Goal: Information Seeking & Learning: Learn about a topic

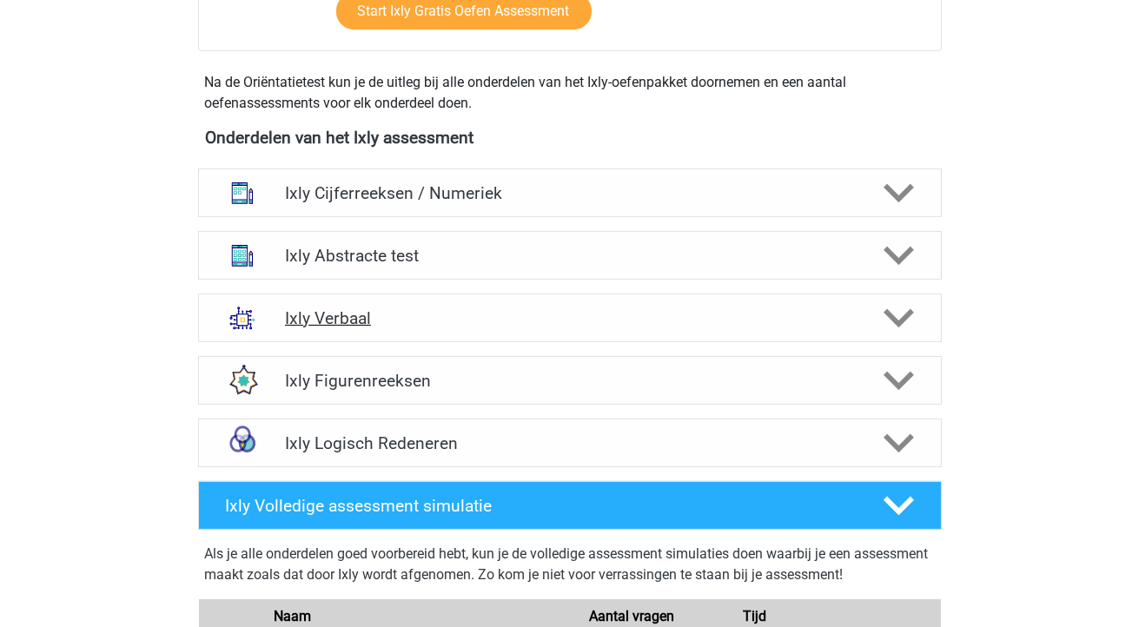
scroll to position [588, 0]
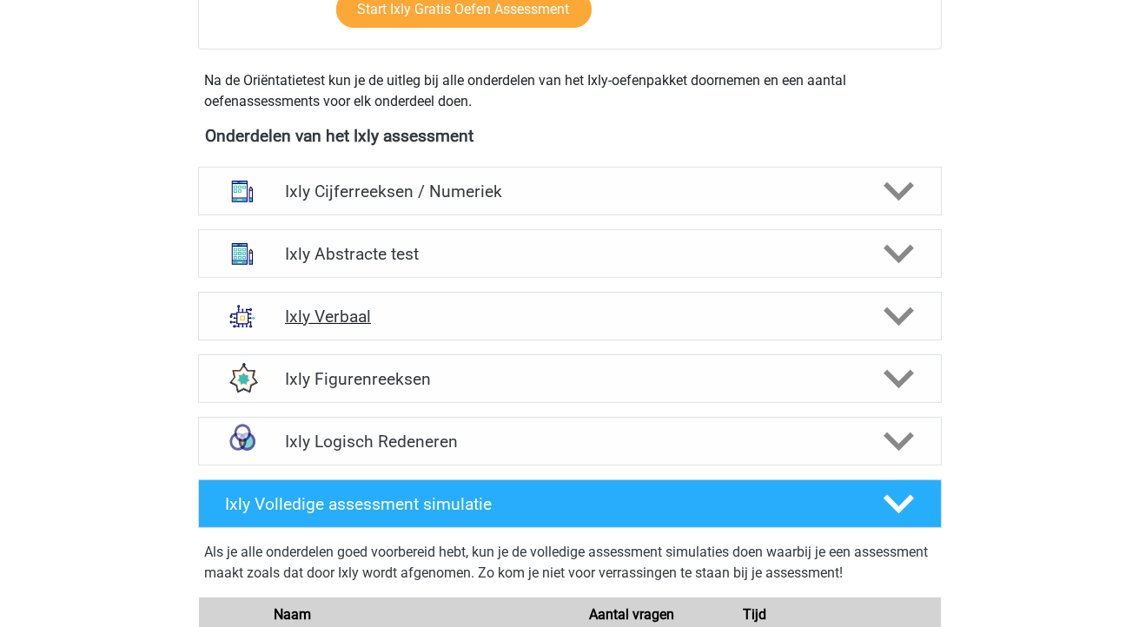
click at [912, 318] on icon at bounding box center [898, 316] width 30 height 30
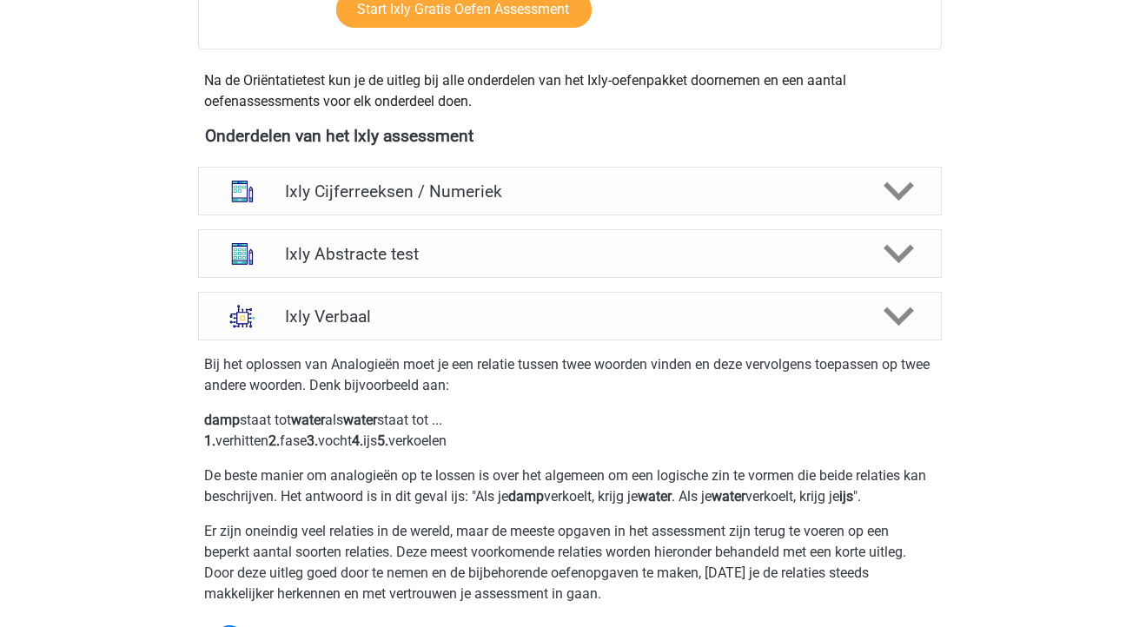
scroll to position [594, 0]
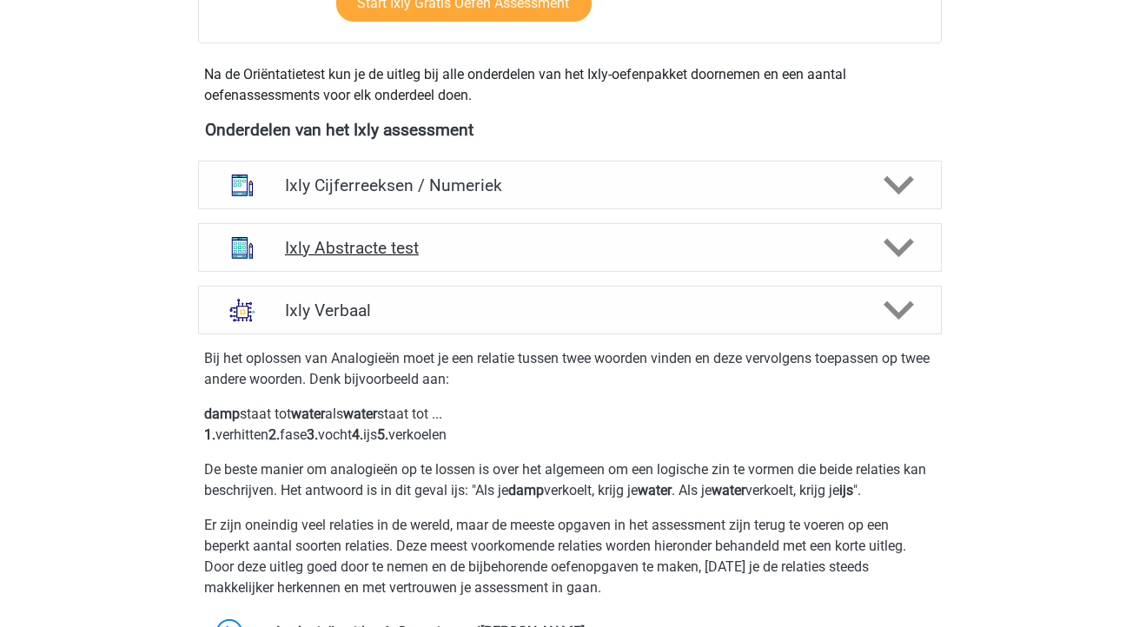
click at [907, 246] on polygon at bounding box center [898, 248] width 30 height 19
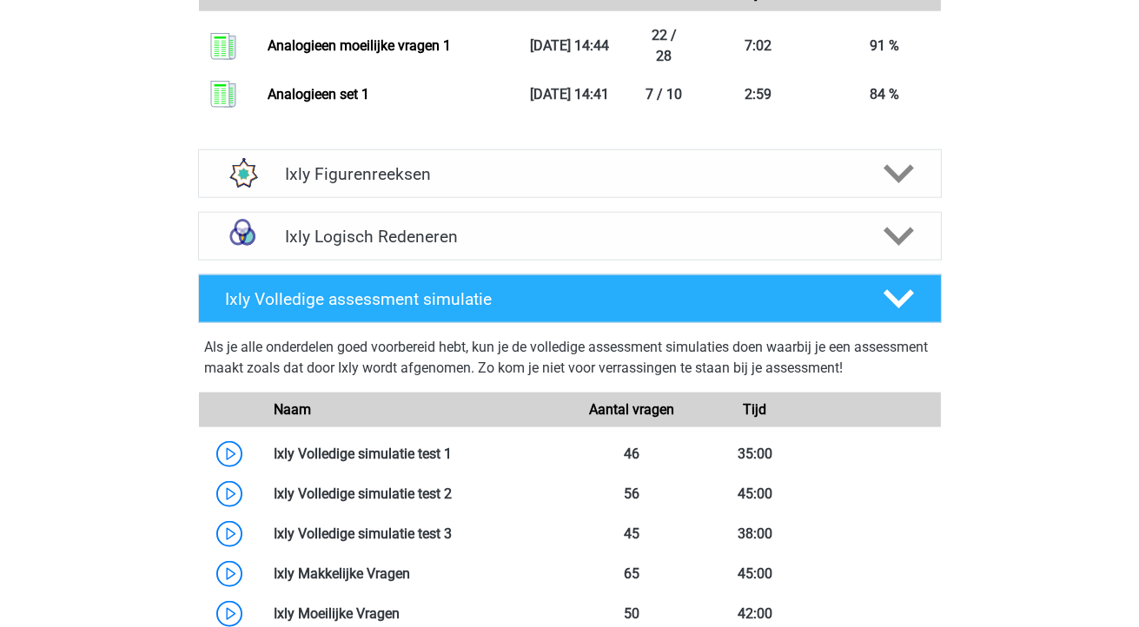
scroll to position [3134, 0]
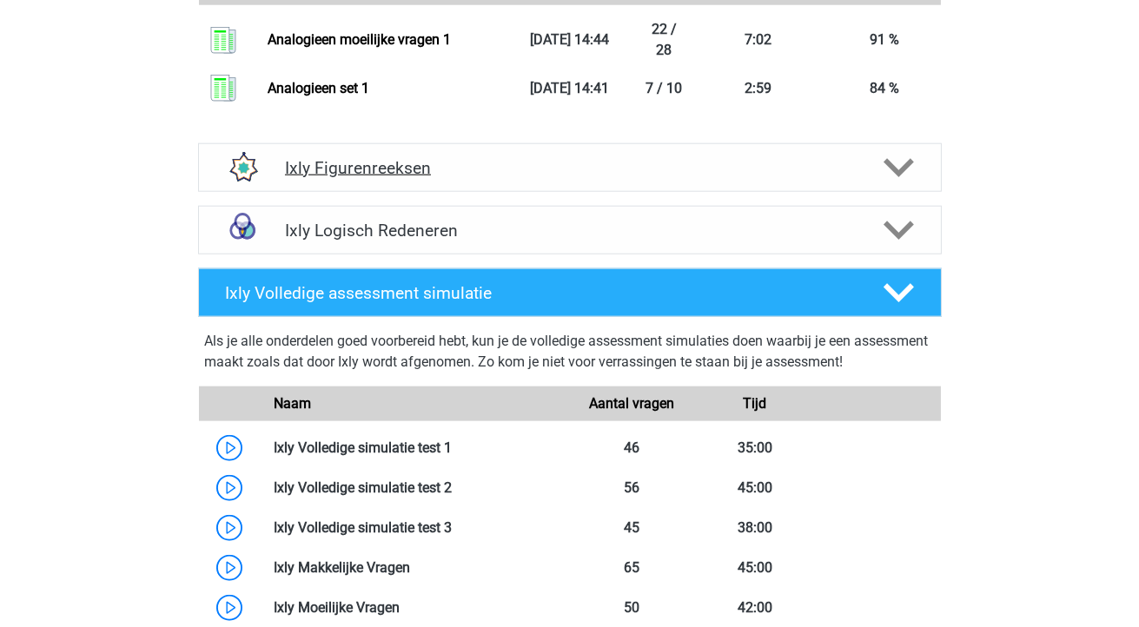
click at [903, 175] on icon at bounding box center [898, 168] width 30 height 30
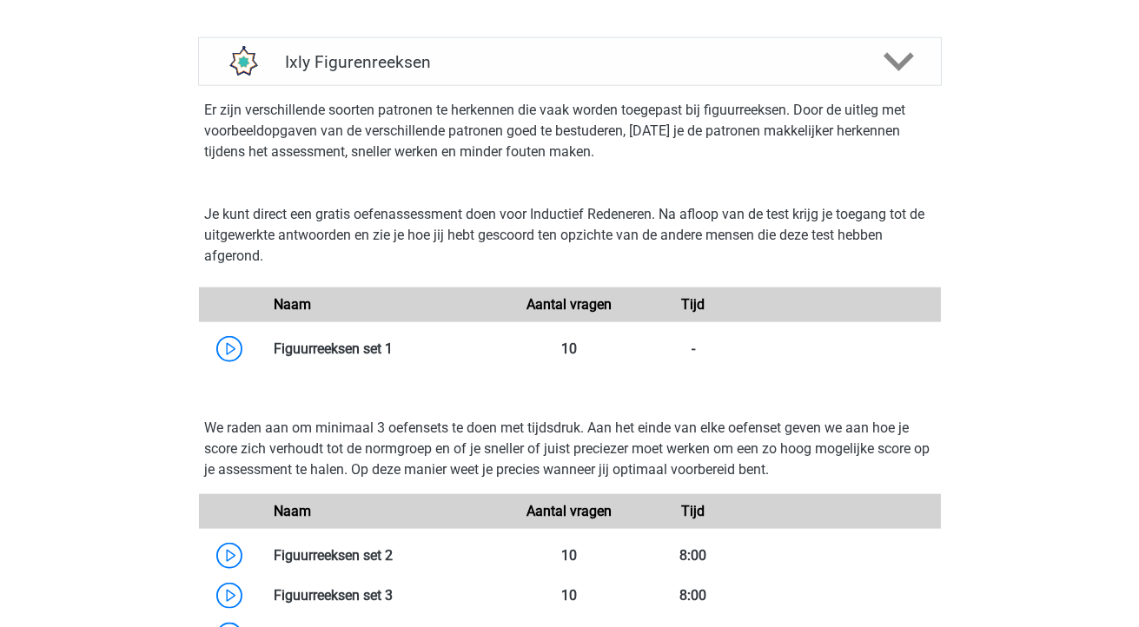
scroll to position [3255, 0]
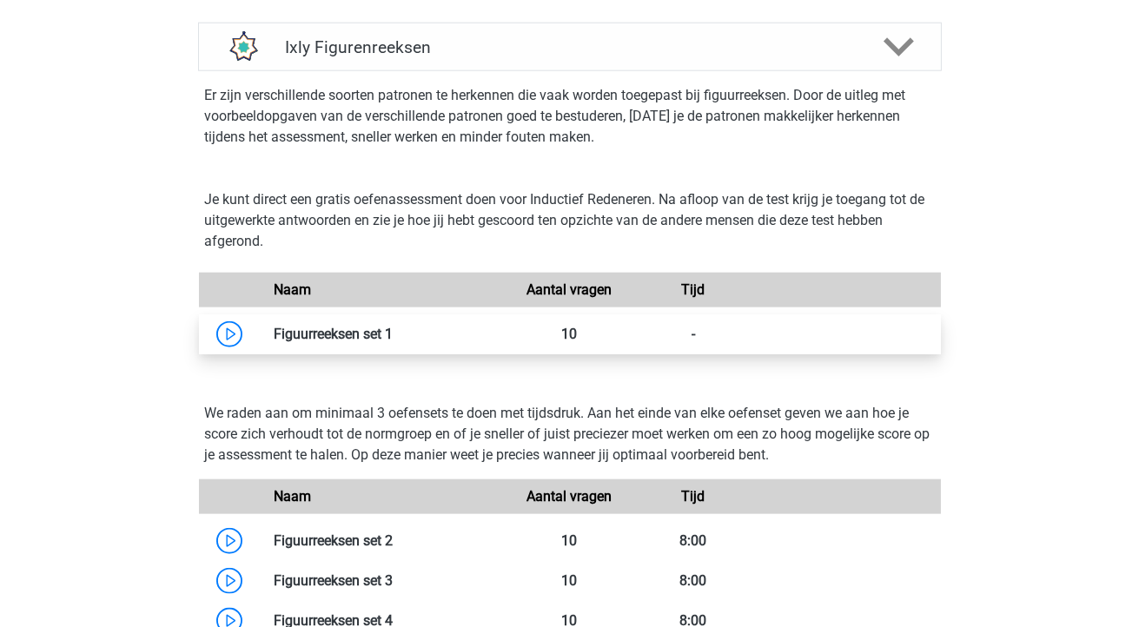
click at [393, 334] on link at bounding box center [393, 334] width 0 height 17
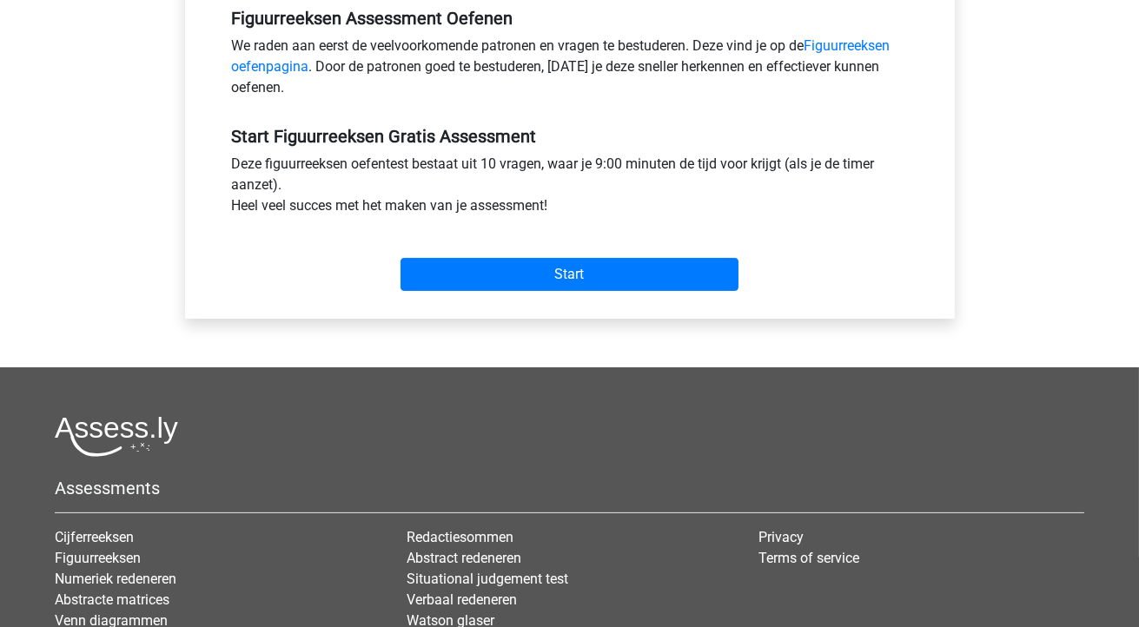
scroll to position [557, 0]
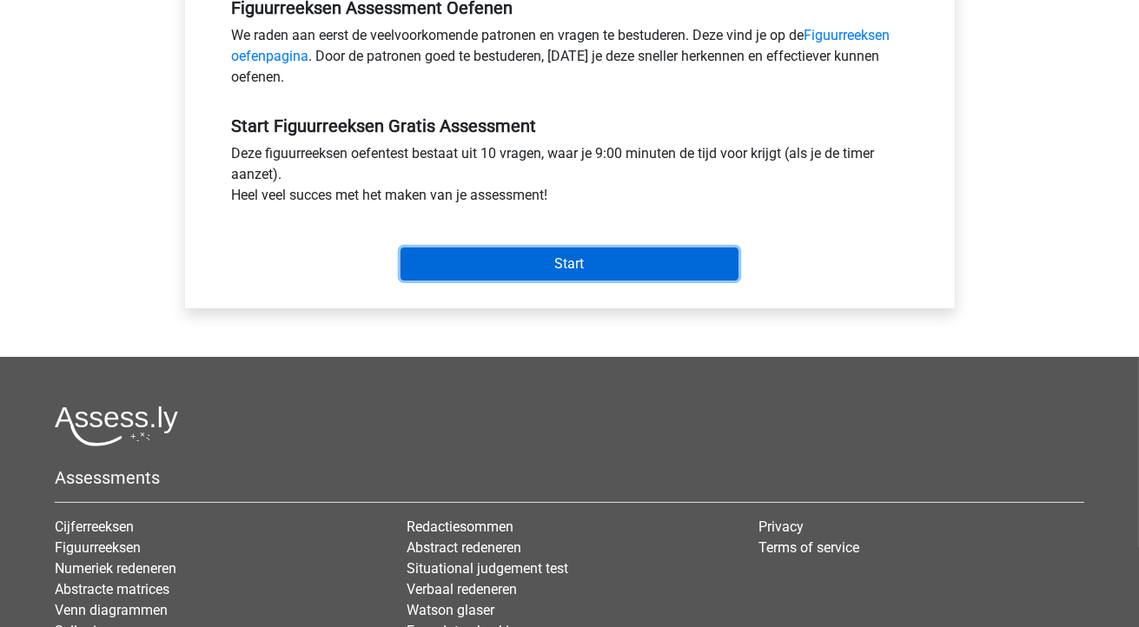
click at [569, 267] on input "Start" at bounding box center [569, 264] width 338 height 33
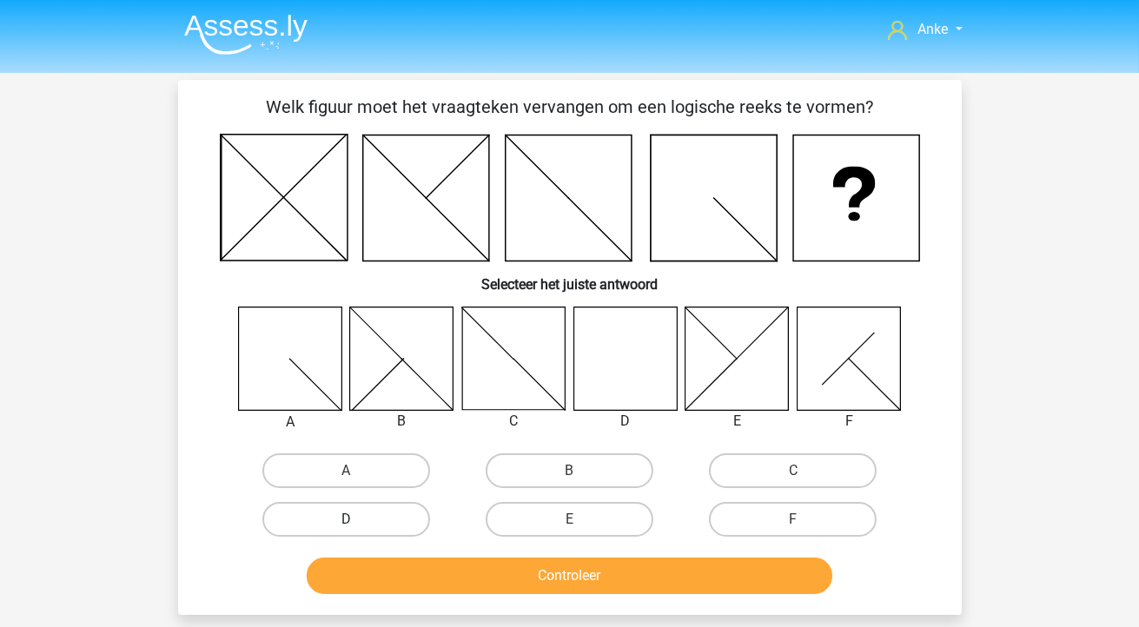
click at [368, 513] on label "D" at bounding box center [346, 519] width 168 height 35
click at [357, 519] on input "D" at bounding box center [351, 524] width 11 height 11
radio input "true"
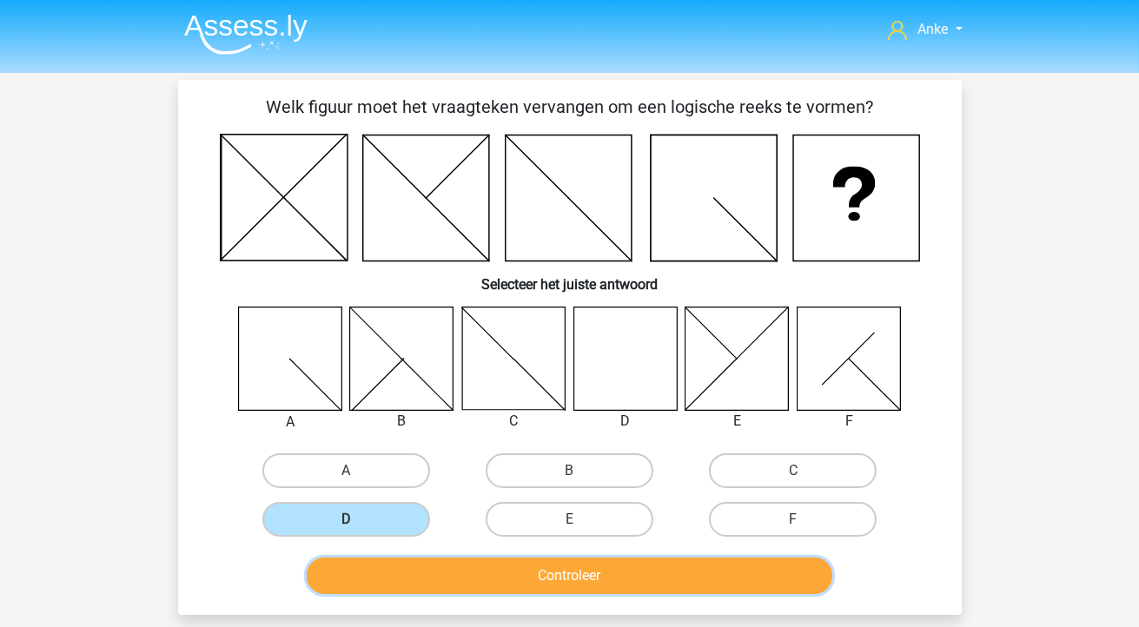
click at [509, 584] on button "Controleer" at bounding box center [569, 576] width 525 height 36
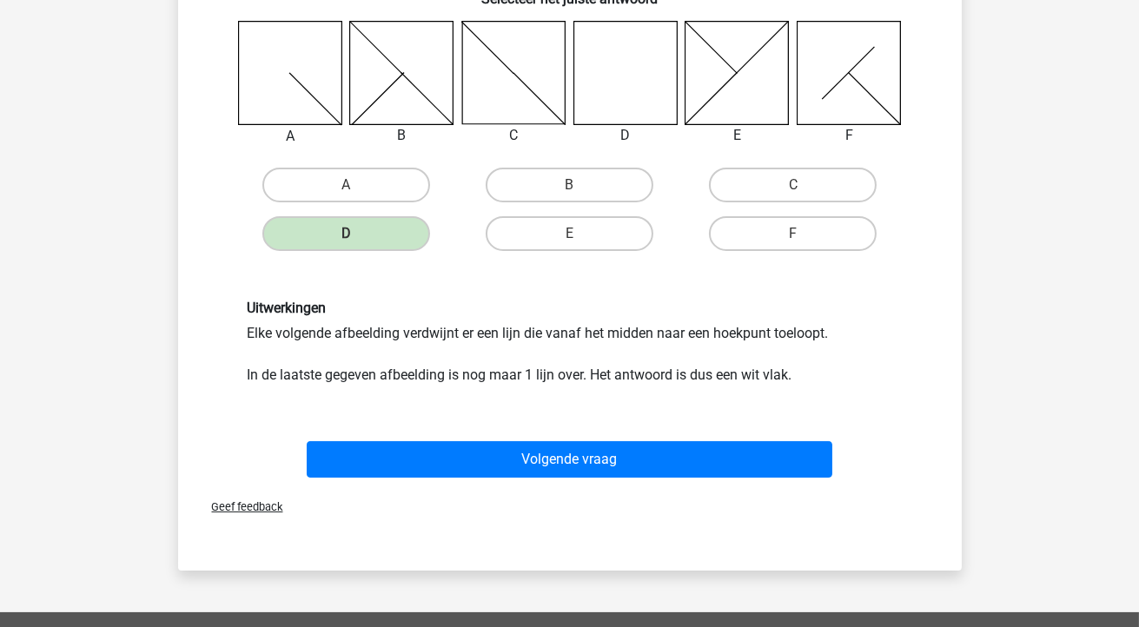
scroll to position [290, 0]
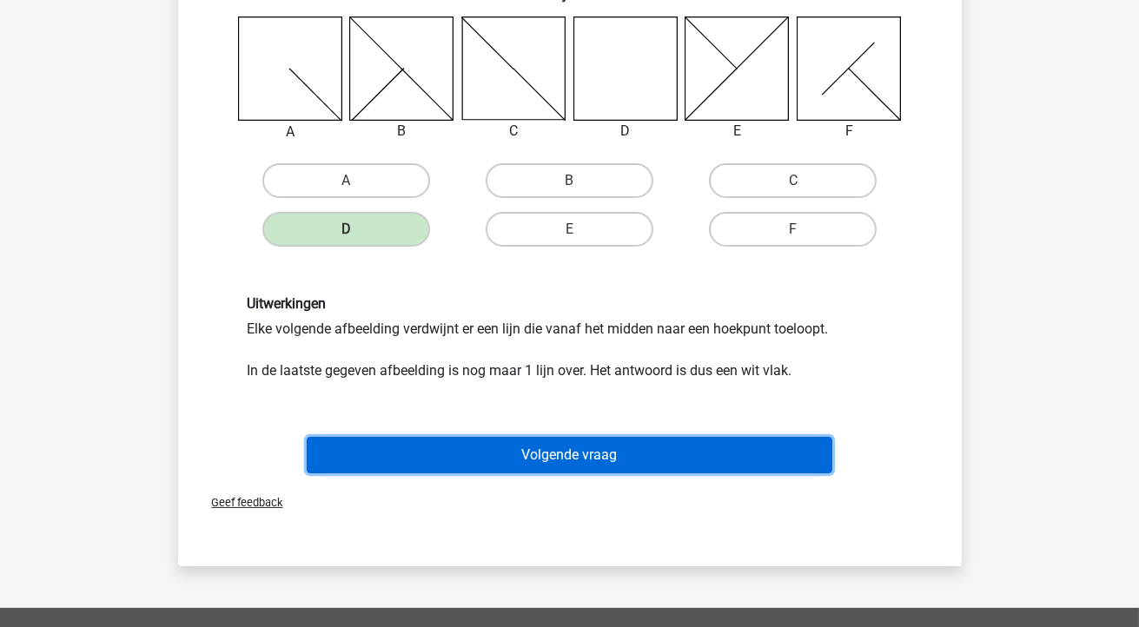
click at [585, 460] on button "Volgende vraag" at bounding box center [569, 455] width 525 height 36
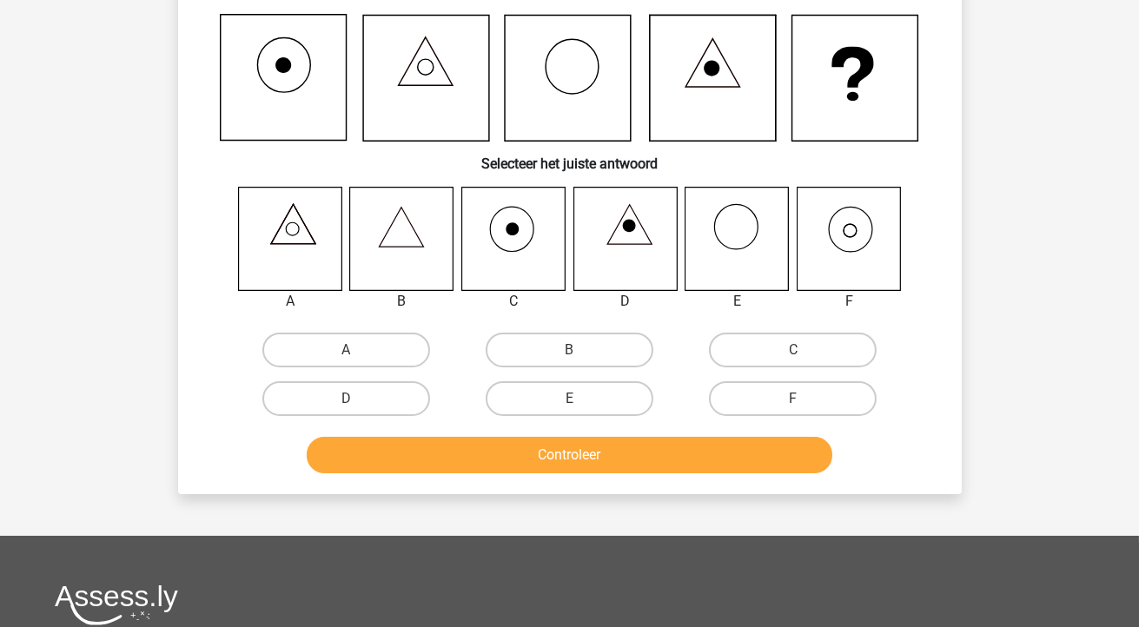
scroll to position [80, 0]
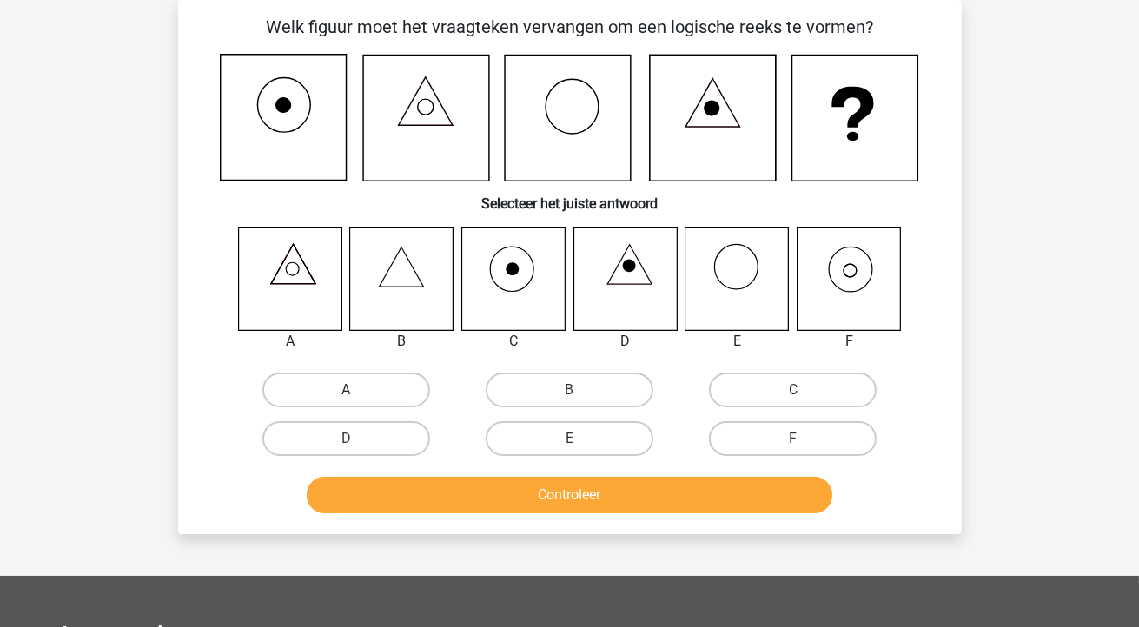
click at [377, 389] on label "A" at bounding box center [346, 390] width 168 height 35
click at [357, 390] on input "A" at bounding box center [351, 395] width 11 height 11
radio input "true"
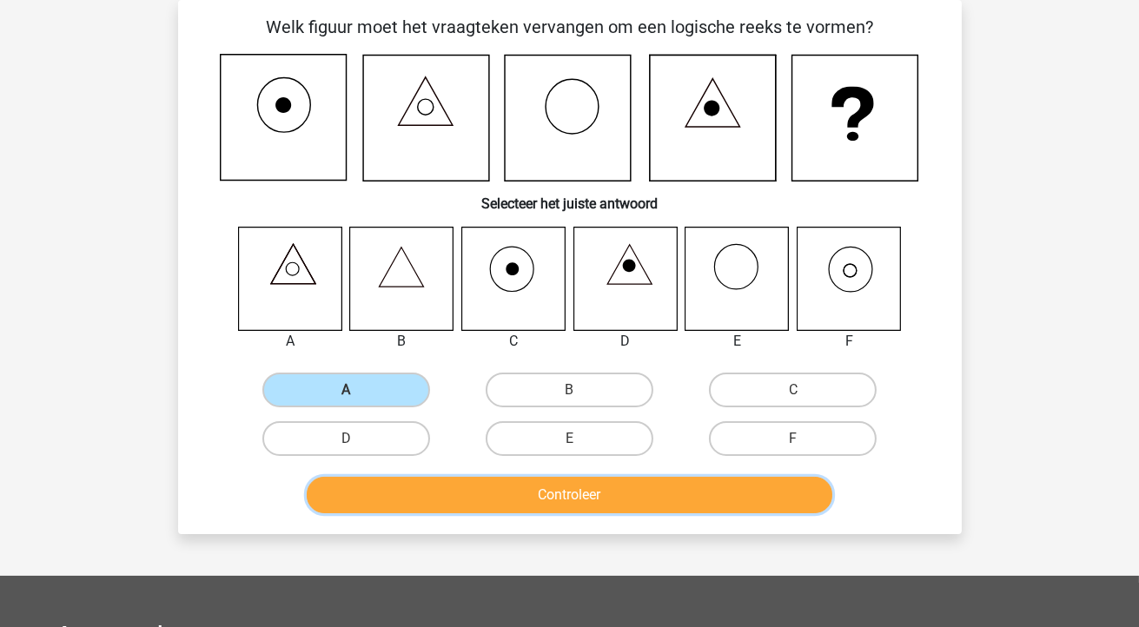
click at [572, 492] on button "Controleer" at bounding box center [569, 495] width 525 height 36
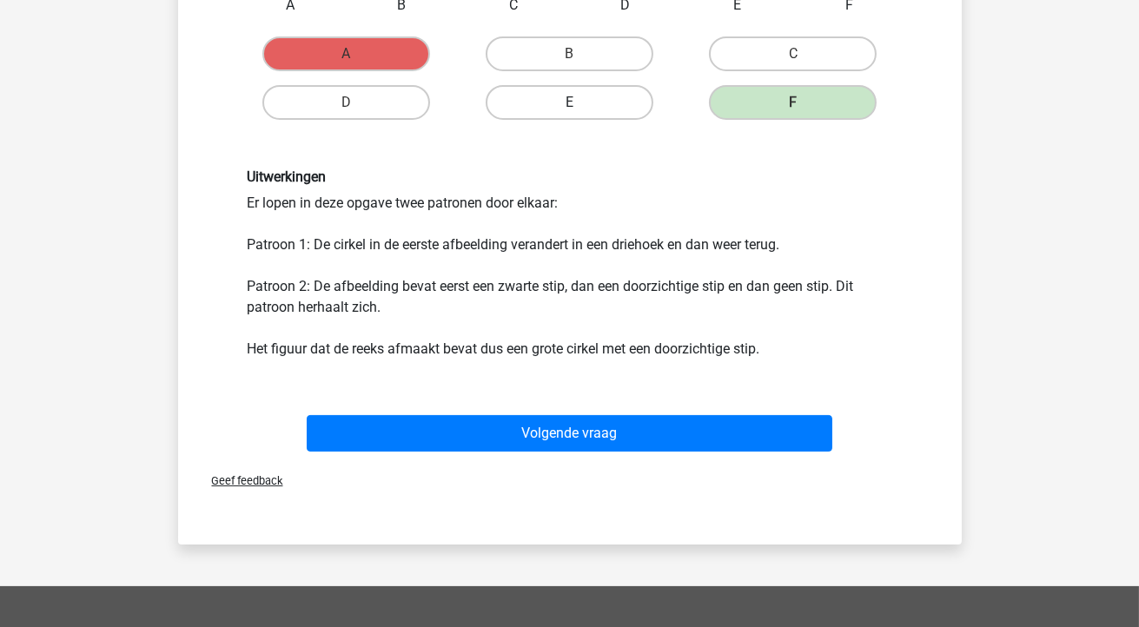
scroll to position [432, 0]
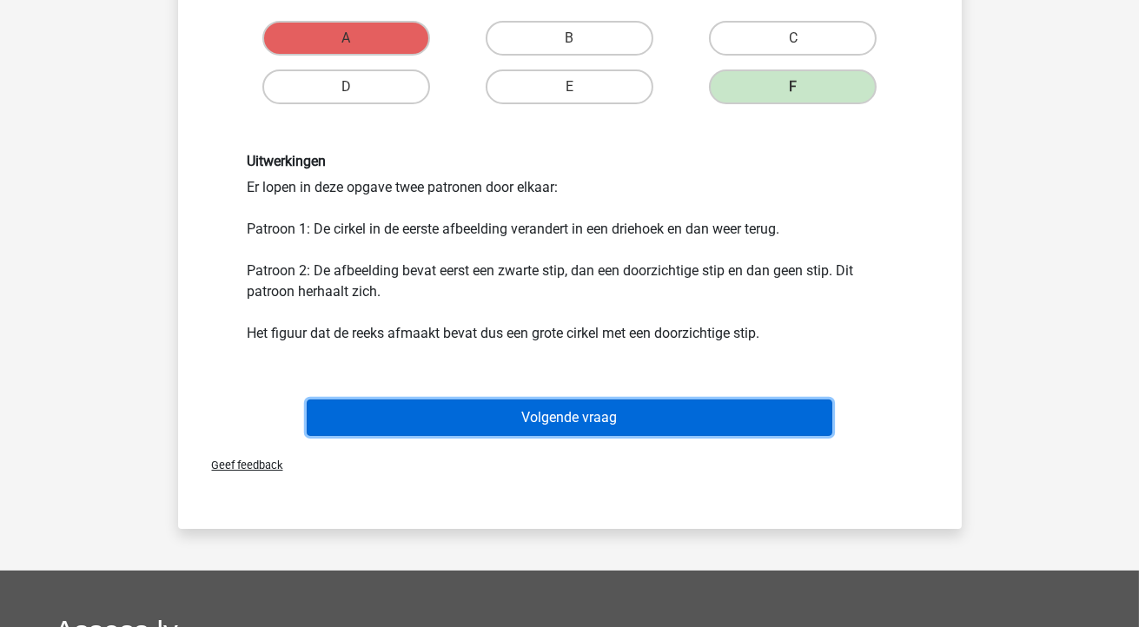
click at [615, 421] on button "Volgende vraag" at bounding box center [569, 418] width 525 height 36
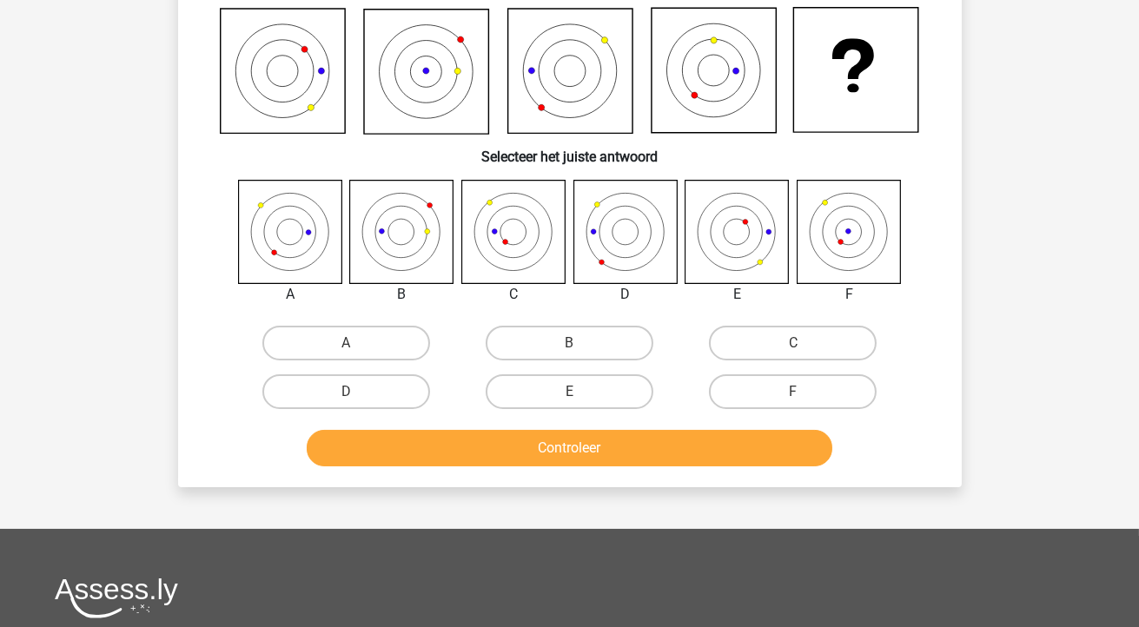
scroll to position [80, 0]
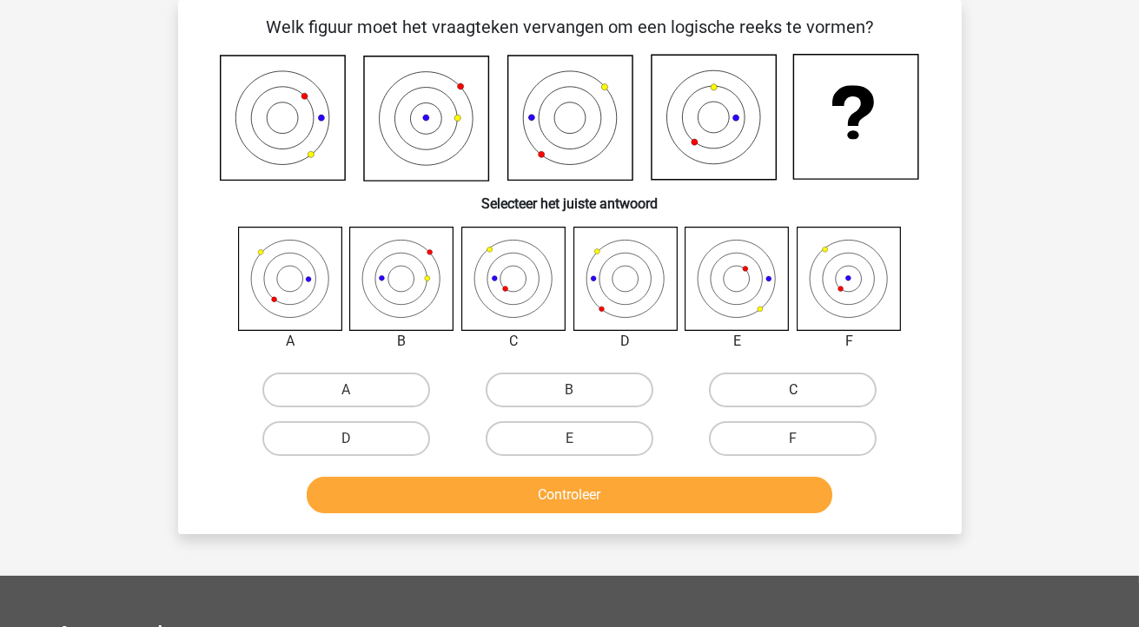
click at [748, 386] on label "C" at bounding box center [793, 390] width 168 height 35
click at [793, 390] on input "C" at bounding box center [798, 395] width 11 height 11
radio input "true"
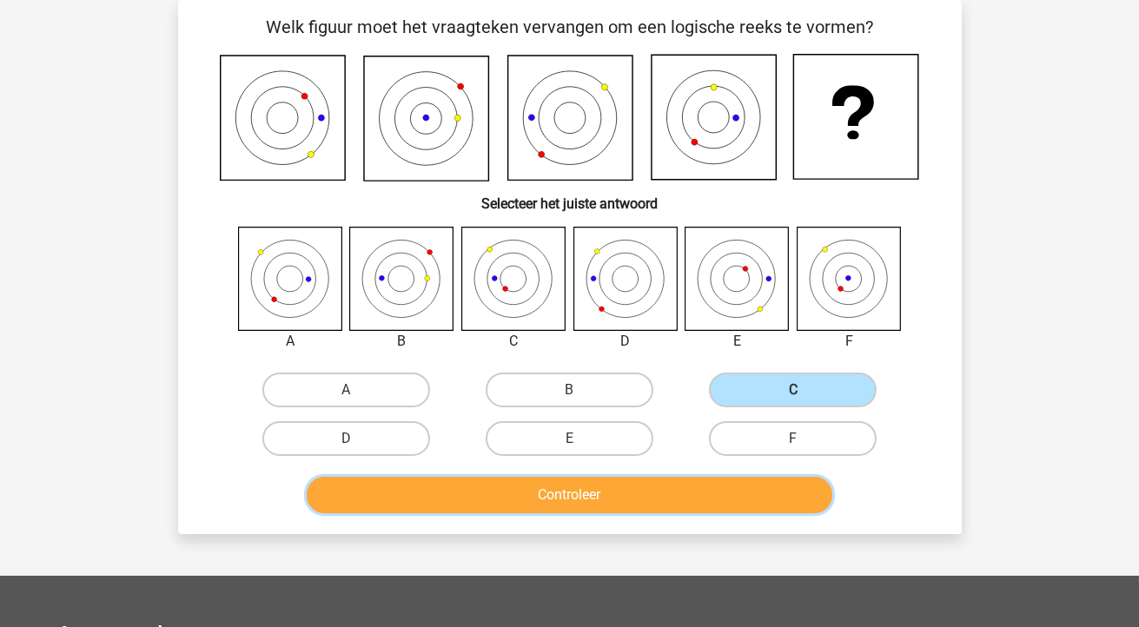
click at [640, 492] on button "Controleer" at bounding box center [569, 495] width 525 height 36
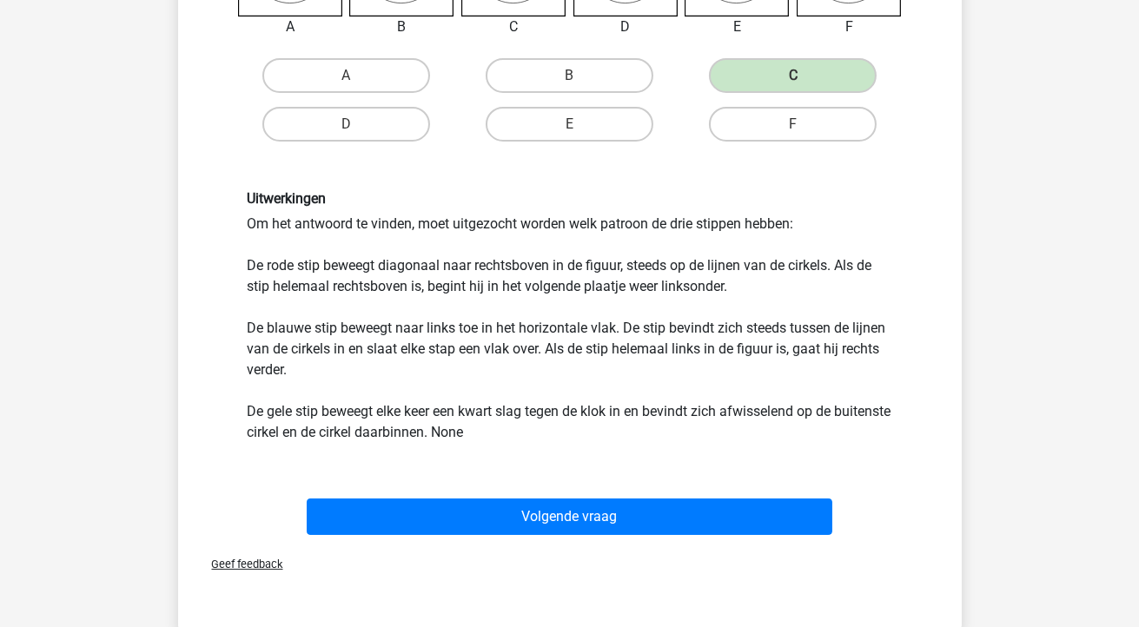
scroll to position [399, 0]
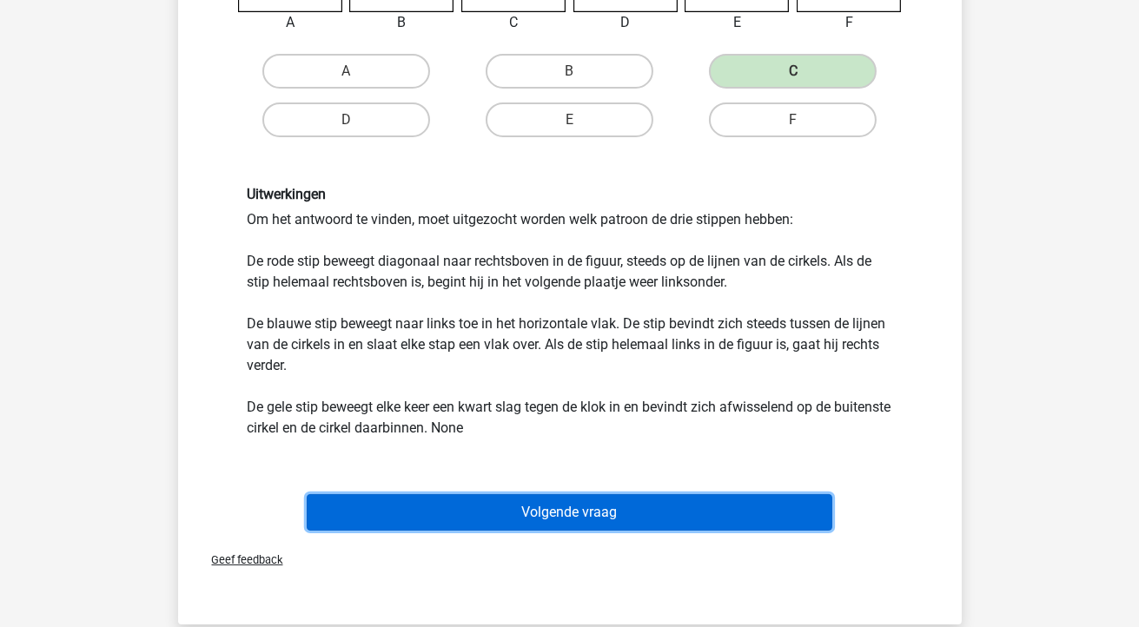
click at [624, 511] on button "Volgende vraag" at bounding box center [569, 512] width 525 height 36
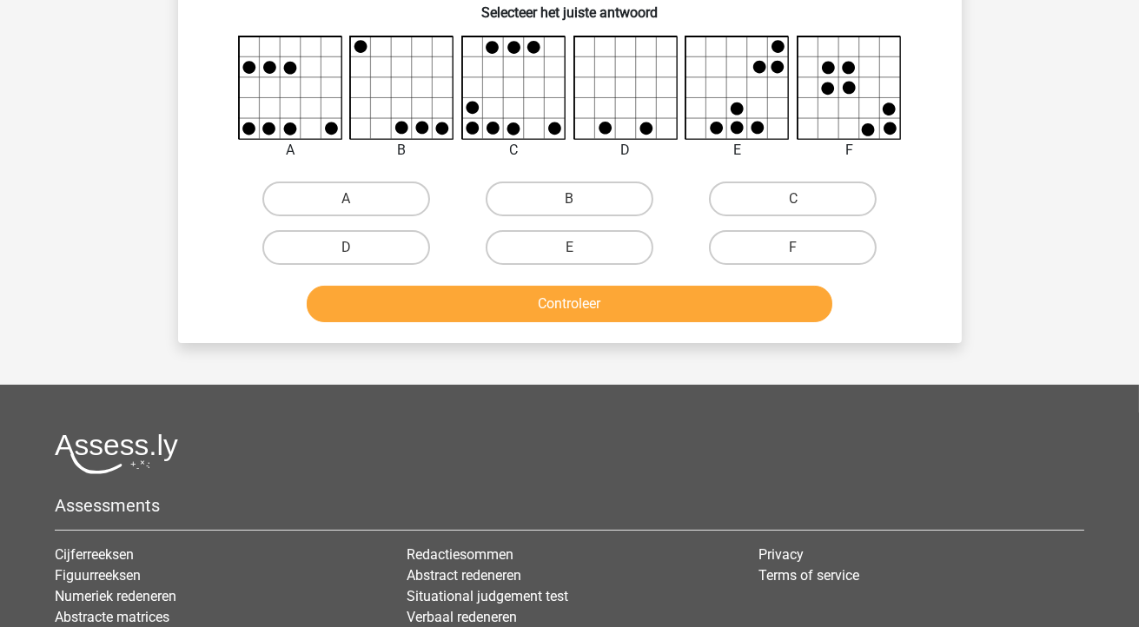
scroll to position [80, 0]
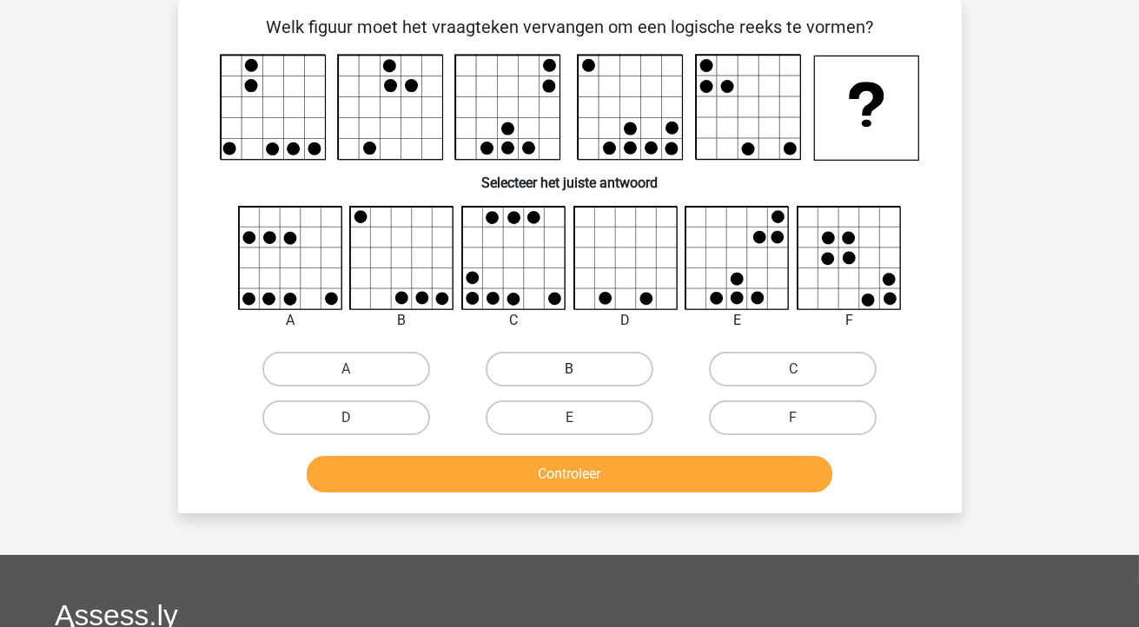
click at [549, 366] on label "B" at bounding box center [569, 369] width 168 height 35
click at [569, 369] on input "B" at bounding box center [574, 374] width 11 height 11
radio input "true"
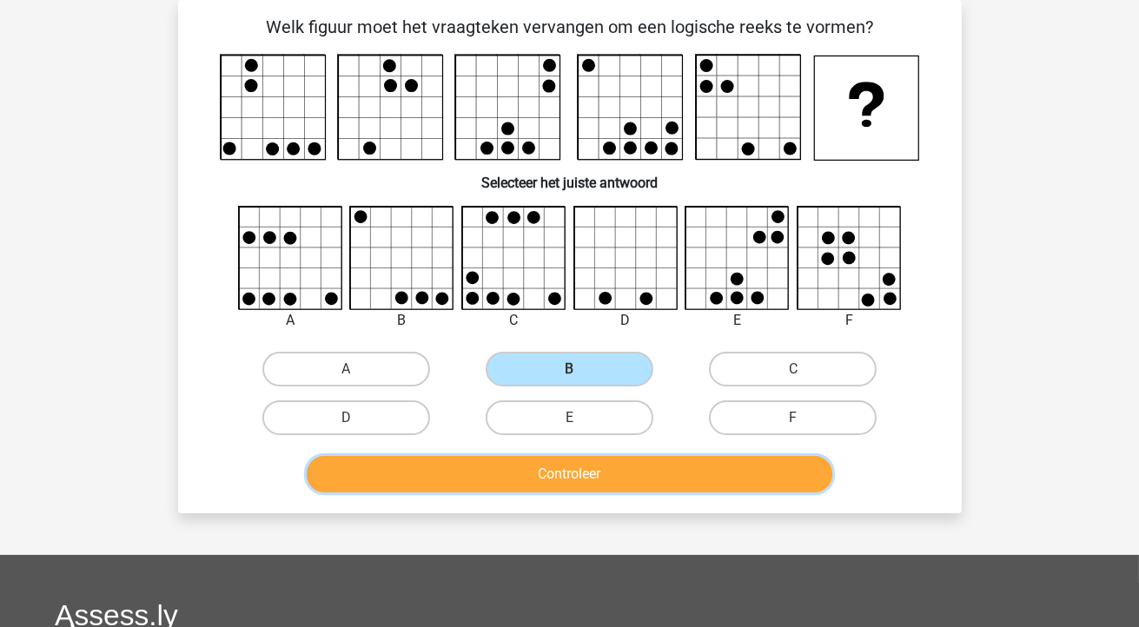
click at [521, 480] on button "Controleer" at bounding box center [569, 474] width 525 height 36
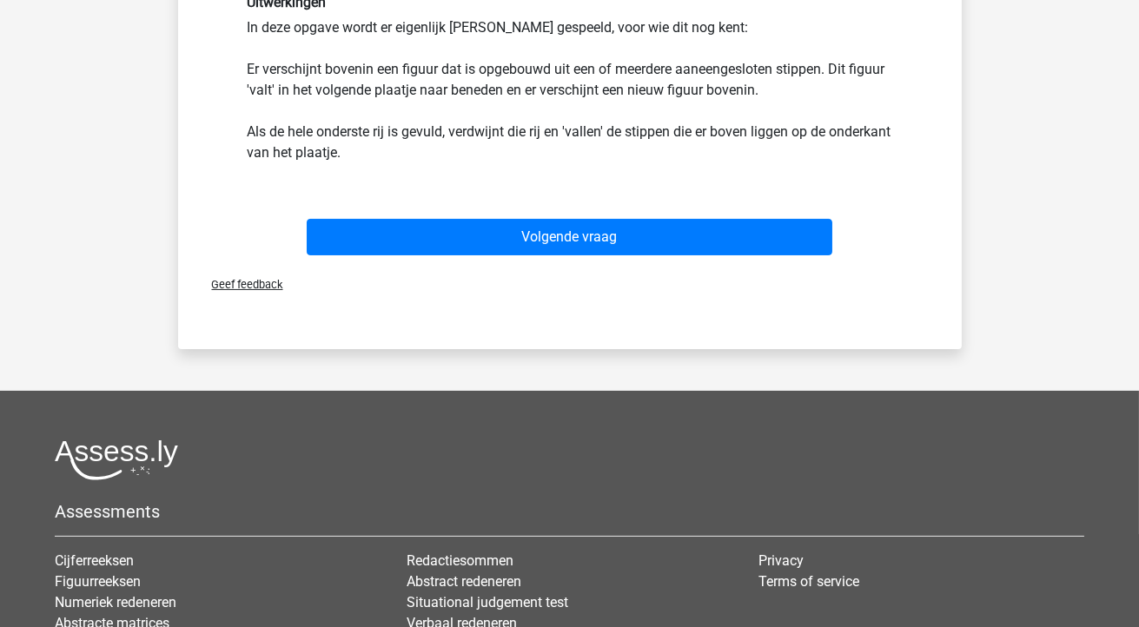
scroll to position [570, 0]
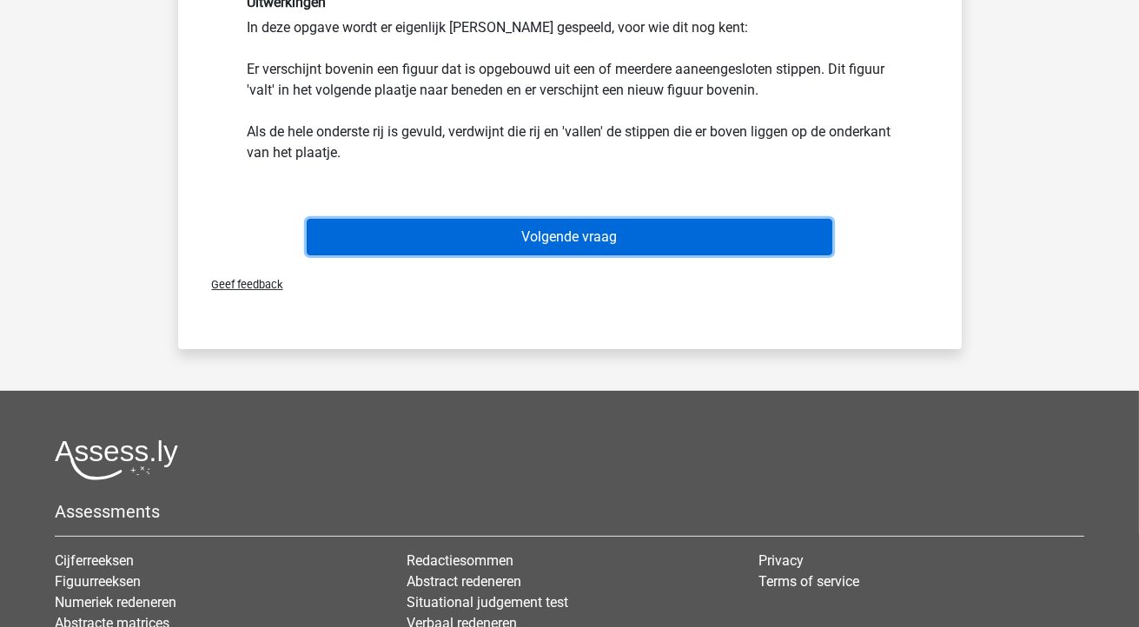
click at [605, 224] on button "Volgende vraag" at bounding box center [569, 237] width 525 height 36
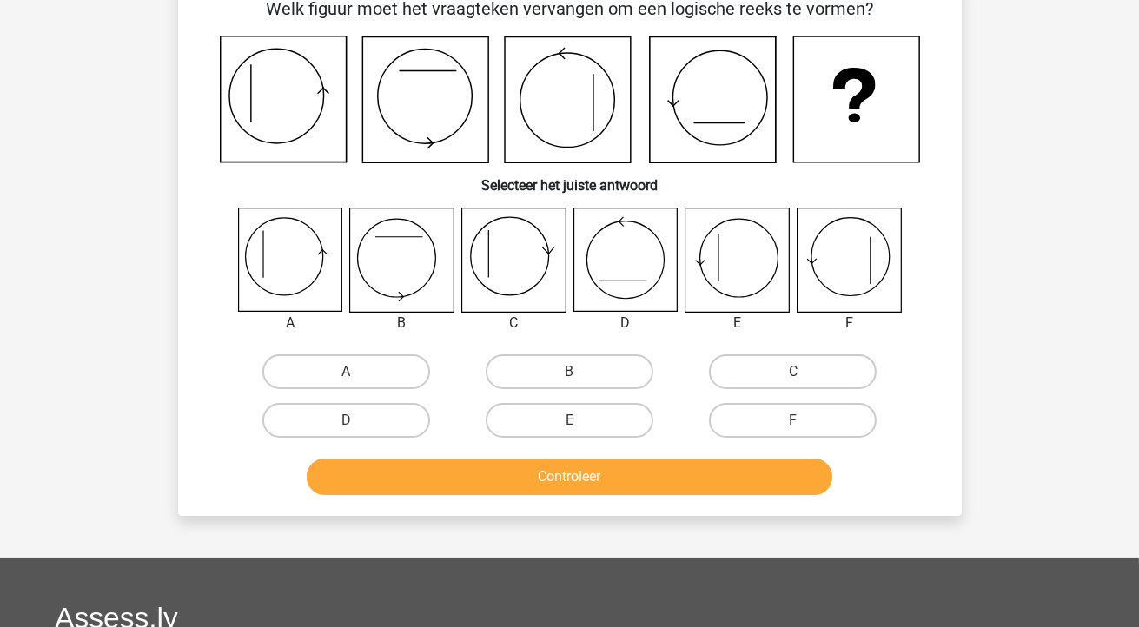
scroll to position [80, 0]
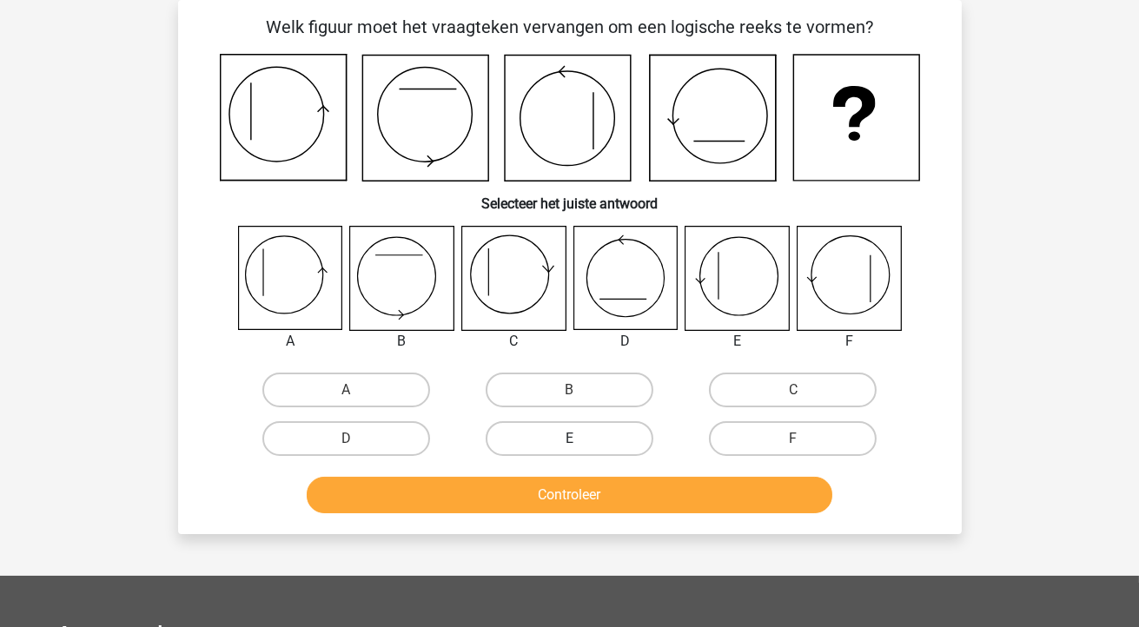
click at [545, 442] on label "E" at bounding box center [569, 438] width 168 height 35
click at [569, 442] on input "E" at bounding box center [574, 444] width 11 height 11
radio input "true"
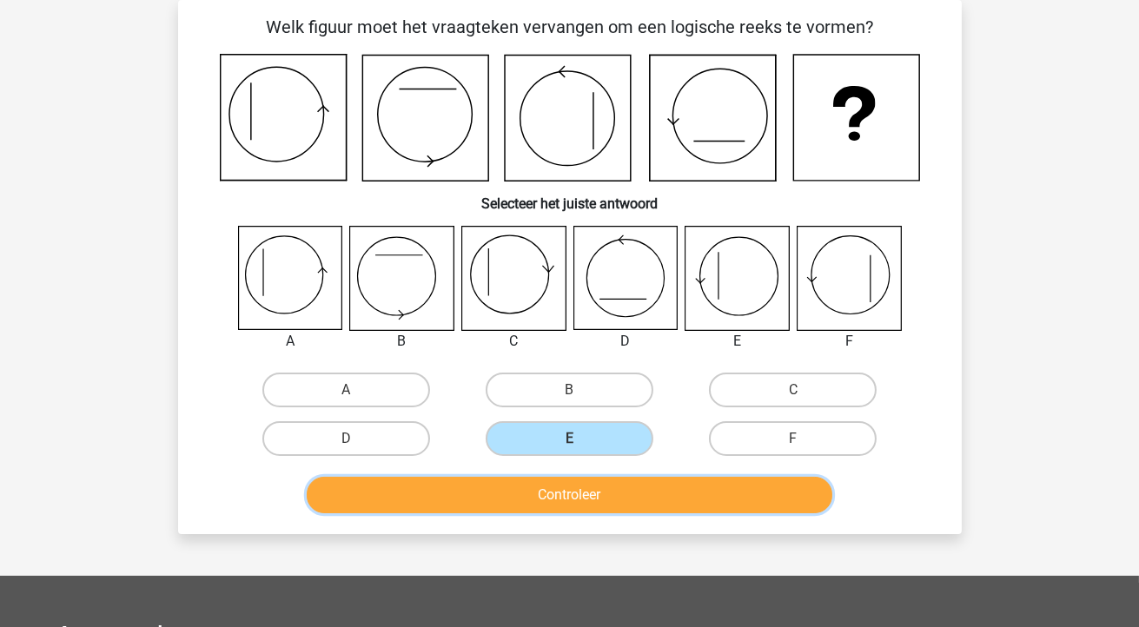
click at [534, 504] on button "Controleer" at bounding box center [569, 495] width 525 height 36
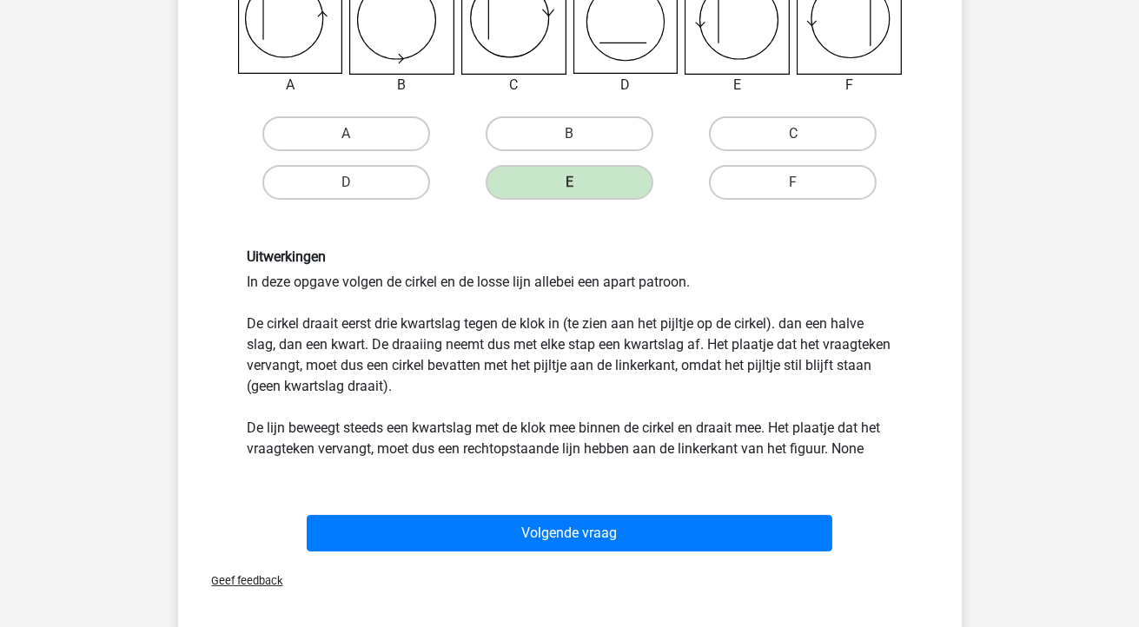
scroll to position [348, 0]
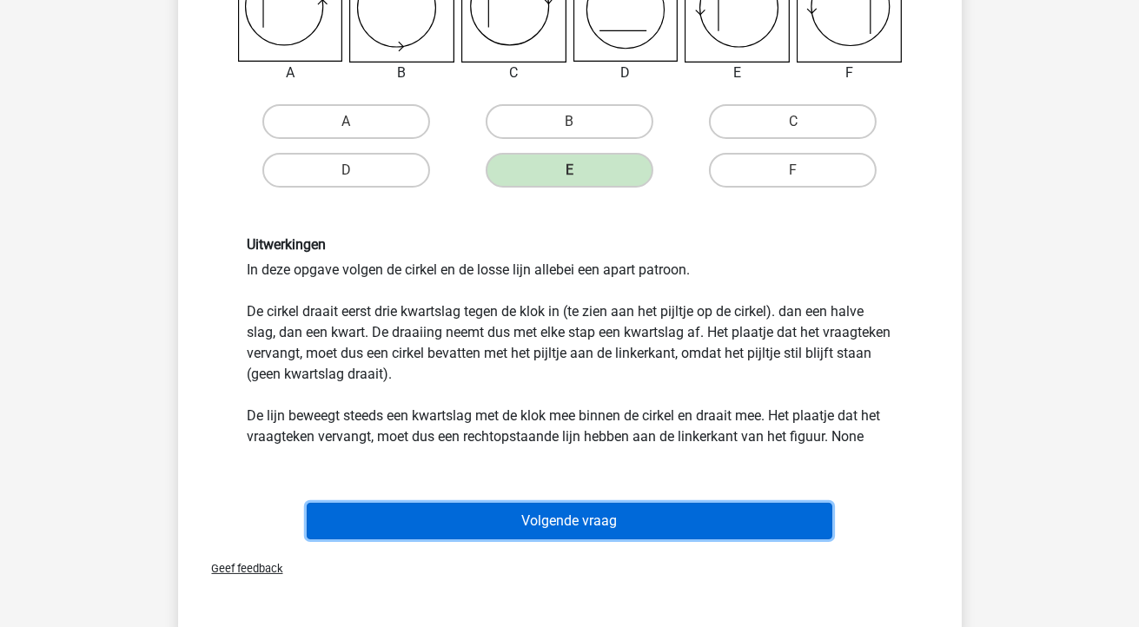
click at [556, 514] on button "Volgende vraag" at bounding box center [569, 521] width 525 height 36
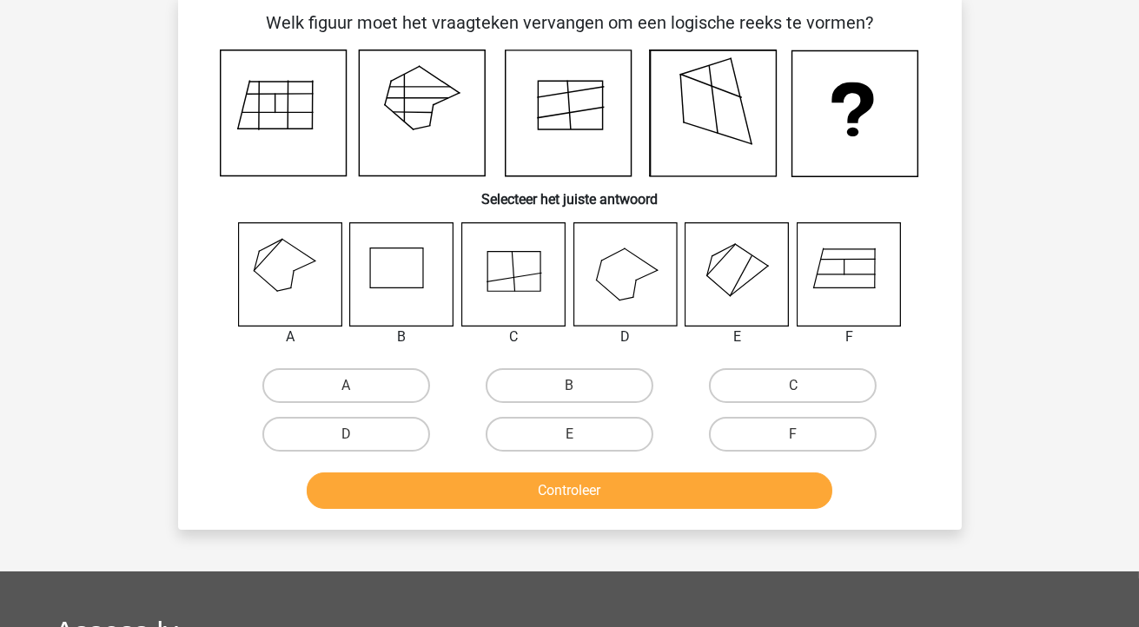
scroll to position [80, 0]
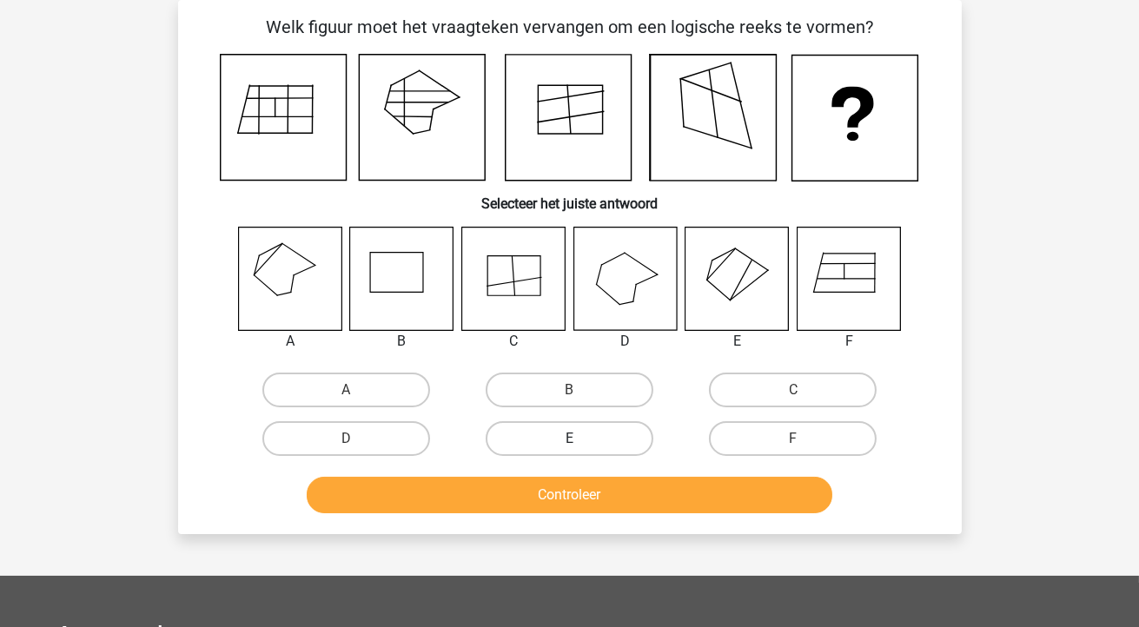
click at [566, 430] on label "E" at bounding box center [569, 438] width 168 height 35
click at [569, 439] on input "E" at bounding box center [574, 444] width 11 height 11
radio input "true"
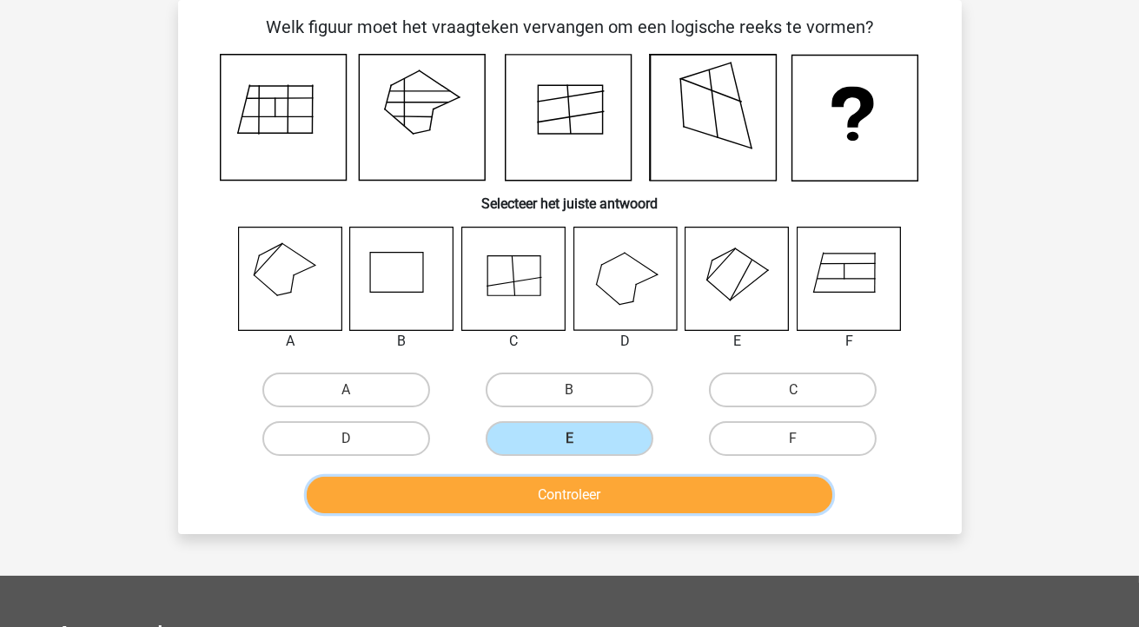
click at [569, 491] on button "Controleer" at bounding box center [569, 495] width 525 height 36
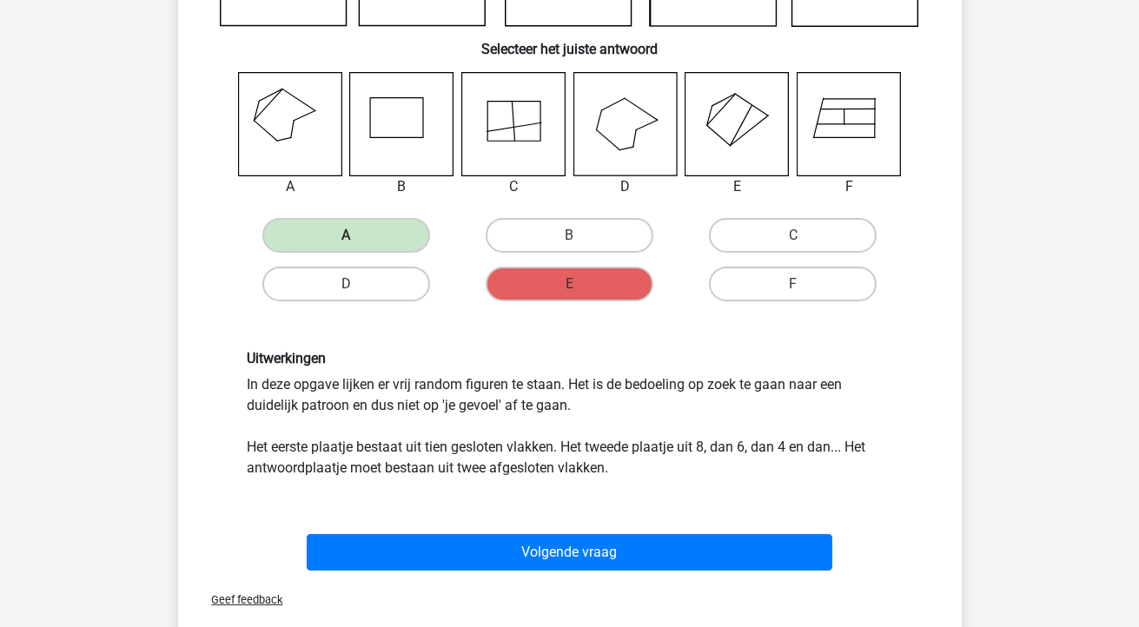
scroll to position [241, 0]
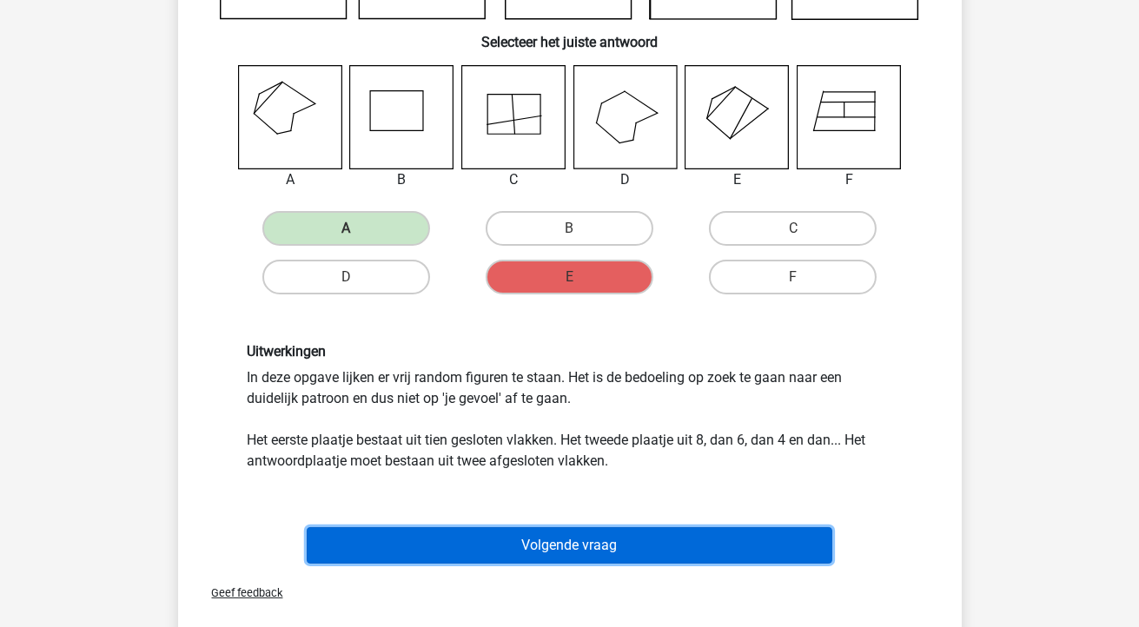
click at [568, 551] on button "Volgende vraag" at bounding box center [569, 545] width 525 height 36
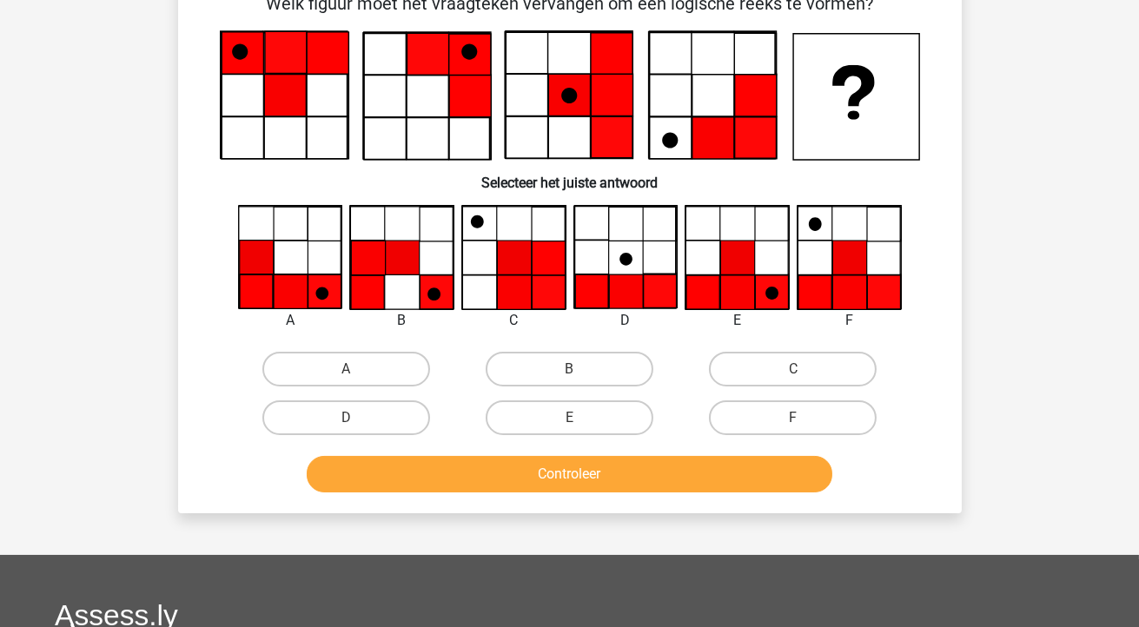
scroll to position [80, 0]
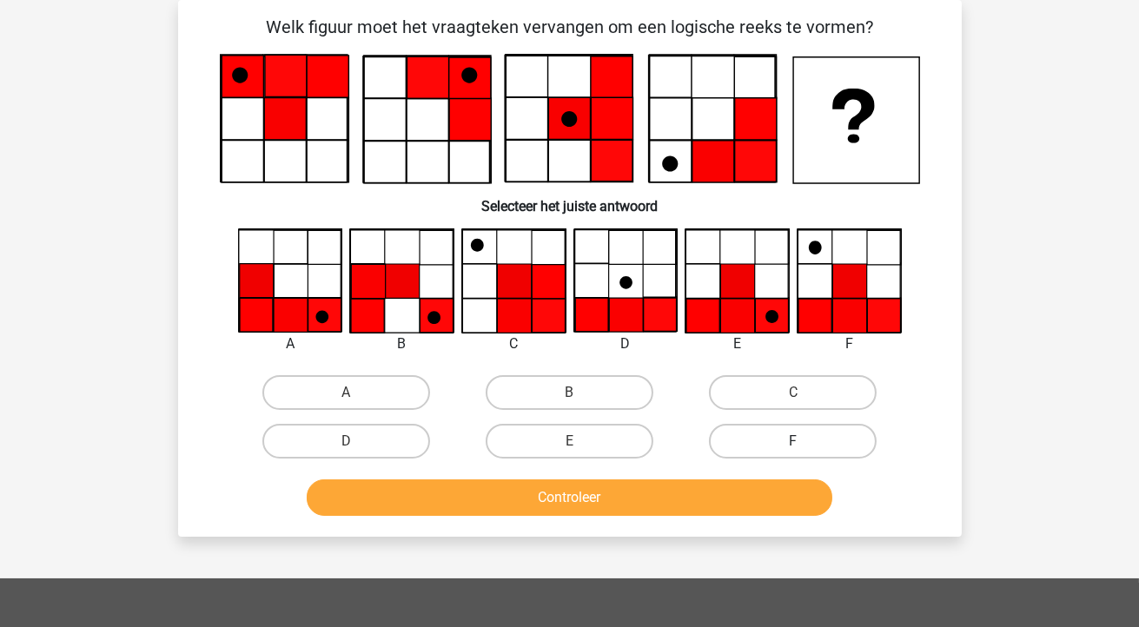
click at [769, 434] on label "F" at bounding box center [793, 441] width 168 height 35
click at [793, 441] on input "F" at bounding box center [798, 446] width 11 height 11
radio input "true"
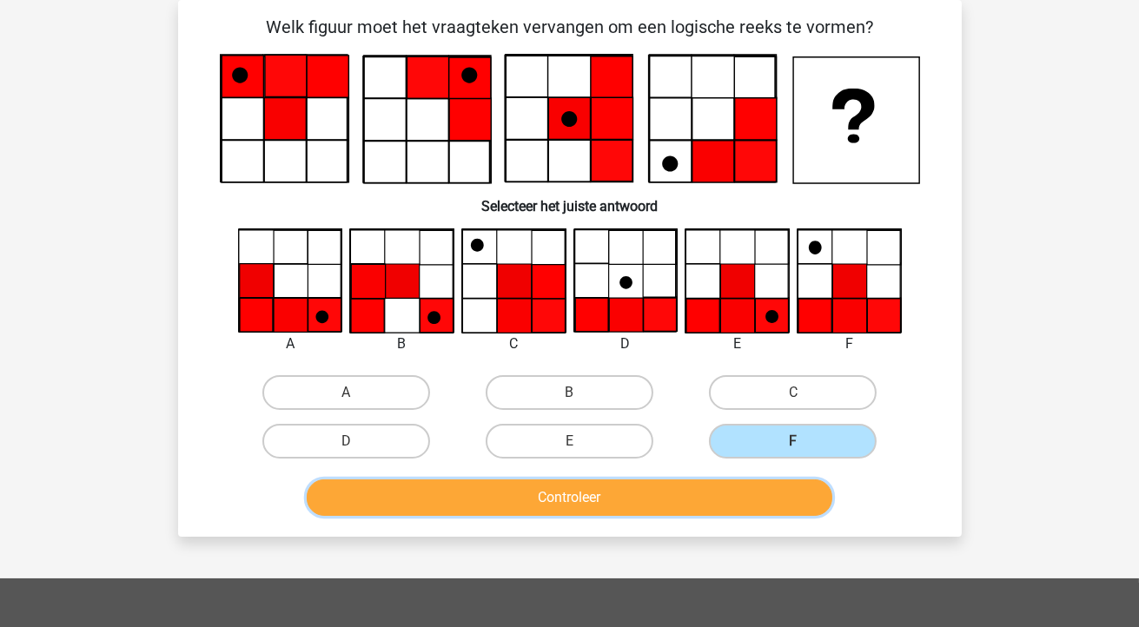
click at [730, 498] on button "Controleer" at bounding box center [569, 497] width 525 height 36
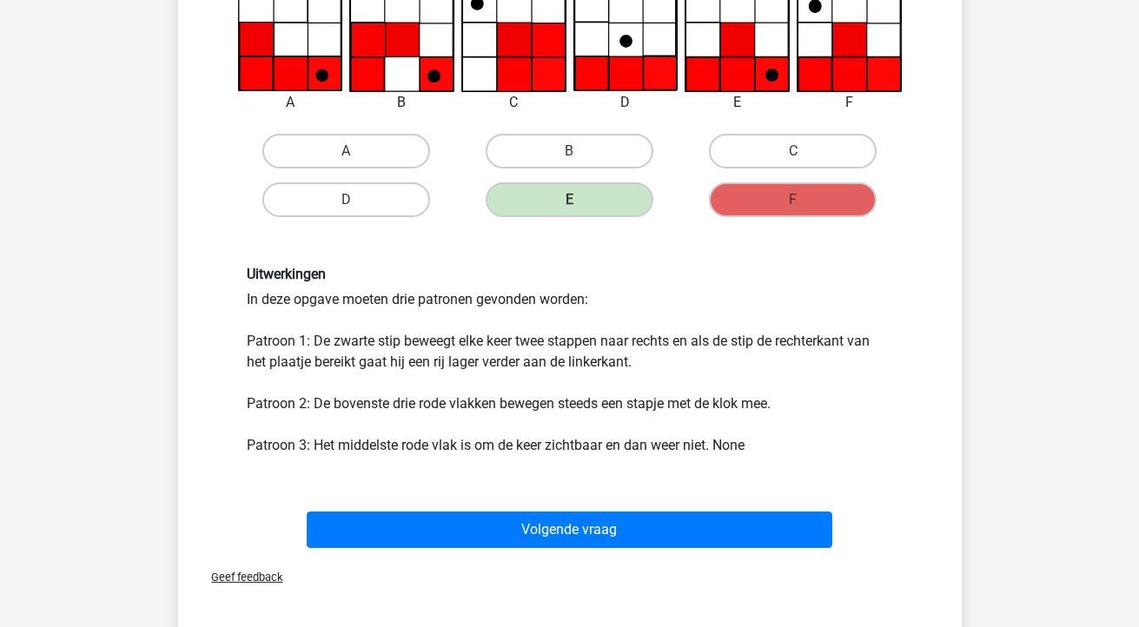
scroll to position [342, 0]
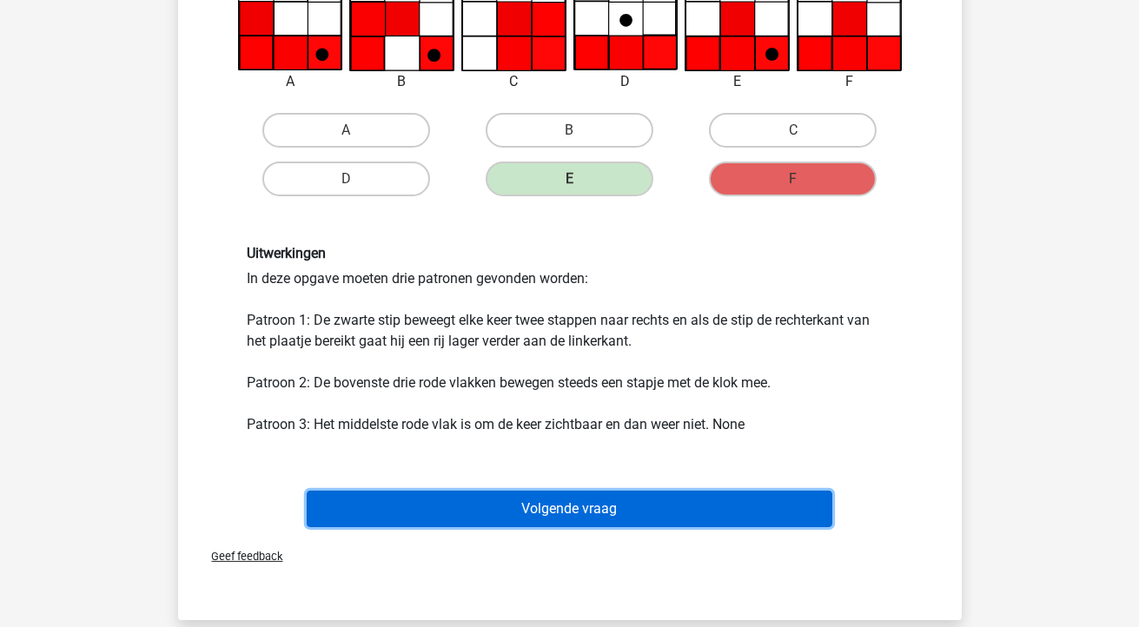
click at [694, 506] on button "Volgende vraag" at bounding box center [569, 509] width 525 height 36
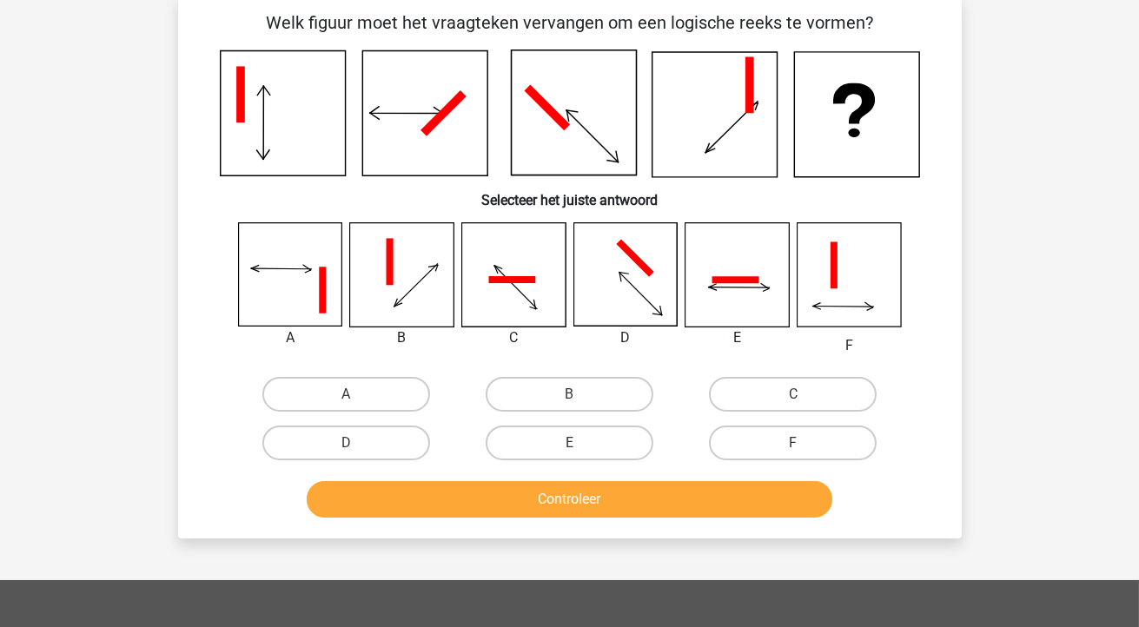
scroll to position [80, 0]
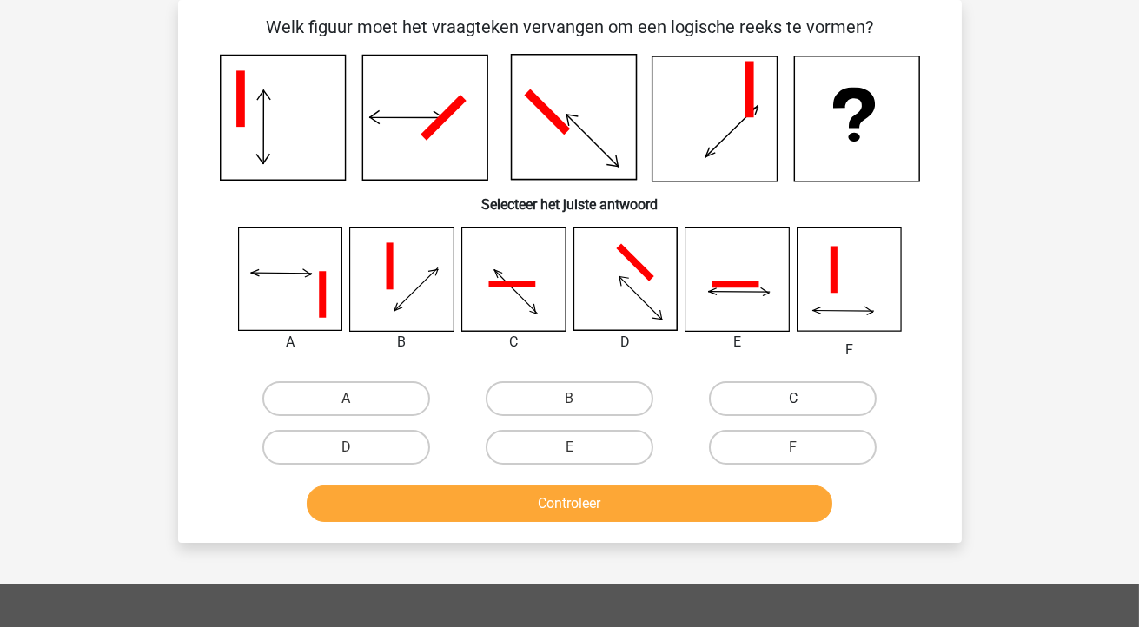
click at [763, 398] on label "C" at bounding box center [793, 398] width 168 height 35
click at [793, 399] on input "C" at bounding box center [798, 404] width 11 height 11
radio input "true"
click at [393, 446] on label "D" at bounding box center [346, 447] width 168 height 35
click at [357, 447] on input "D" at bounding box center [351, 452] width 11 height 11
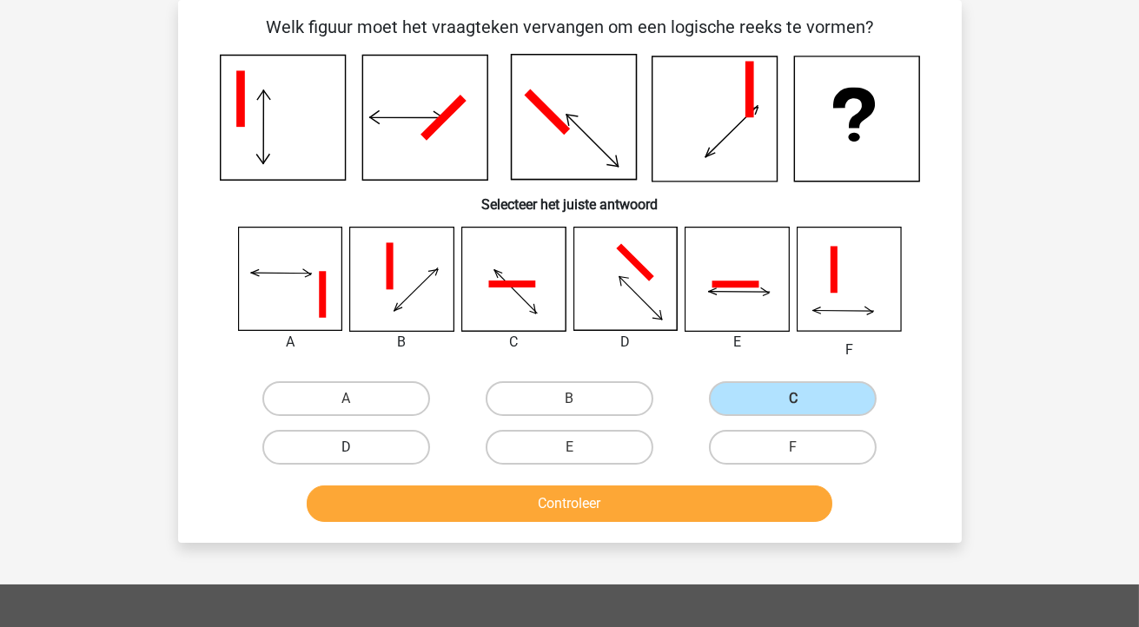
radio input "true"
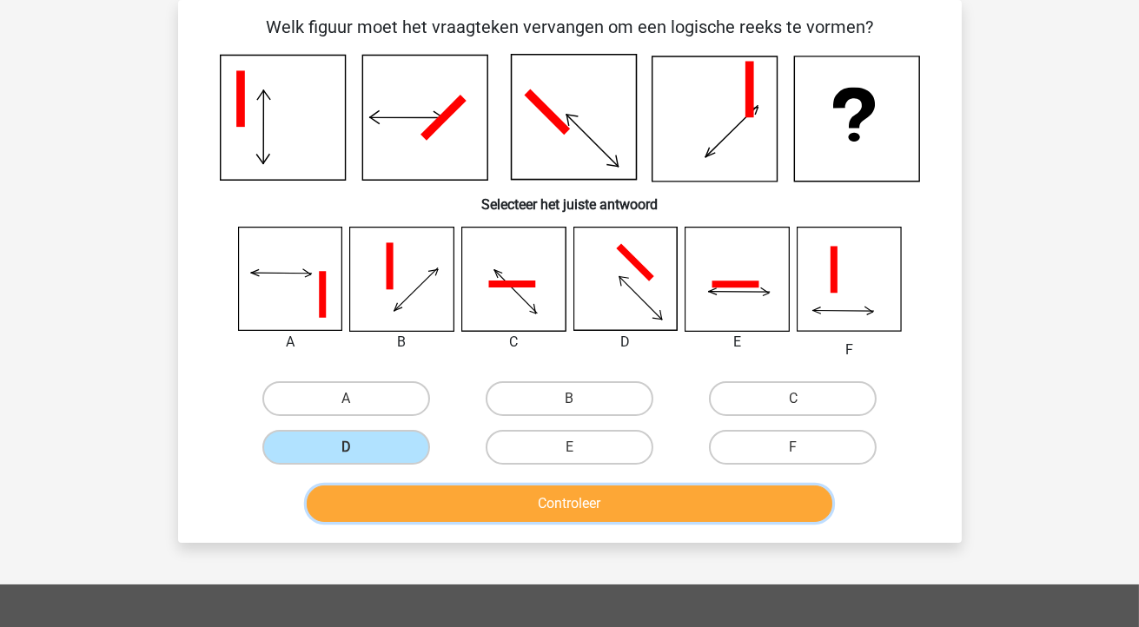
click at [470, 498] on button "Controleer" at bounding box center [569, 503] width 525 height 36
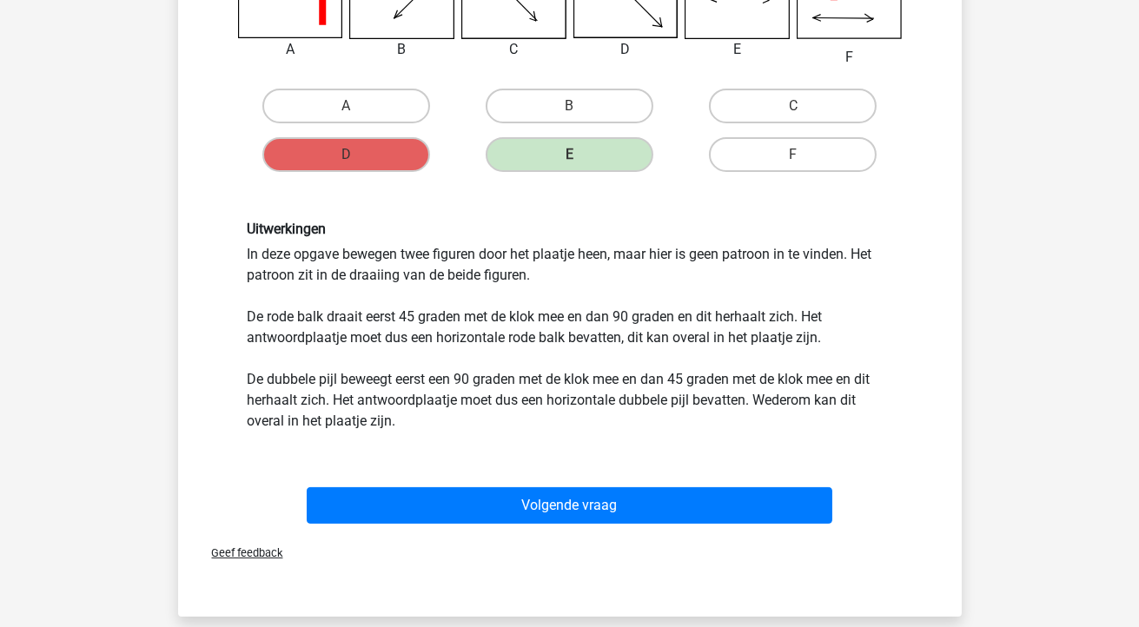
scroll to position [378, 0]
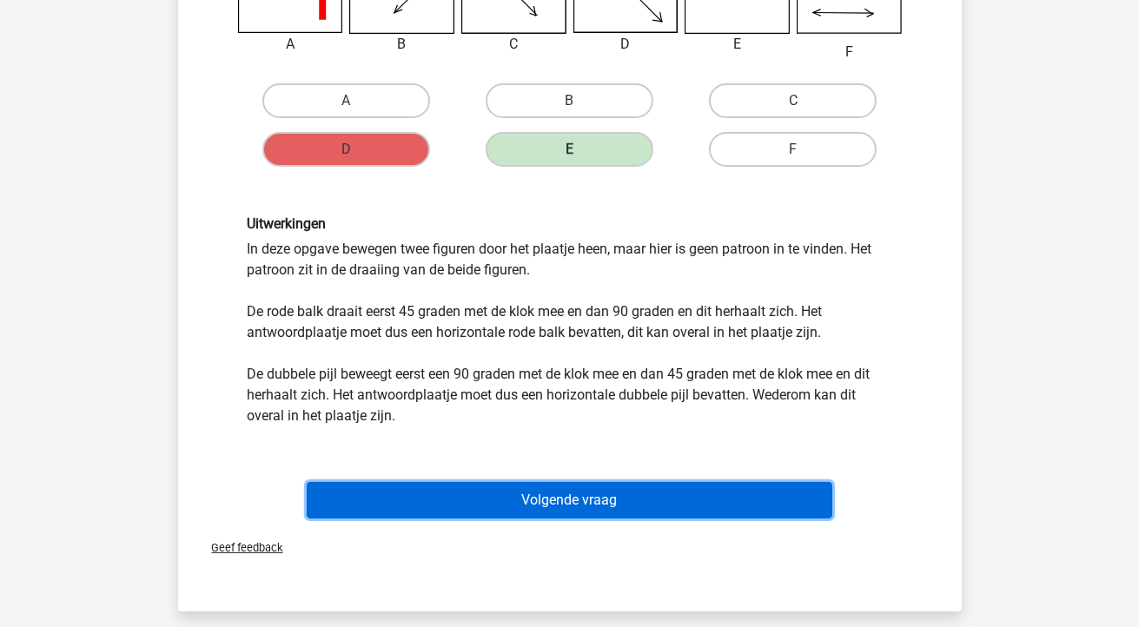
click at [551, 514] on button "Volgende vraag" at bounding box center [569, 500] width 525 height 36
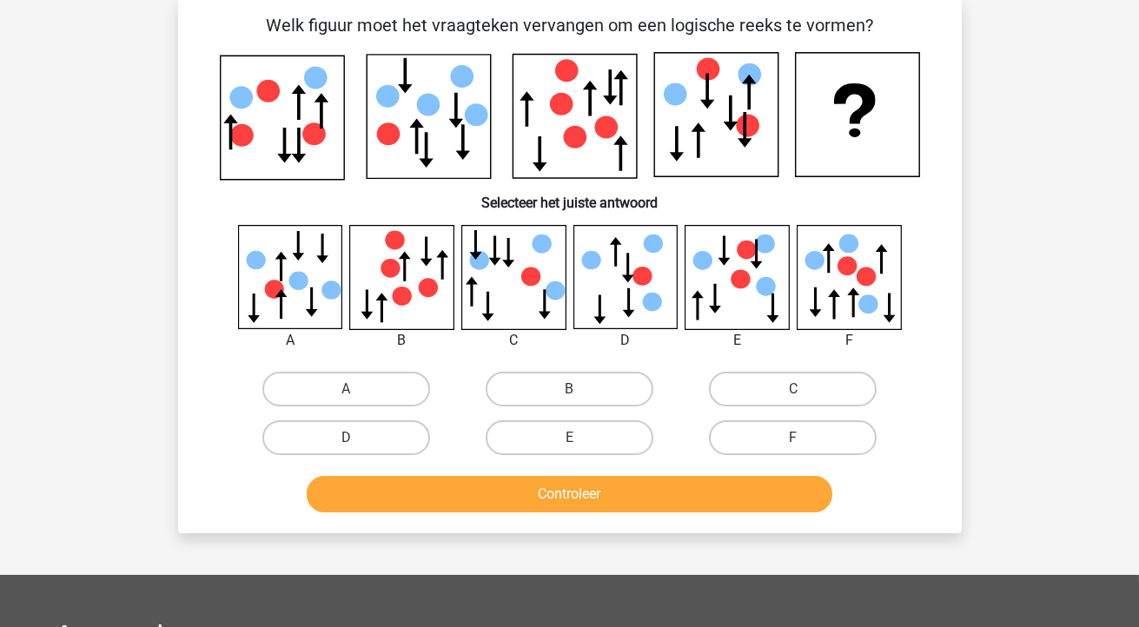
scroll to position [80, 0]
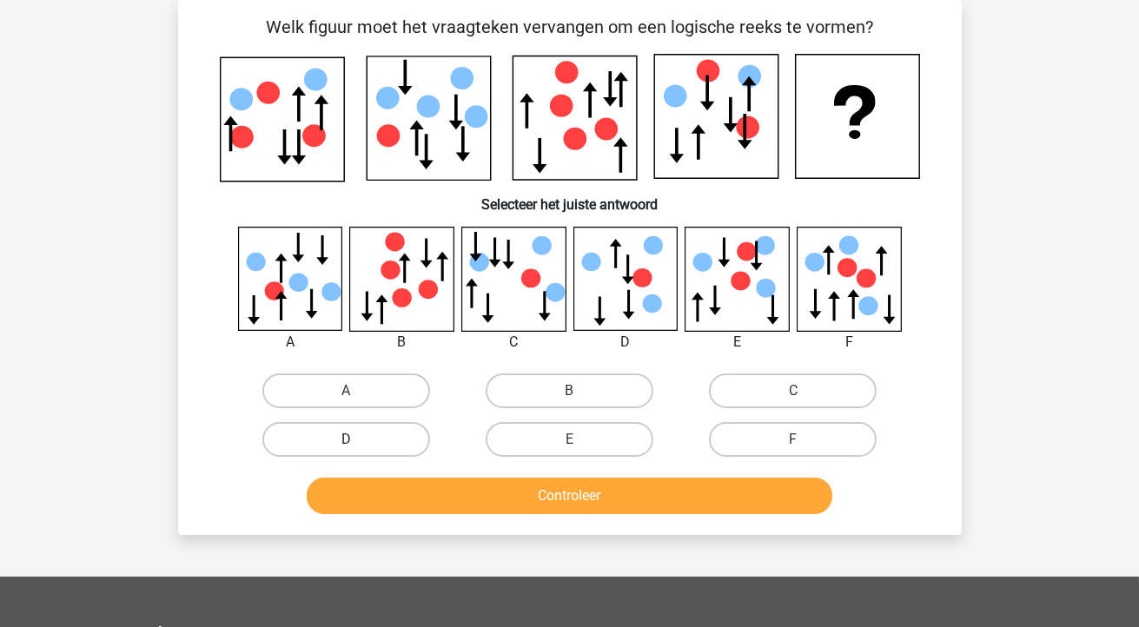
click at [386, 443] on label "D" at bounding box center [346, 439] width 168 height 35
click at [357, 443] on input "D" at bounding box center [351, 444] width 11 height 11
radio input "true"
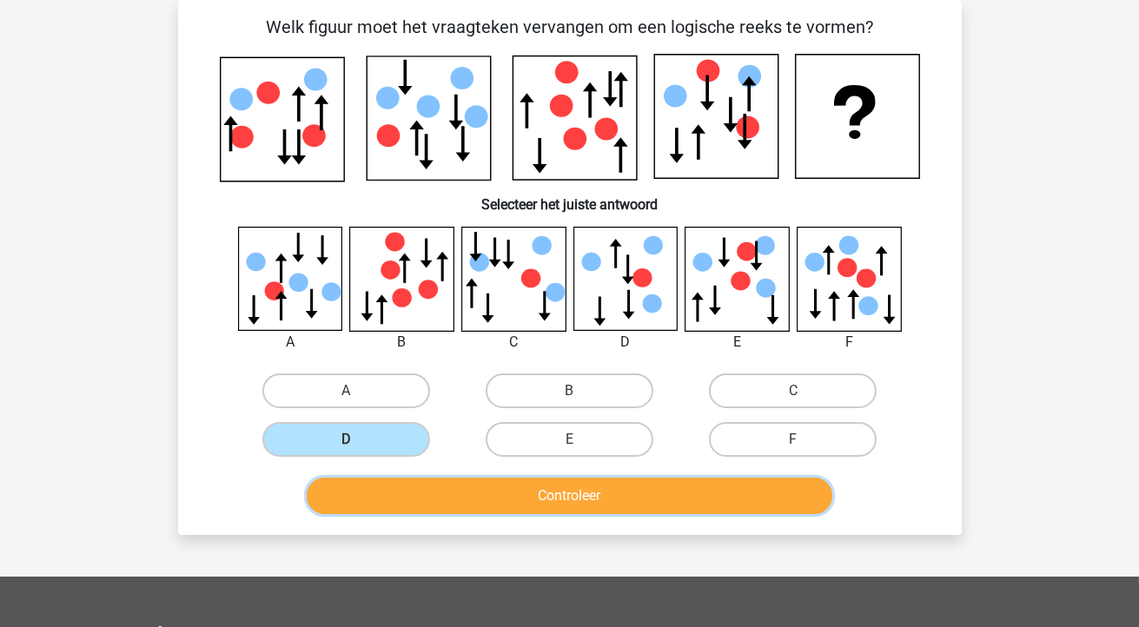
click at [456, 491] on button "Controleer" at bounding box center [569, 496] width 525 height 36
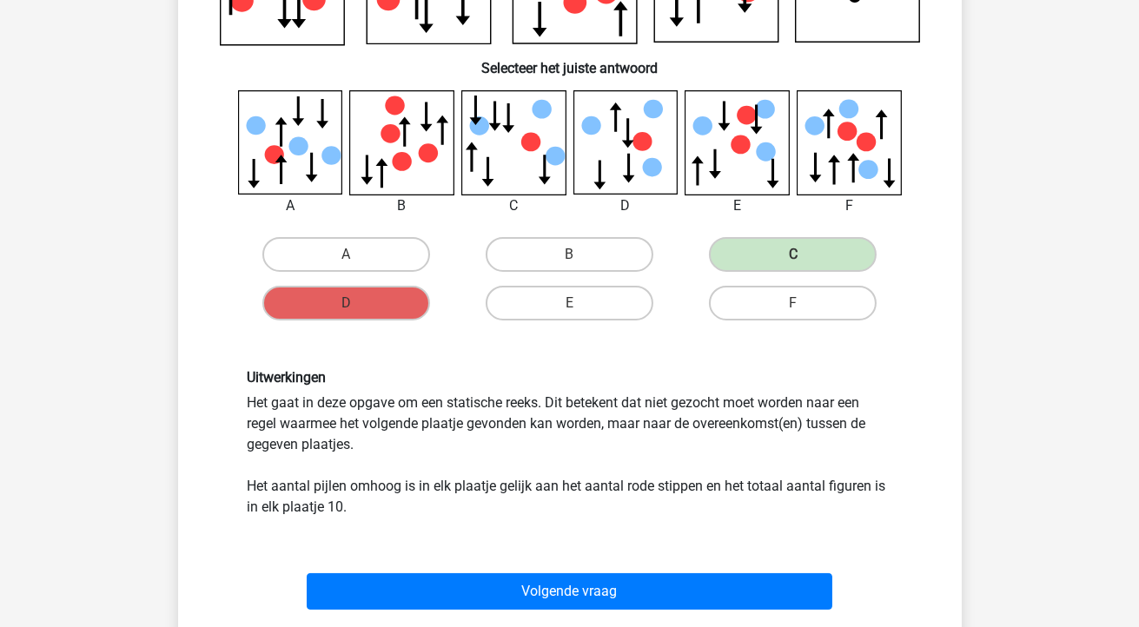
scroll to position [221, 0]
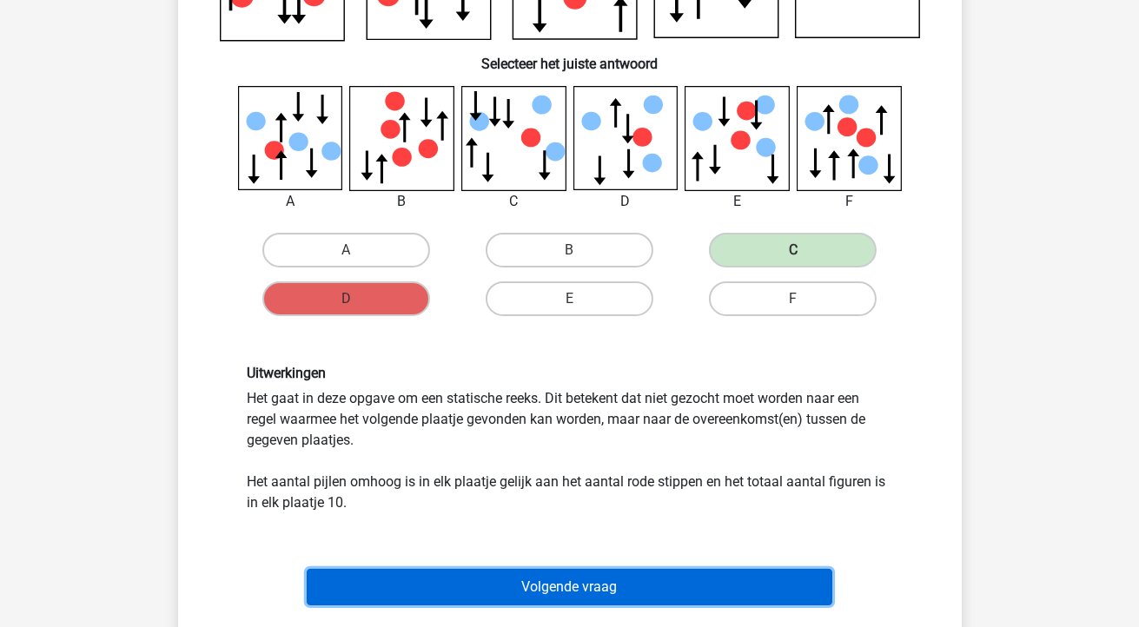
click at [571, 584] on button "Volgende vraag" at bounding box center [569, 587] width 525 height 36
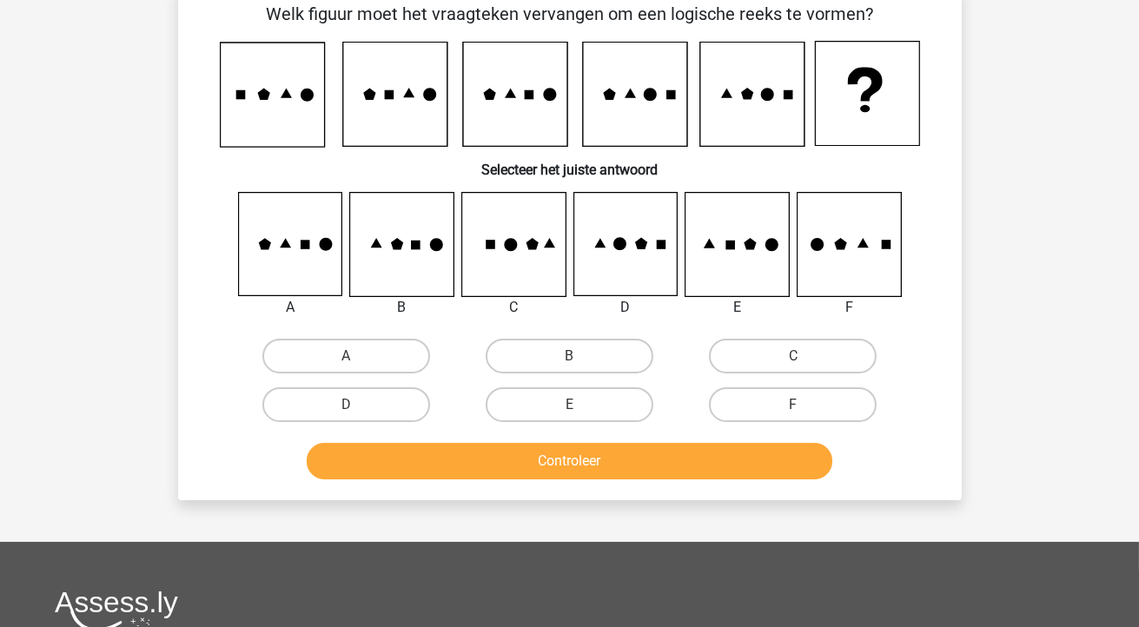
scroll to position [80, 0]
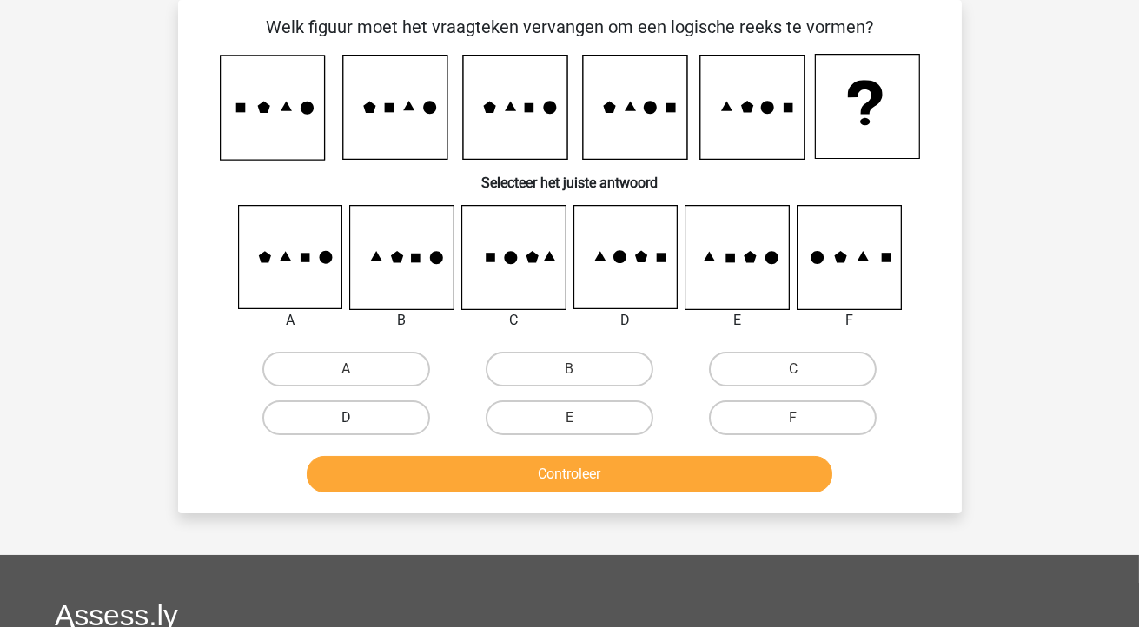
click at [308, 413] on label "D" at bounding box center [346, 417] width 168 height 35
click at [346, 418] on input "D" at bounding box center [351, 423] width 11 height 11
radio input "true"
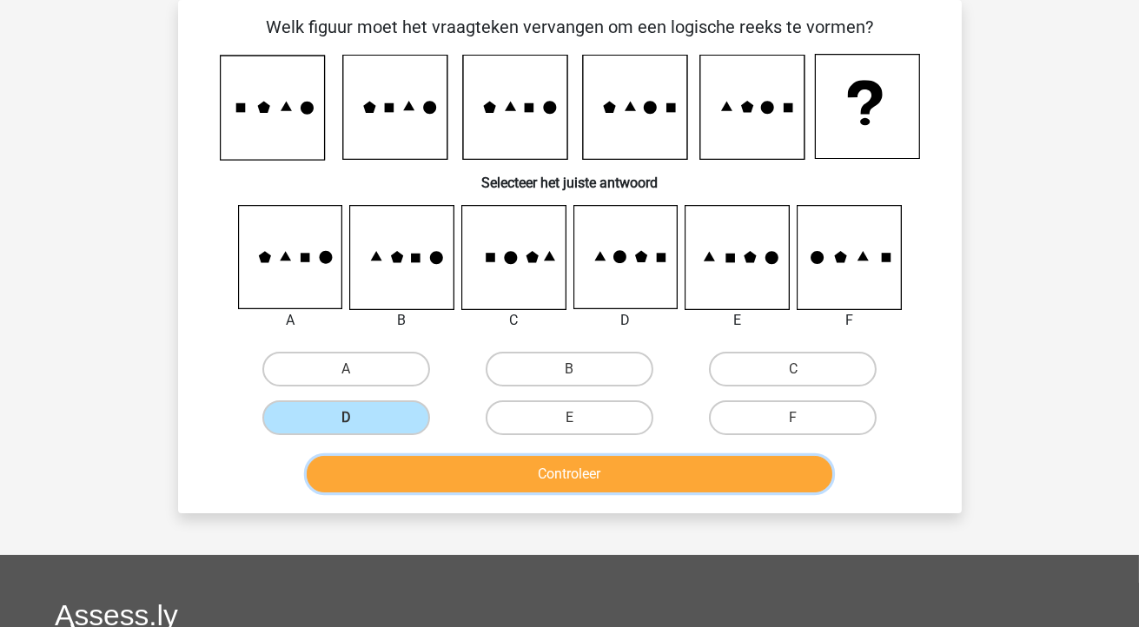
click at [395, 468] on button "Controleer" at bounding box center [569, 474] width 525 height 36
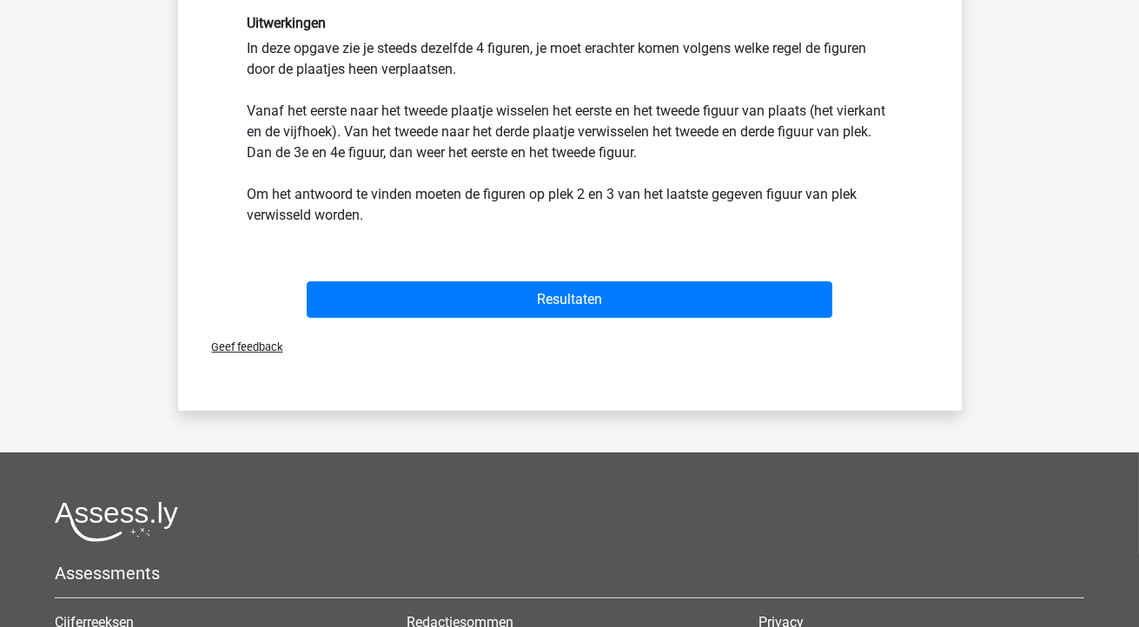
scroll to position [551, 0]
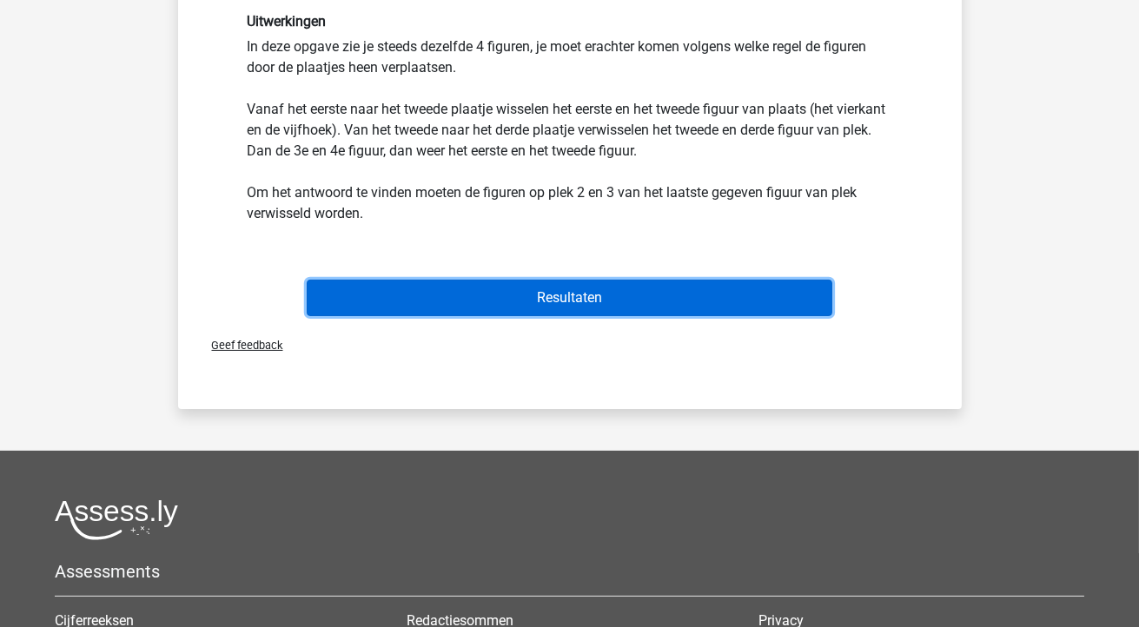
click at [605, 304] on button "Resultaten" at bounding box center [569, 298] width 525 height 36
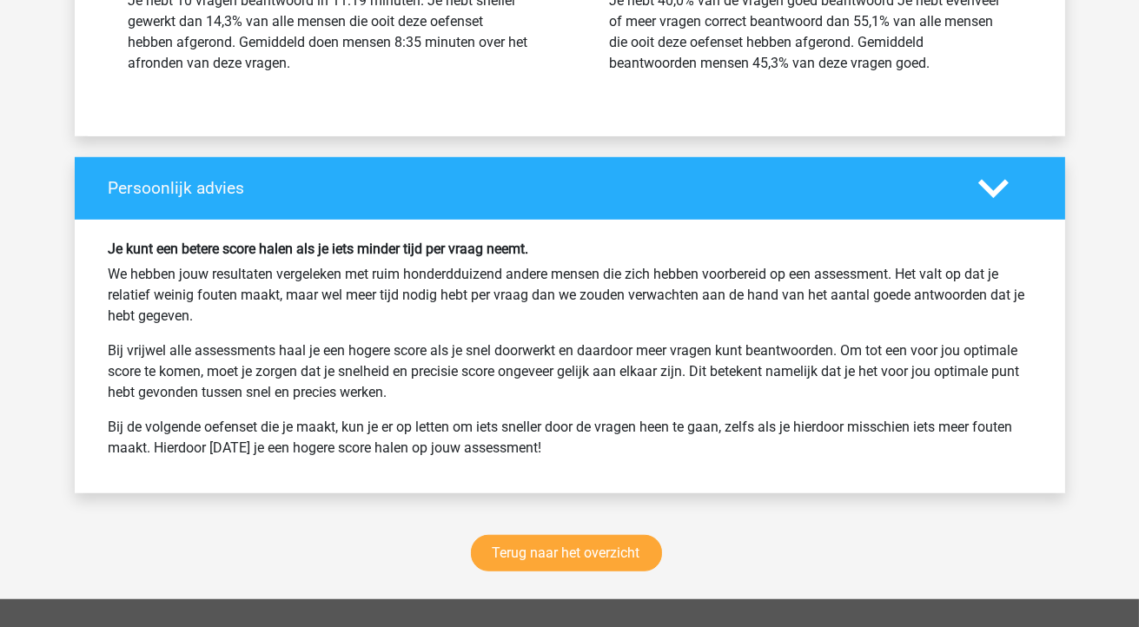
scroll to position [2113, 0]
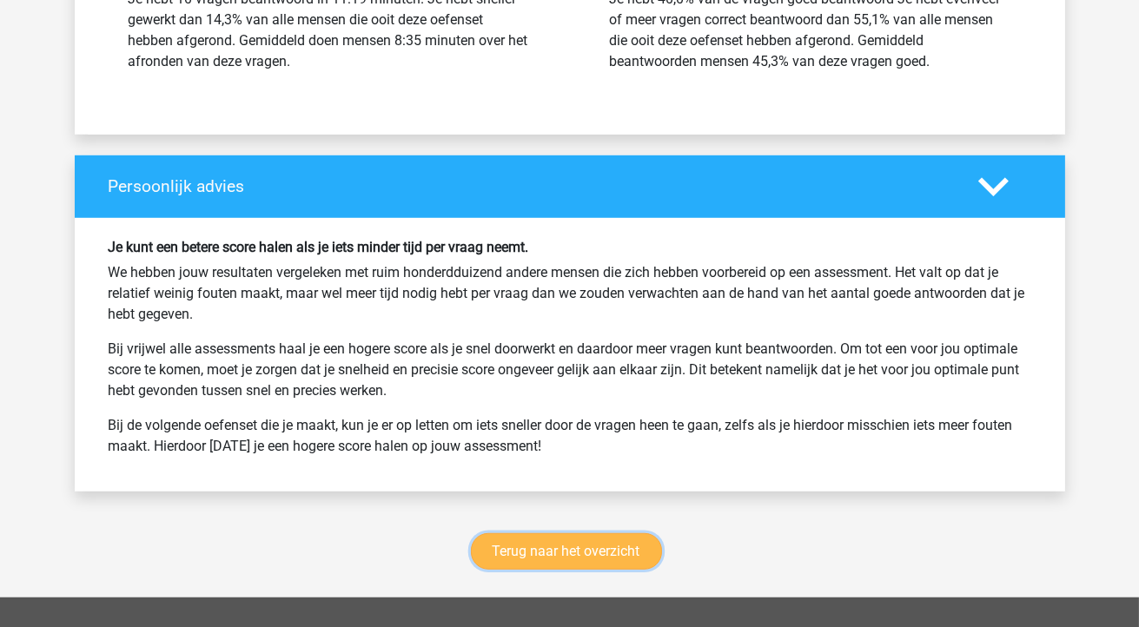
click at [565, 535] on link "Terug naar het overzicht" at bounding box center [566, 551] width 191 height 36
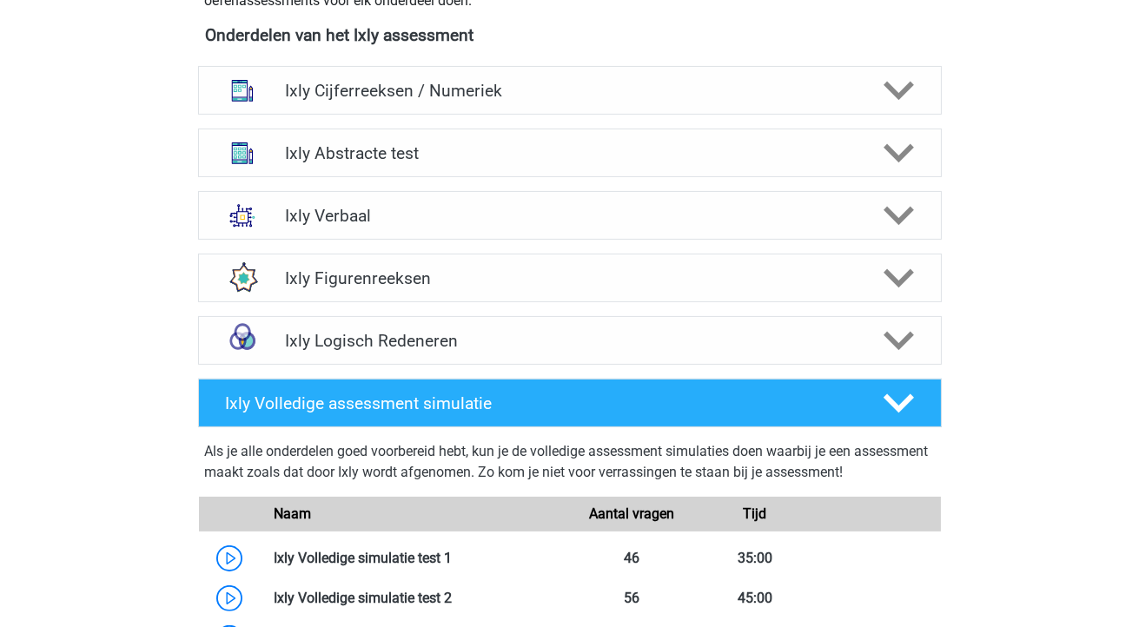
scroll to position [690, 0]
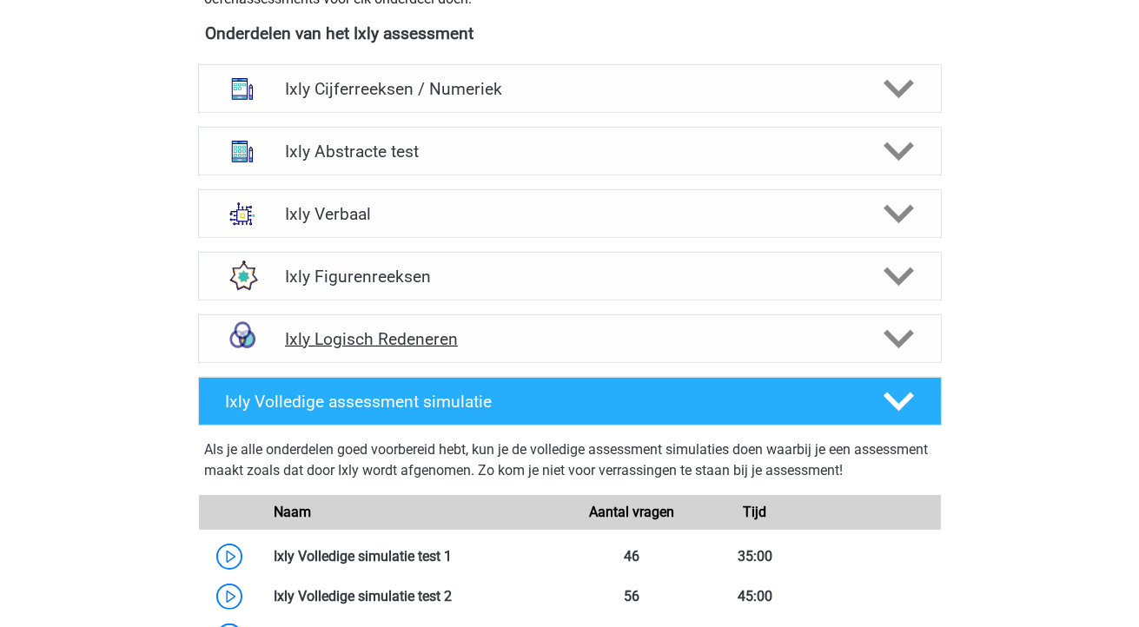
click at [743, 340] on h4 "Ixly Logisch Redeneren" at bounding box center [569, 339] width 569 height 20
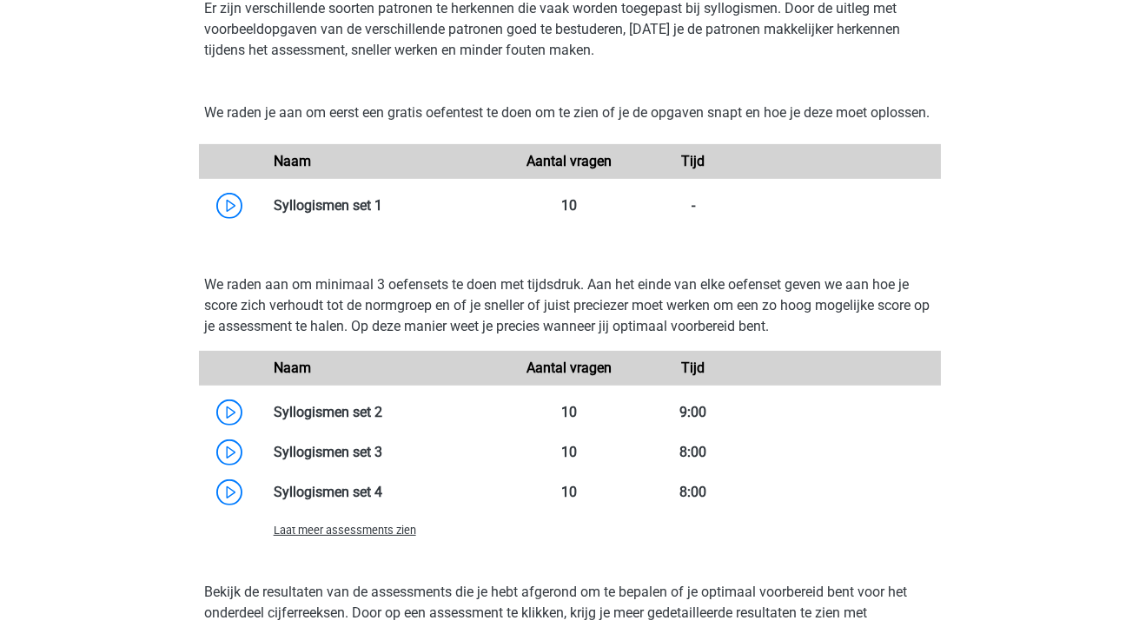
scroll to position [1072, 0]
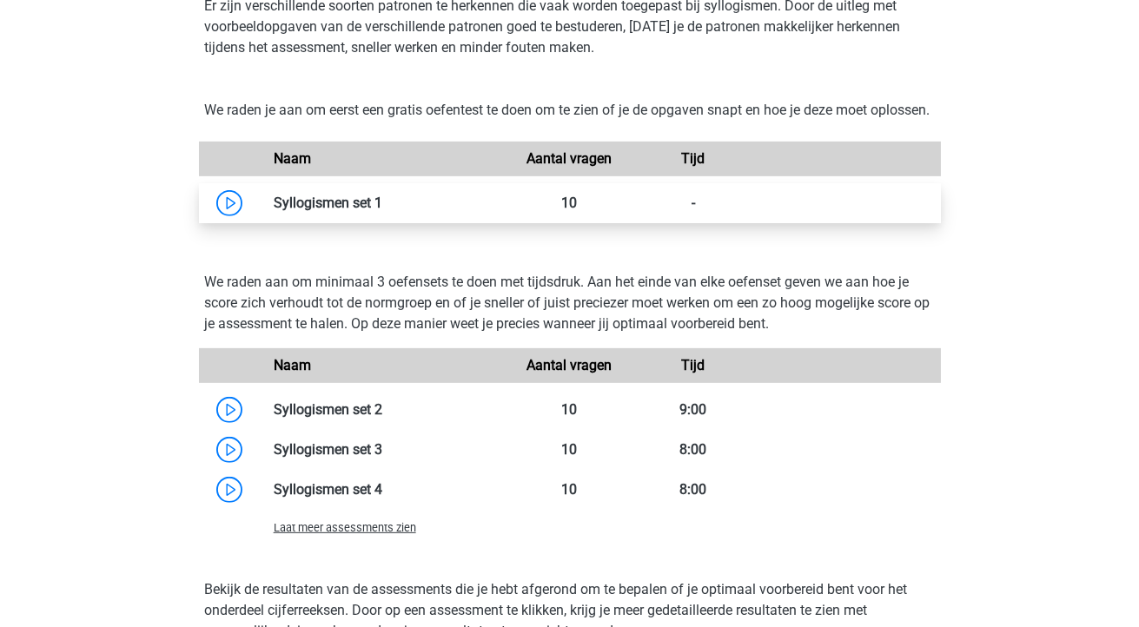
click at [382, 211] on link at bounding box center [382, 203] width 0 height 17
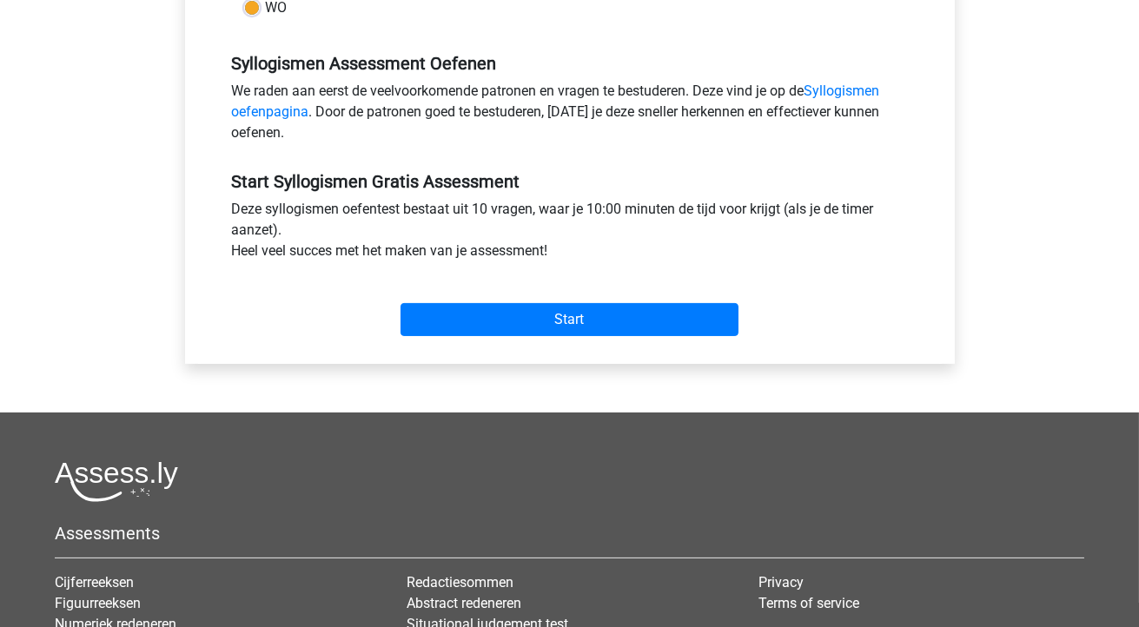
scroll to position [507, 0]
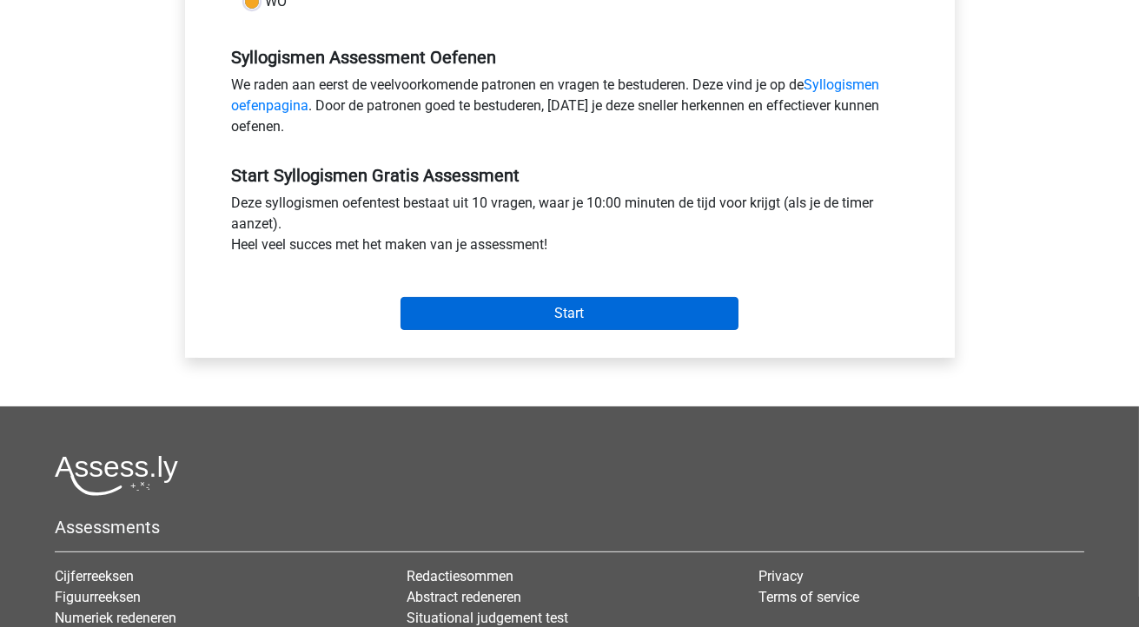
drag, startPoint x: 565, startPoint y: 330, endPoint x: 561, endPoint y: 314, distance: 16.0
click at [561, 314] on div "Start" at bounding box center [570, 299] width 702 height 75
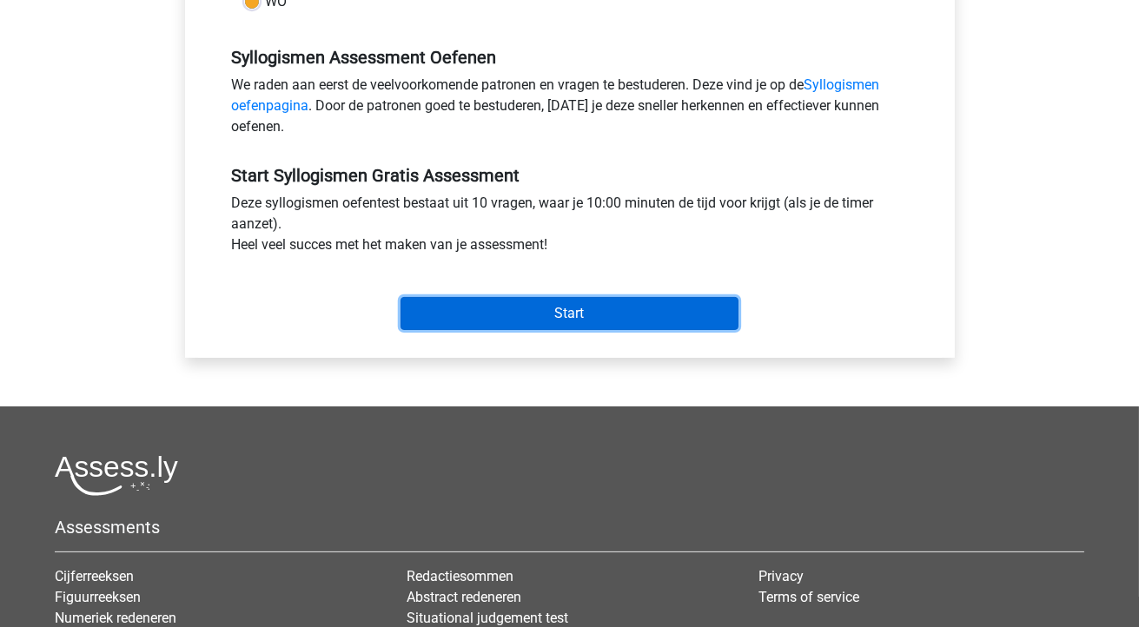
click at [561, 314] on input "Start" at bounding box center [569, 313] width 338 height 33
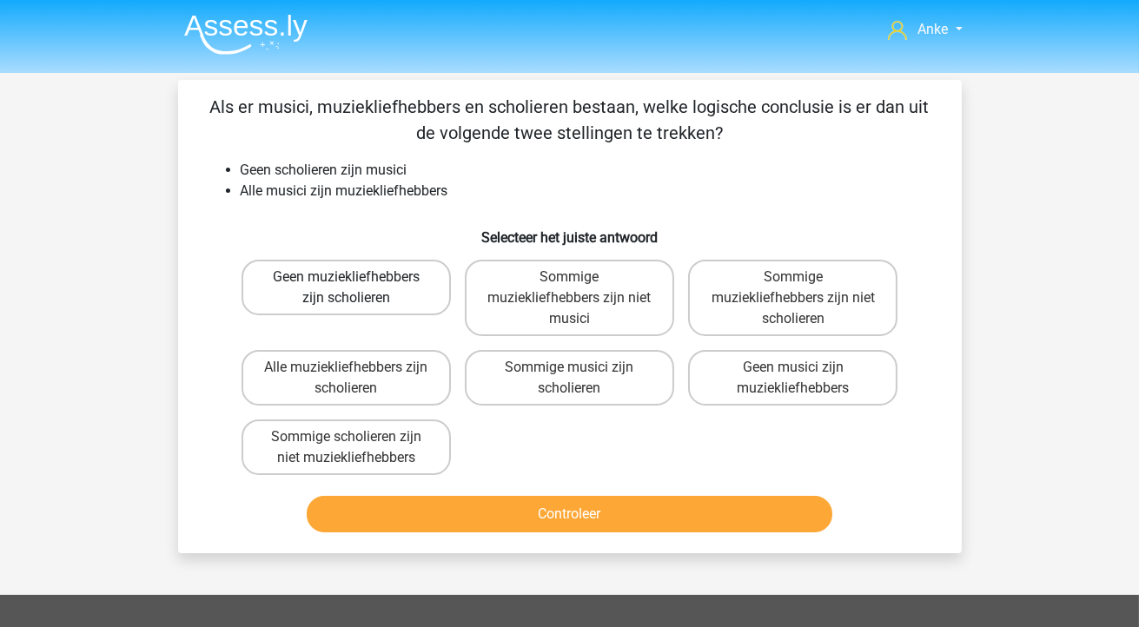
click at [333, 283] on label "Geen muziekliefhebbers zijn scholieren" at bounding box center [345, 288] width 209 height 56
click at [346, 283] on input "Geen muziekliefhebbers zijn scholieren" at bounding box center [351, 282] width 11 height 11
radio input "true"
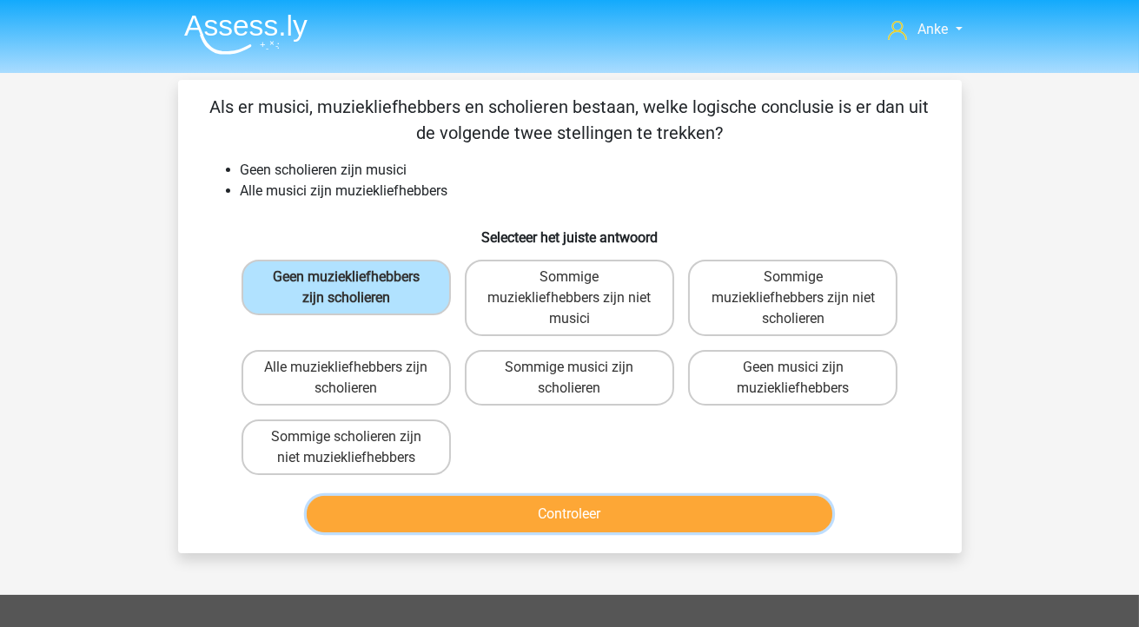
click at [594, 507] on button "Controleer" at bounding box center [569, 514] width 525 height 36
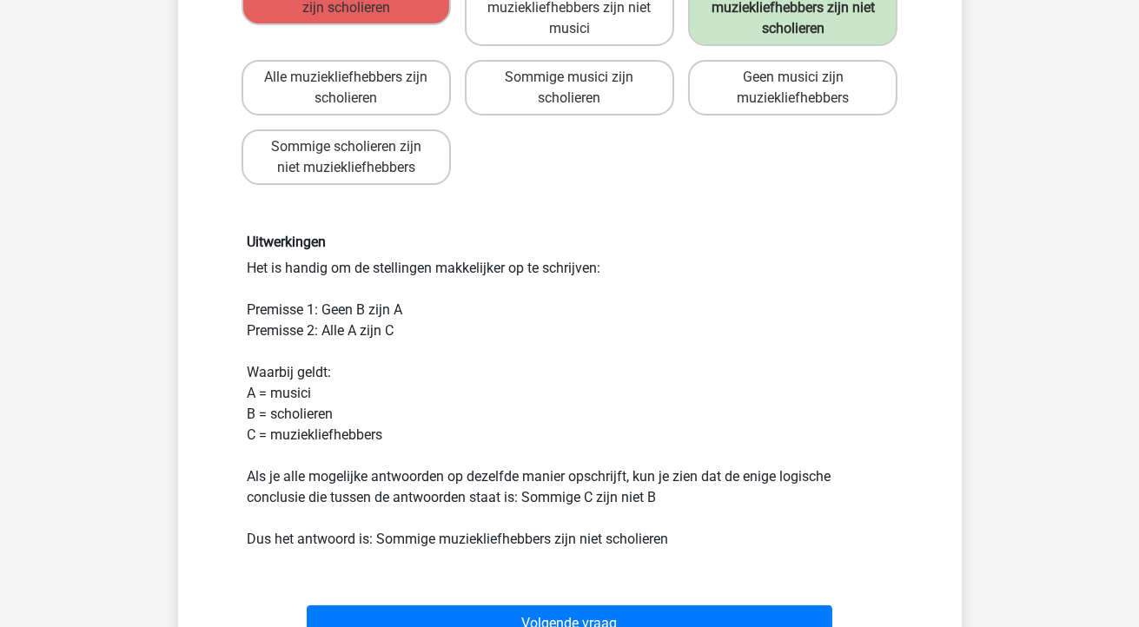
scroll to position [376, 0]
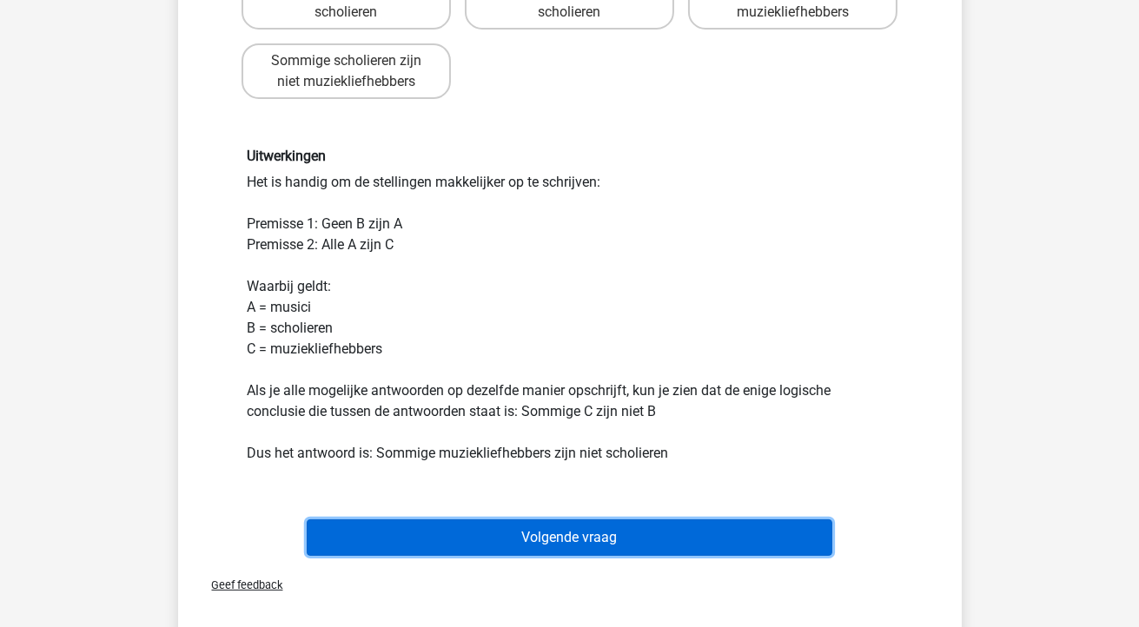
click at [594, 535] on button "Volgende vraag" at bounding box center [569, 537] width 525 height 36
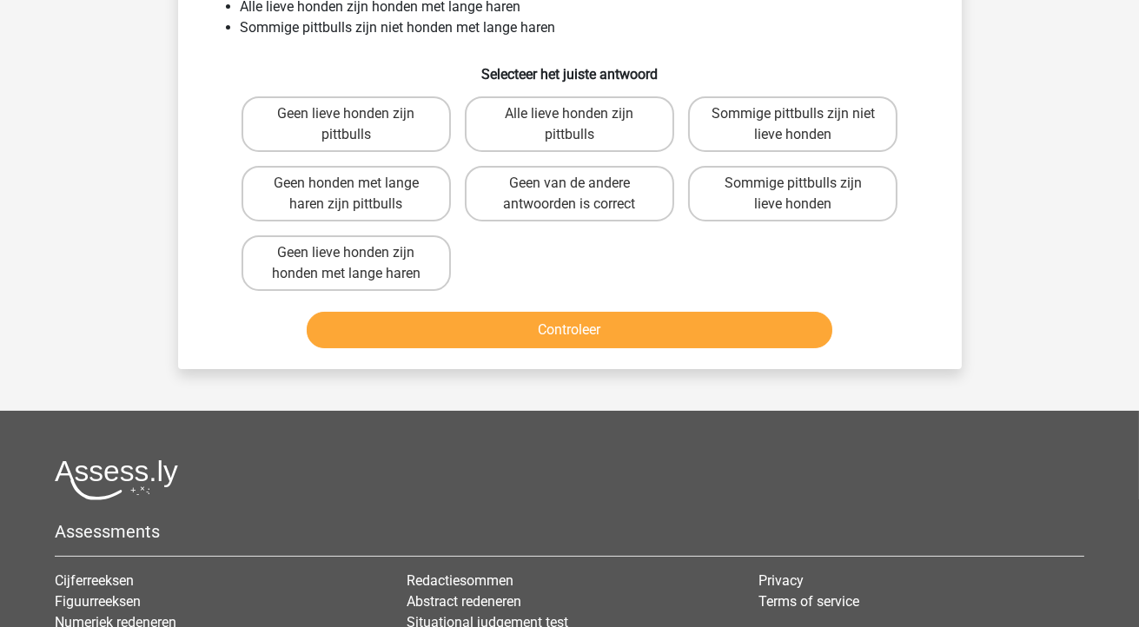
scroll to position [80, 0]
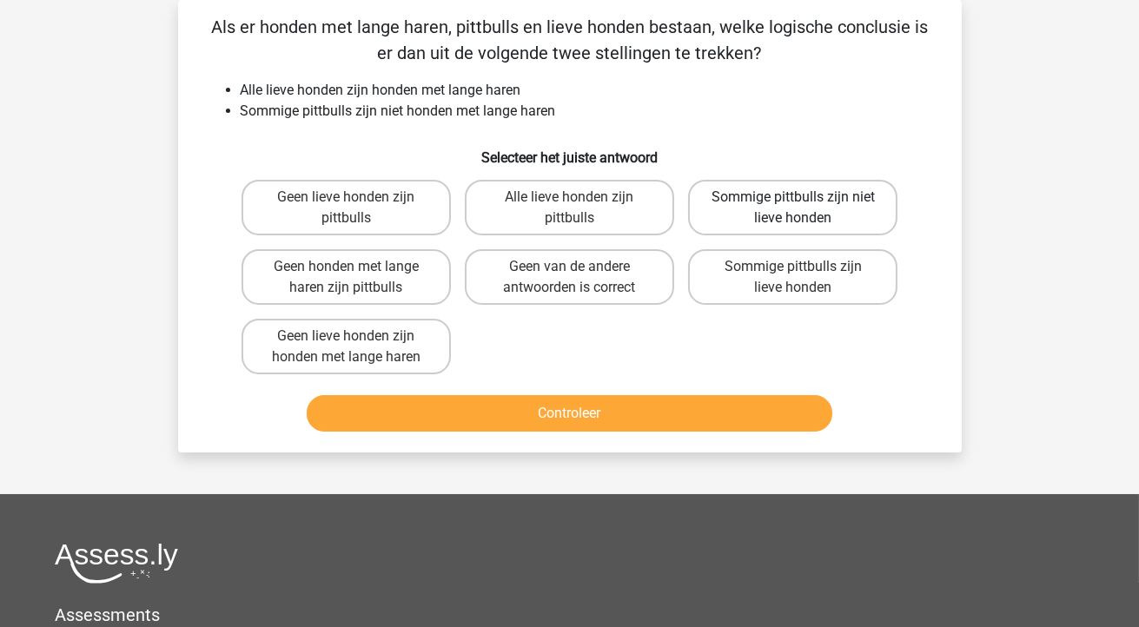
click at [821, 212] on label "Sommige pittbulls zijn niet lieve honden" at bounding box center [792, 208] width 209 height 56
click at [804, 208] on input "Sommige pittbulls zijn niet lieve honden" at bounding box center [798, 202] width 11 height 11
radio input "true"
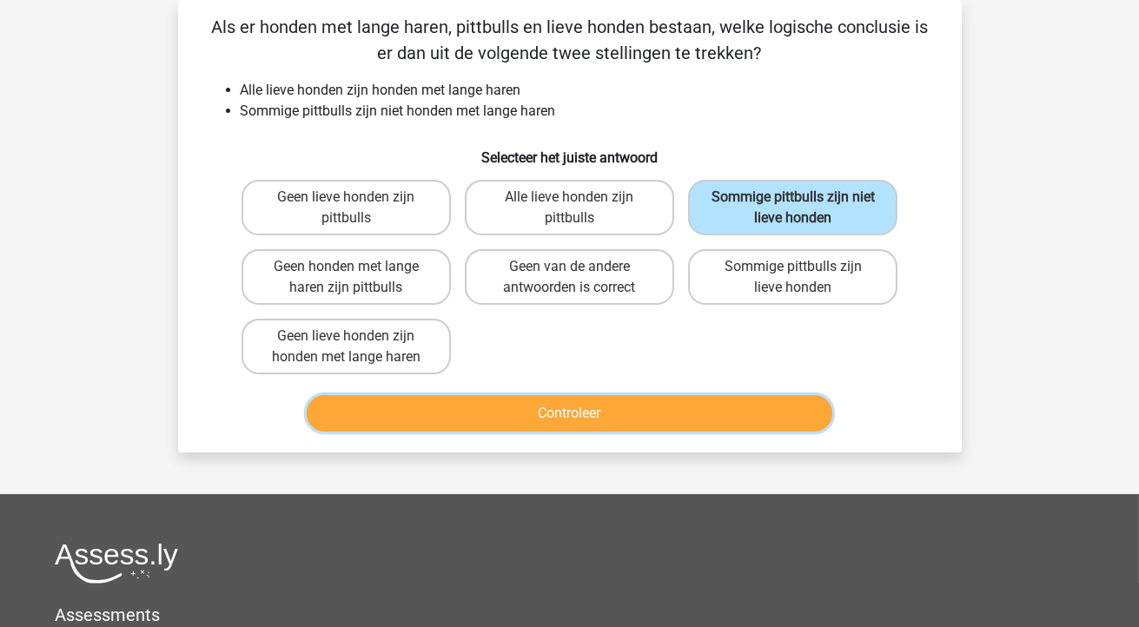
click at [685, 401] on button "Controleer" at bounding box center [569, 413] width 525 height 36
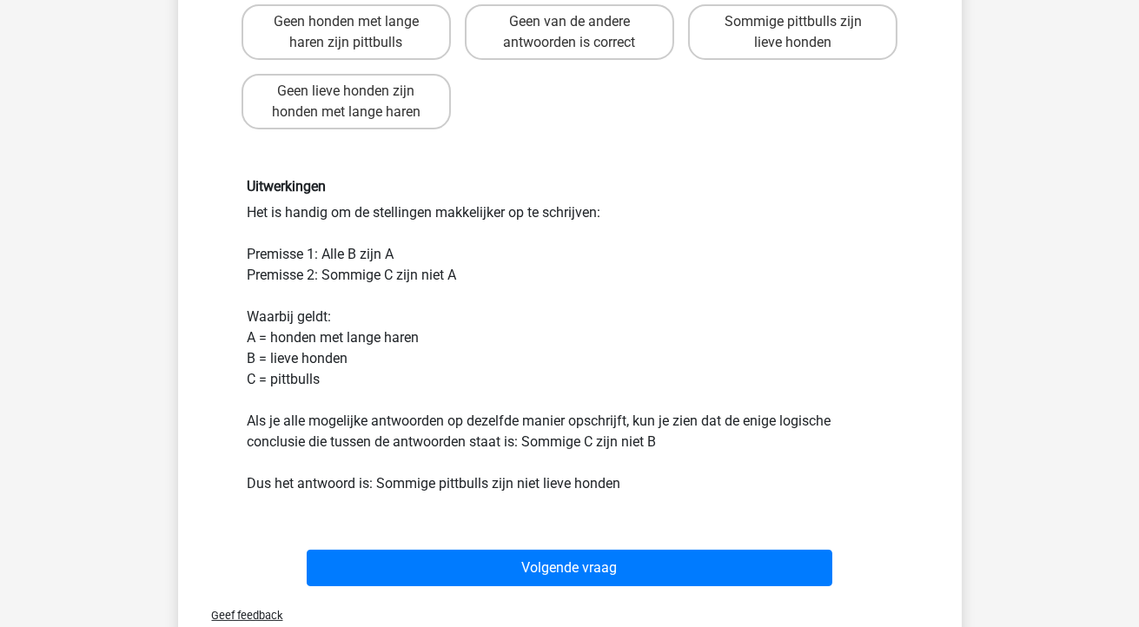
scroll to position [345, 0]
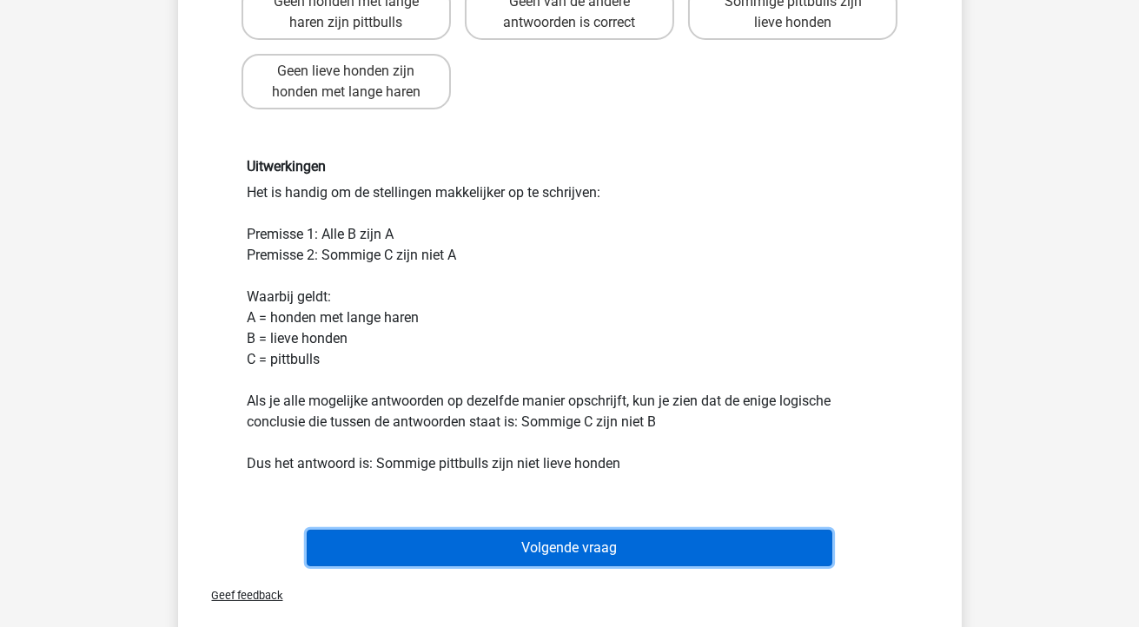
click at [633, 532] on button "Volgende vraag" at bounding box center [569, 548] width 525 height 36
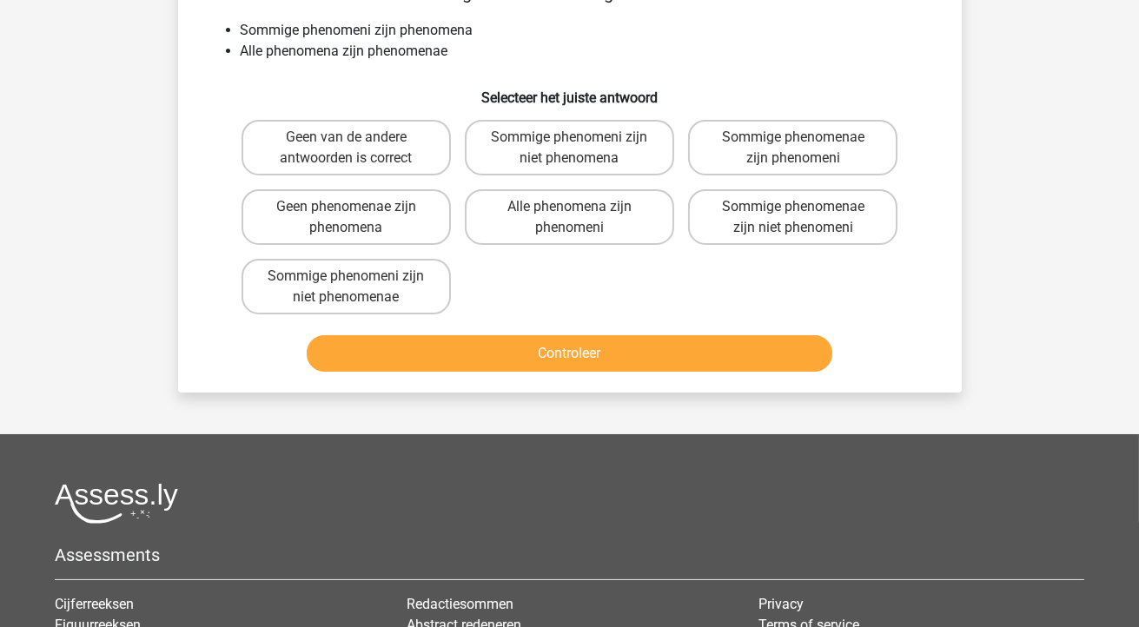
scroll to position [80, 0]
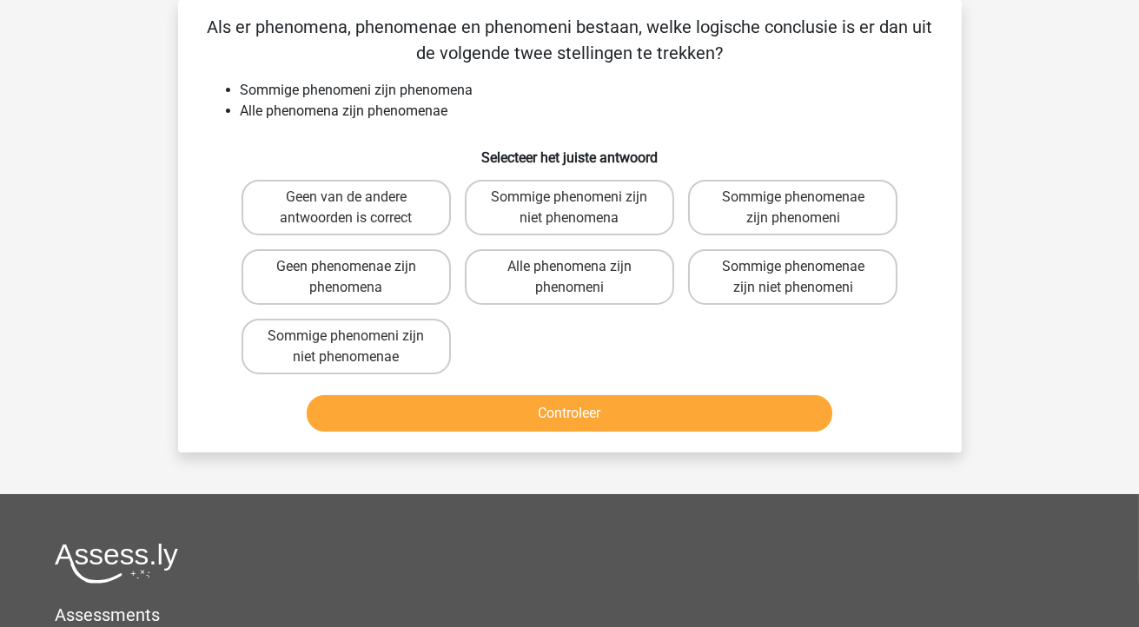
click at [579, 208] on input "Sommige phenomeni zijn niet phenomena" at bounding box center [574, 202] width 11 height 11
radio input "true"
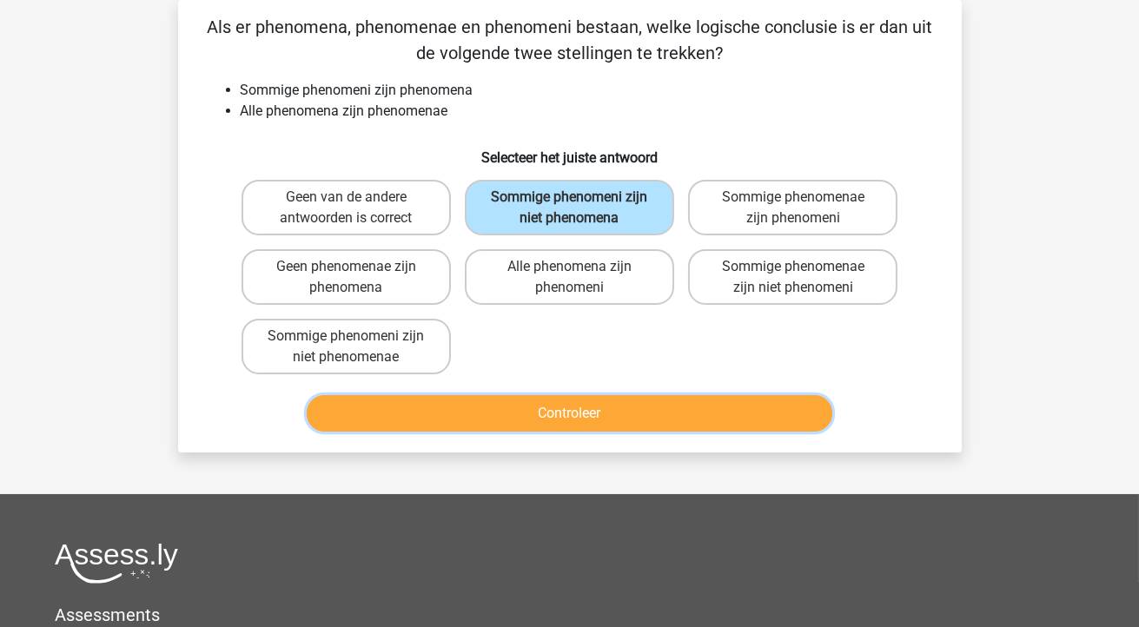
click at [551, 413] on button "Controleer" at bounding box center [569, 413] width 525 height 36
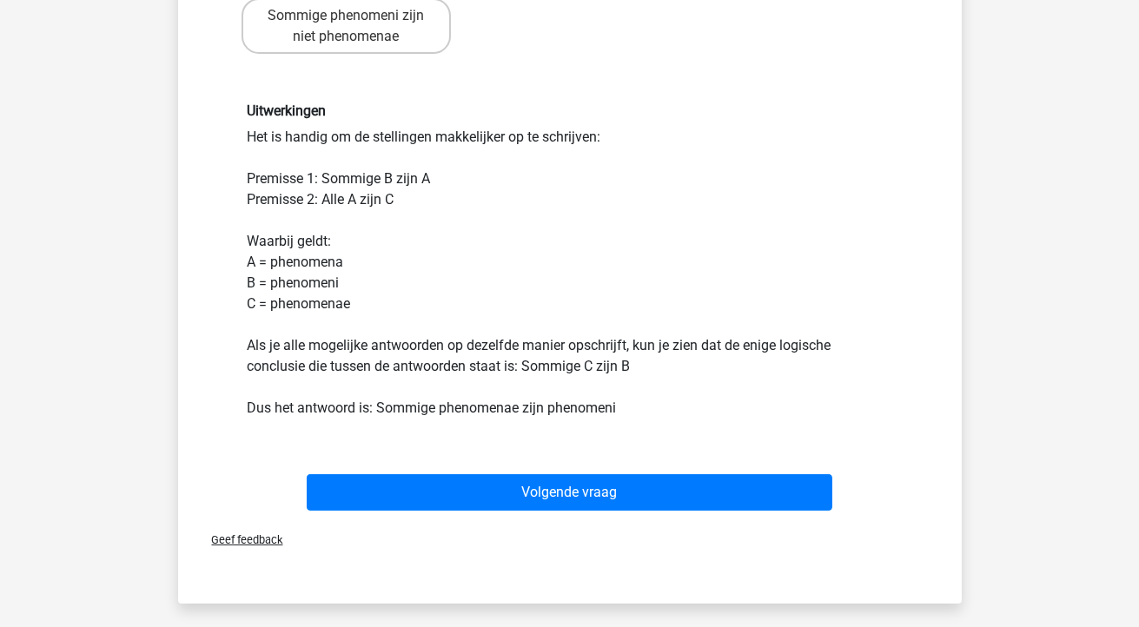
scroll to position [412, 0]
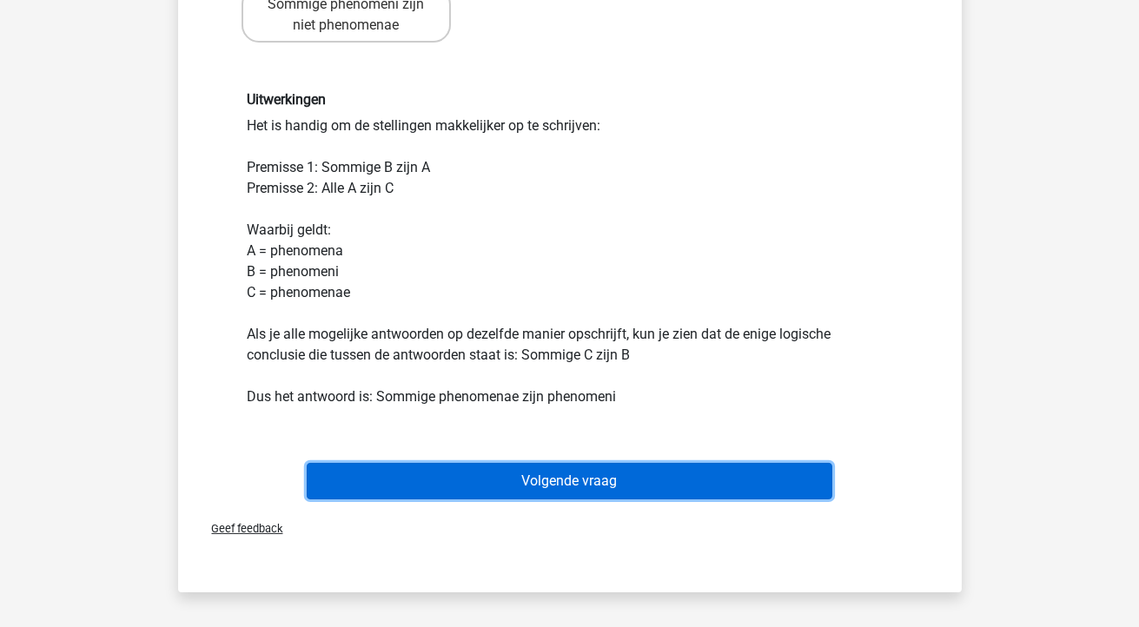
click at [558, 487] on button "Volgende vraag" at bounding box center [569, 481] width 525 height 36
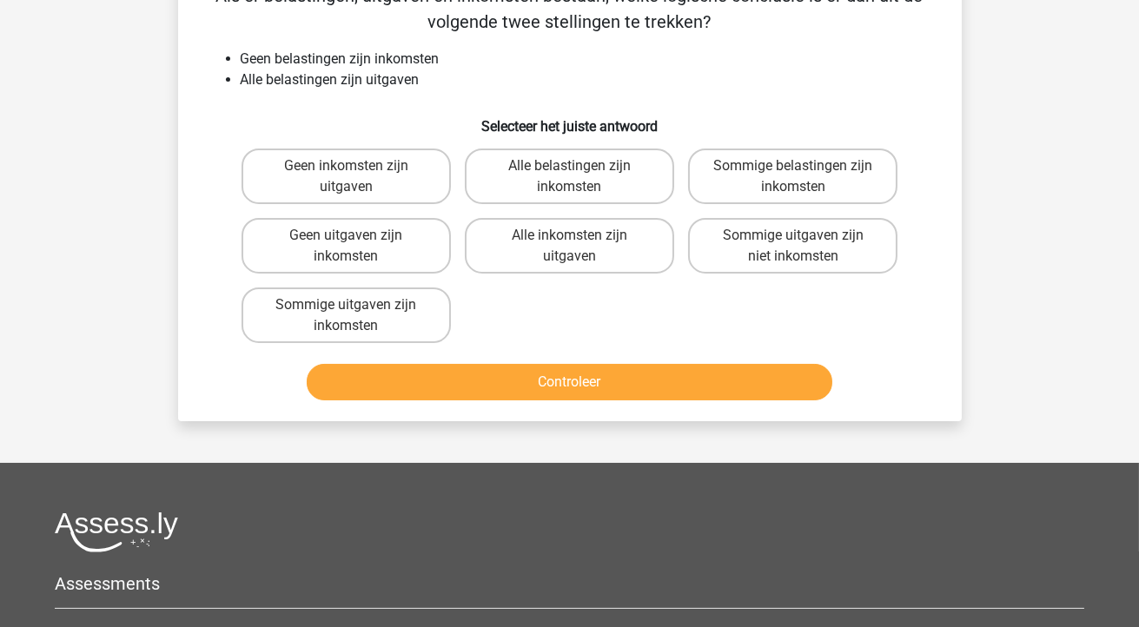
scroll to position [80, 0]
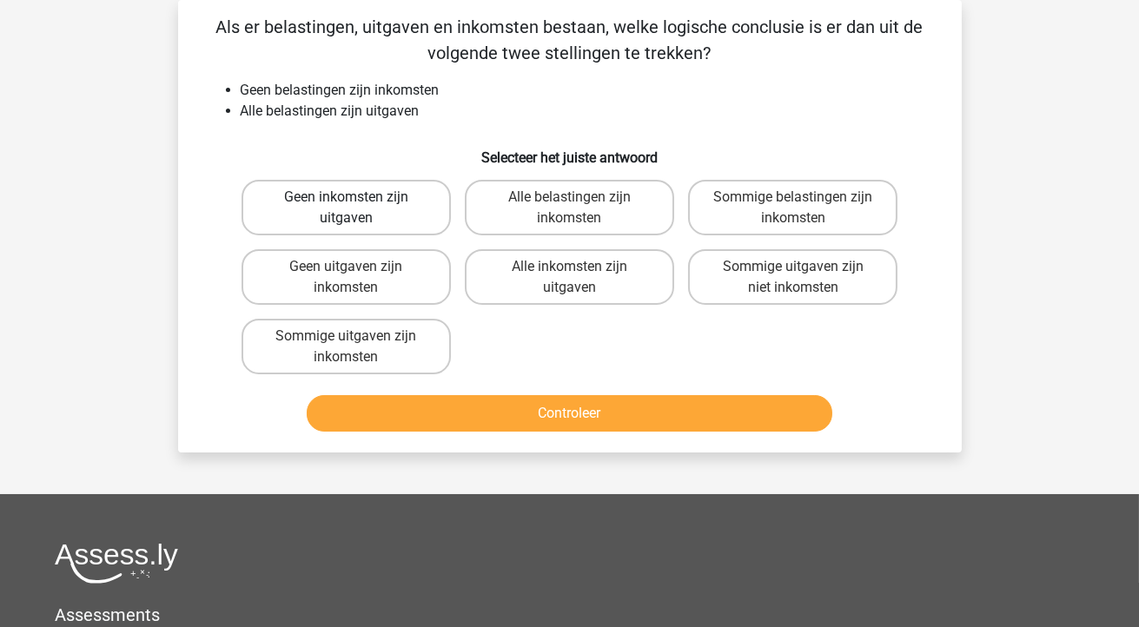
click at [397, 199] on label "Geen inkomsten zijn uitgaven" at bounding box center [345, 208] width 209 height 56
click at [357, 199] on input "Geen inkomsten zijn uitgaven" at bounding box center [351, 202] width 11 height 11
radio input "true"
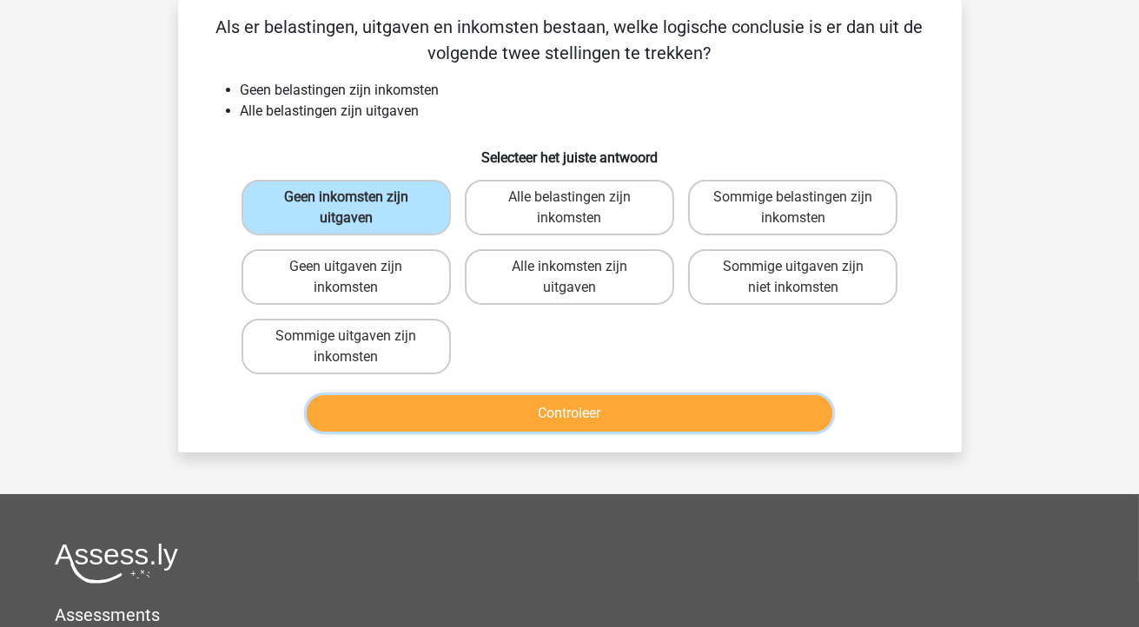
click at [489, 406] on button "Controleer" at bounding box center [569, 413] width 525 height 36
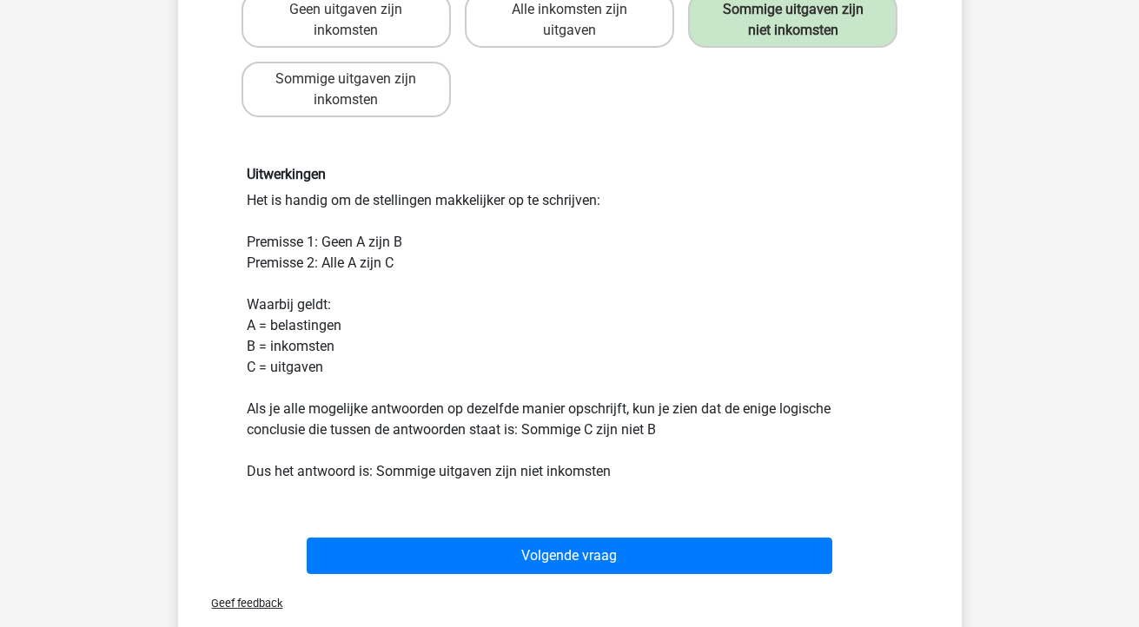
scroll to position [339, 0]
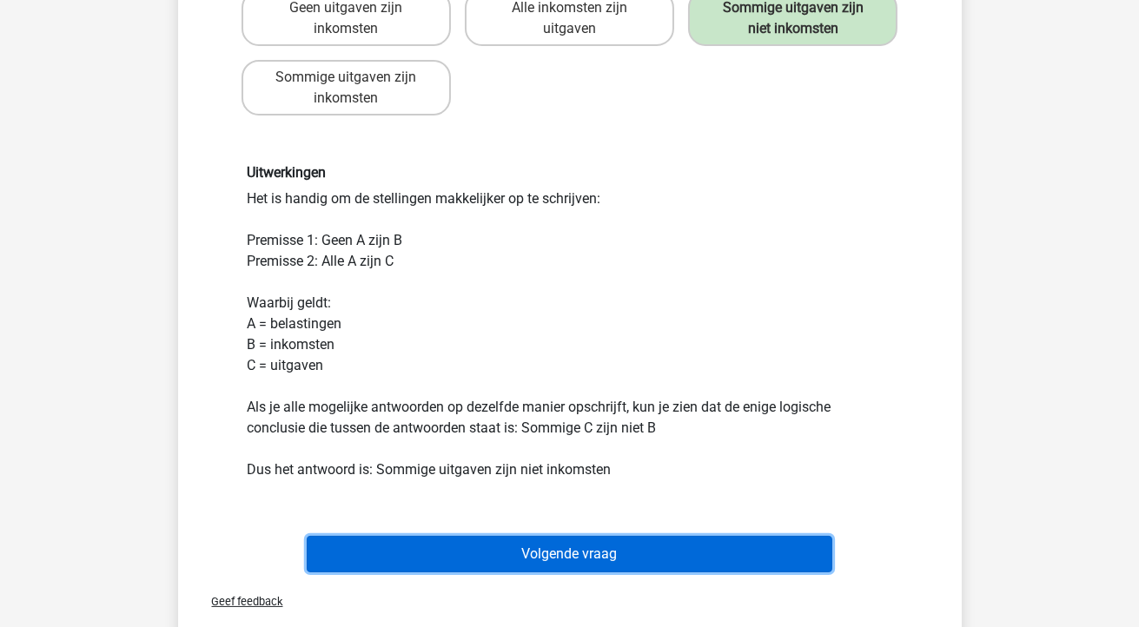
click at [498, 553] on button "Volgende vraag" at bounding box center [569, 554] width 525 height 36
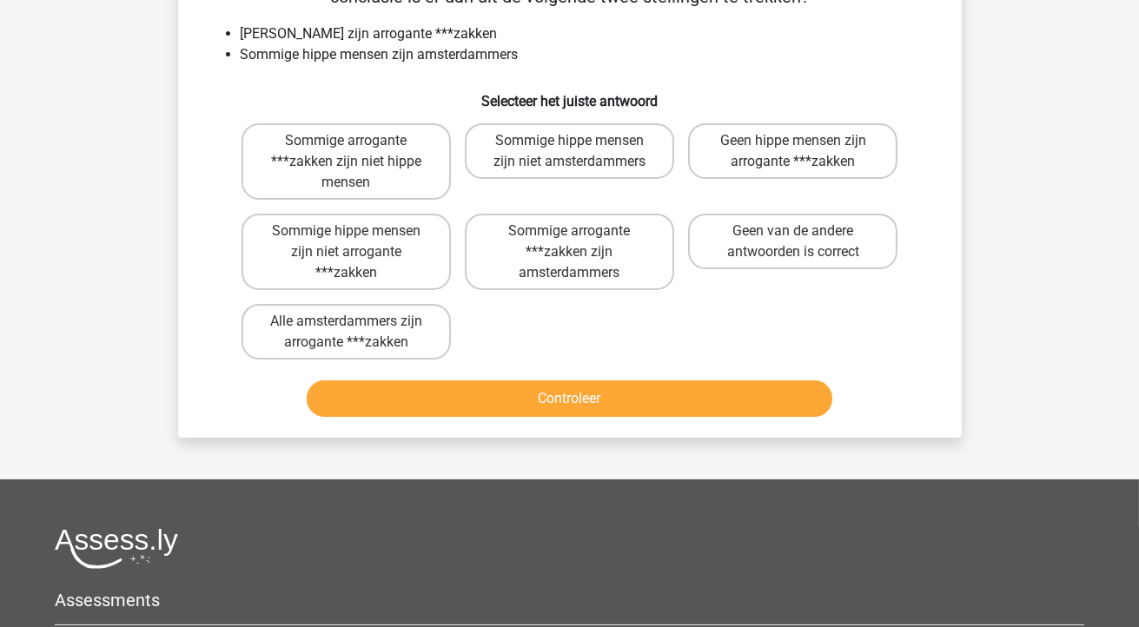
scroll to position [80, 0]
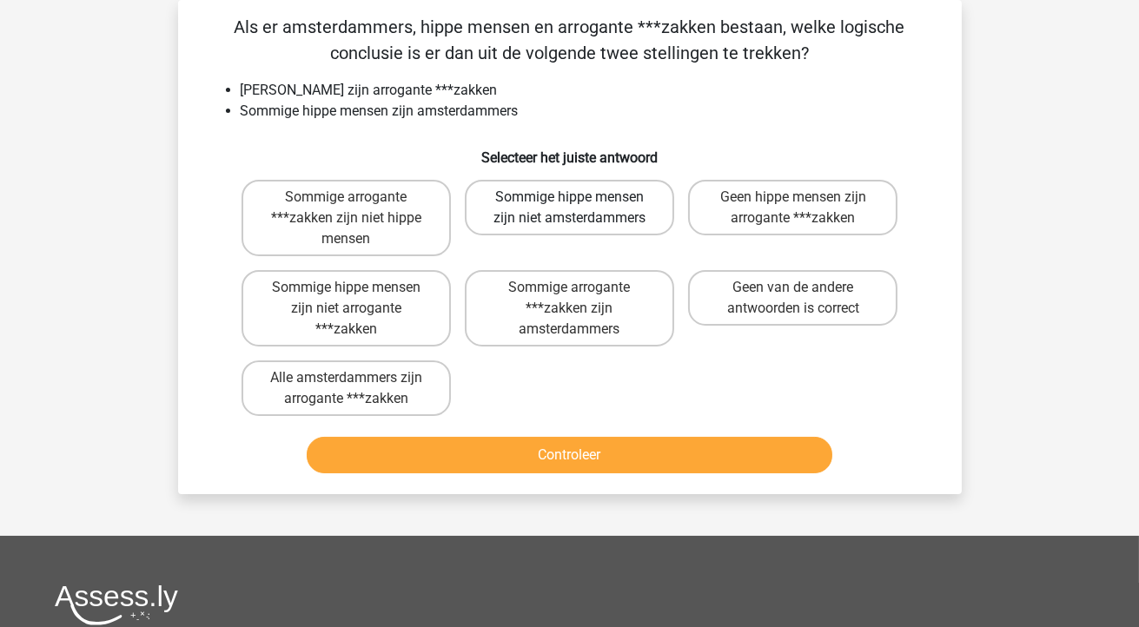
click at [591, 199] on label "Sommige hippe mensen zijn niet amsterdammers" at bounding box center [569, 208] width 209 height 56
click at [580, 199] on input "Sommige hippe mensen zijn niet amsterdammers" at bounding box center [574, 202] width 11 height 11
radio input "true"
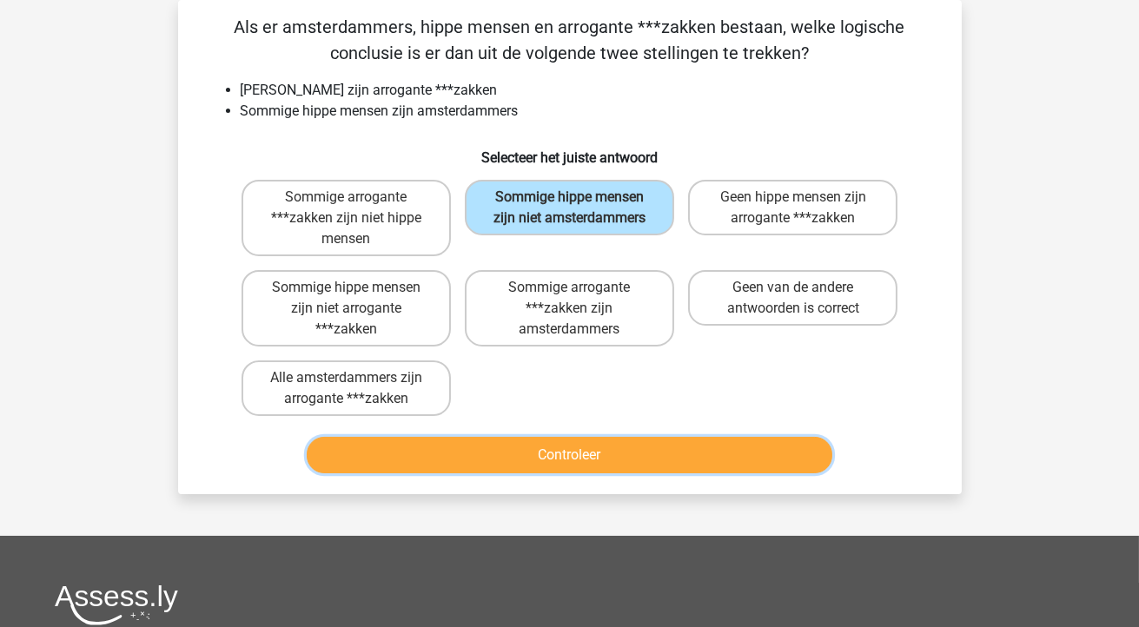
click at [519, 450] on button "Controleer" at bounding box center [569, 455] width 525 height 36
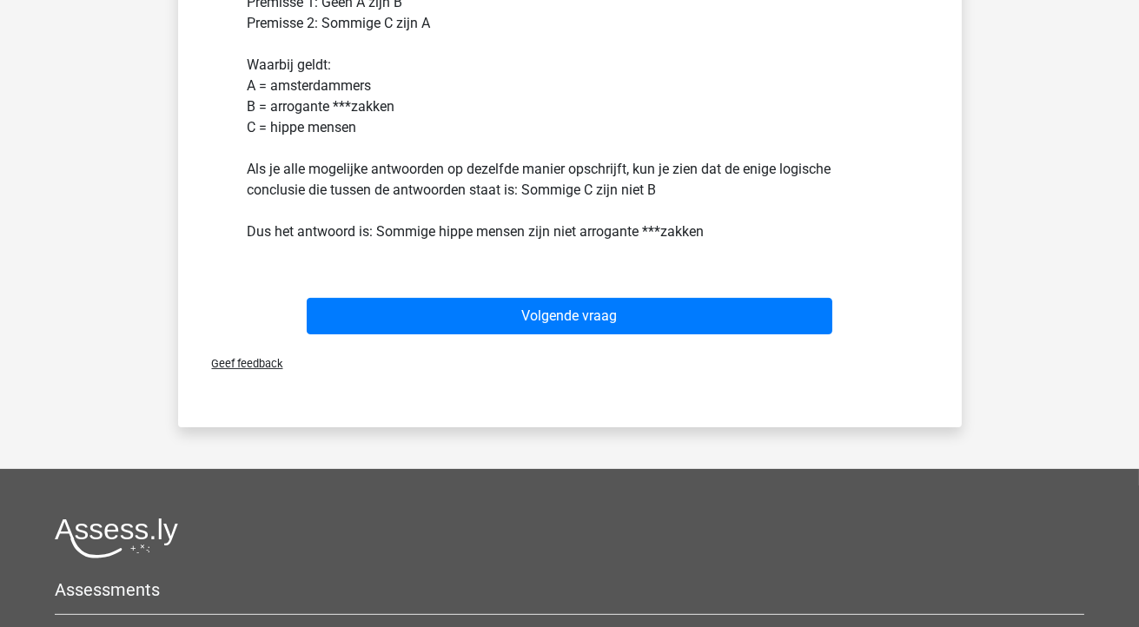
scroll to position [617, 0]
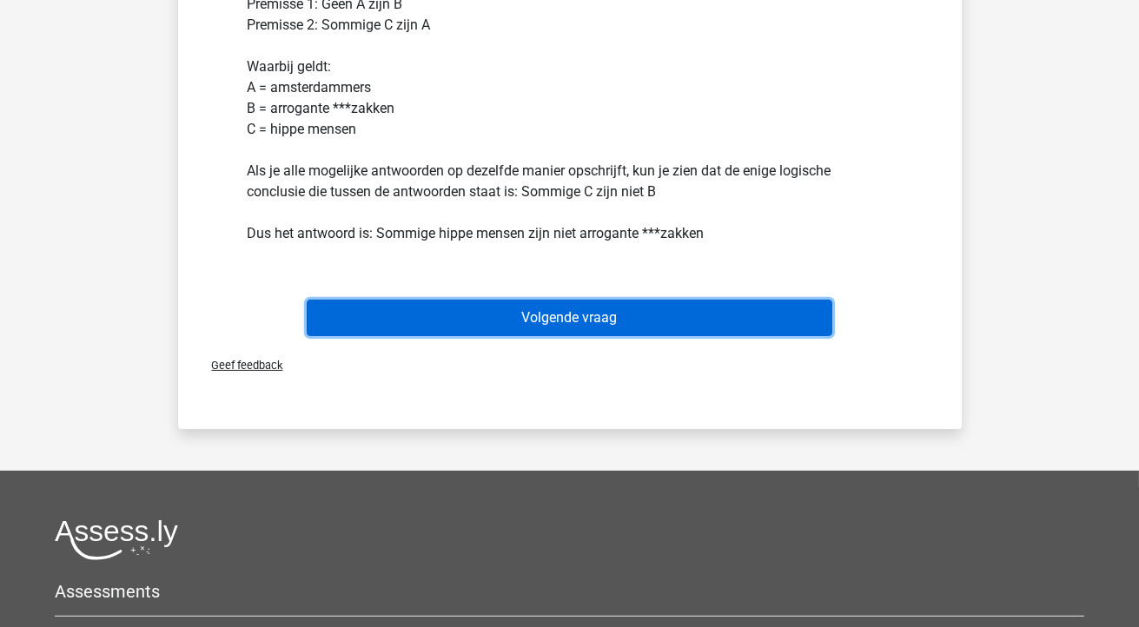
click at [612, 324] on button "Volgende vraag" at bounding box center [569, 318] width 525 height 36
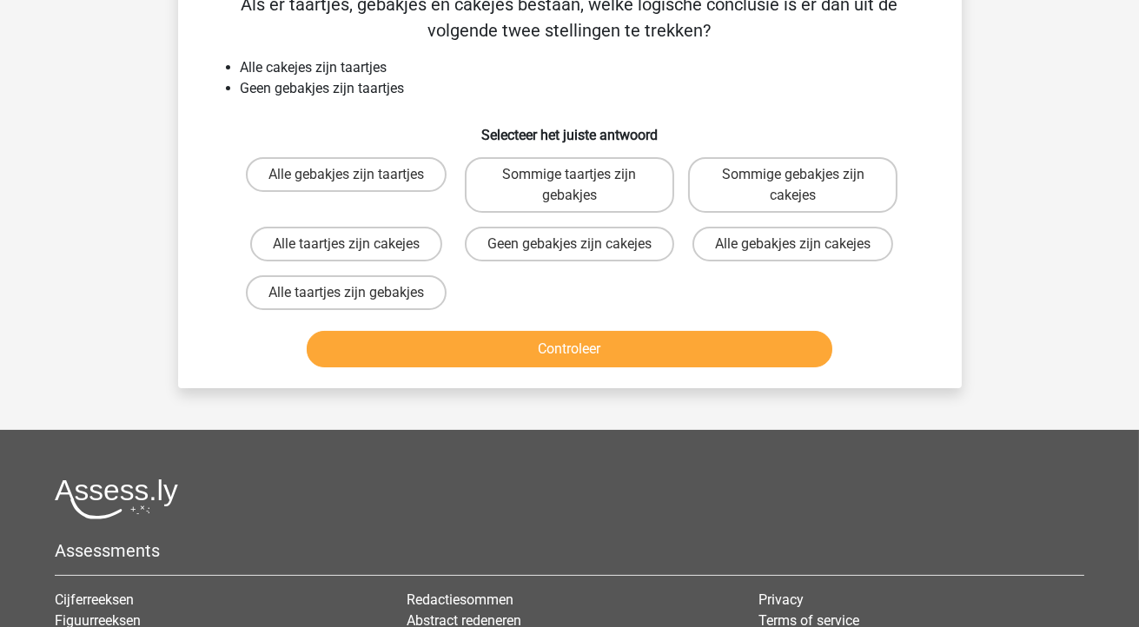
scroll to position [80, 0]
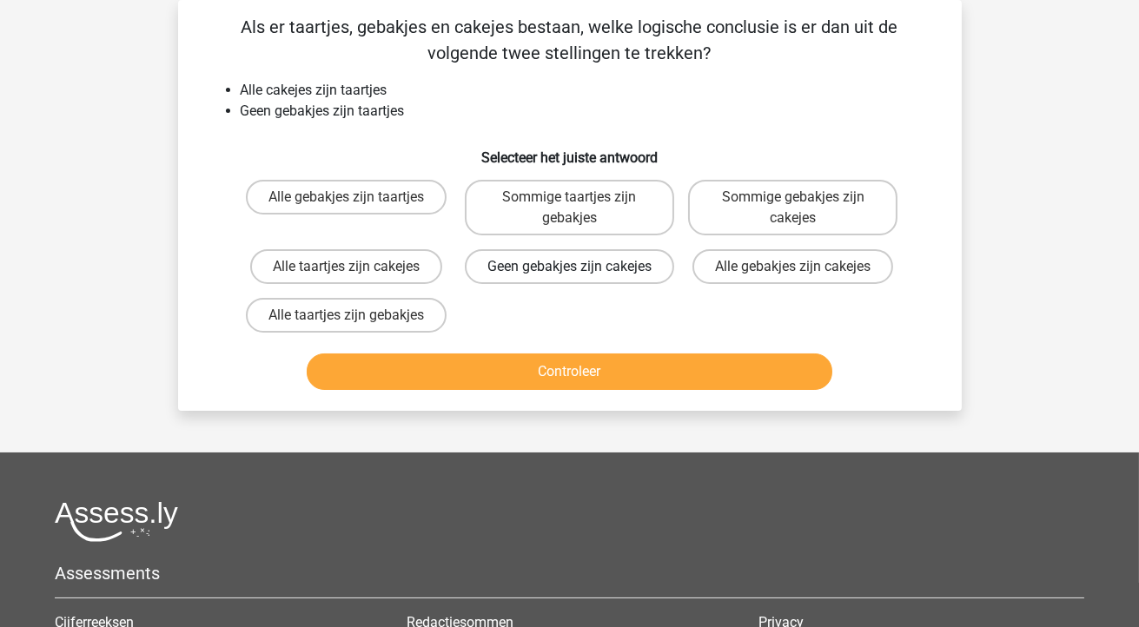
click at [588, 284] on label "Geen gebakjes zijn cakejes" at bounding box center [569, 266] width 209 height 35
click at [580, 278] on input "Geen gebakjes zijn cakejes" at bounding box center [574, 272] width 11 height 11
radio input "true"
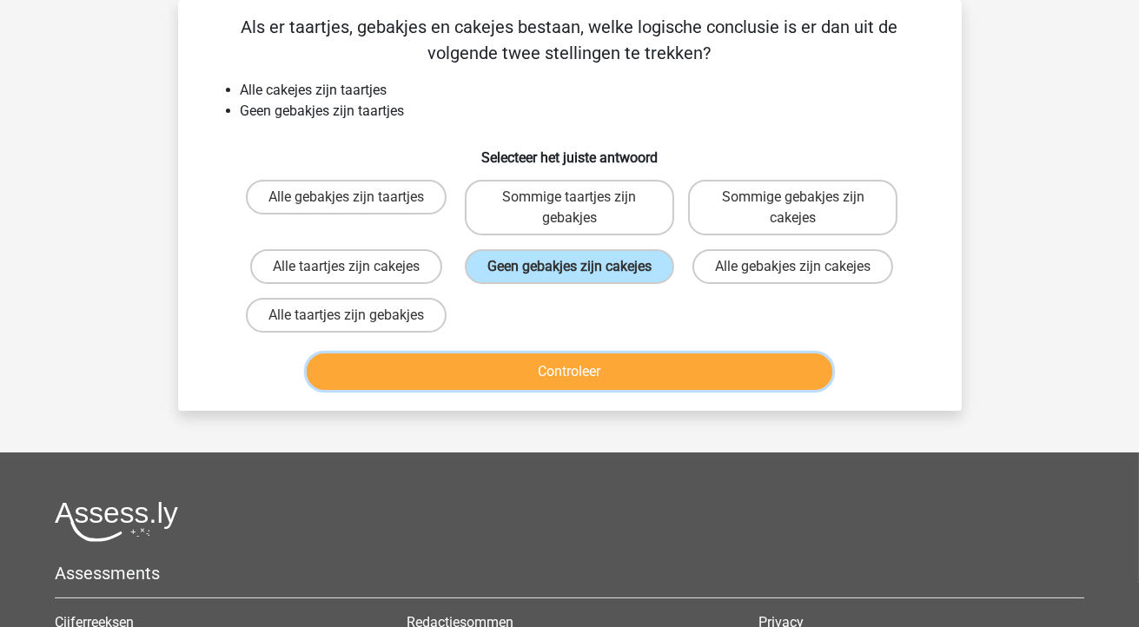
click at [565, 390] on button "Controleer" at bounding box center [569, 371] width 525 height 36
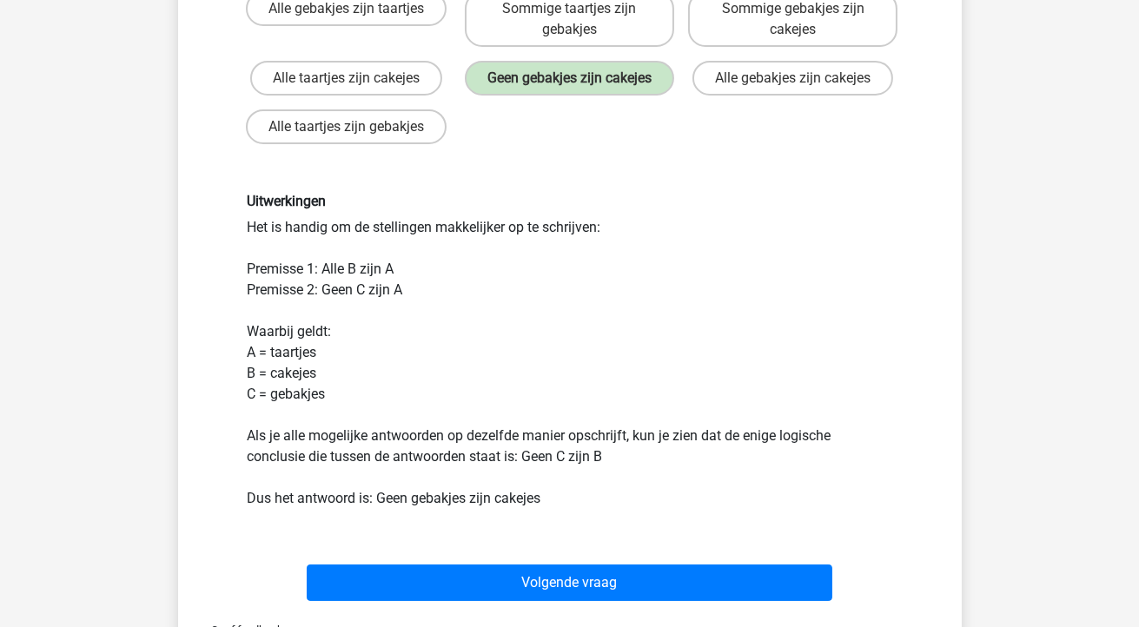
scroll to position [271, 0]
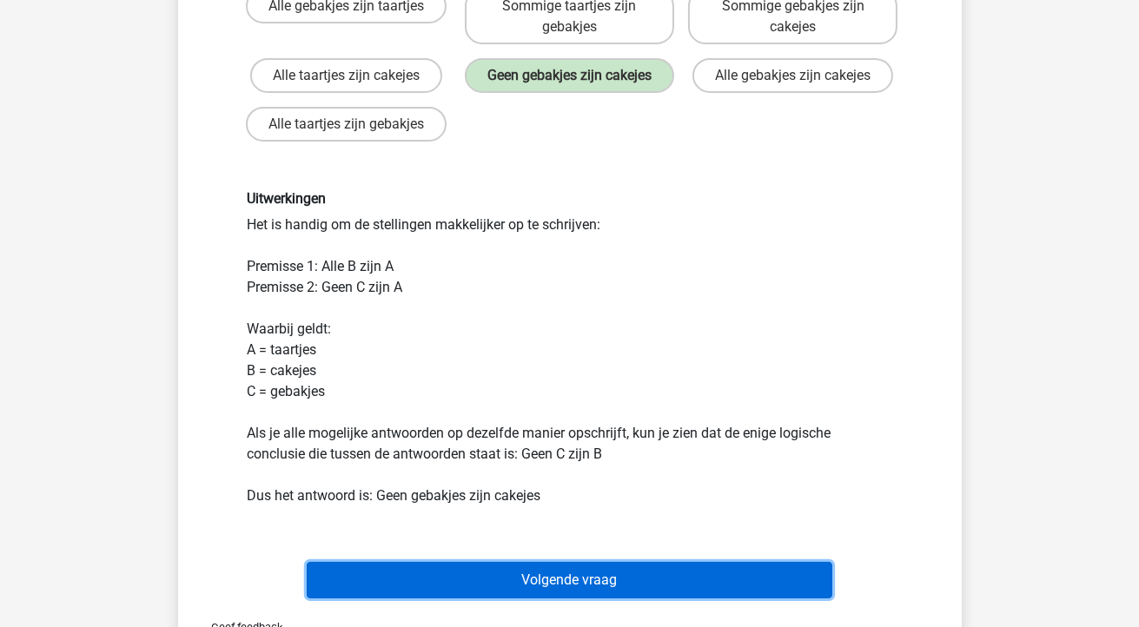
click at [471, 594] on button "Volgende vraag" at bounding box center [569, 580] width 525 height 36
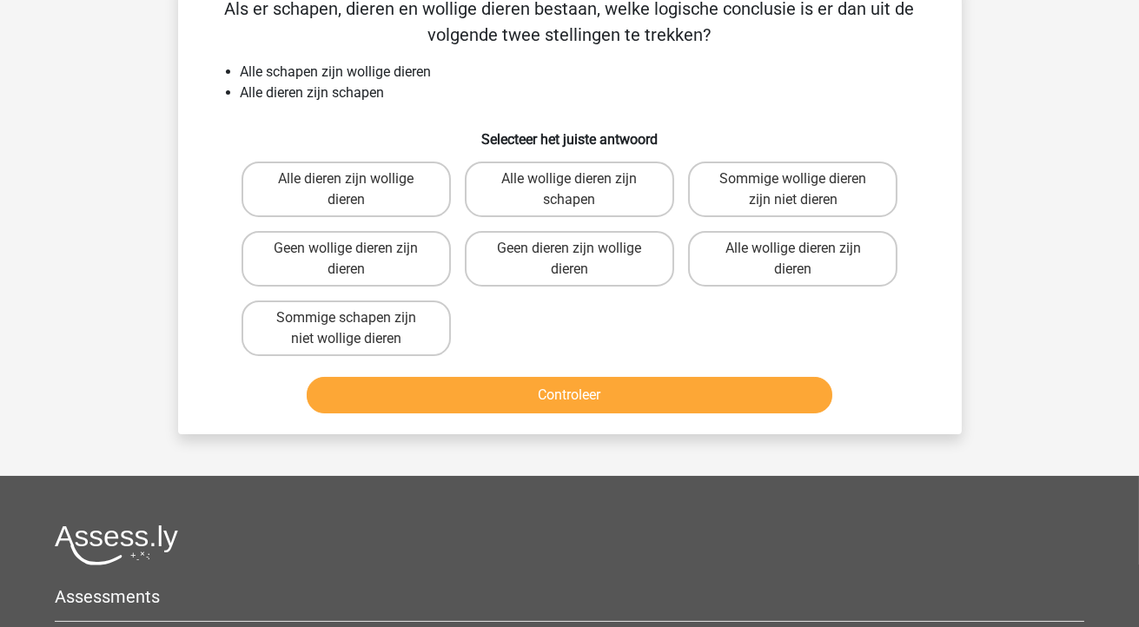
scroll to position [80, 0]
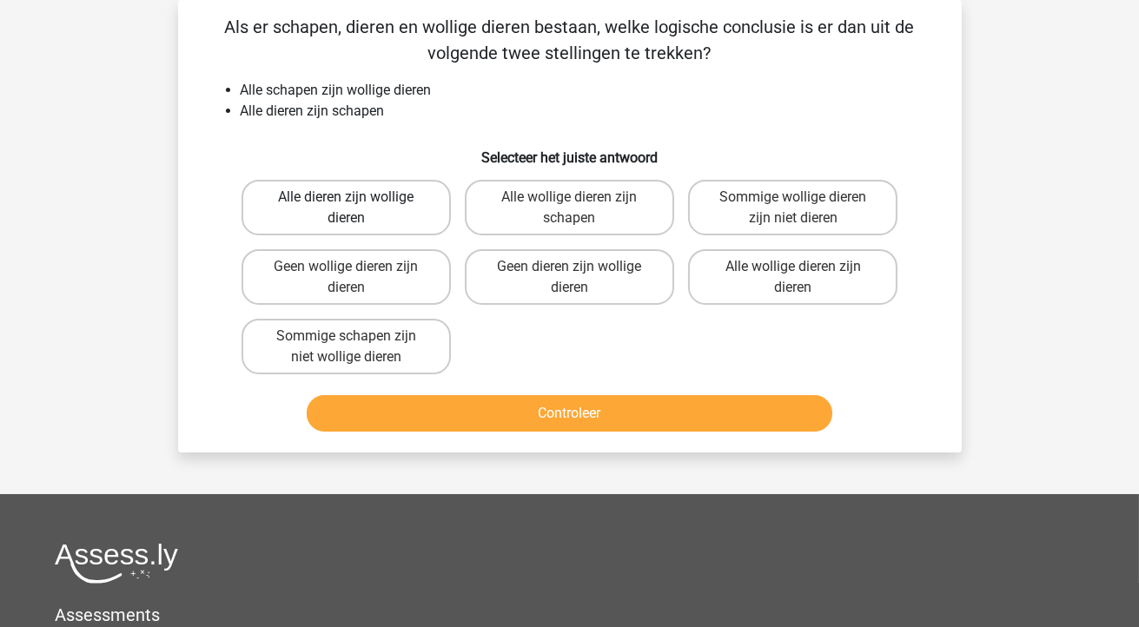
click at [375, 221] on label "Alle dieren zijn wollige dieren" at bounding box center [345, 208] width 209 height 56
click at [357, 208] on input "Alle dieren zijn wollige dieren" at bounding box center [351, 202] width 11 height 11
radio input "true"
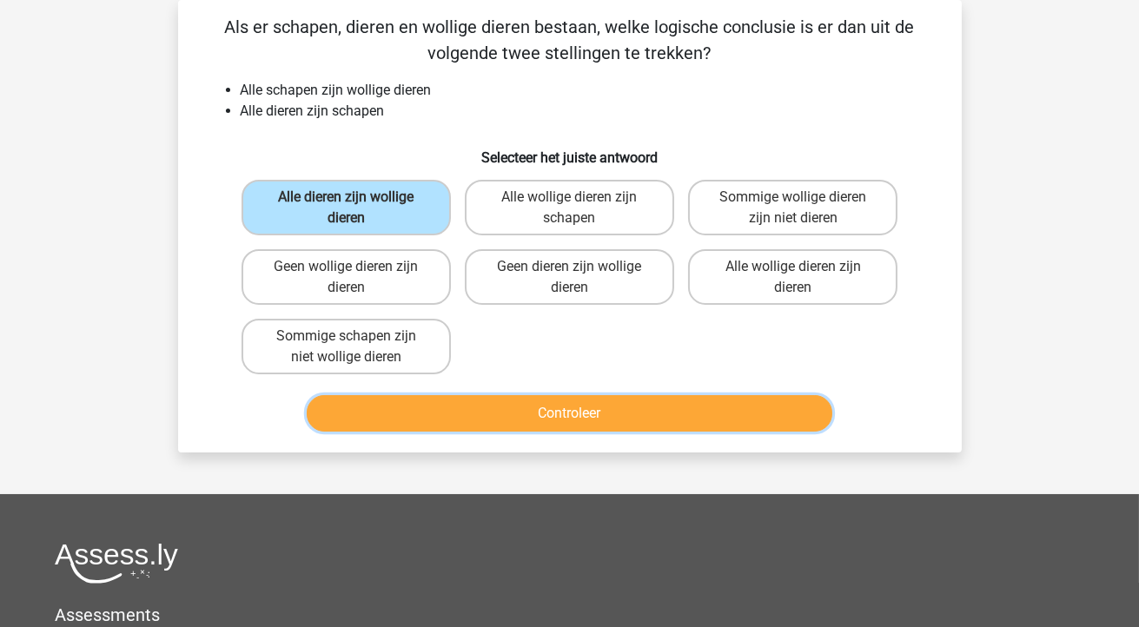
click at [482, 403] on button "Controleer" at bounding box center [569, 413] width 525 height 36
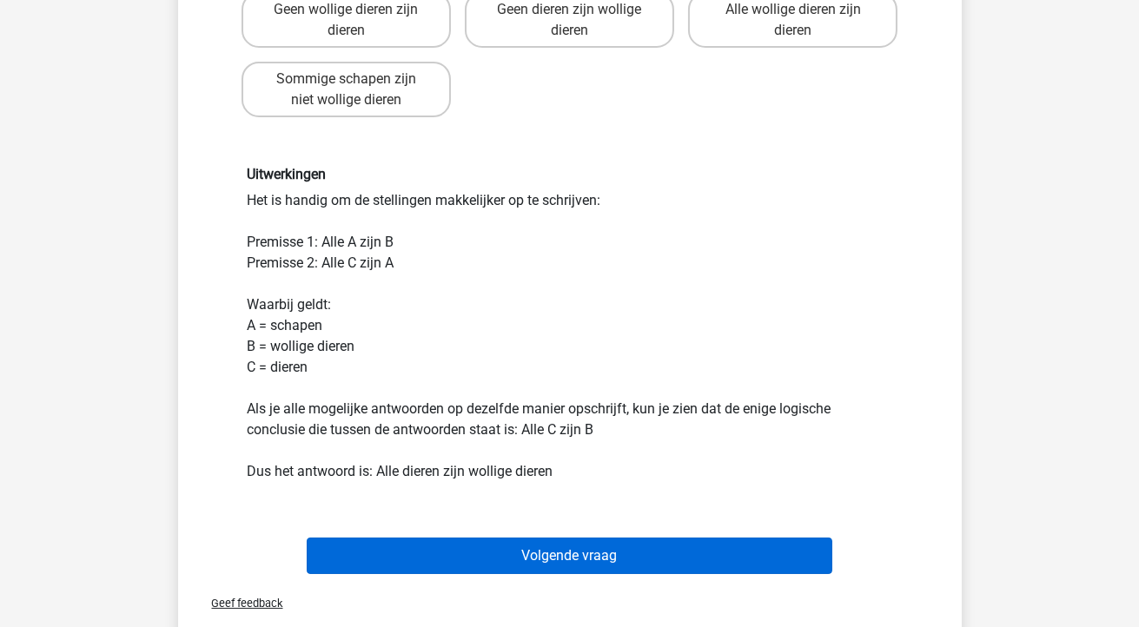
scroll to position [339, 0]
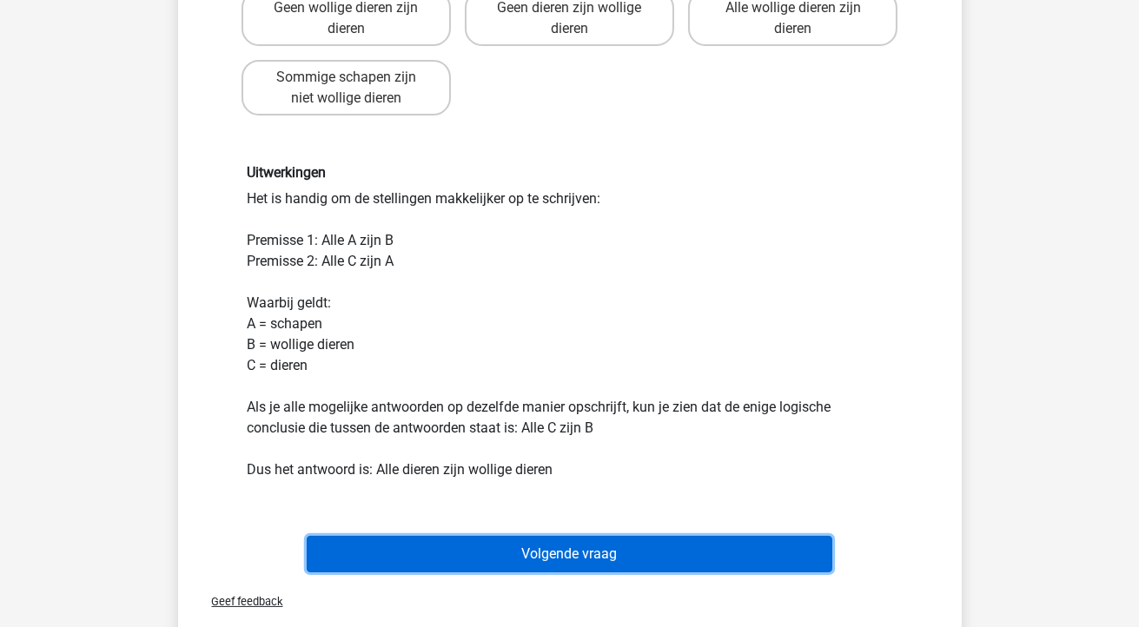
click at [555, 560] on button "Volgende vraag" at bounding box center [569, 554] width 525 height 36
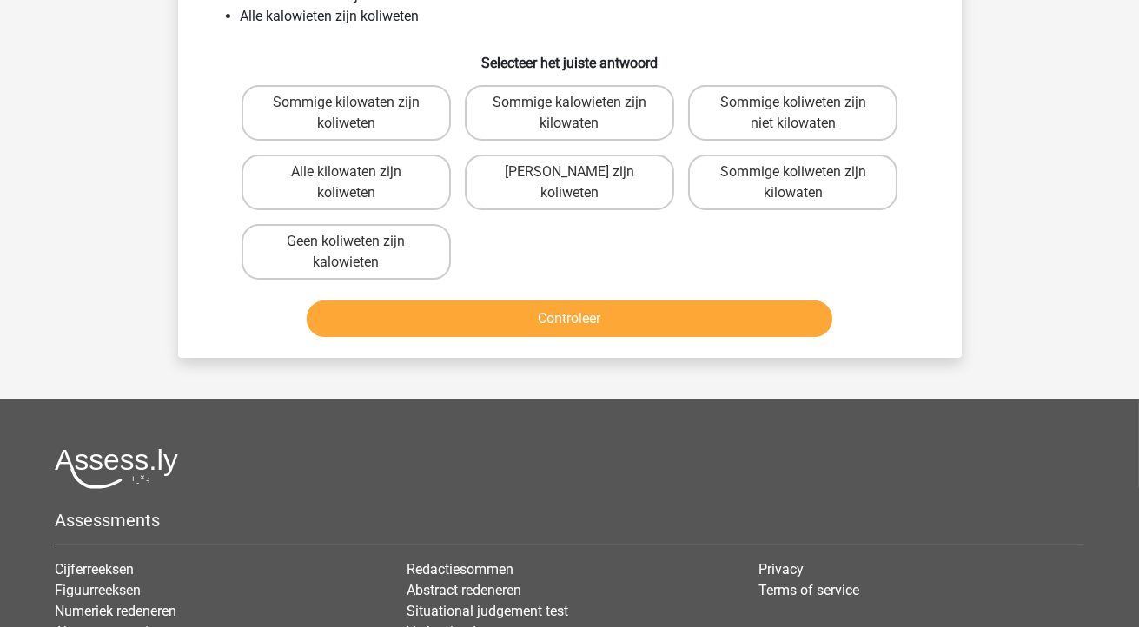
scroll to position [80, 0]
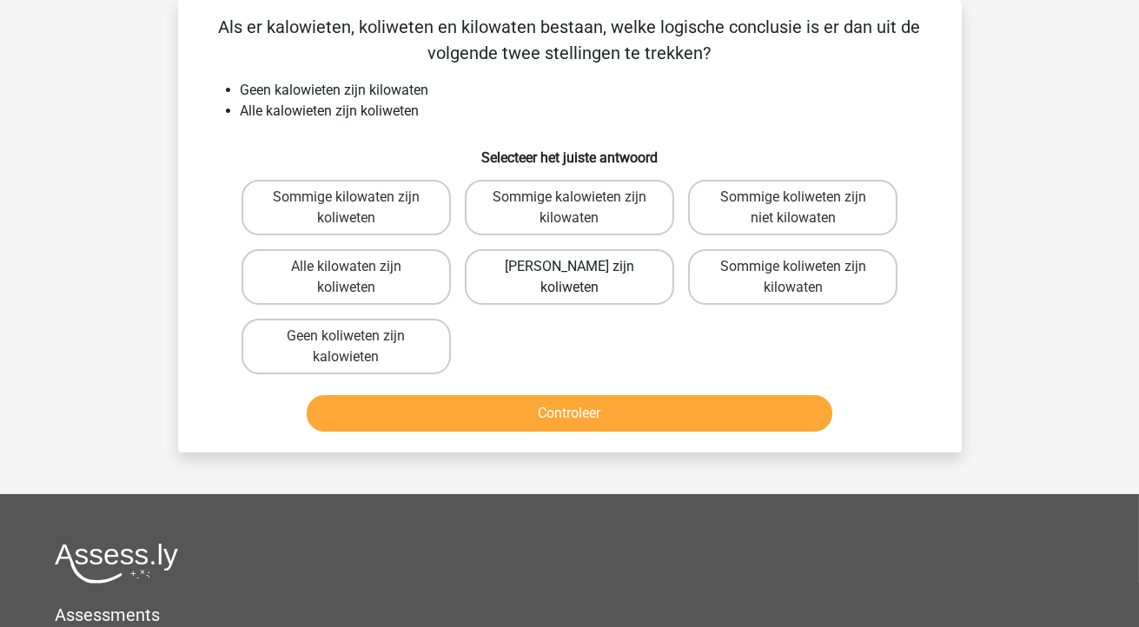
click at [583, 295] on label "Geen kilowaten zijn koliweten" at bounding box center [569, 277] width 209 height 56
click at [580, 278] on input "Geen kilowaten zijn koliweten" at bounding box center [574, 272] width 11 height 11
radio input "true"
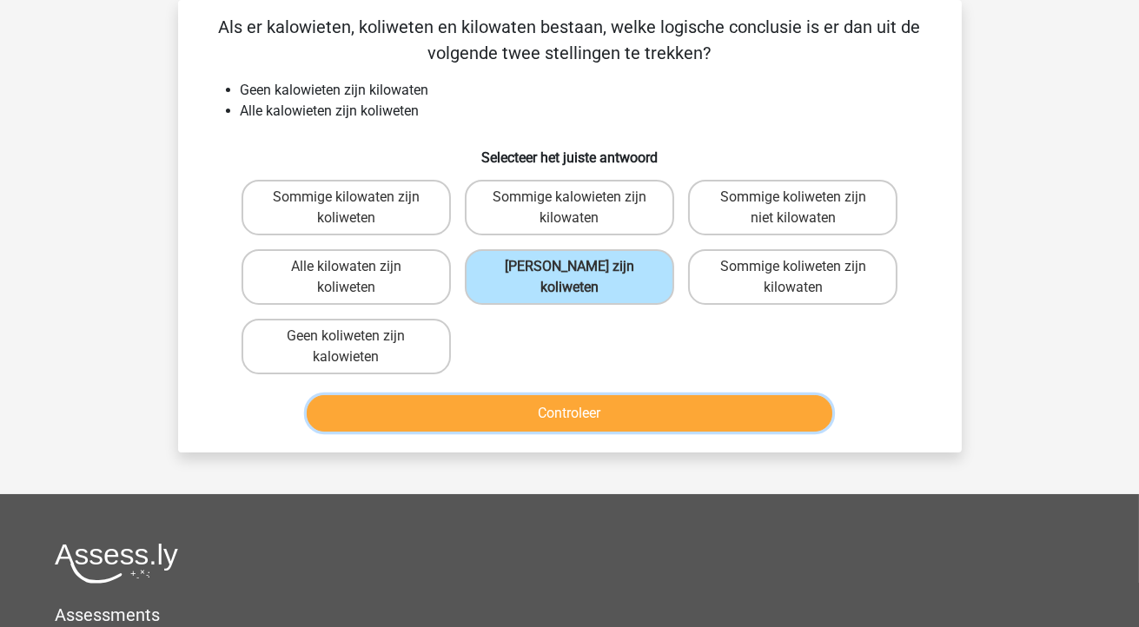
click at [566, 419] on button "Controleer" at bounding box center [569, 413] width 525 height 36
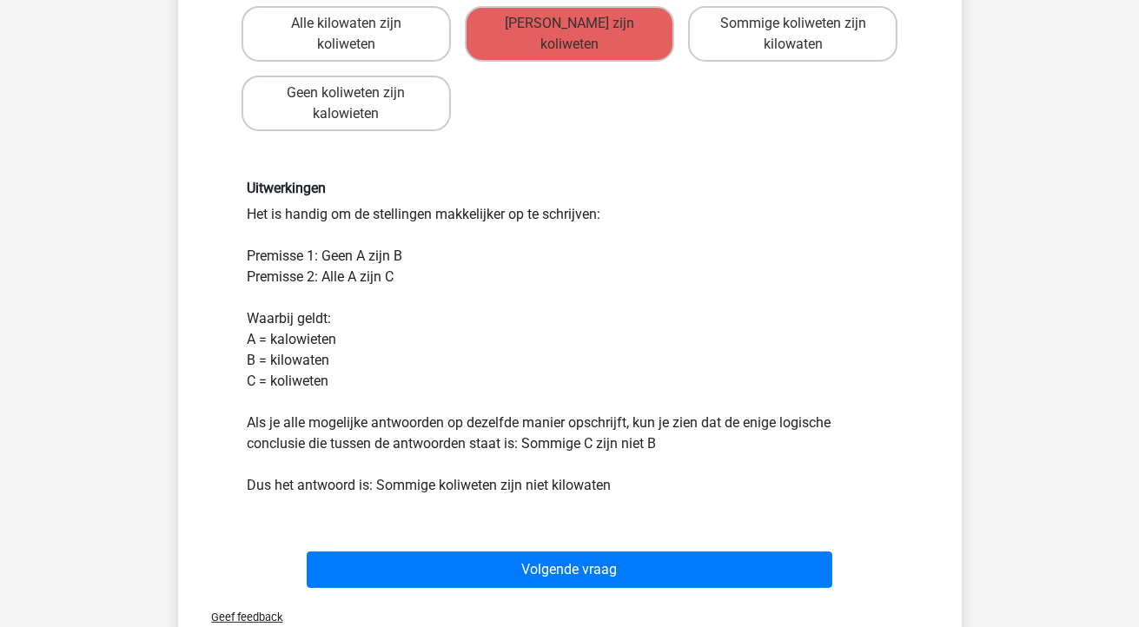
scroll to position [325, 0]
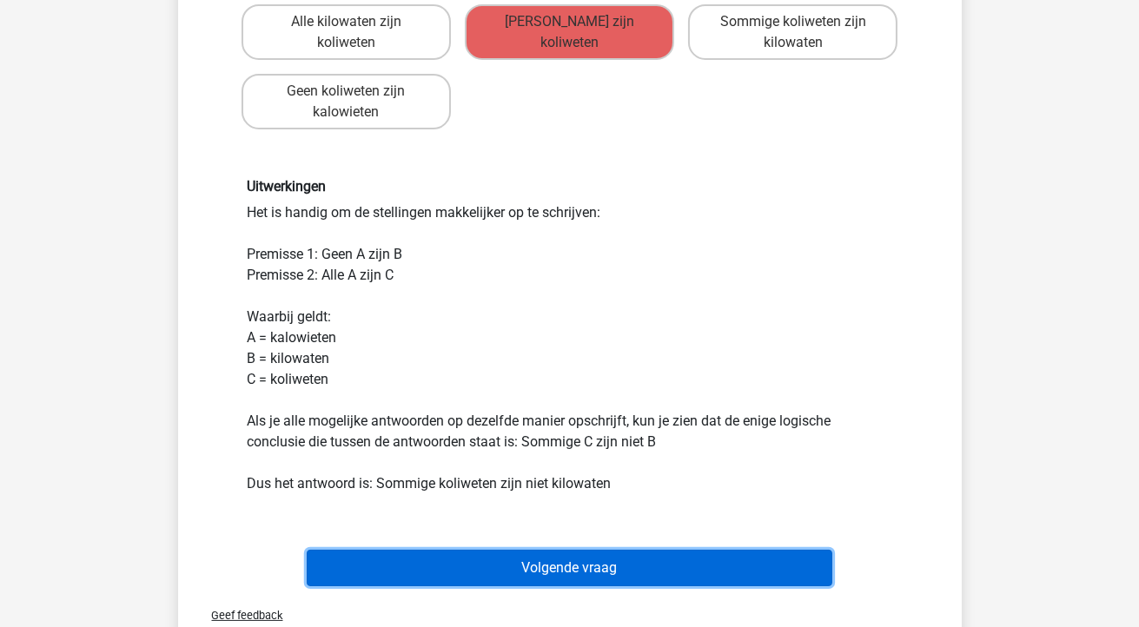
click at [555, 565] on button "Volgende vraag" at bounding box center [569, 568] width 525 height 36
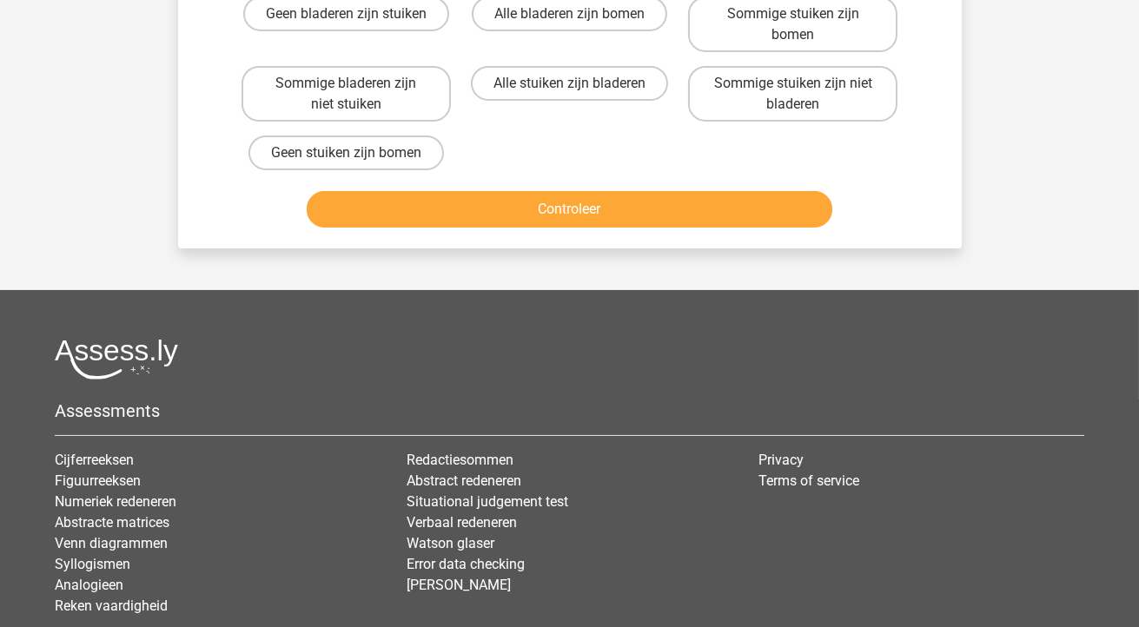
scroll to position [80, 0]
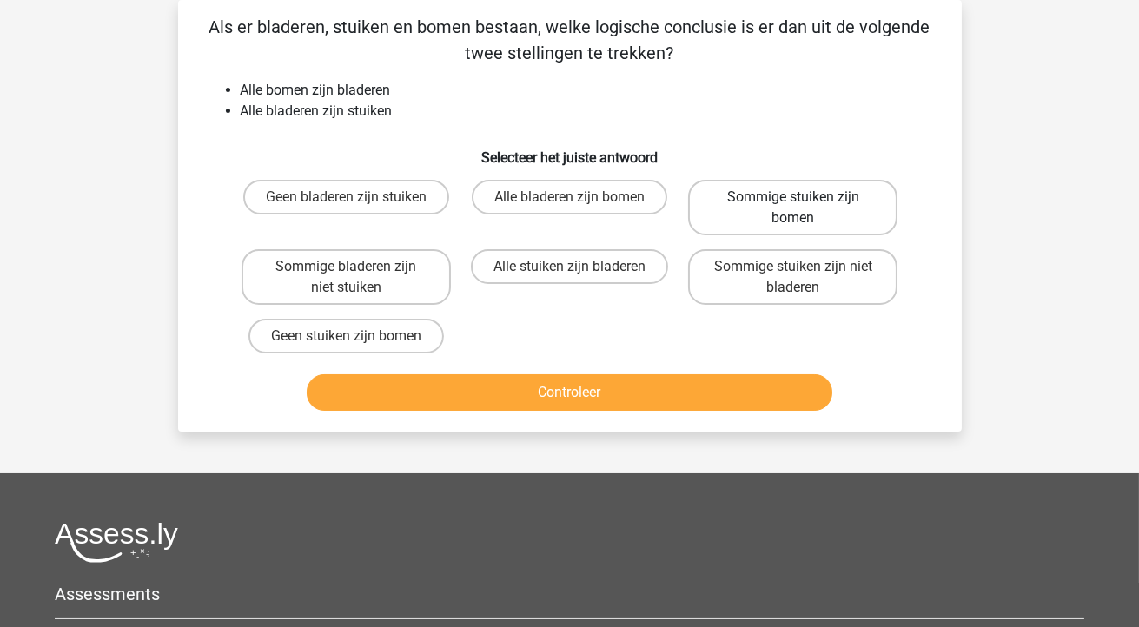
click at [811, 201] on label "Sommige stuiken zijn bomen" at bounding box center [792, 208] width 209 height 56
click at [804, 201] on input "Sommige stuiken zijn bomen" at bounding box center [798, 202] width 11 height 11
radio input "true"
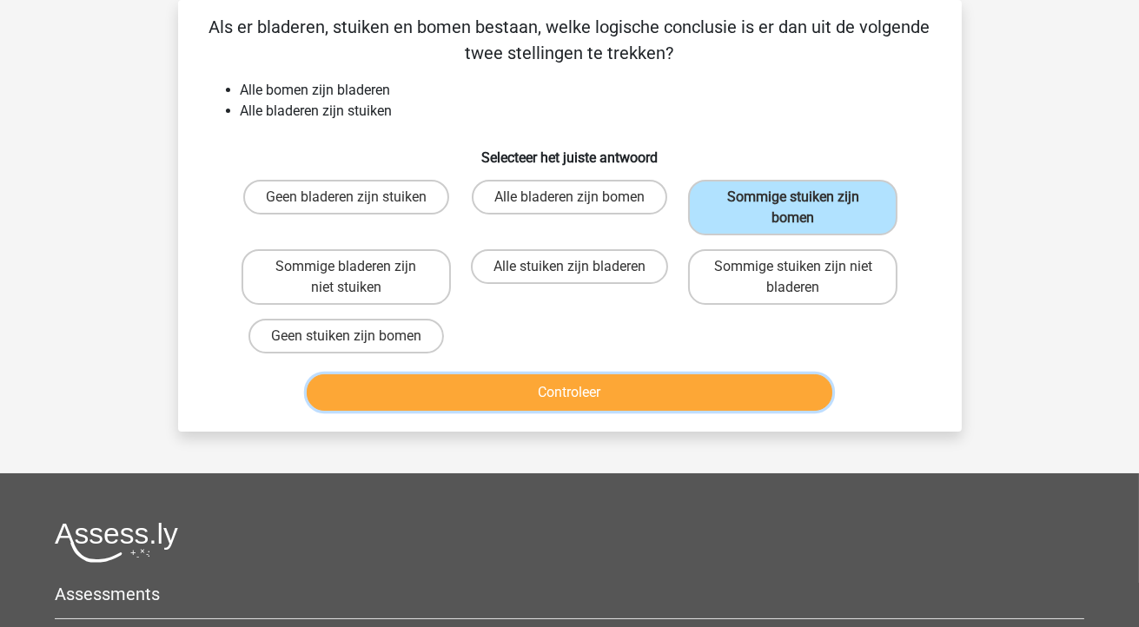
click at [638, 393] on button "Controleer" at bounding box center [569, 392] width 525 height 36
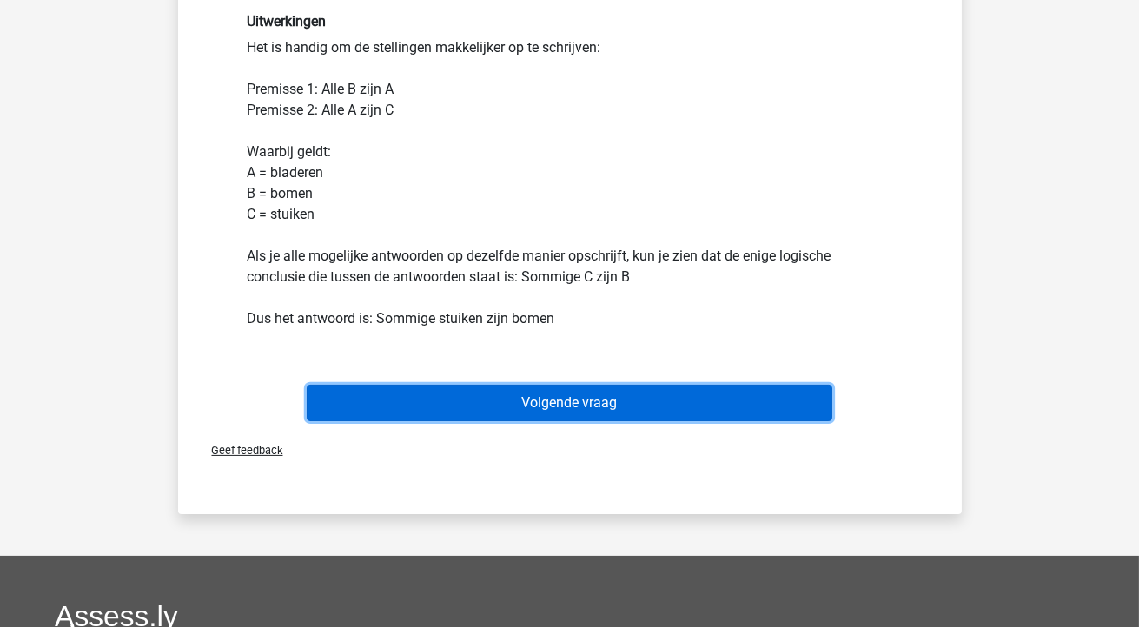
click at [584, 395] on button "Volgende vraag" at bounding box center [569, 403] width 525 height 36
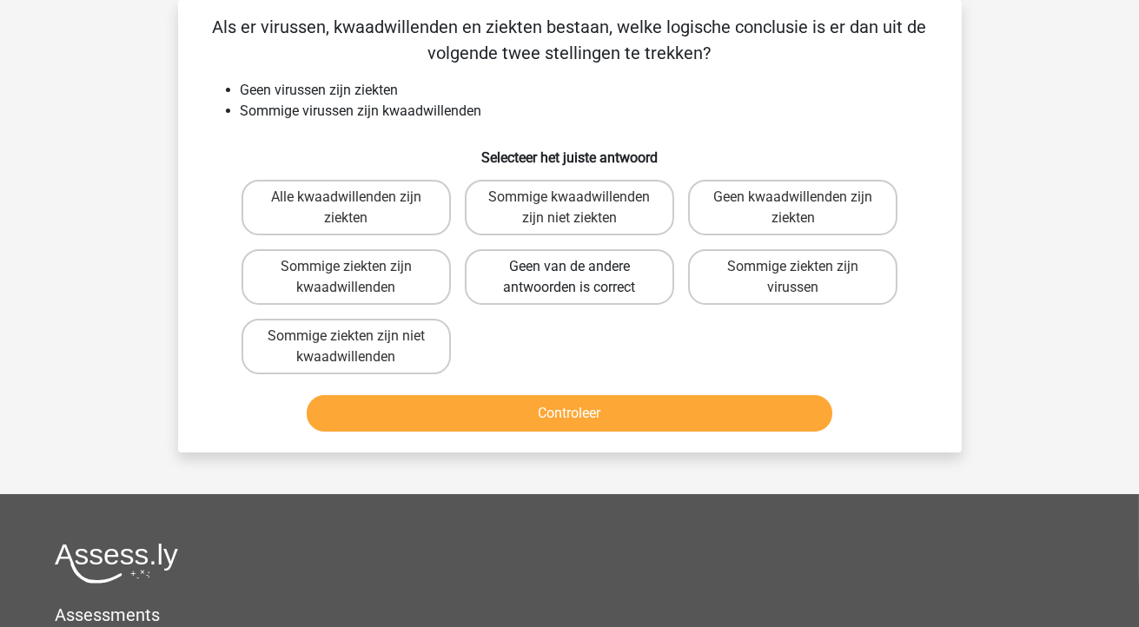
click at [574, 277] on label "Geen van de andere antwoorden is correct" at bounding box center [569, 277] width 209 height 56
click at [574, 277] on input "Geen van de andere antwoorden is correct" at bounding box center [574, 272] width 11 height 11
radio input "true"
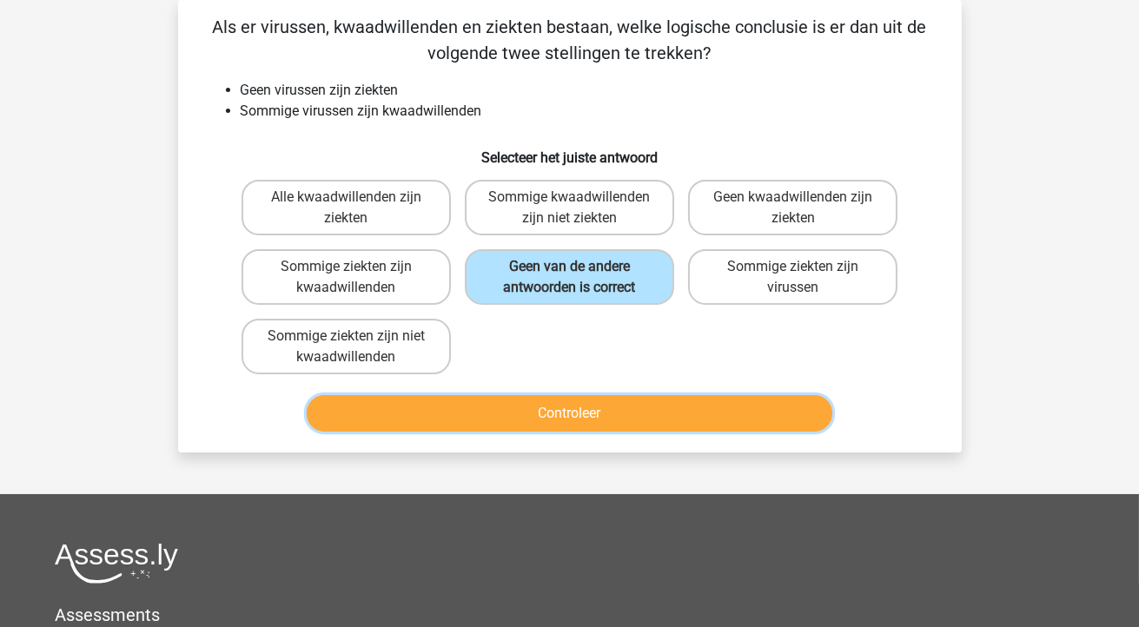
click at [525, 413] on button "Controleer" at bounding box center [569, 413] width 525 height 36
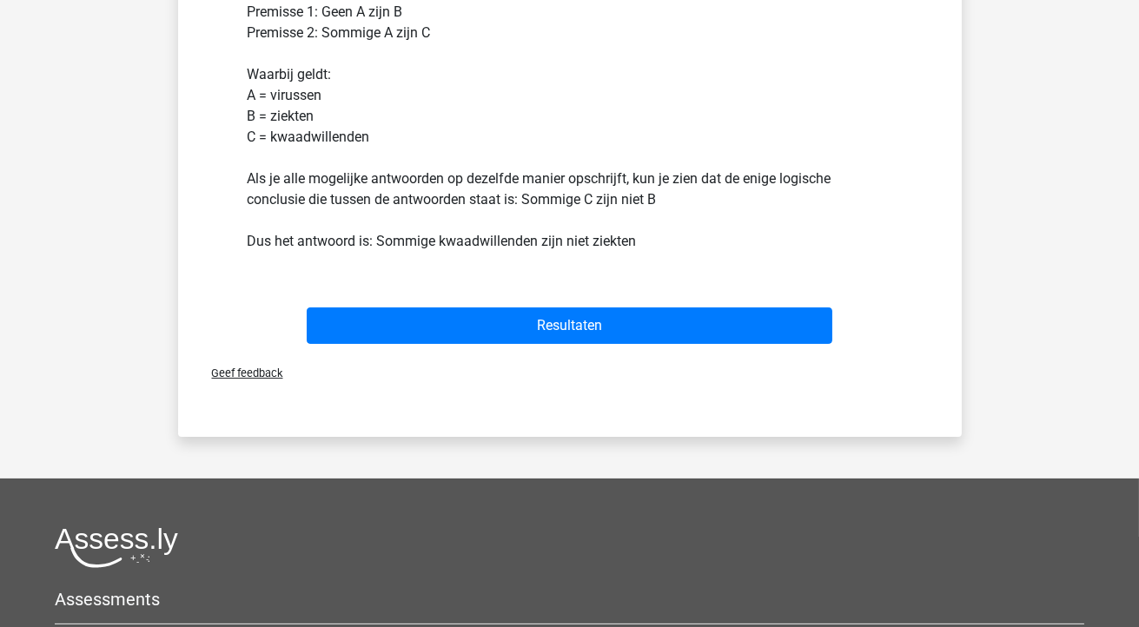
scroll to position [568, 0]
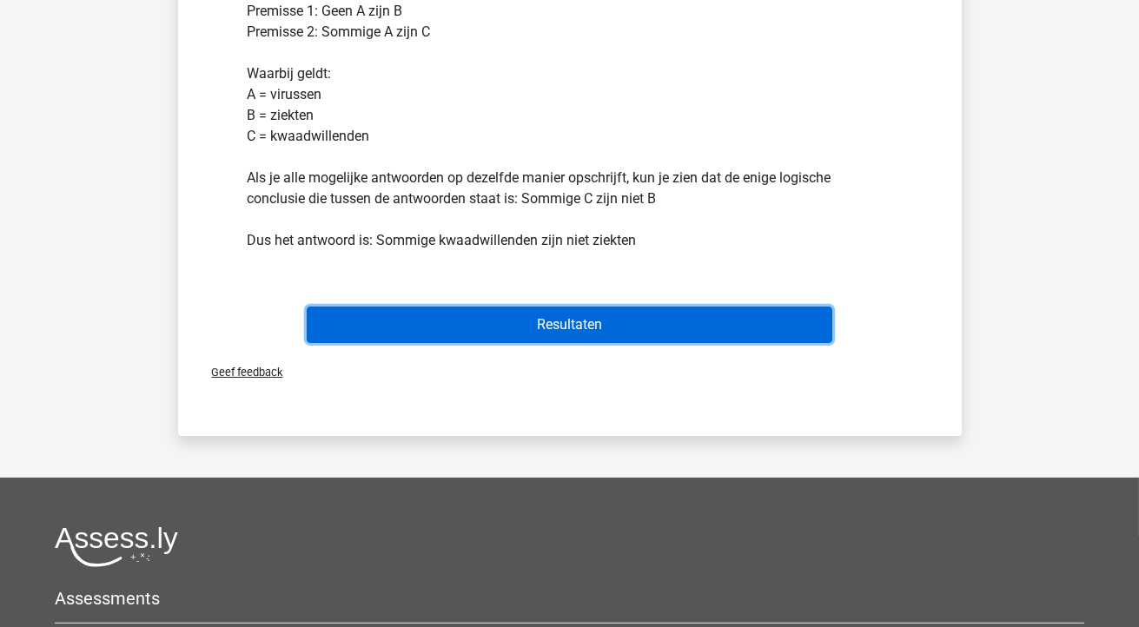
click at [467, 313] on button "Resultaten" at bounding box center [569, 325] width 525 height 36
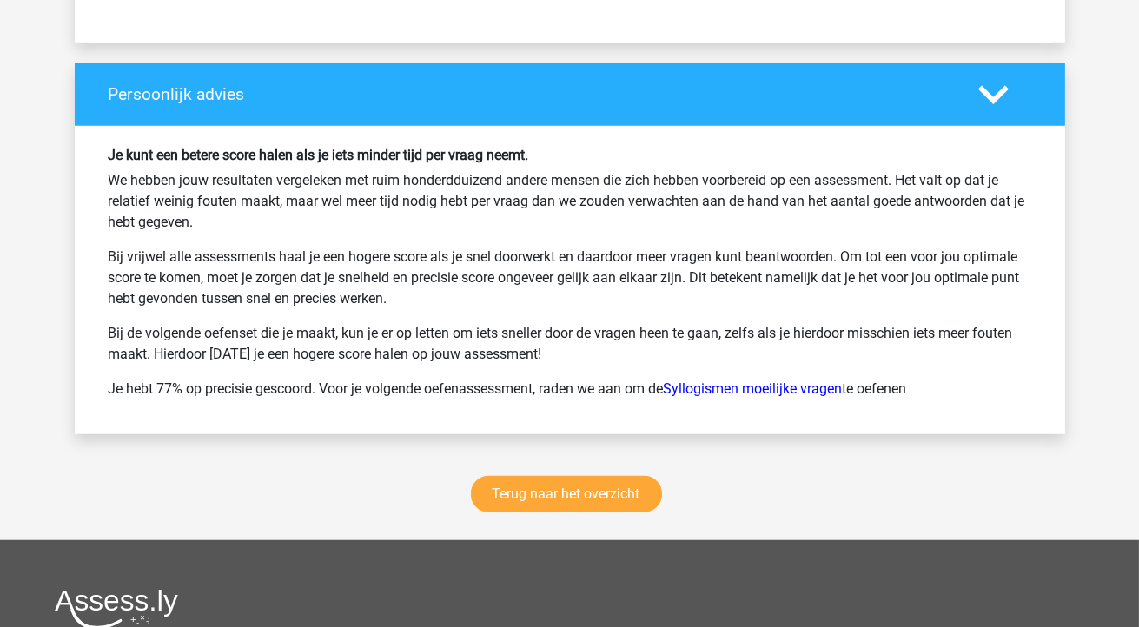
scroll to position [2209, 0]
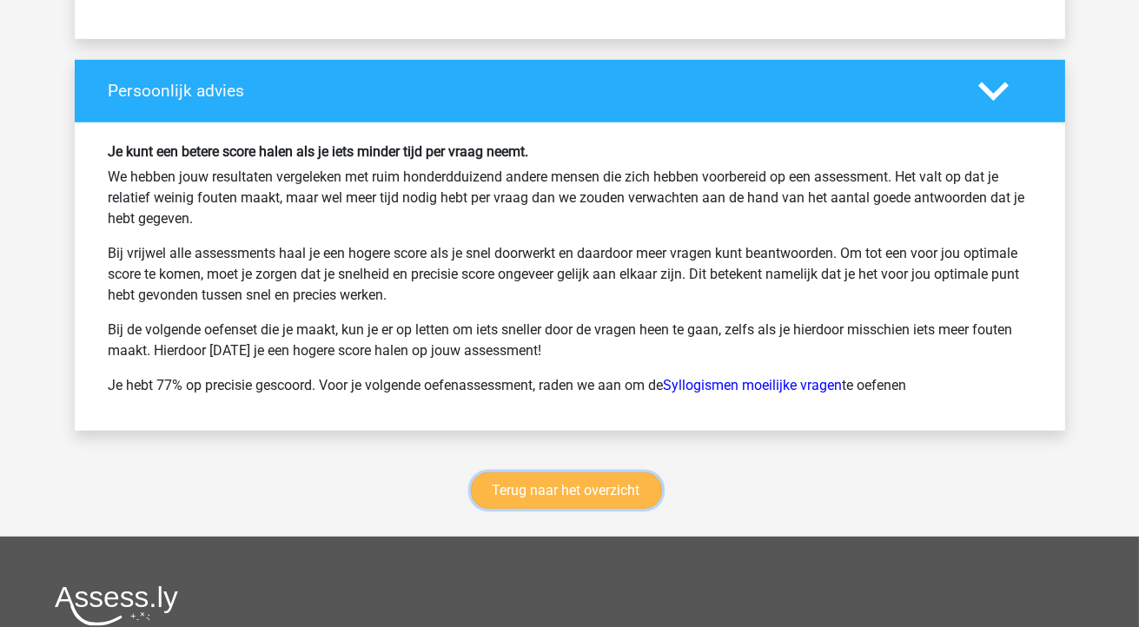
click at [589, 472] on link "Terug naar het overzicht" at bounding box center [566, 490] width 191 height 36
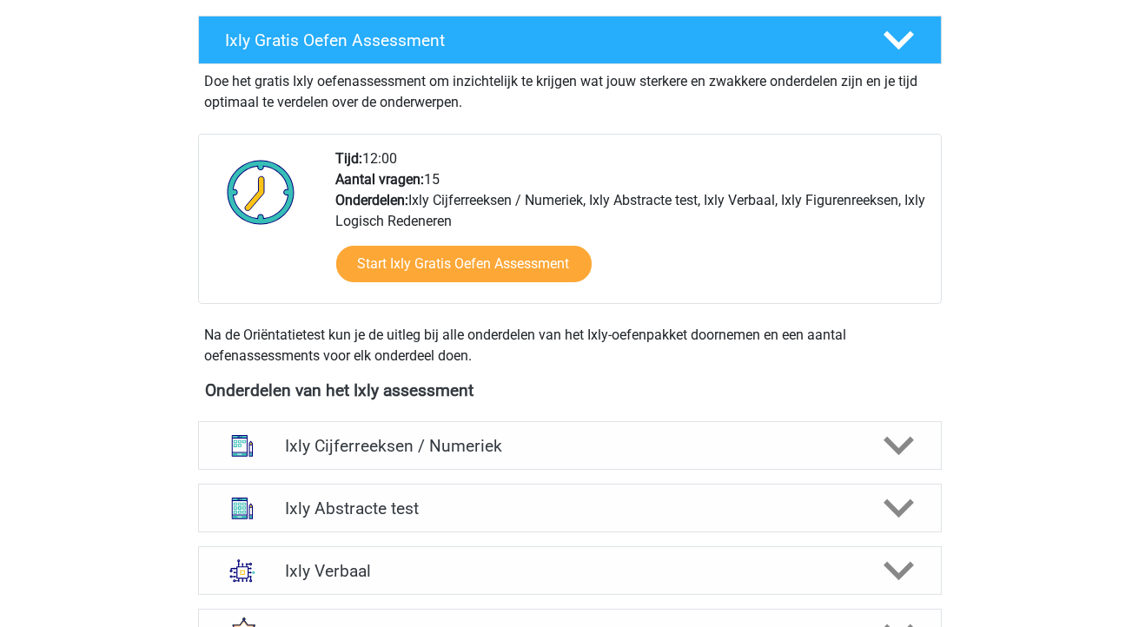
scroll to position [327, 0]
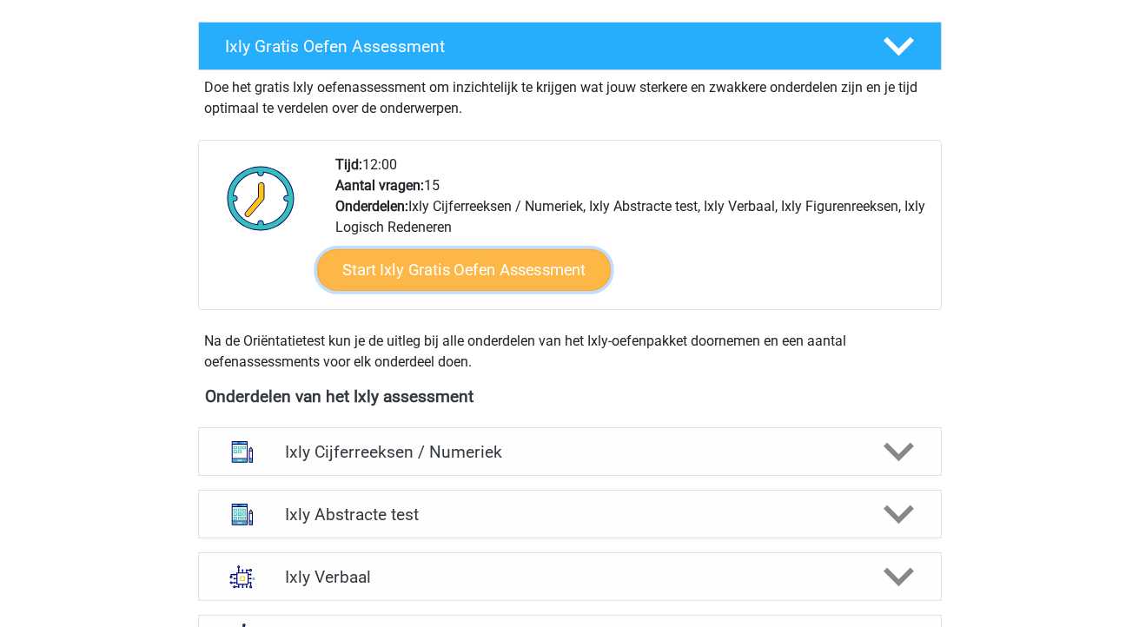
click at [507, 263] on link "Start Ixly Gratis Oefen Assessment" at bounding box center [463, 270] width 294 height 42
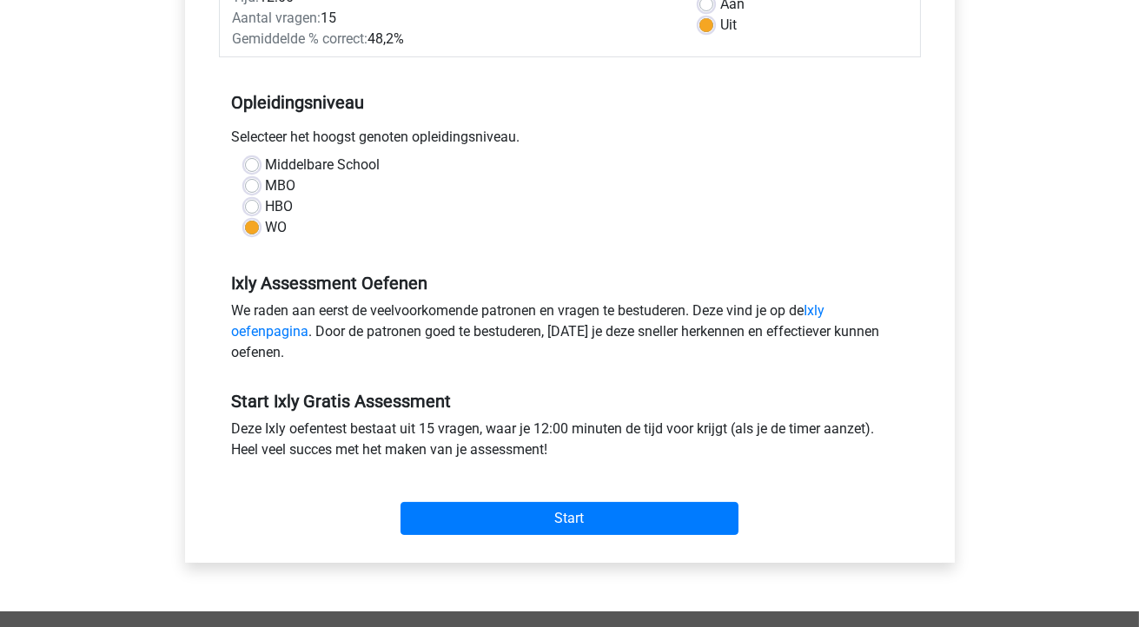
scroll to position [295, 0]
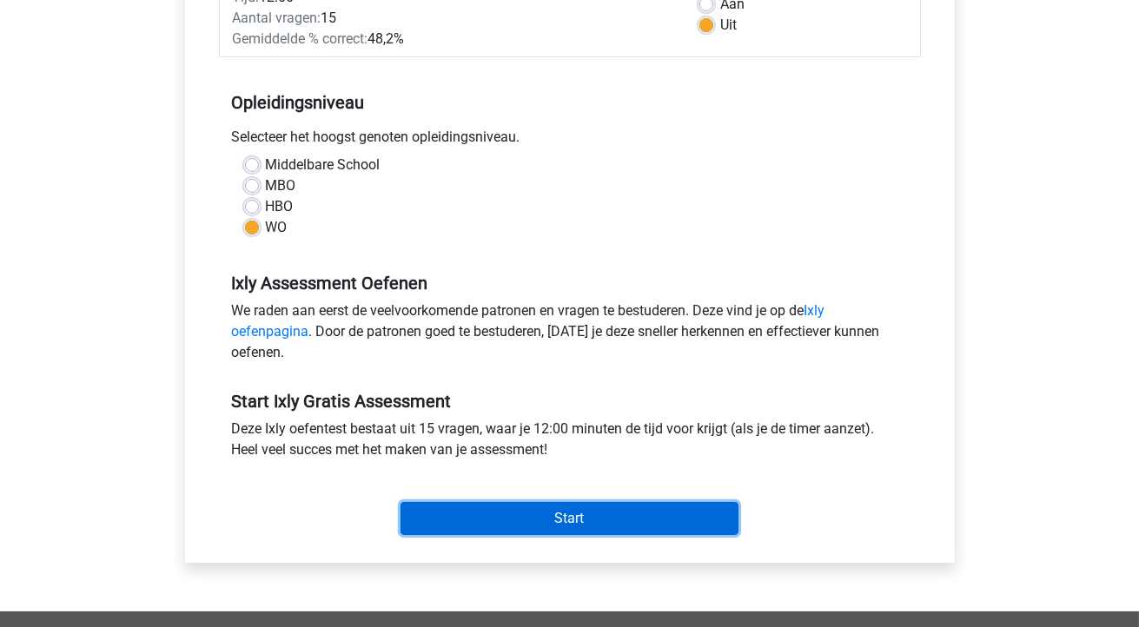
click at [595, 527] on input "Start" at bounding box center [569, 518] width 338 height 33
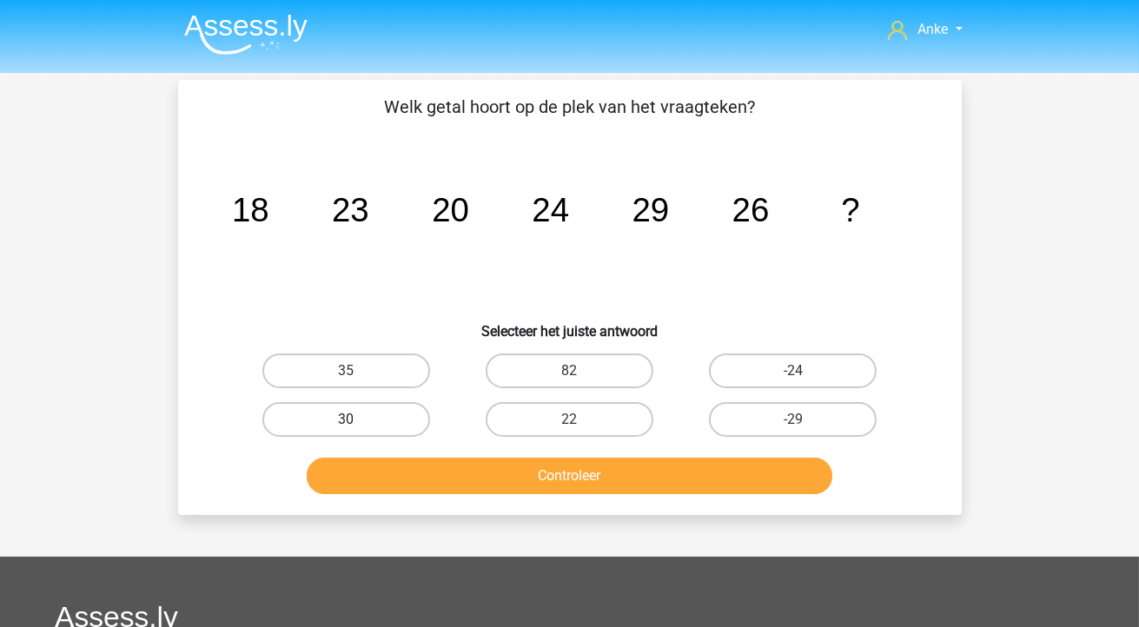
click at [393, 419] on label "30" at bounding box center [346, 419] width 168 height 35
click at [357, 419] on input "30" at bounding box center [351, 424] width 11 height 11
radio input "true"
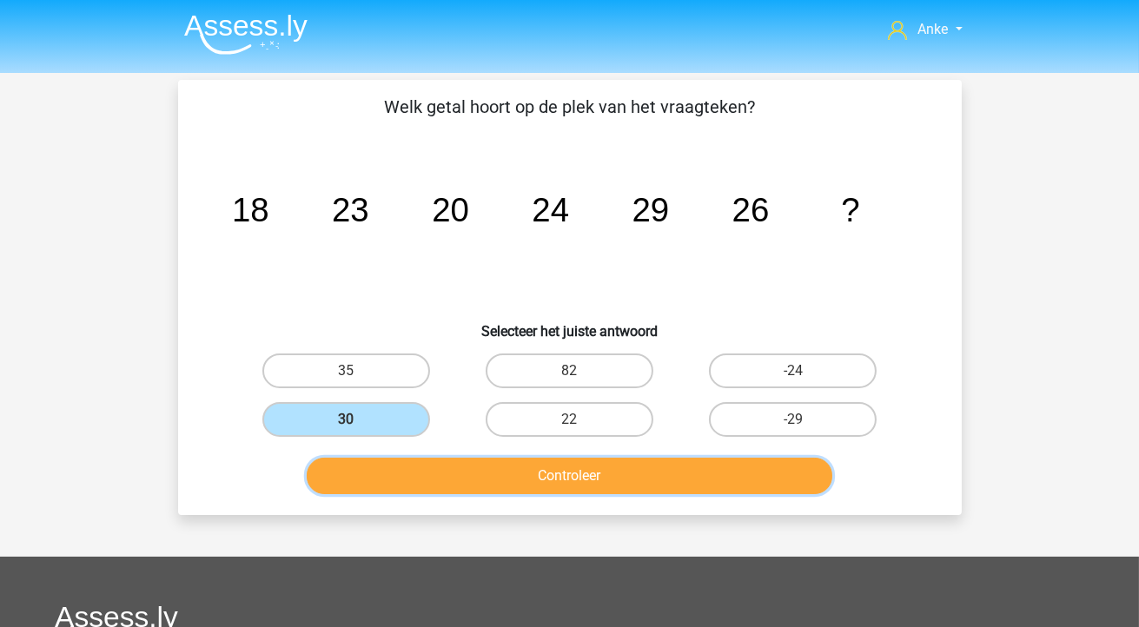
click at [535, 476] on button "Controleer" at bounding box center [569, 476] width 525 height 36
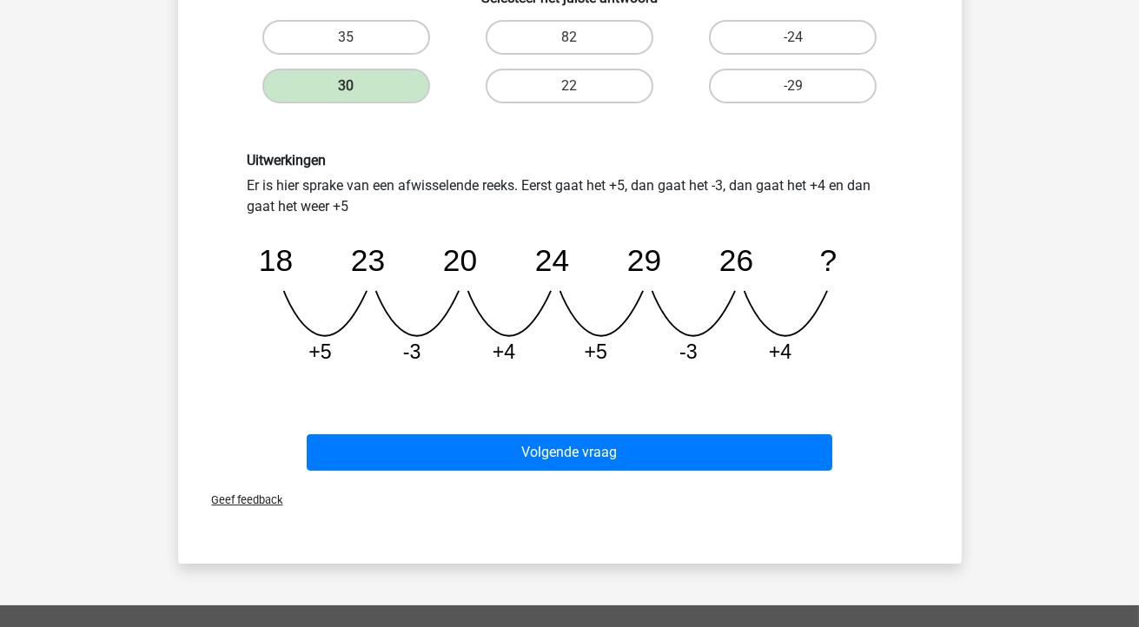
scroll to position [335, 0]
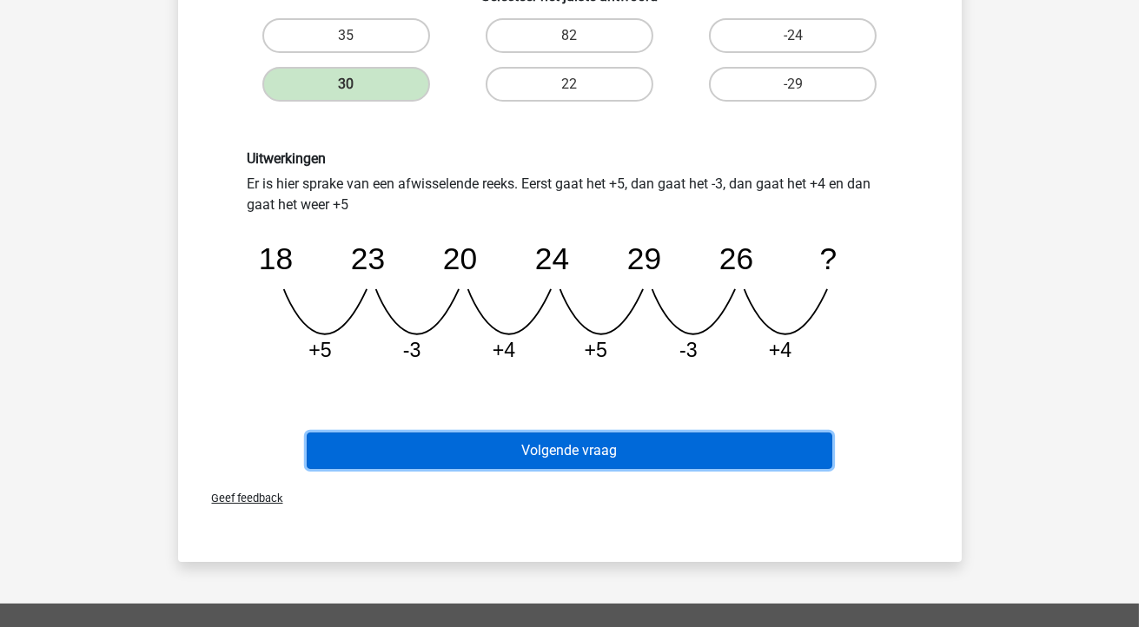
click at [558, 448] on button "Volgende vraag" at bounding box center [569, 451] width 525 height 36
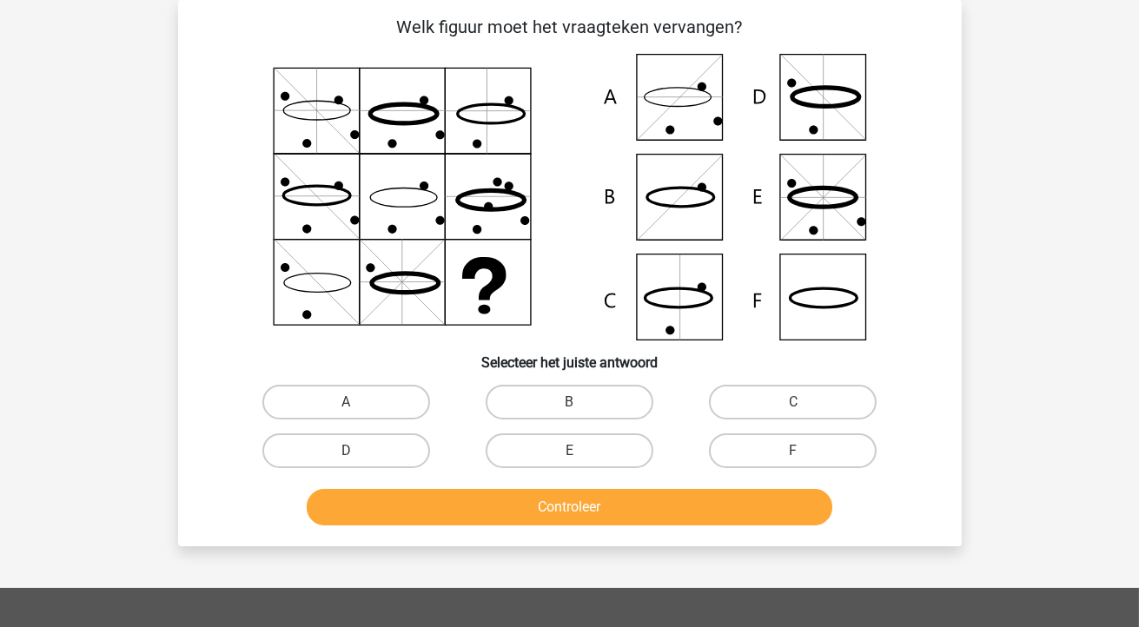
scroll to position [55, 0]
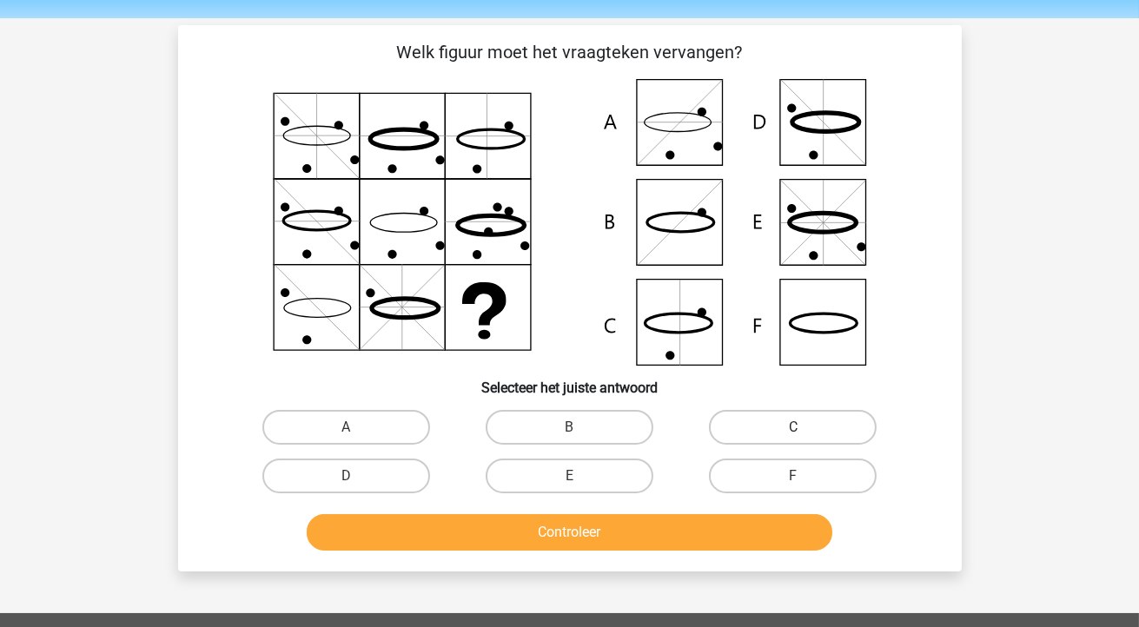
click at [747, 440] on label "C" at bounding box center [793, 427] width 168 height 35
click at [793, 439] on input "C" at bounding box center [798, 432] width 11 height 11
radio input "true"
click at [747, 440] on label "C" at bounding box center [793, 427] width 168 height 35
click at [793, 439] on input "C" at bounding box center [798, 432] width 11 height 11
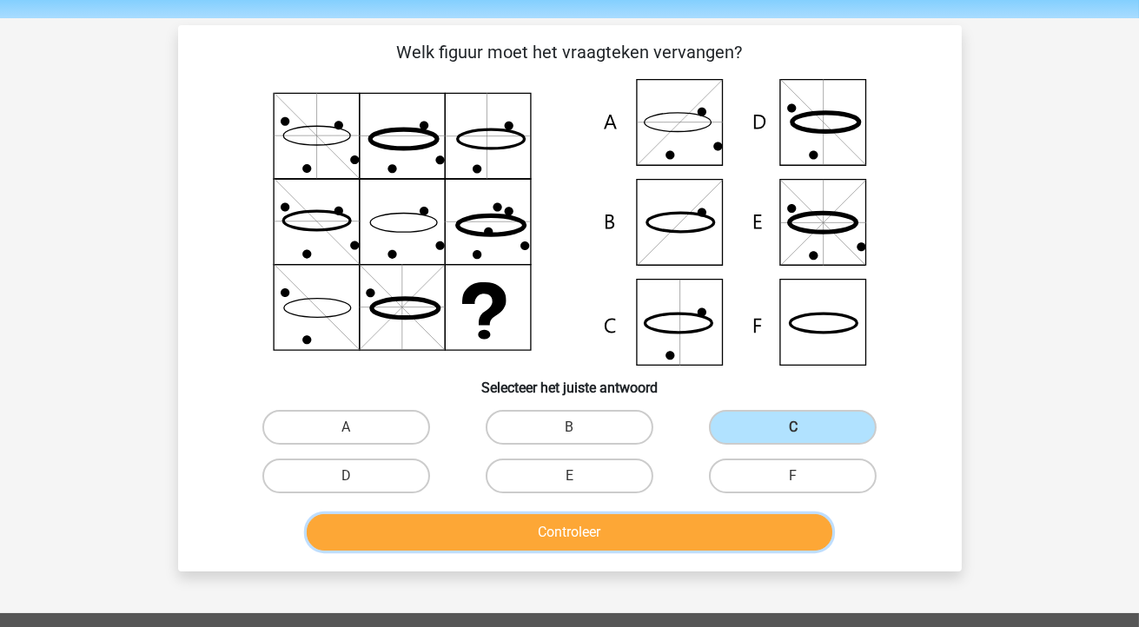
click at [661, 524] on button "Controleer" at bounding box center [569, 532] width 525 height 36
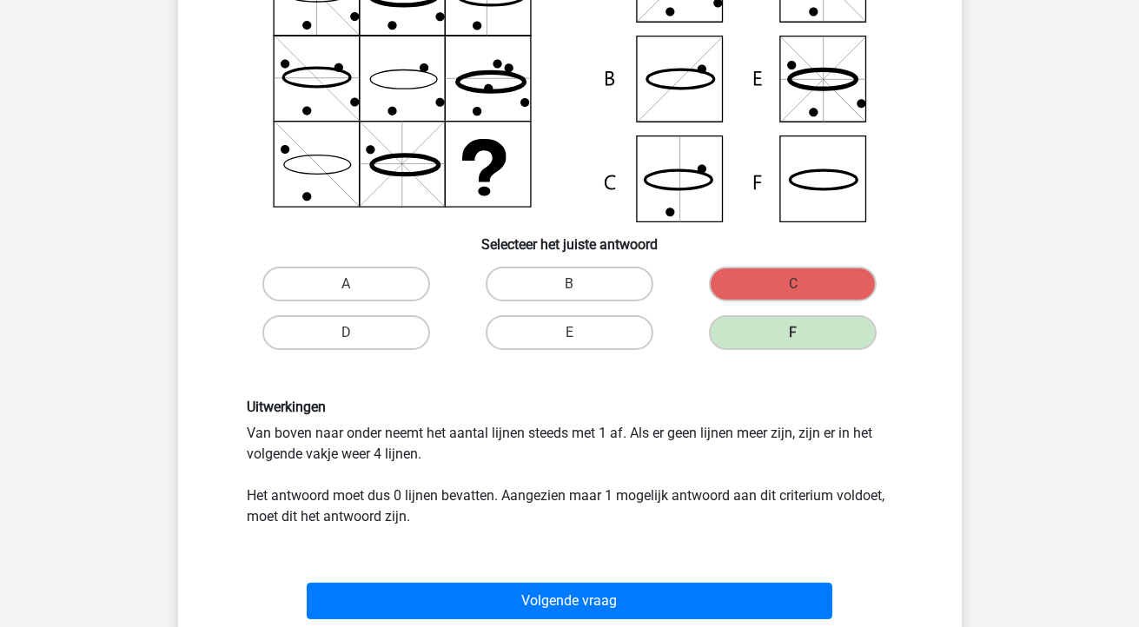
scroll to position [207, 0]
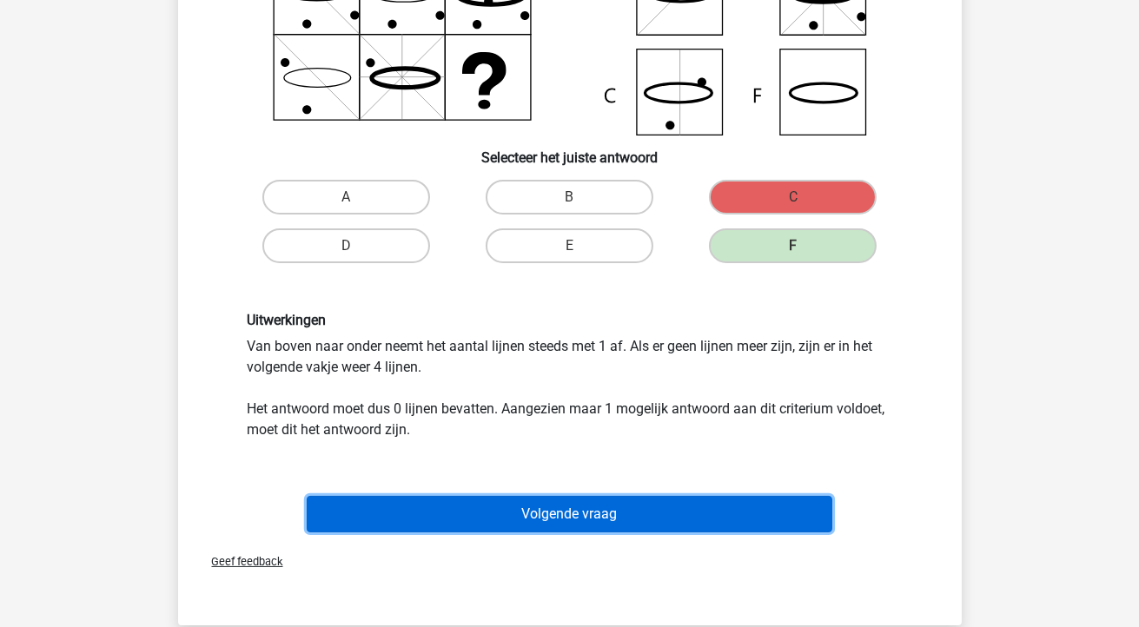
click at [661, 524] on button "Volgende vraag" at bounding box center [569, 514] width 525 height 36
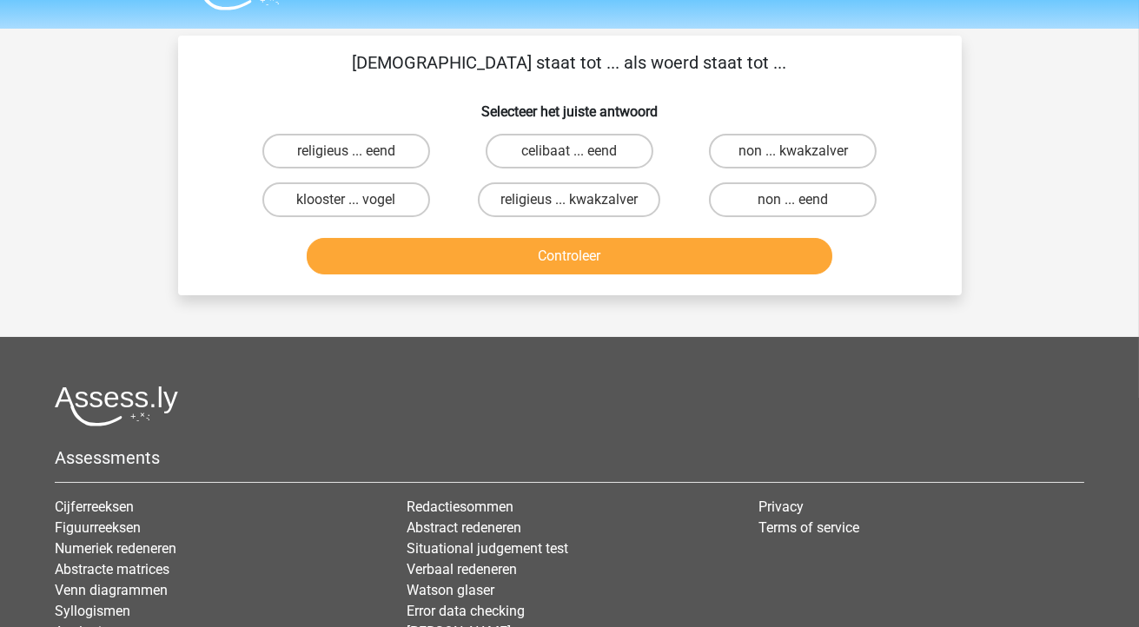
scroll to position [0, 0]
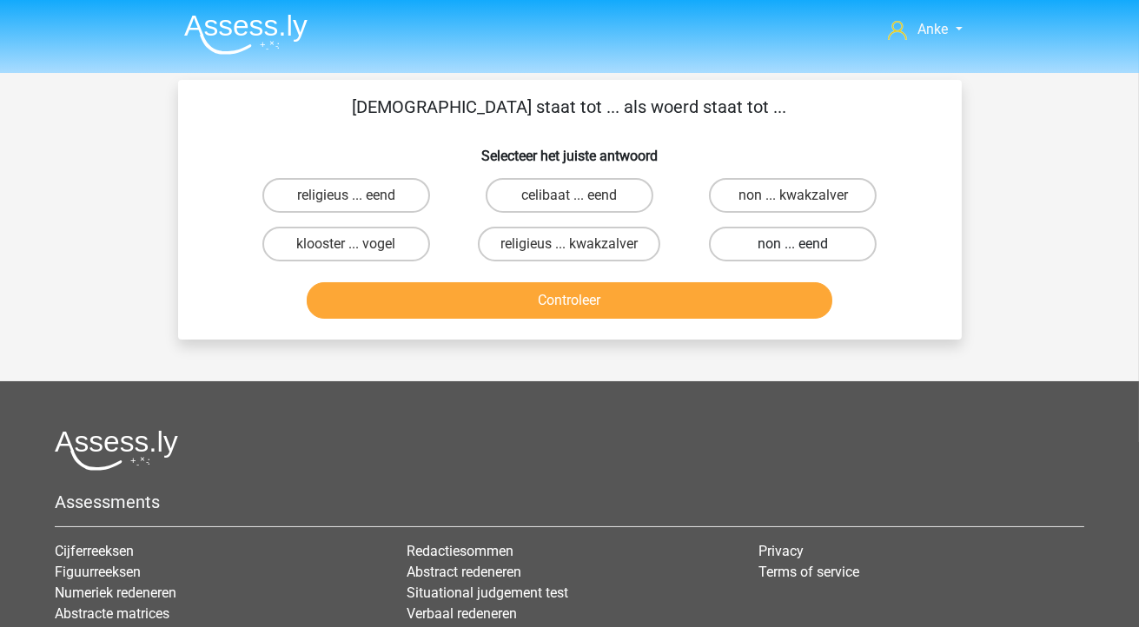
click at [776, 235] on label "non ... eend" at bounding box center [793, 244] width 168 height 35
click at [793, 244] on input "non ... eend" at bounding box center [798, 249] width 11 height 11
radio input "true"
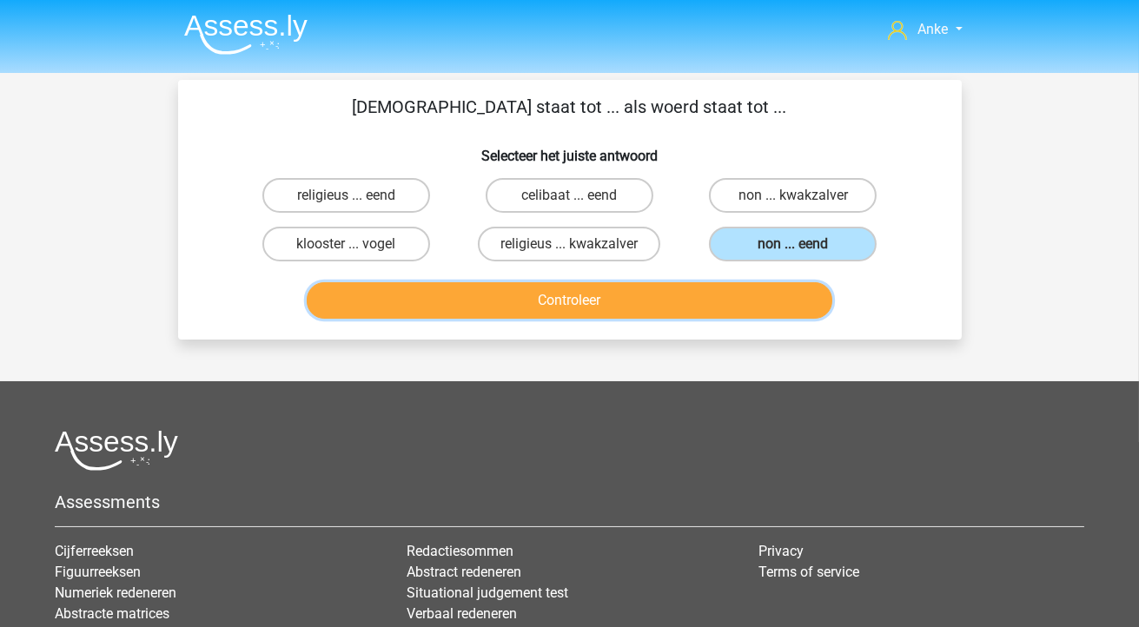
click at [720, 282] on button "Controleer" at bounding box center [569, 300] width 525 height 36
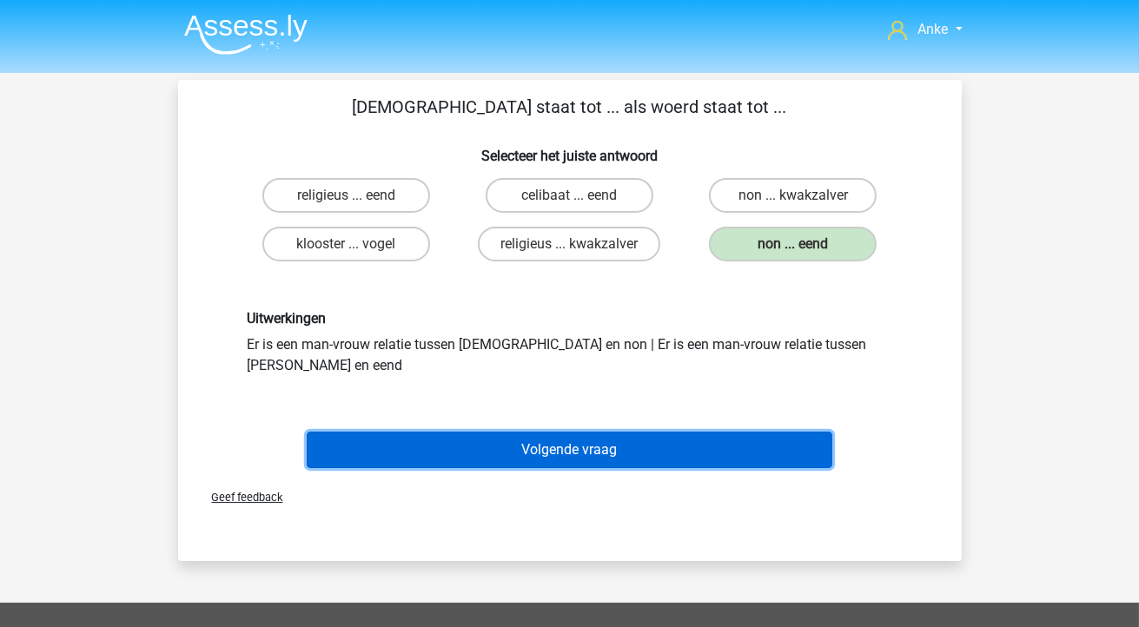
click at [641, 432] on button "Volgende vraag" at bounding box center [569, 450] width 525 height 36
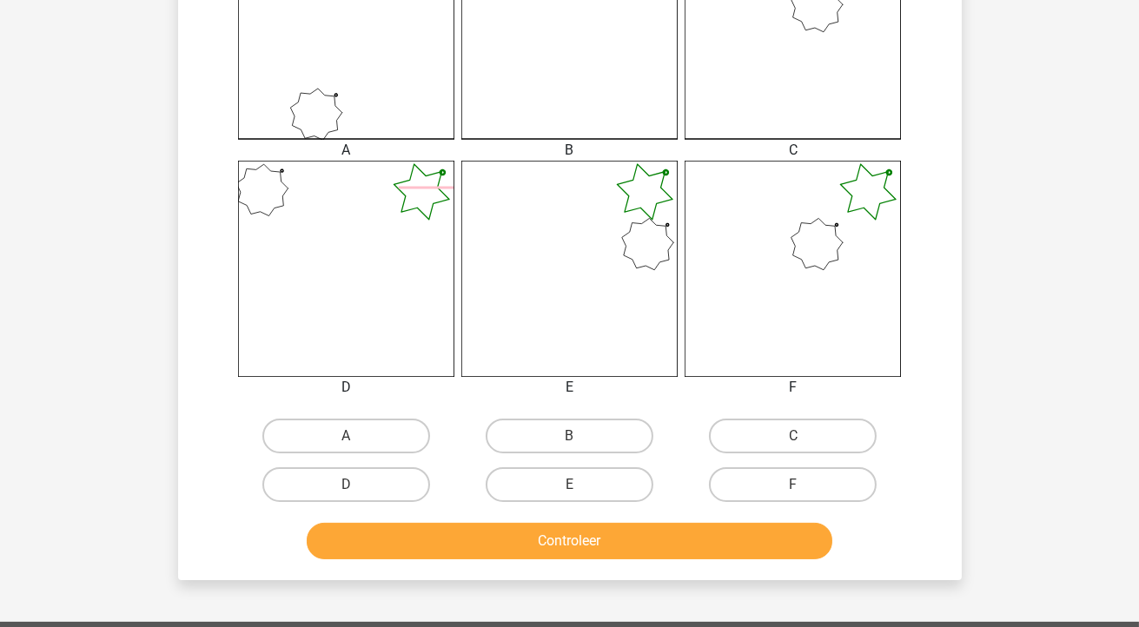
scroll to position [543, 0]
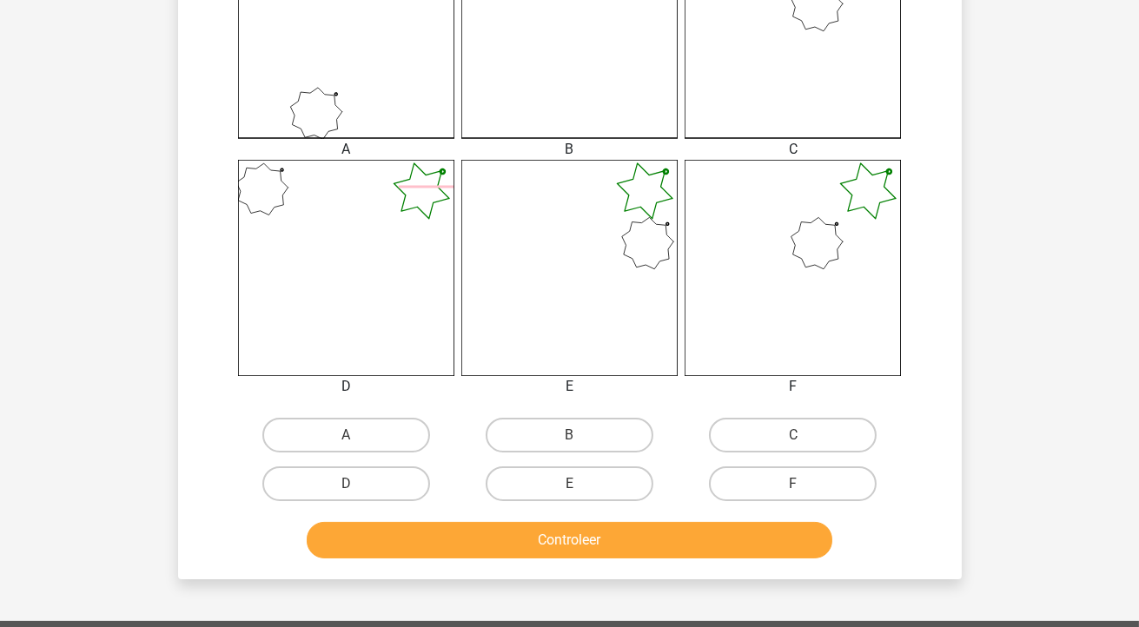
click at [793, 488] on input "F" at bounding box center [798, 489] width 11 height 11
radio input "true"
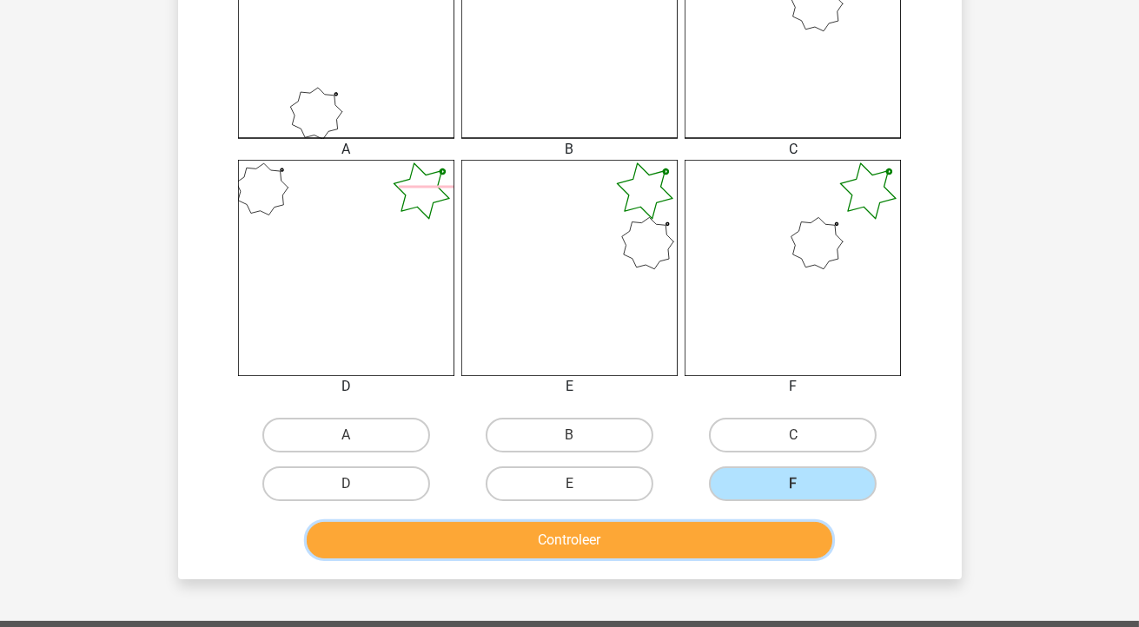
click at [729, 546] on button "Controleer" at bounding box center [569, 540] width 525 height 36
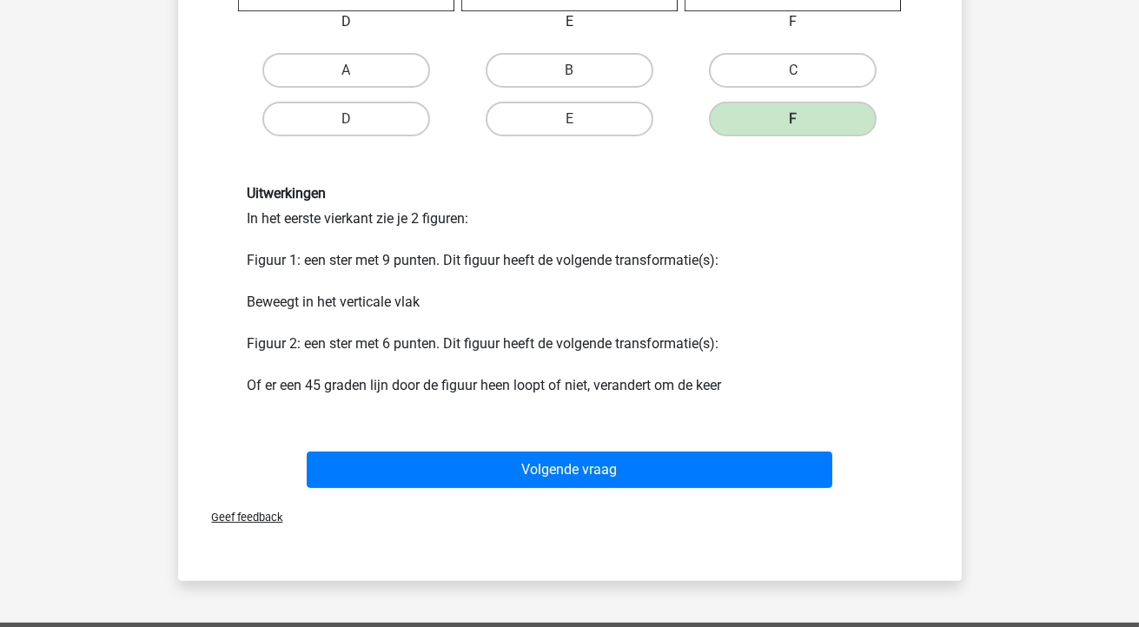
scroll to position [908, 0]
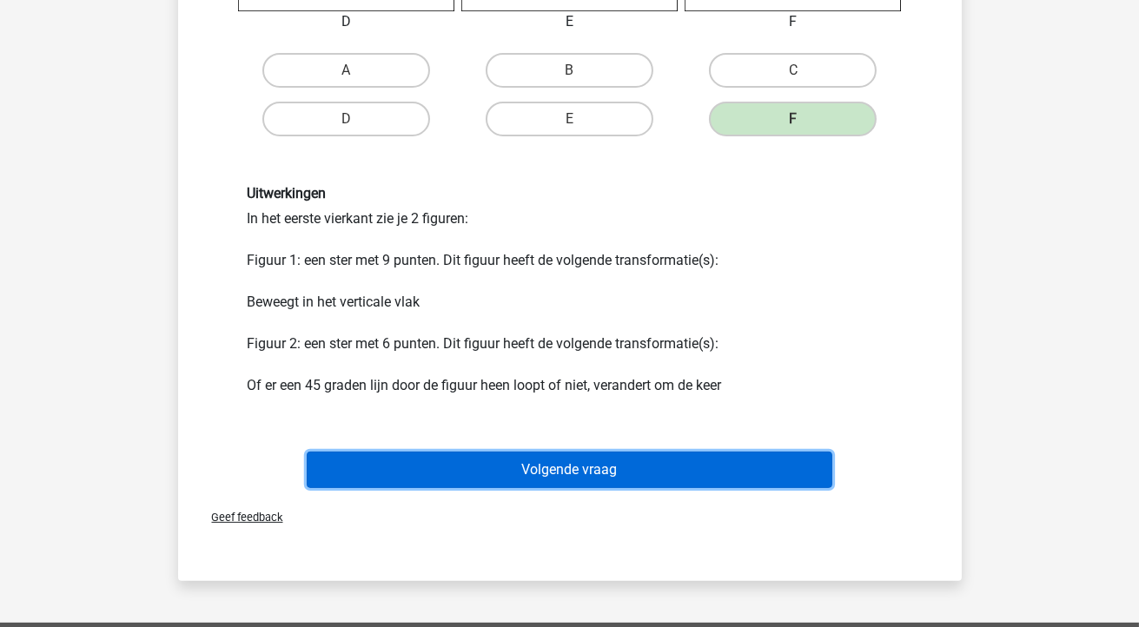
click at [653, 466] on button "Volgende vraag" at bounding box center [569, 470] width 525 height 36
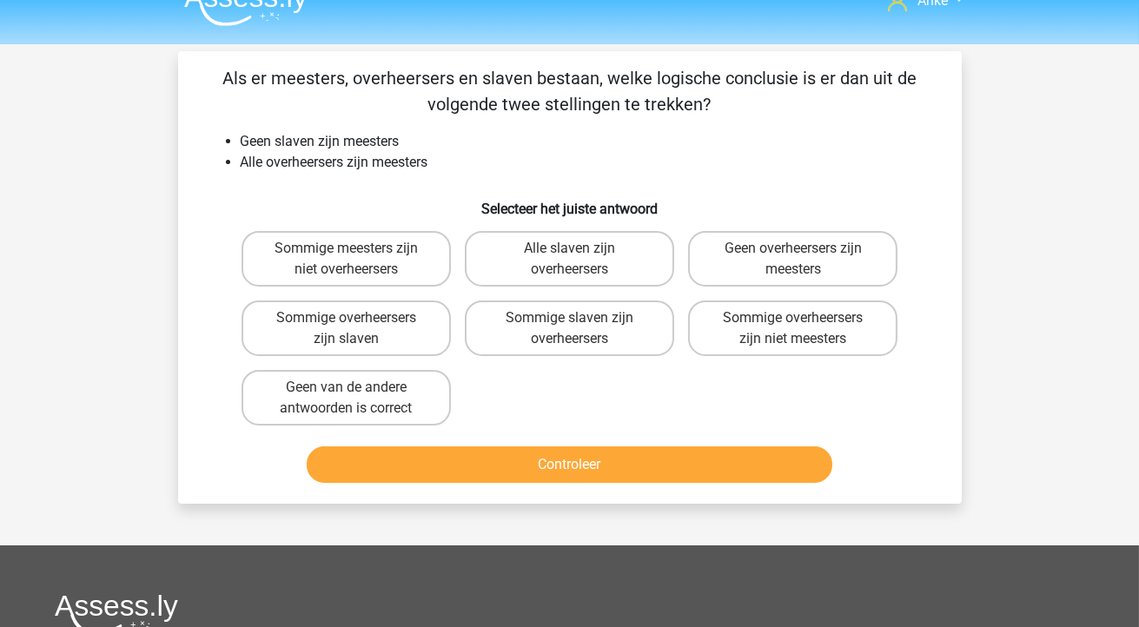
scroll to position [25, 0]
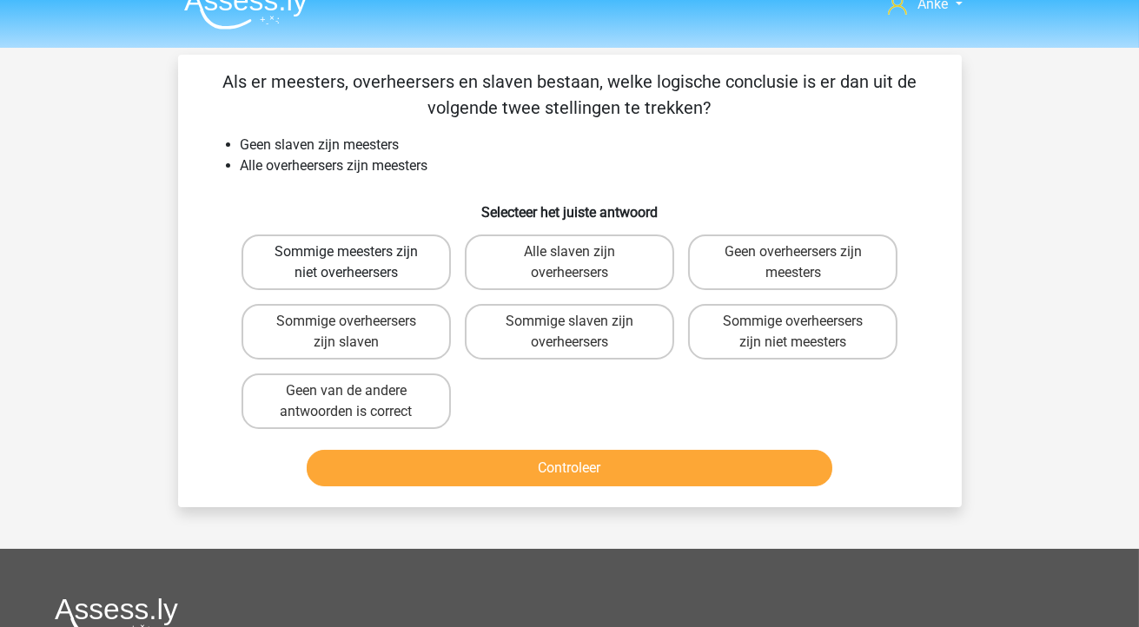
click at [340, 266] on label "Sommige meesters zijn niet overheersers" at bounding box center [345, 262] width 209 height 56
click at [346, 263] on input "Sommige meesters zijn niet overheersers" at bounding box center [351, 257] width 11 height 11
radio input "true"
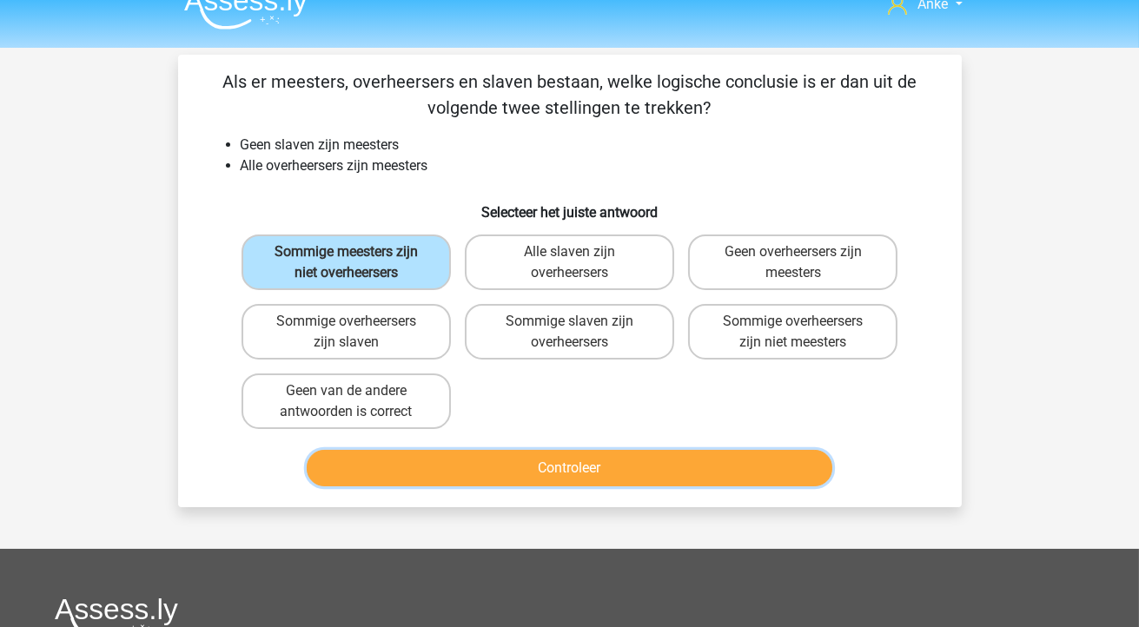
click at [458, 460] on button "Controleer" at bounding box center [569, 468] width 525 height 36
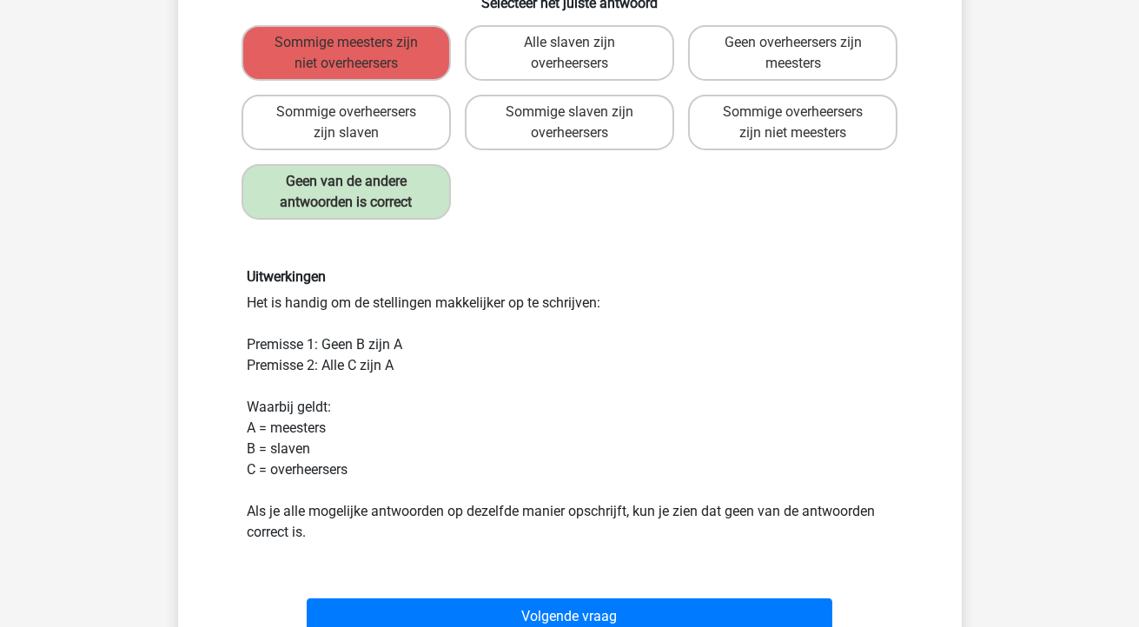
scroll to position [345, 0]
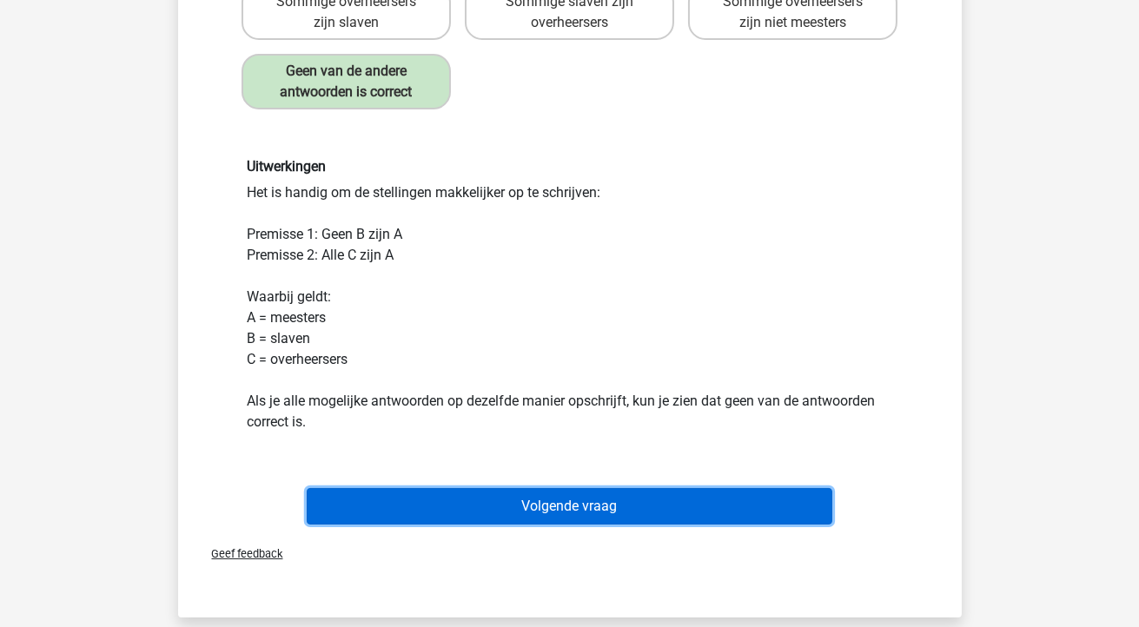
click at [528, 506] on button "Volgende vraag" at bounding box center [569, 506] width 525 height 36
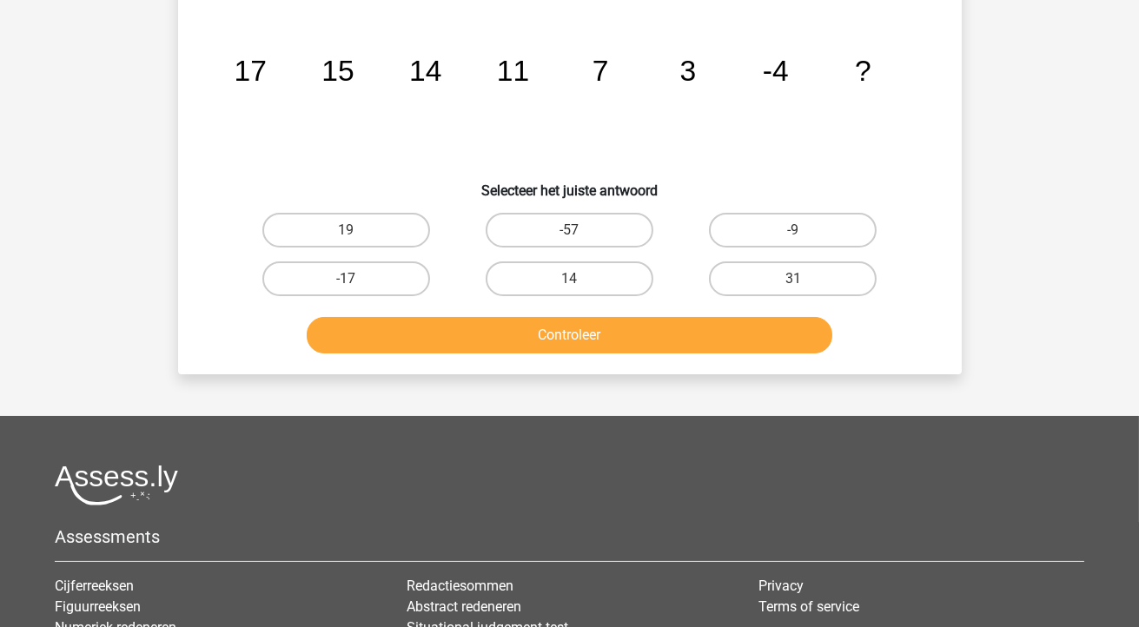
scroll to position [80, 0]
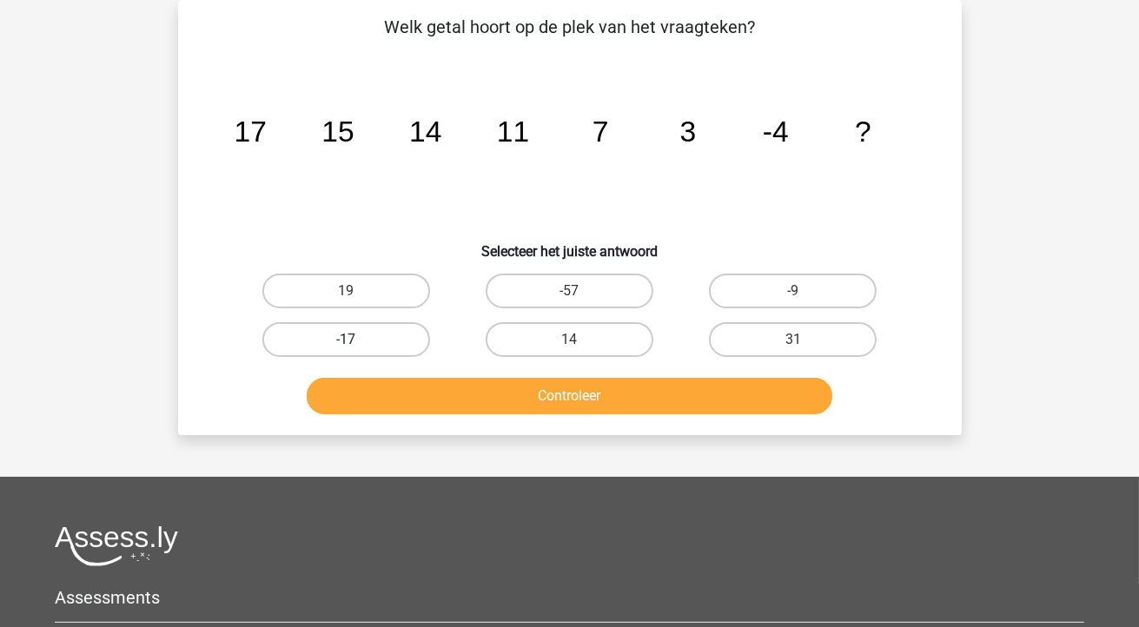
click at [367, 335] on label "-17" at bounding box center [346, 339] width 168 height 35
click at [357, 340] on input "-17" at bounding box center [351, 345] width 11 height 11
radio input "true"
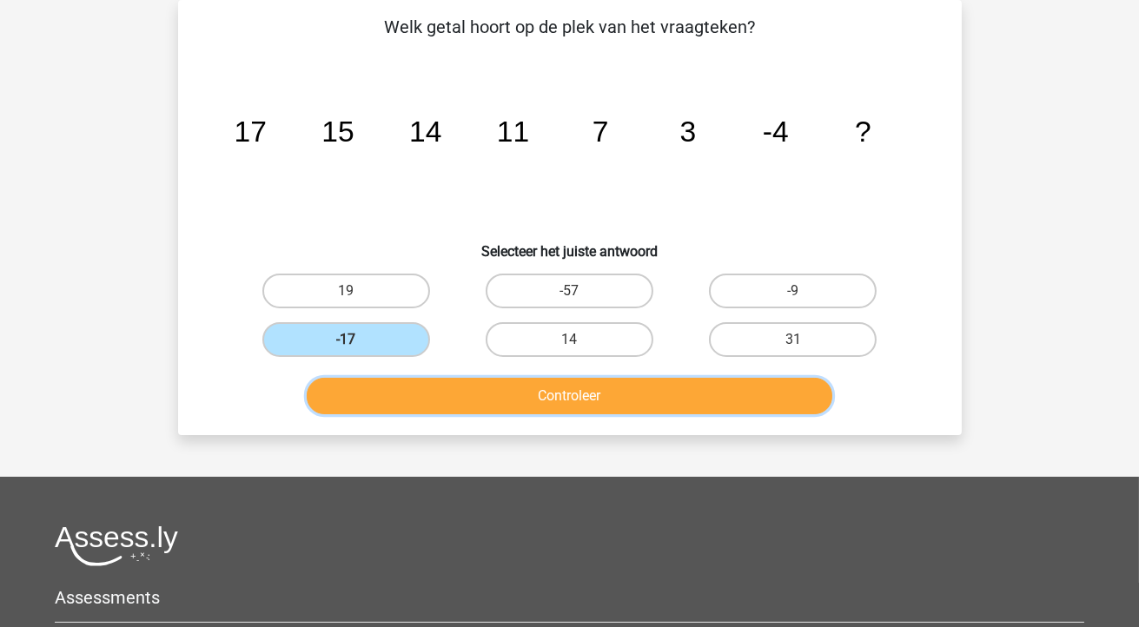
click at [480, 393] on button "Controleer" at bounding box center [569, 396] width 525 height 36
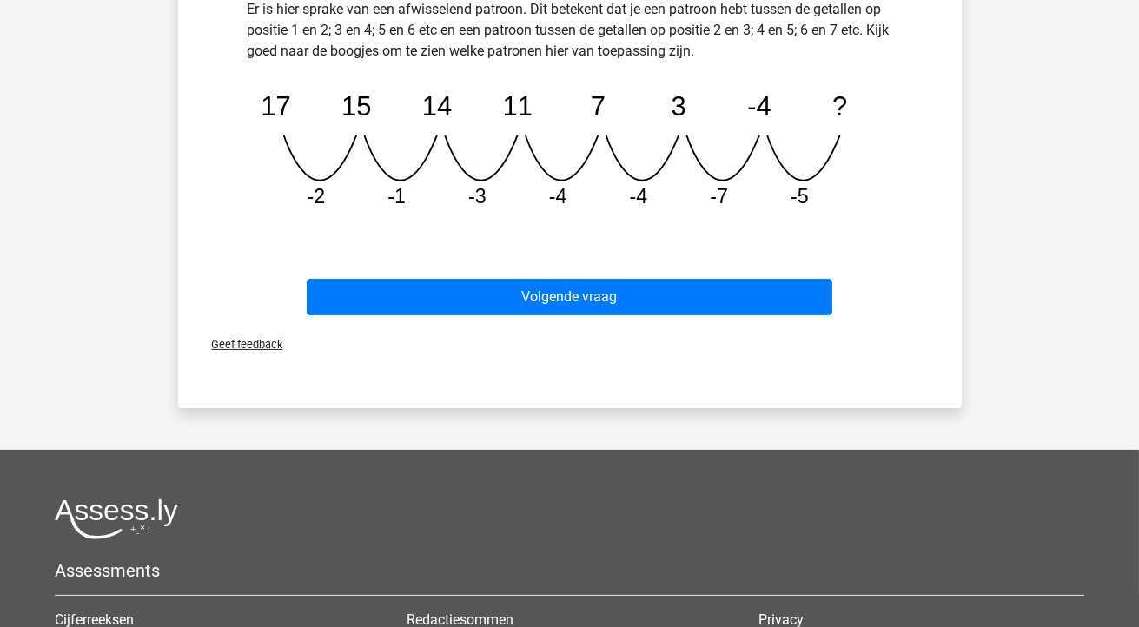
scroll to position [455, 0]
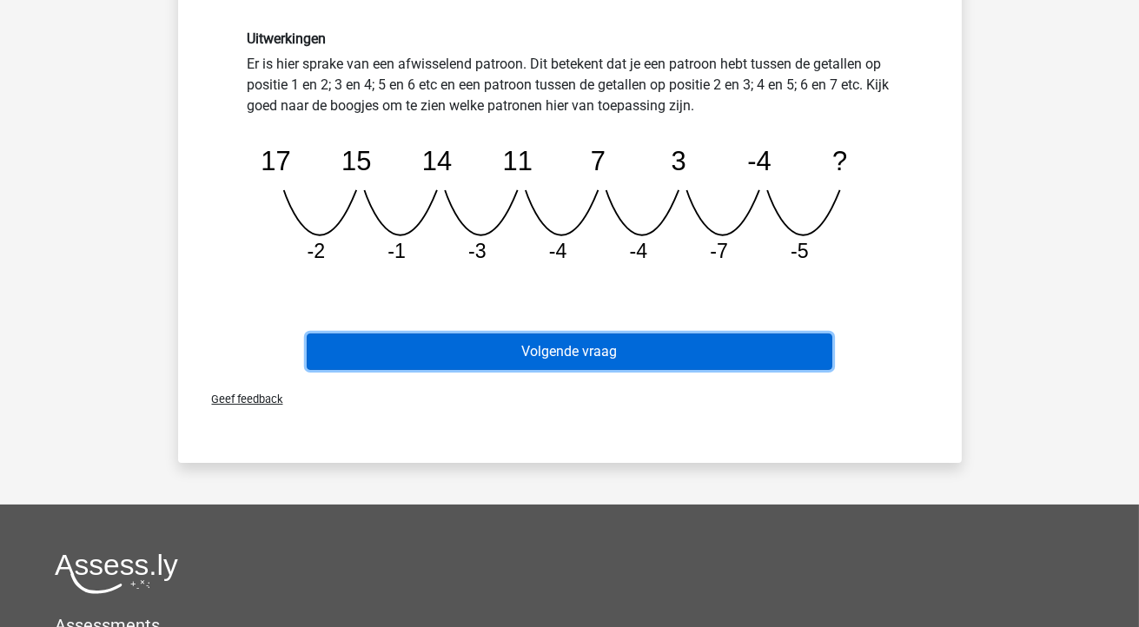
click at [529, 341] on button "Volgende vraag" at bounding box center [569, 351] width 525 height 36
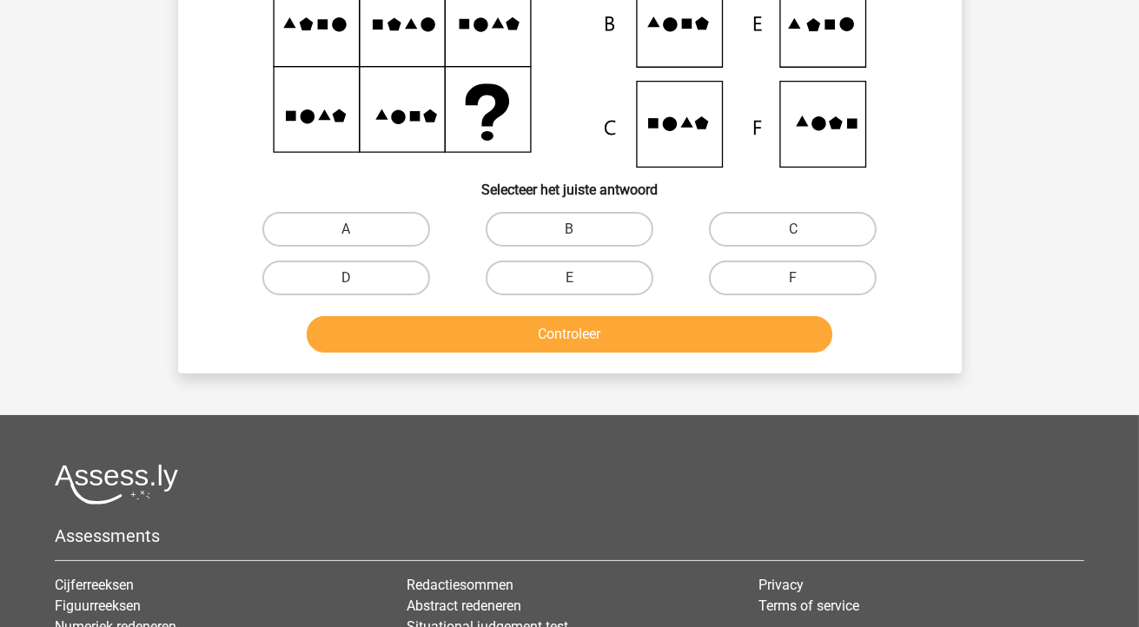
scroll to position [80, 0]
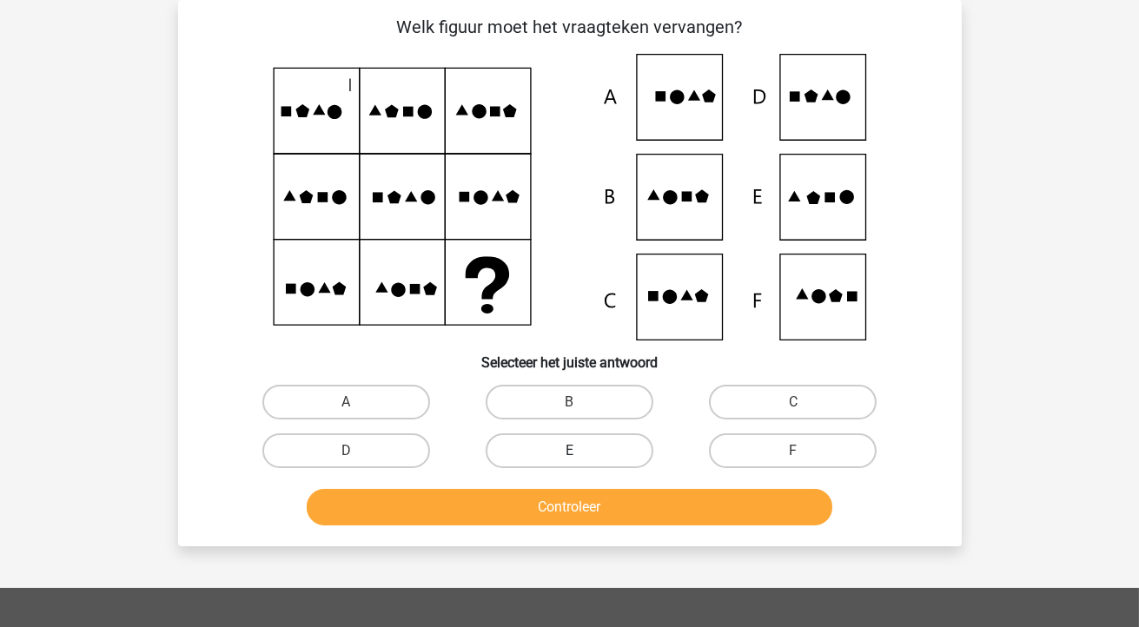
click at [556, 462] on label "E" at bounding box center [569, 450] width 168 height 35
click at [569, 462] on input "E" at bounding box center [574, 456] width 11 height 11
radio input "true"
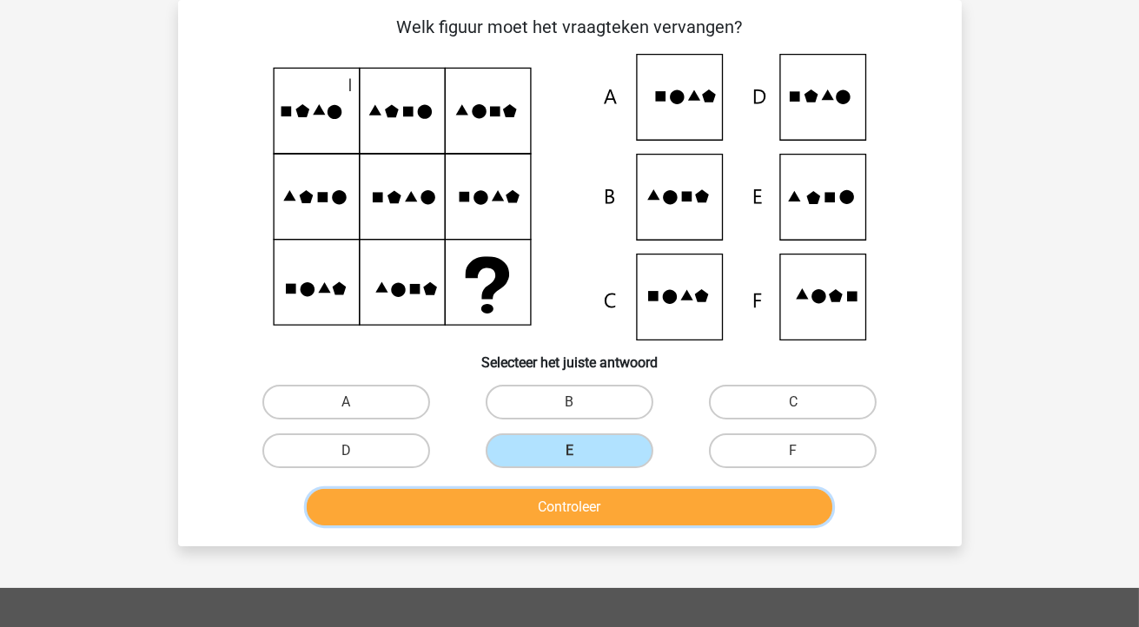
click at [575, 508] on button "Controleer" at bounding box center [569, 507] width 525 height 36
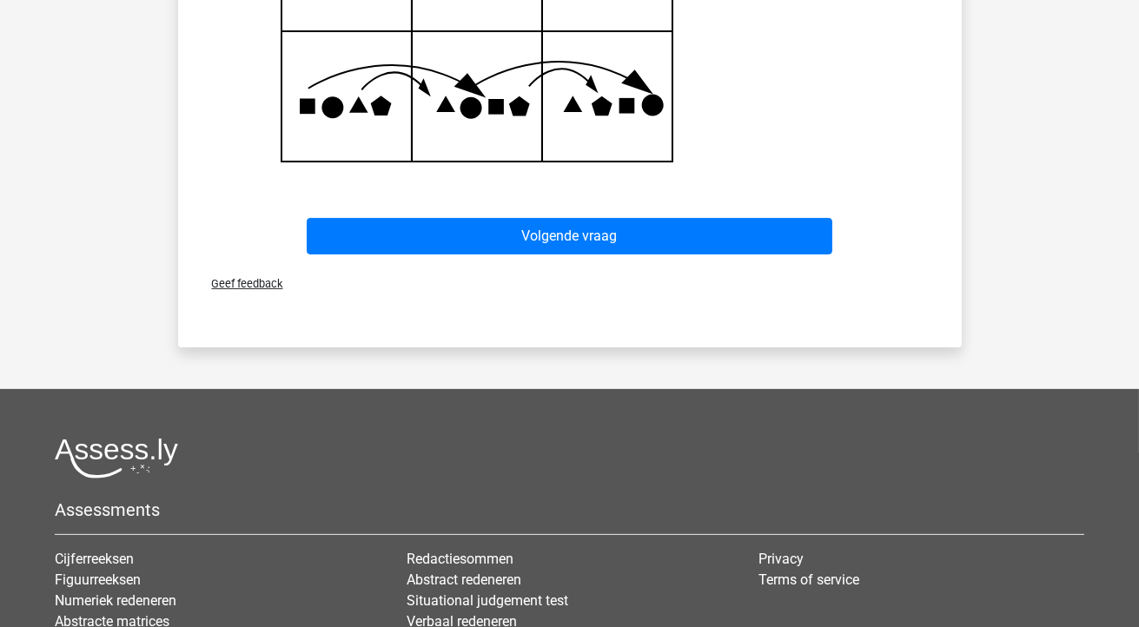
scroll to position [880, 0]
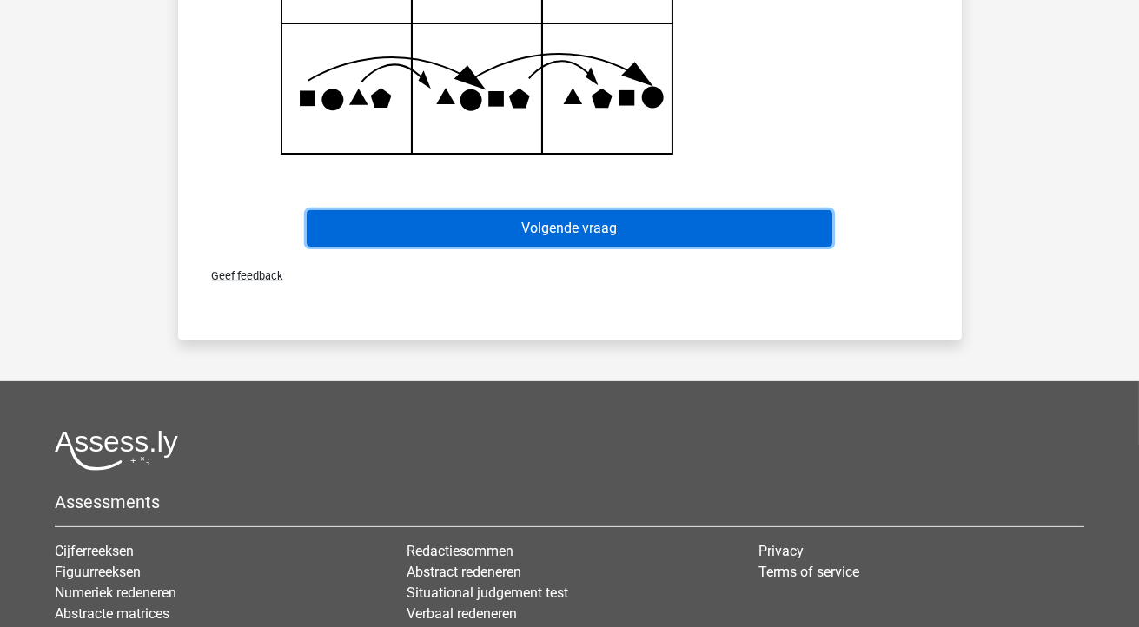
click at [579, 224] on button "Volgende vraag" at bounding box center [569, 228] width 525 height 36
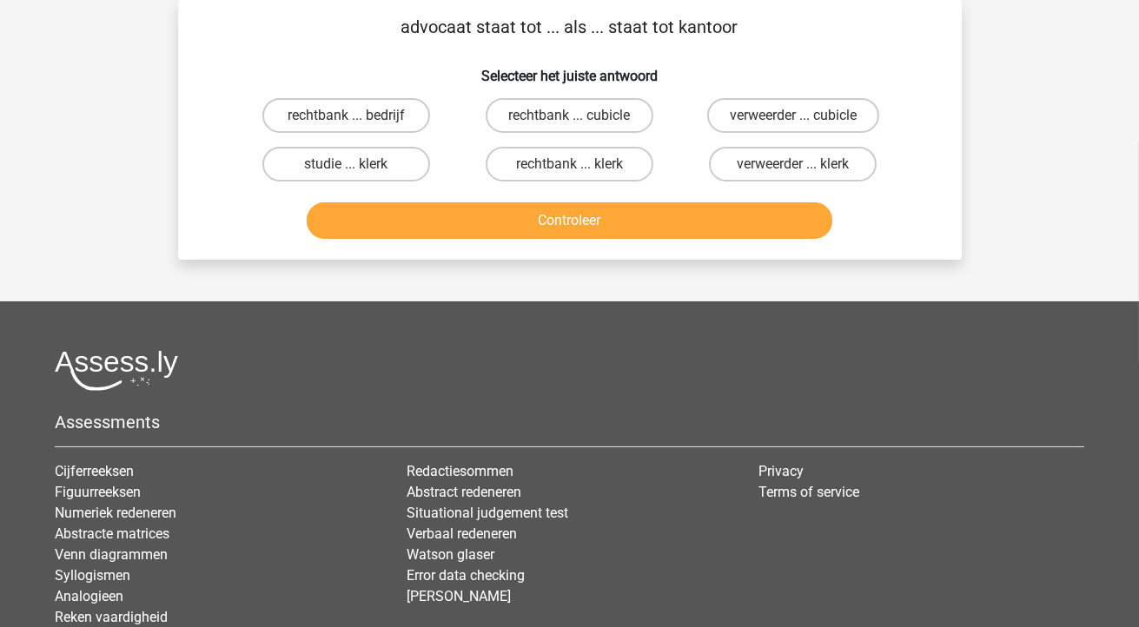
scroll to position [0, 0]
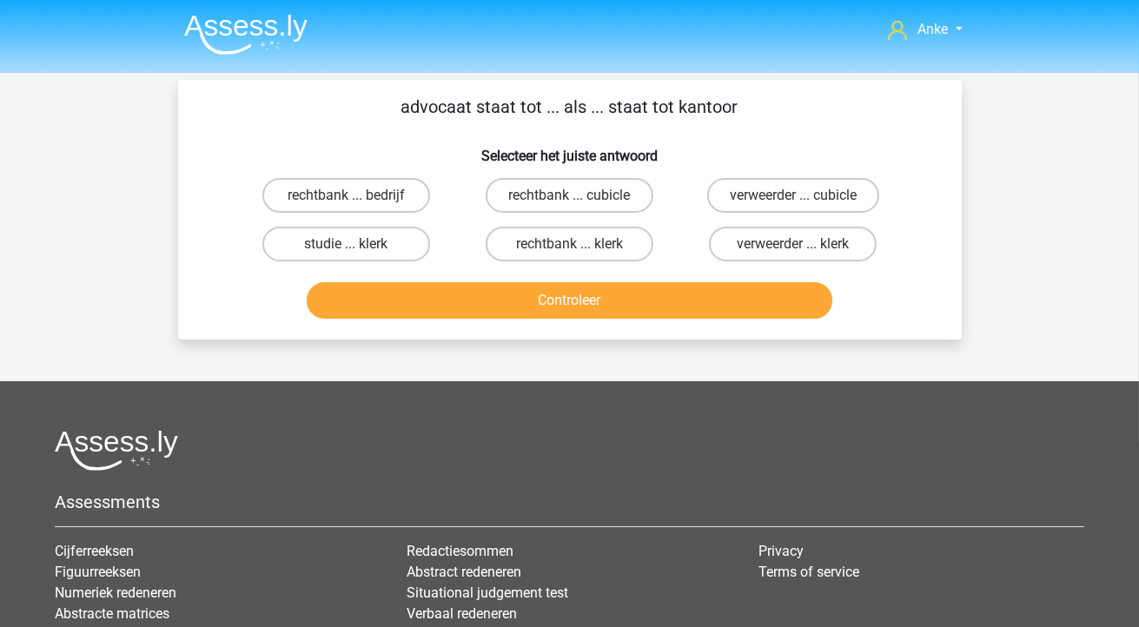
click at [579, 245] on input "rechtbank ... klerk" at bounding box center [574, 249] width 11 height 11
radio input "true"
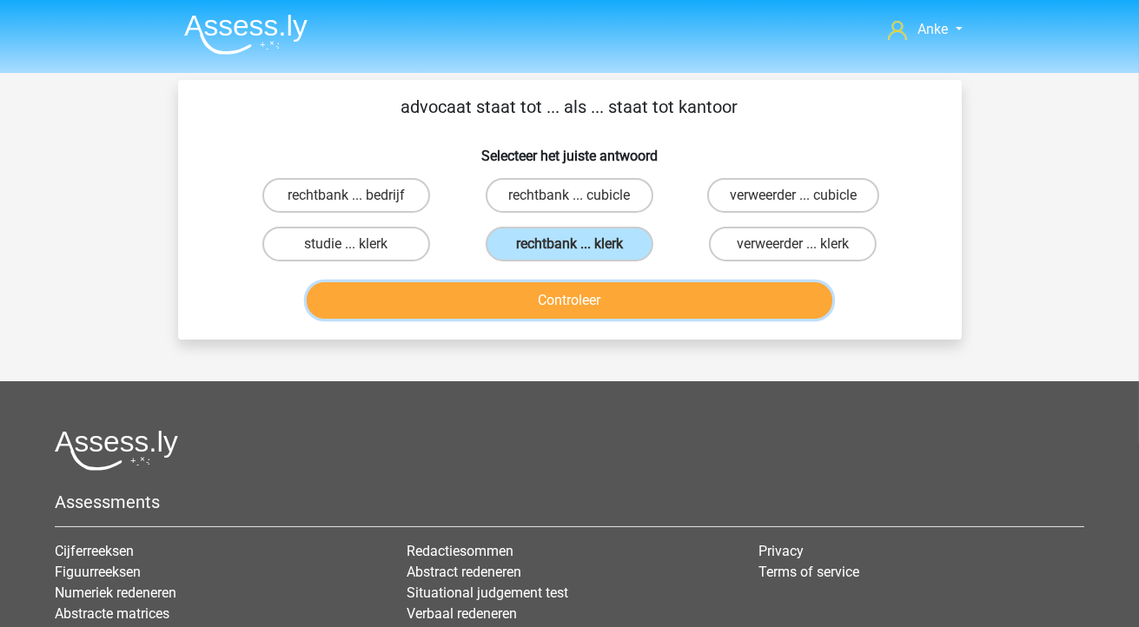
click at [571, 313] on button "Controleer" at bounding box center [569, 300] width 525 height 36
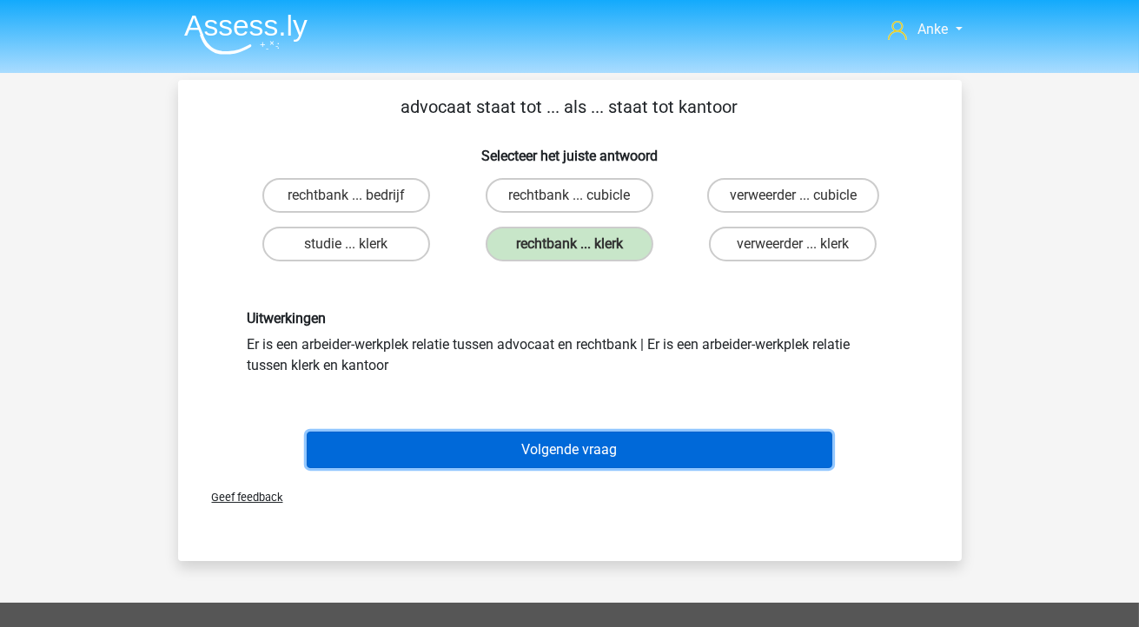
click at [541, 458] on button "Volgende vraag" at bounding box center [569, 450] width 525 height 36
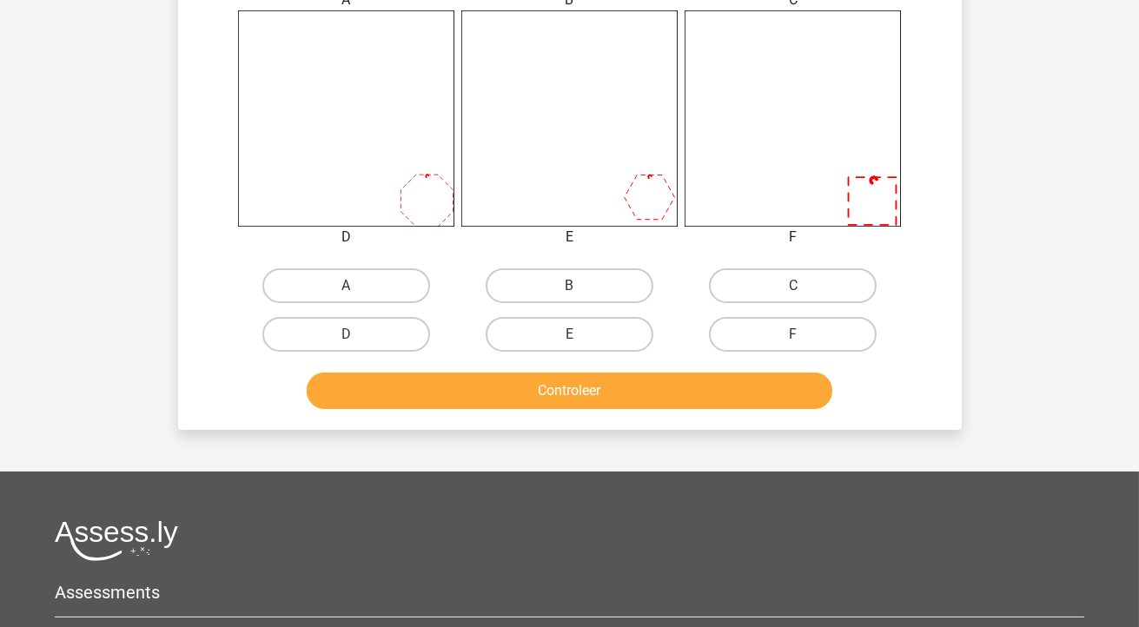
scroll to position [697, 0]
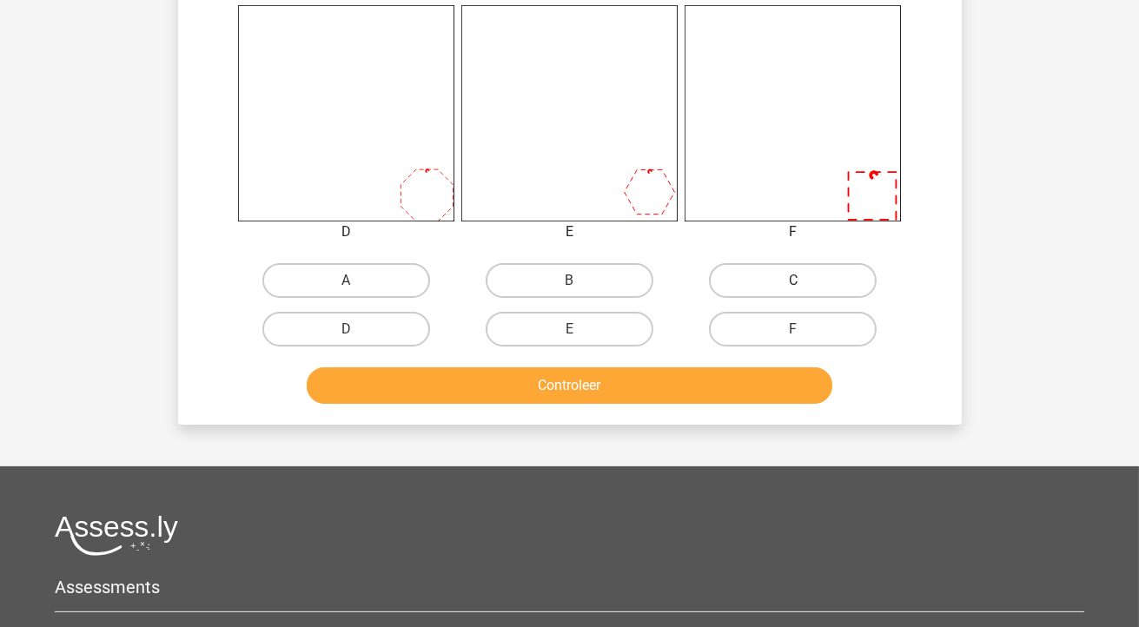
click at [768, 276] on label "C" at bounding box center [793, 280] width 168 height 35
click at [793, 281] on input "C" at bounding box center [798, 286] width 11 height 11
radio input "true"
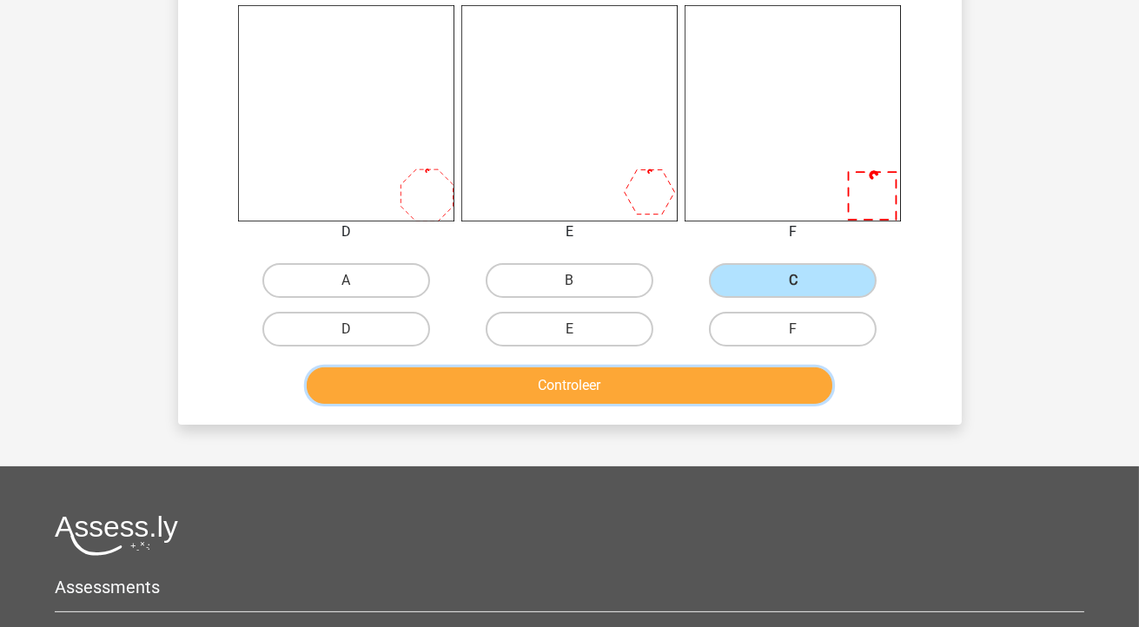
click at [648, 389] on button "Controleer" at bounding box center [569, 385] width 525 height 36
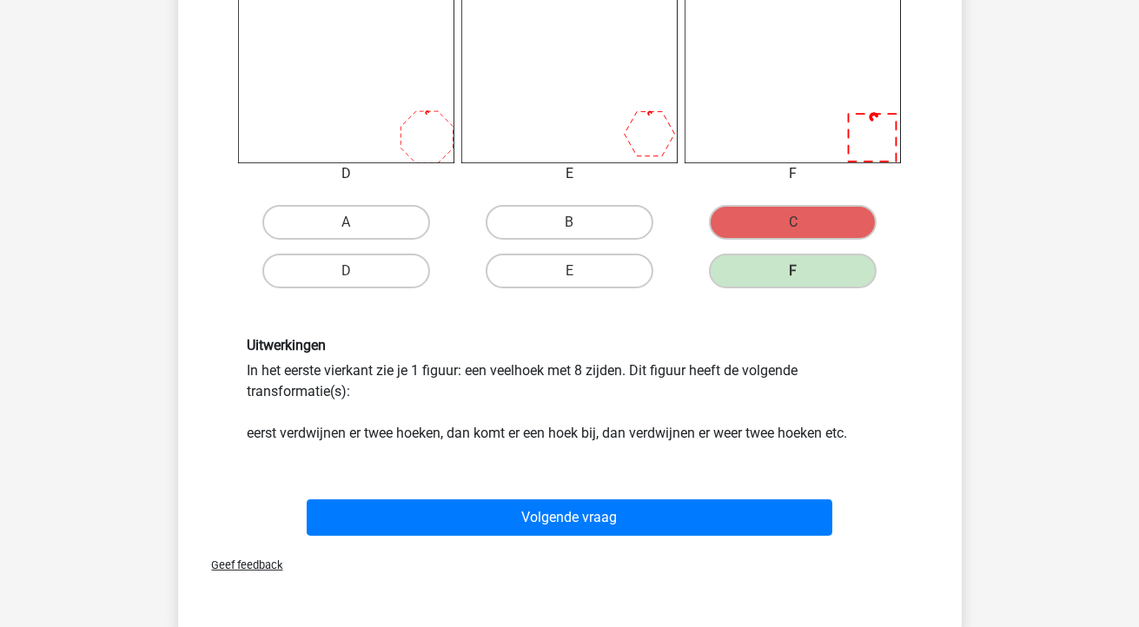
scroll to position [756, 0]
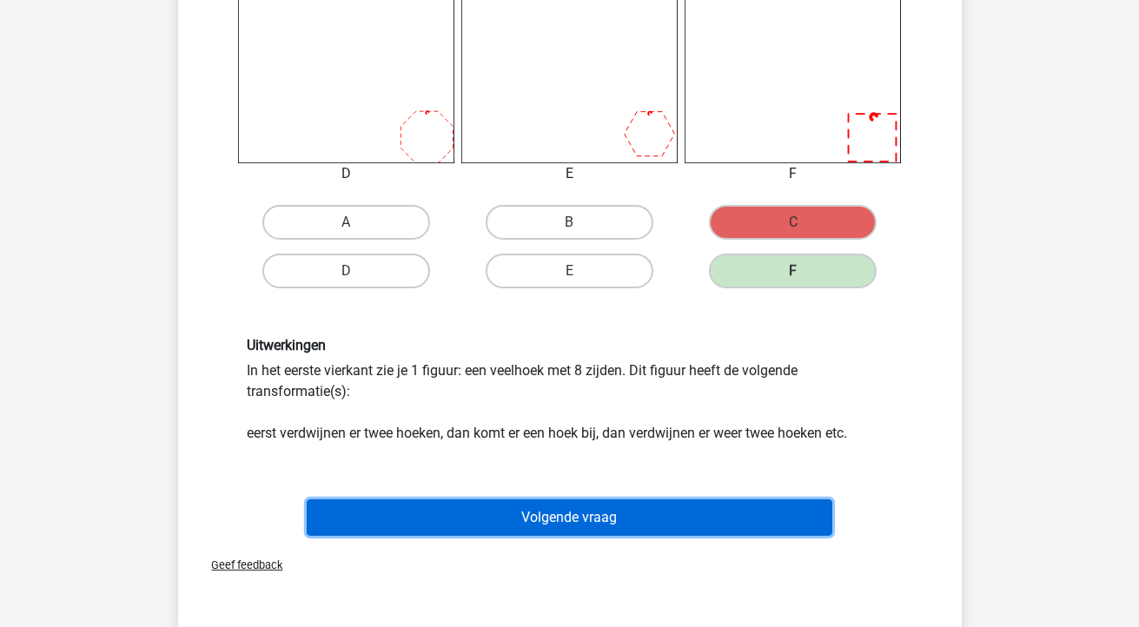
click at [586, 519] on button "Volgende vraag" at bounding box center [569, 517] width 525 height 36
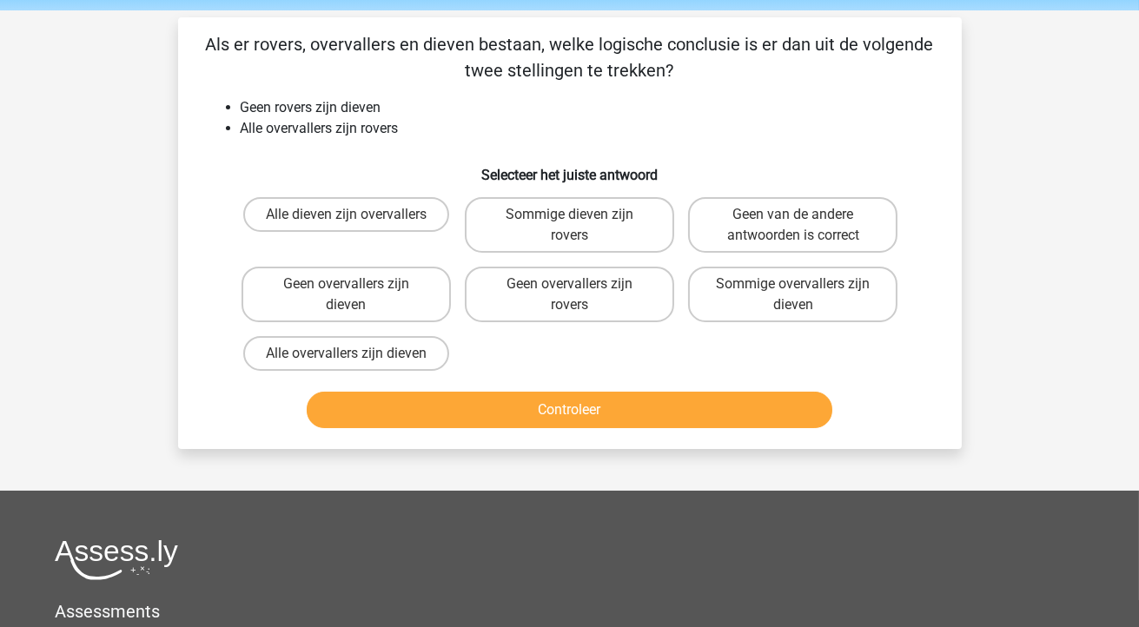
scroll to position [61, 0]
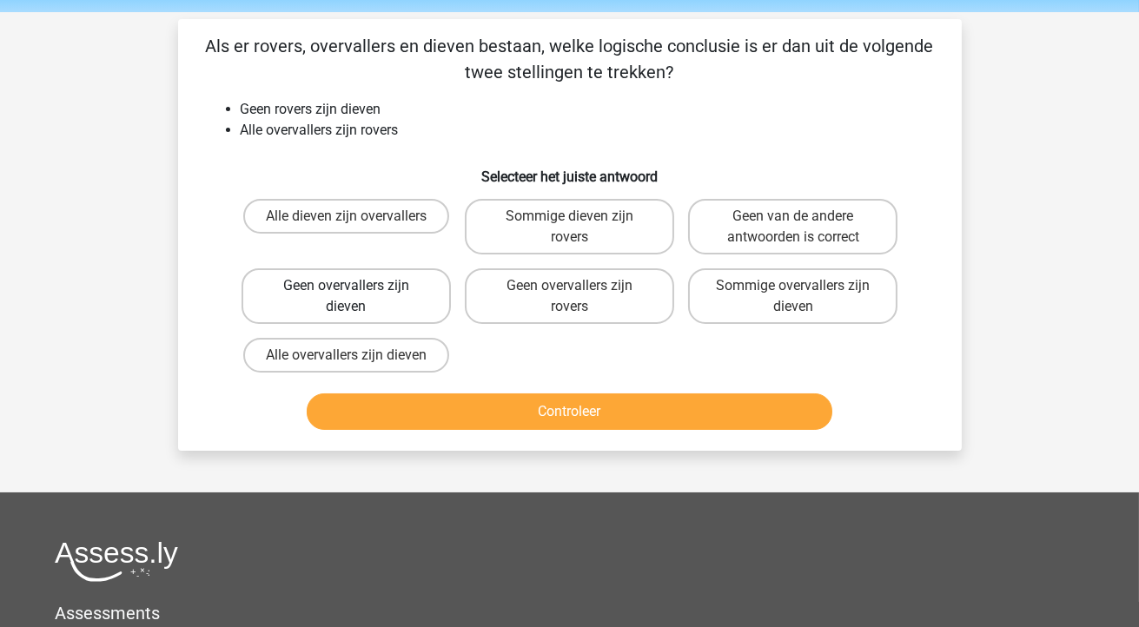
click at [379, 294] on label "Geen overvallers zijn dieven" at bounding box center [345, 296] width 209 height 56
click at [357, 294] on input "Geen overvallers zijn dieven" at bounding box center [351, 291] width 11 height 11
radio input "true"
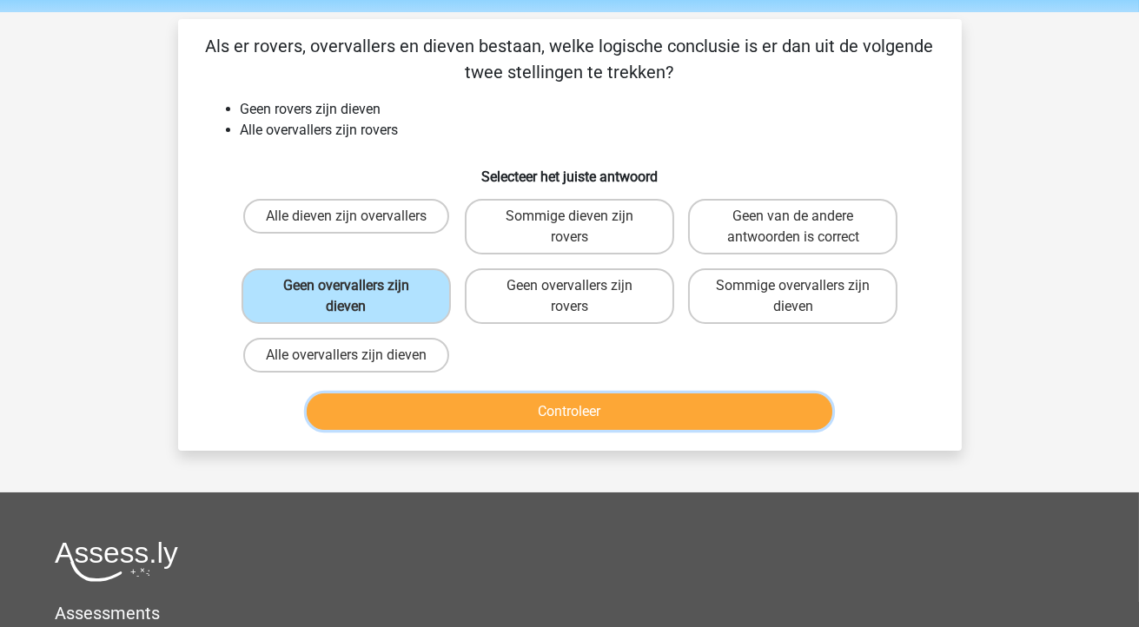
click at [467, 413] on button "Controleer" at bounding box center [569, 411] width 525 height 36
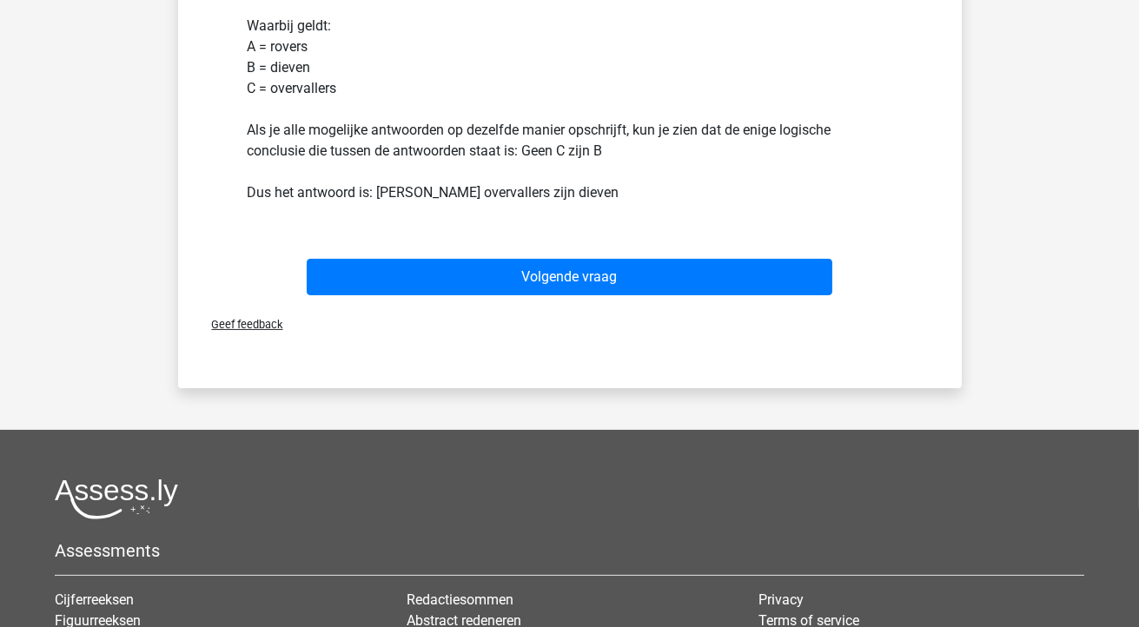
scroll to position [613, 0]
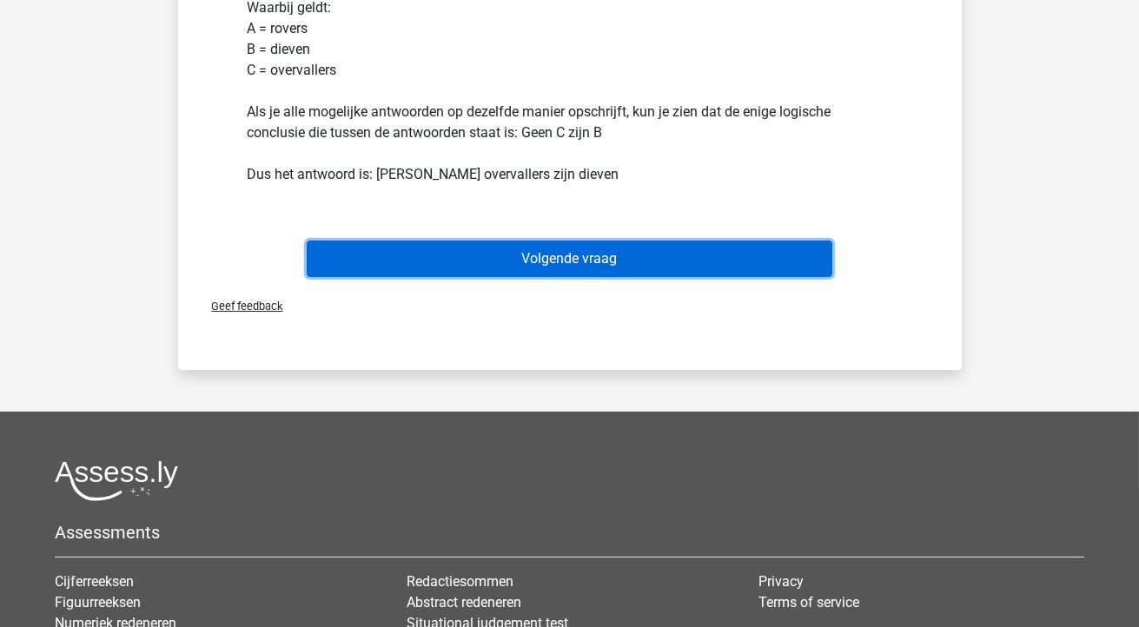
click at [626, 253] on button "Volgende vraag" at bounding box center [569, 259] width 525 height 36
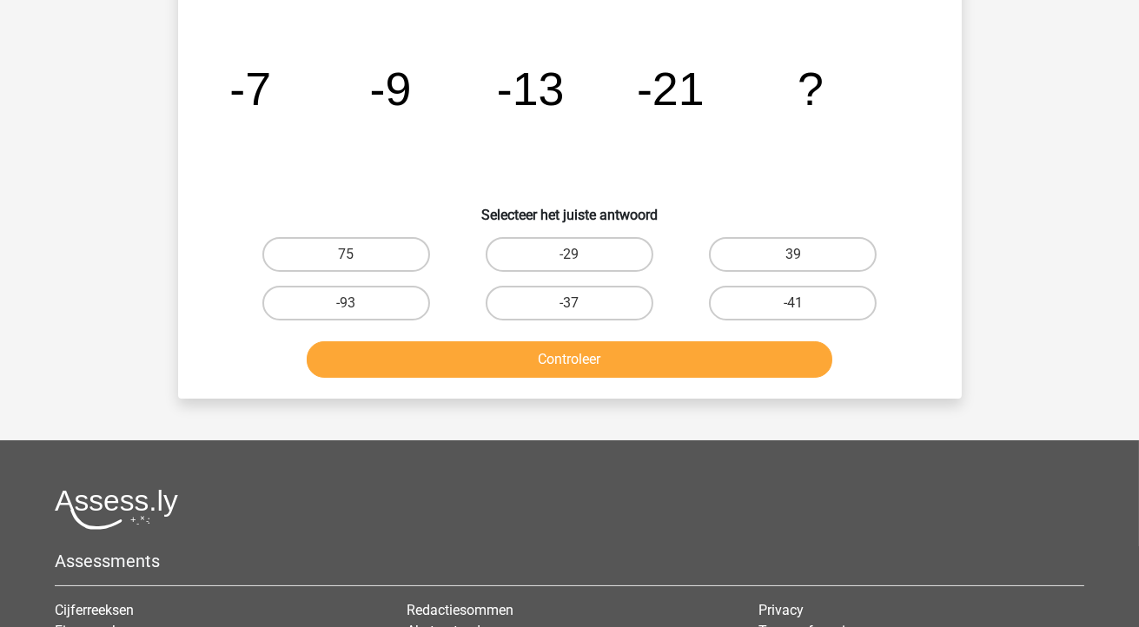
scroll to position [80, 0]
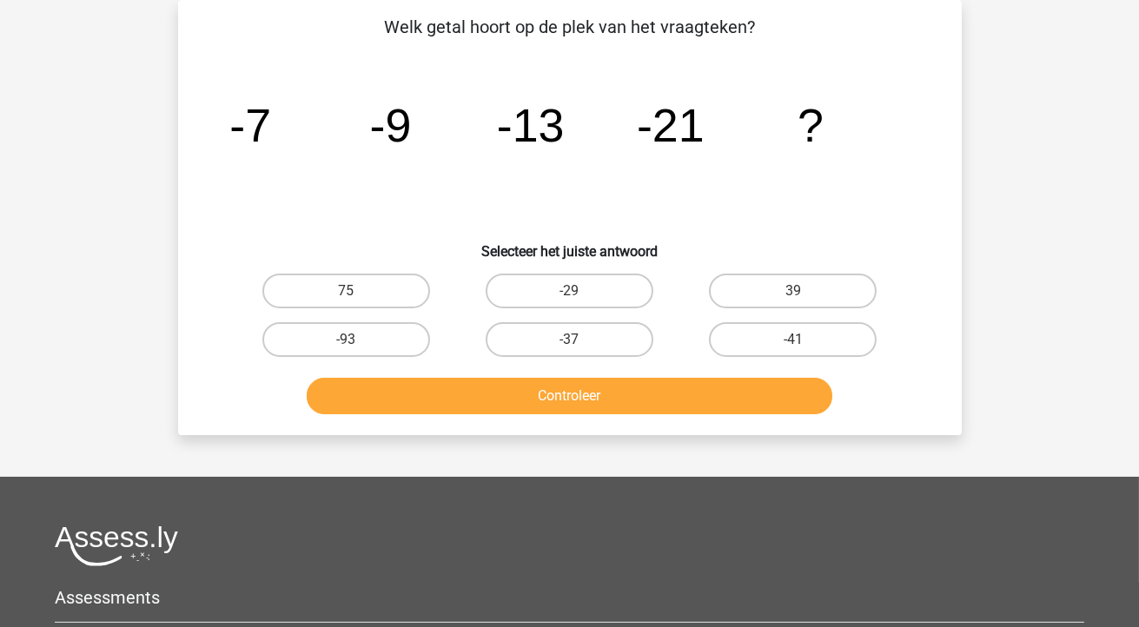
click at [573, 340] on input "-37" at bounding box center [574, 345] width 11 height 11
radio input "true"
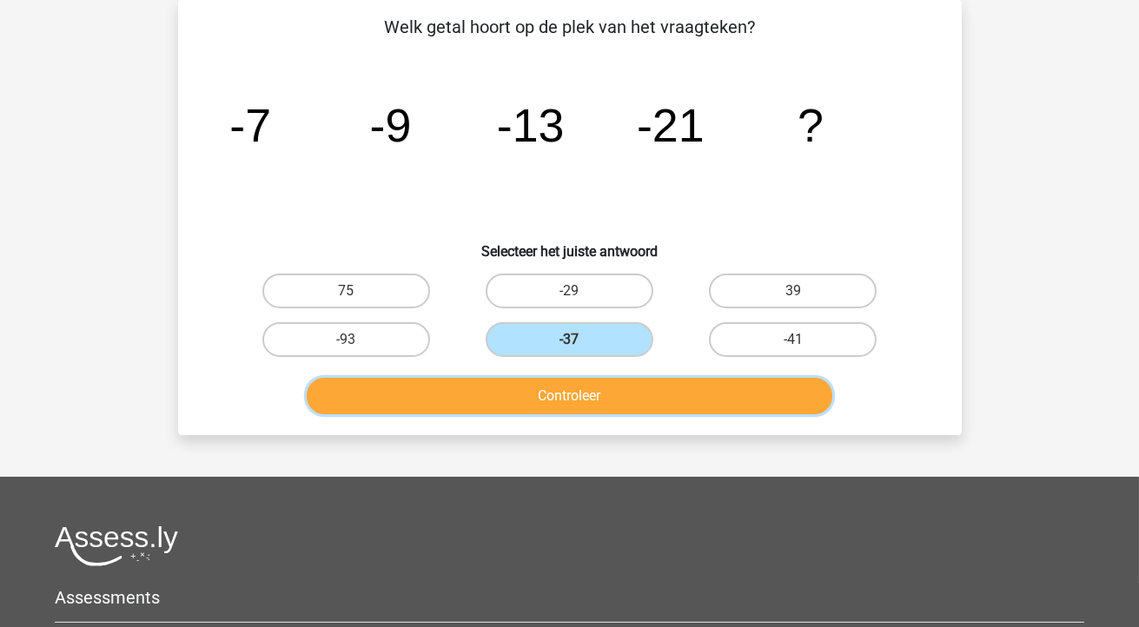
click at [590, 403] on button "Controleer" at bounding box center [569, 396] width 525 height 36
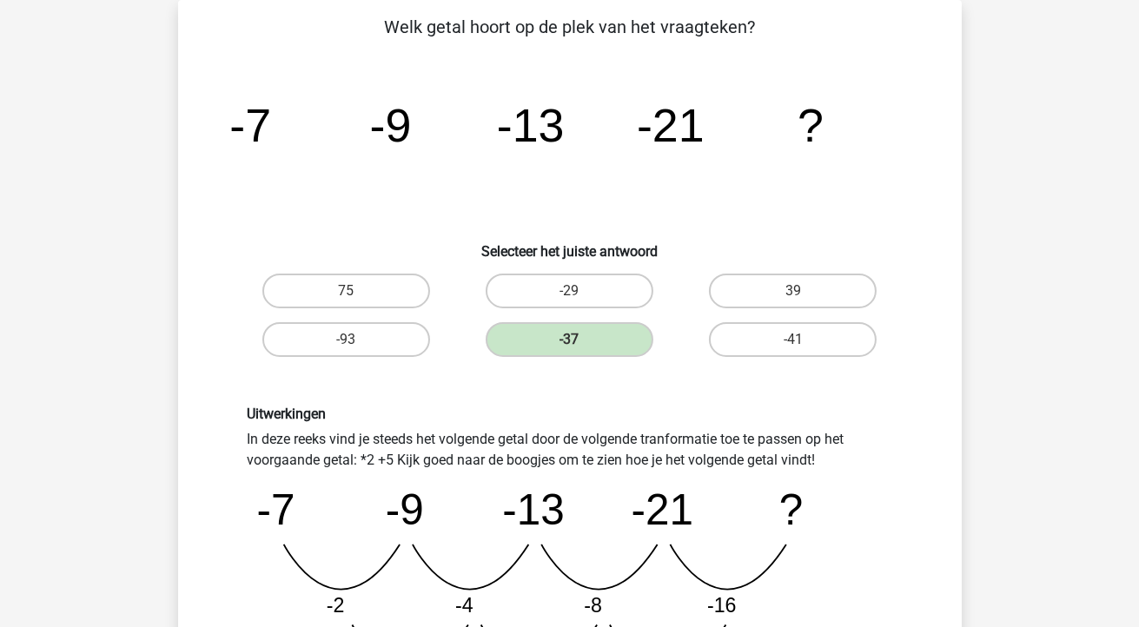
click at [644, 186] on icon "image/svg+xml -7 -9 -13 -21 ?" at bounding box center [570, 141] width 700 height 175
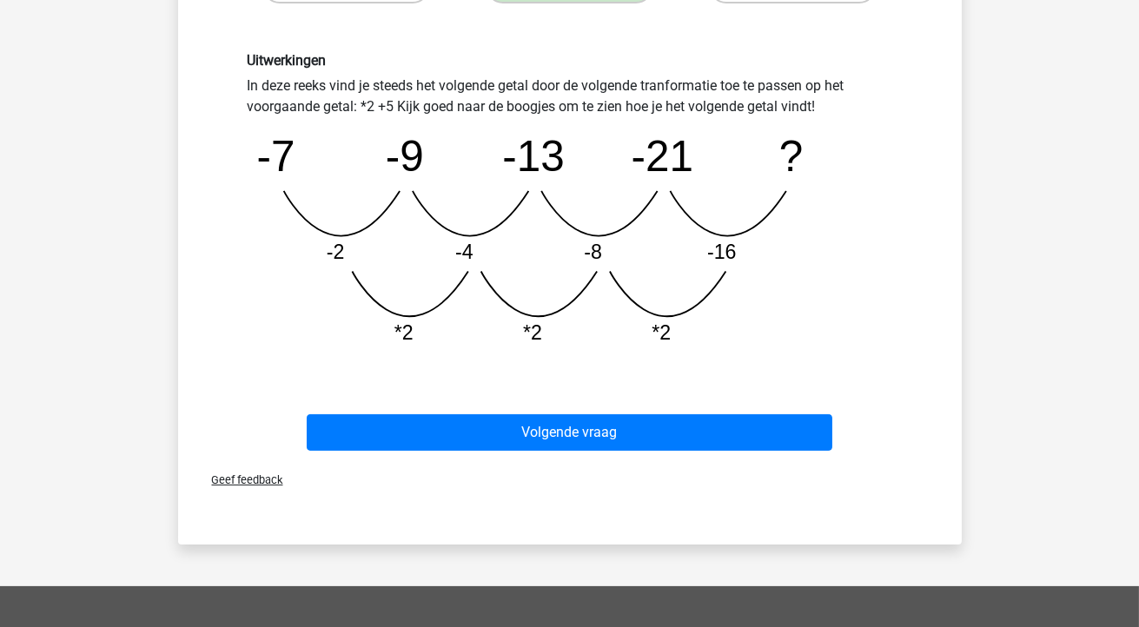
scroll to position [436, 0]
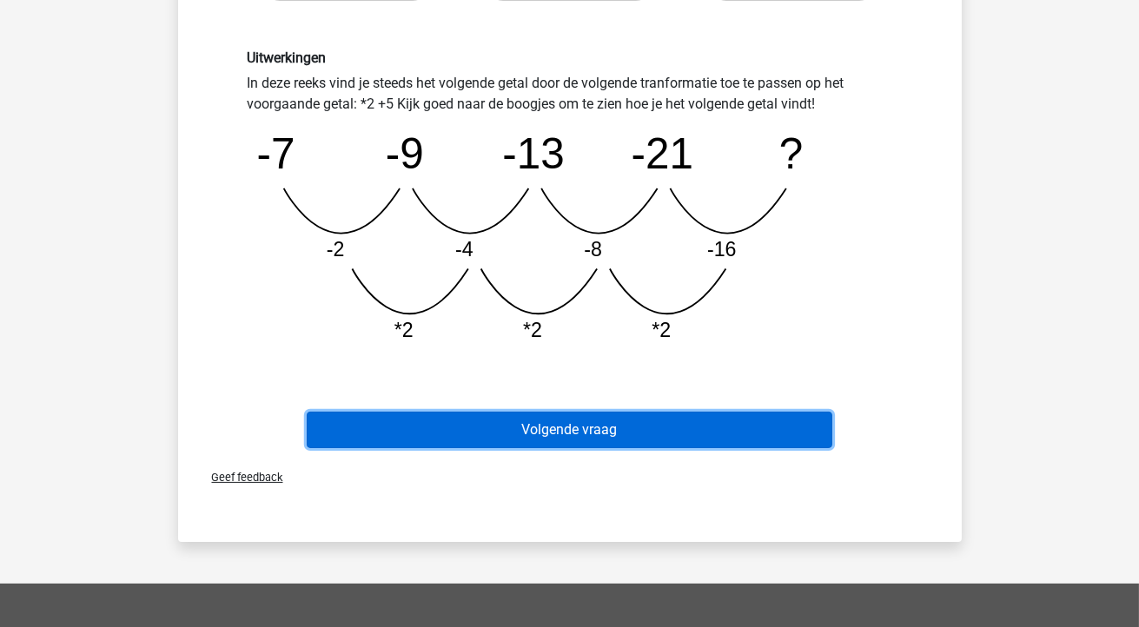
click at [586, 429] on button "Volgende vraag" at bounding box center [569, 430] width 525 height 36
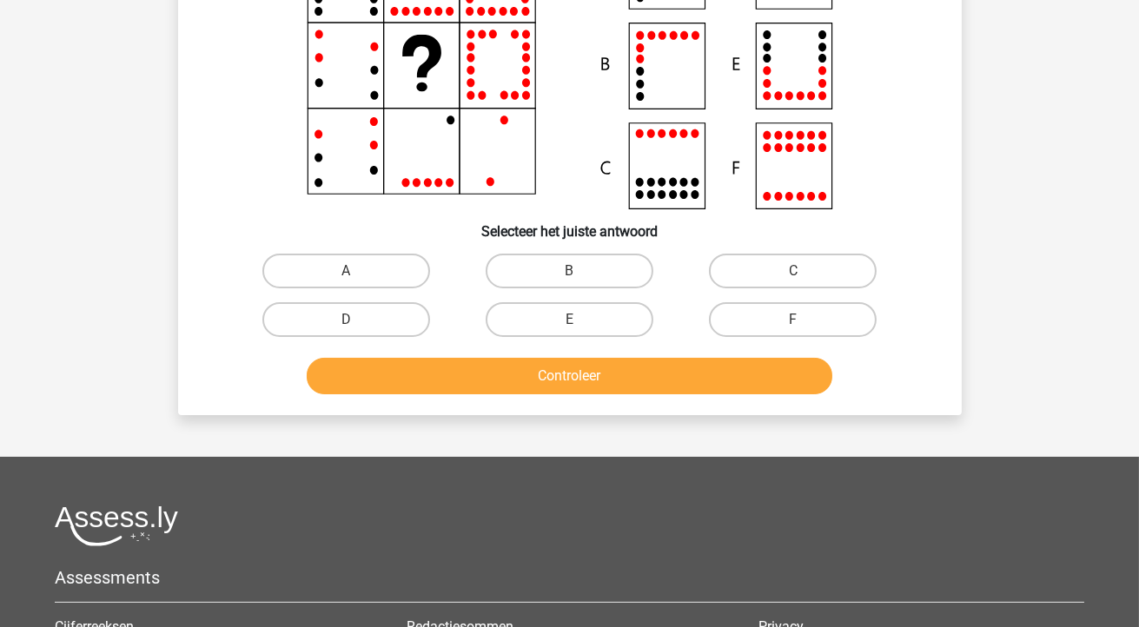
scroll to position [80, 0]
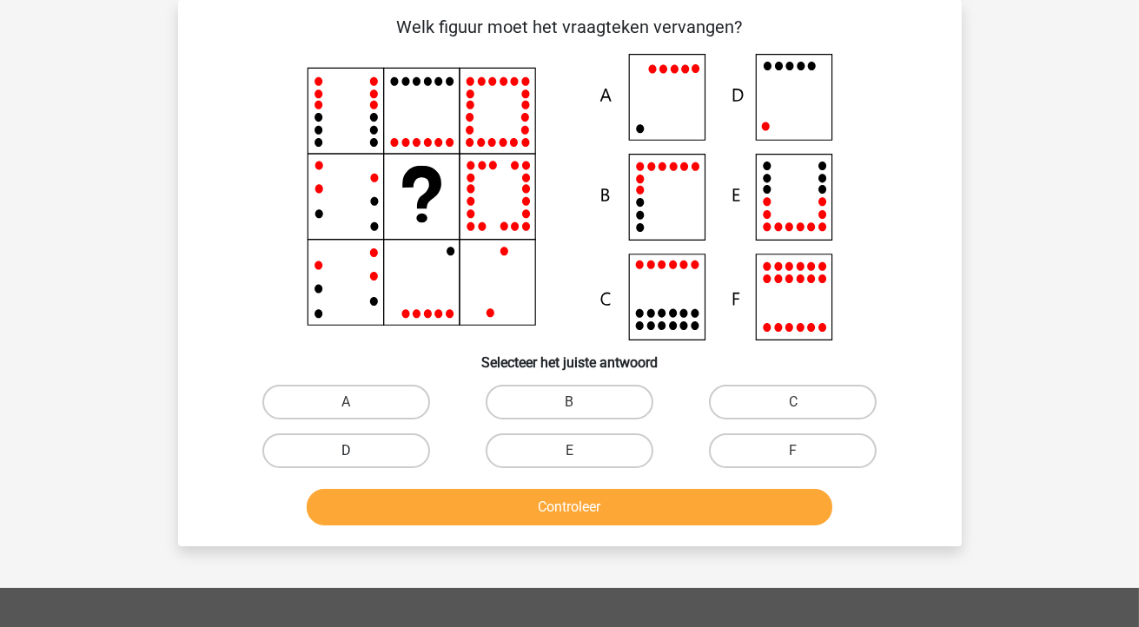
click at [404, 459] on label "D" at bounding box center [346, 450] width 168 height 35
click at [357, 459] on input "D" at bounding box center [351, 456] width 11 height 11
radio input "true"
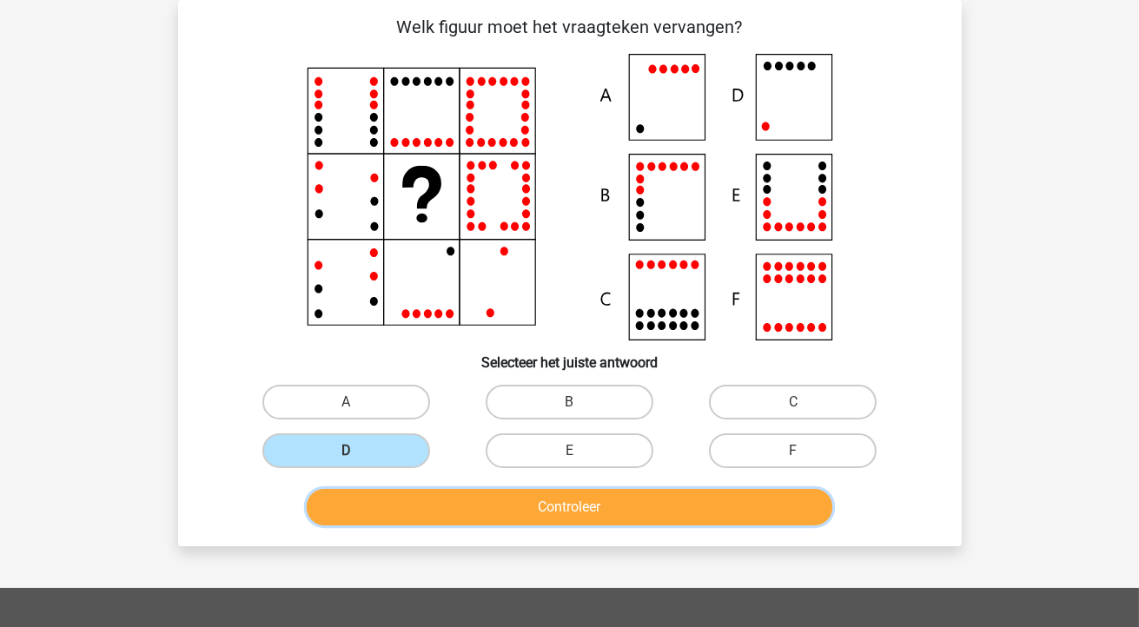
click at [483, 517] on button "Controleer" at bounding box center [569, 507] width 525 height 36
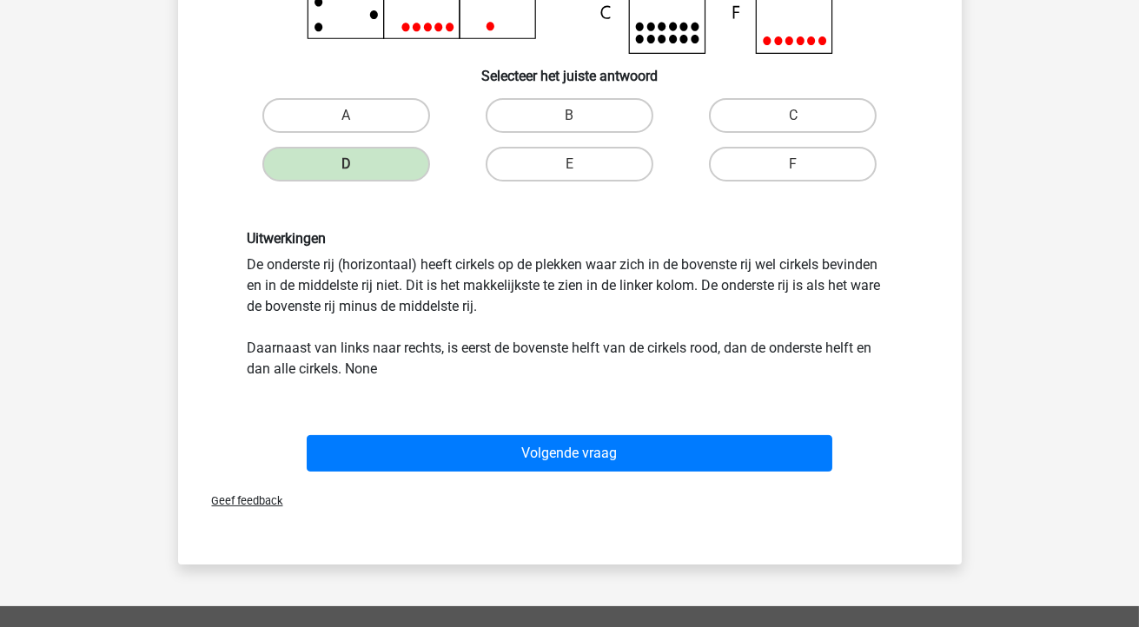
scroll to position [370, 0]
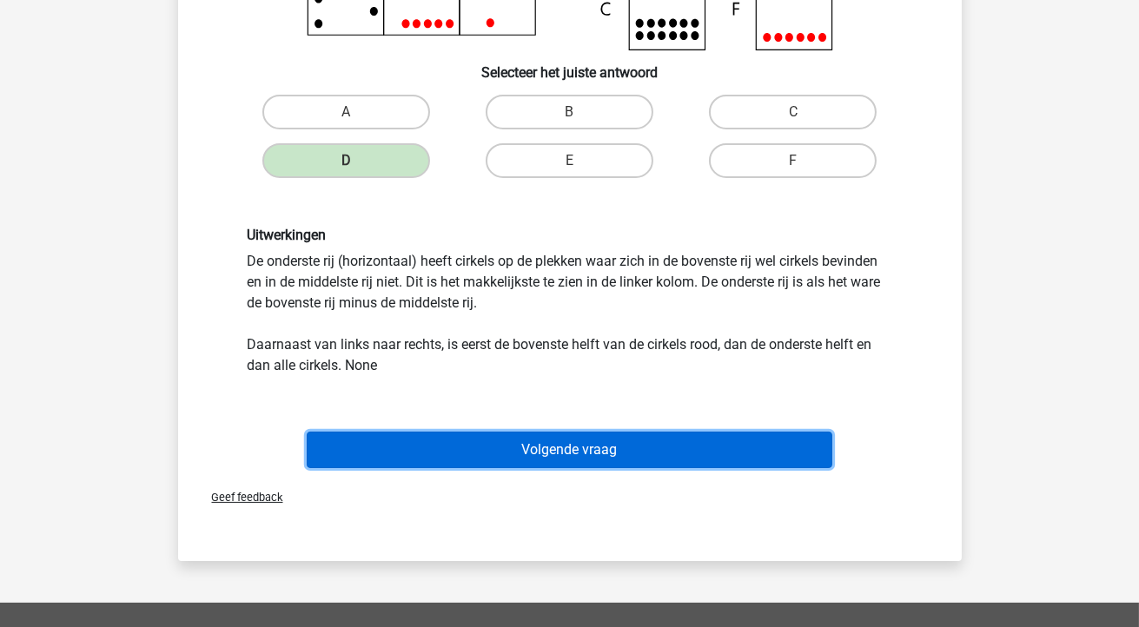
click at [582, 437] on button "Volgende vraag" at bounding box center [569, 450] width 525 height 36
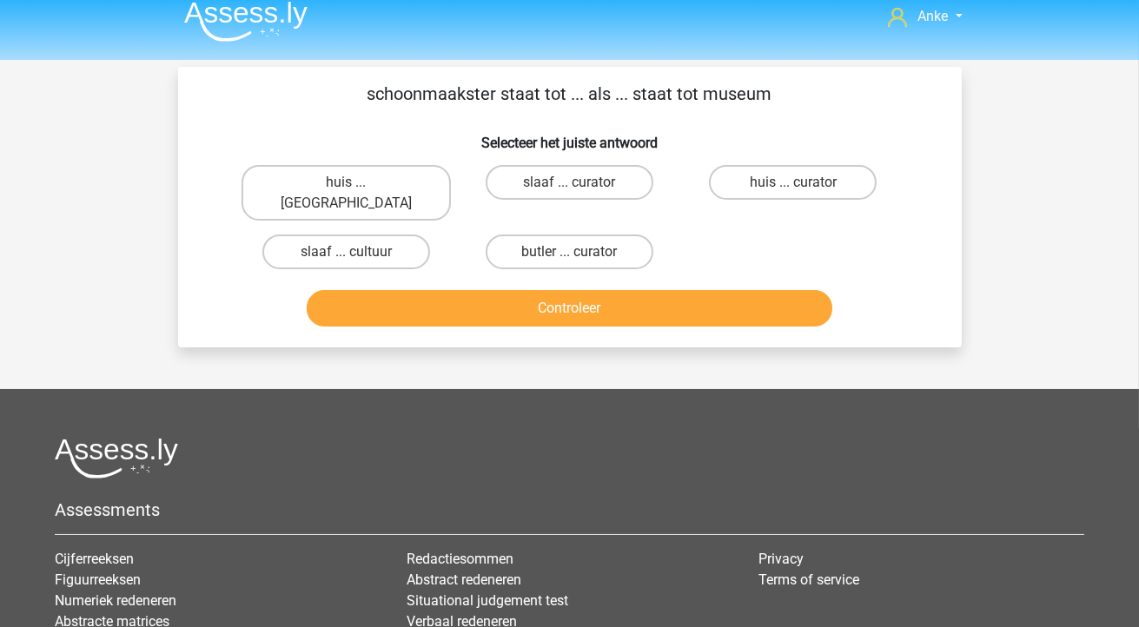
scroll to position [11, 0]
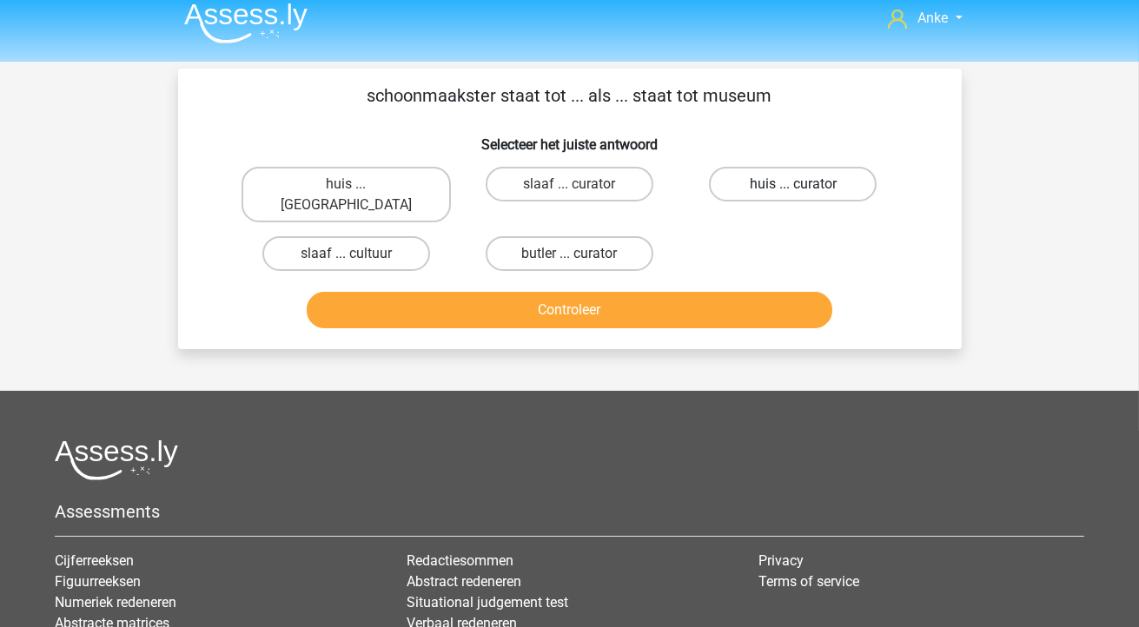
click at [796, 195] on label "huis ... curator" at bounding box center [793, 184] width 168 height 35
click at [796, 195] on input "huis ... curator" at bounding box center [798, 189] width 11 height 11
radio input "true"
click at [729, 307] on div "Controleer" at bounding box center [569, 313] width 670 height 43
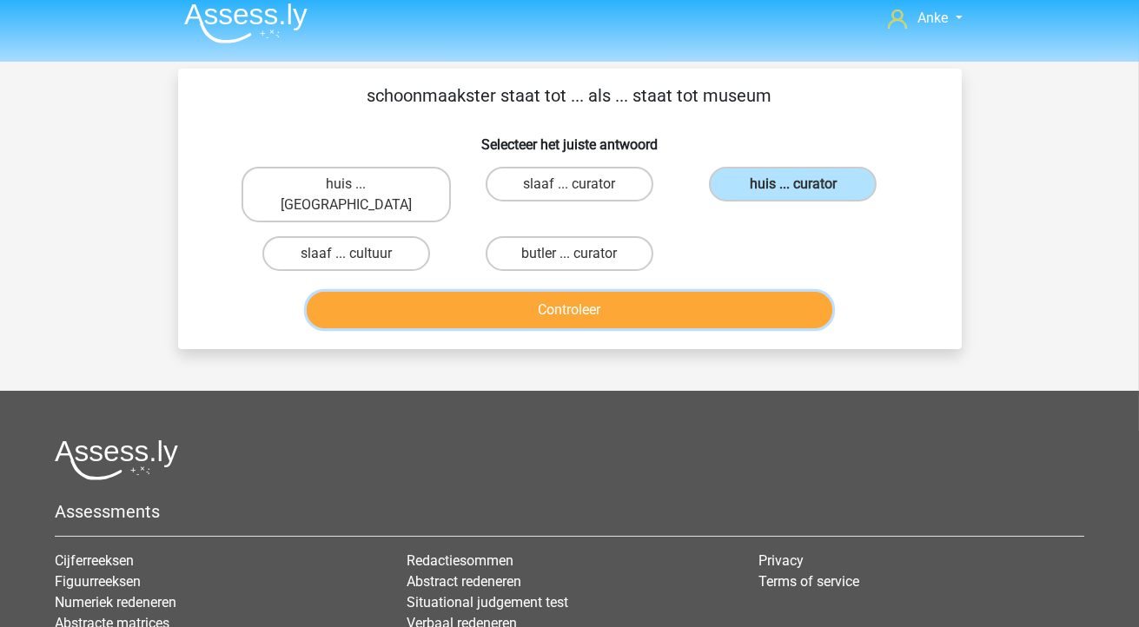
click at [733, 292] on button "Controleer" at bounding box center [569, 310] width 525 height 36
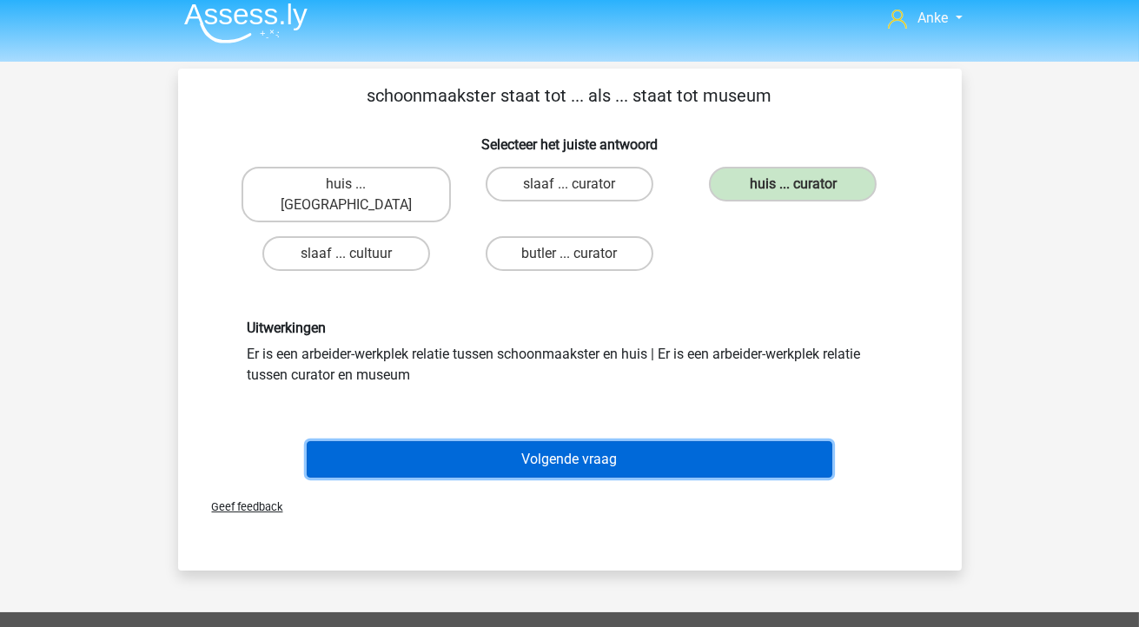
click at [639, 441] on button "Volgende vraag" at bounding box center [569, 459] width 525 height 36
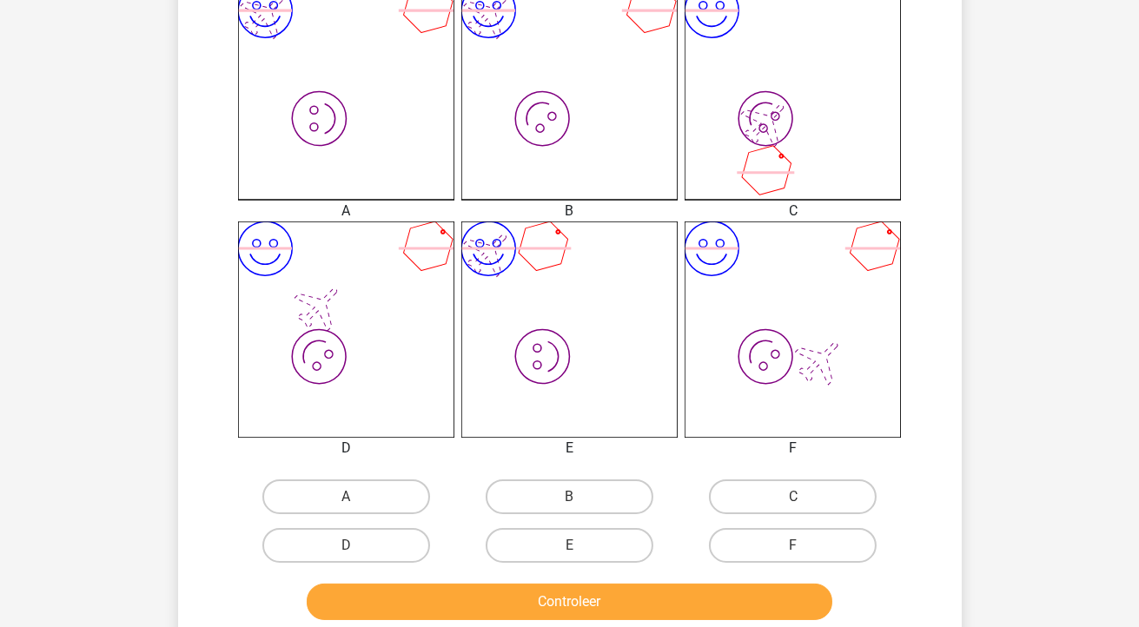
scroll to position [485, 0]
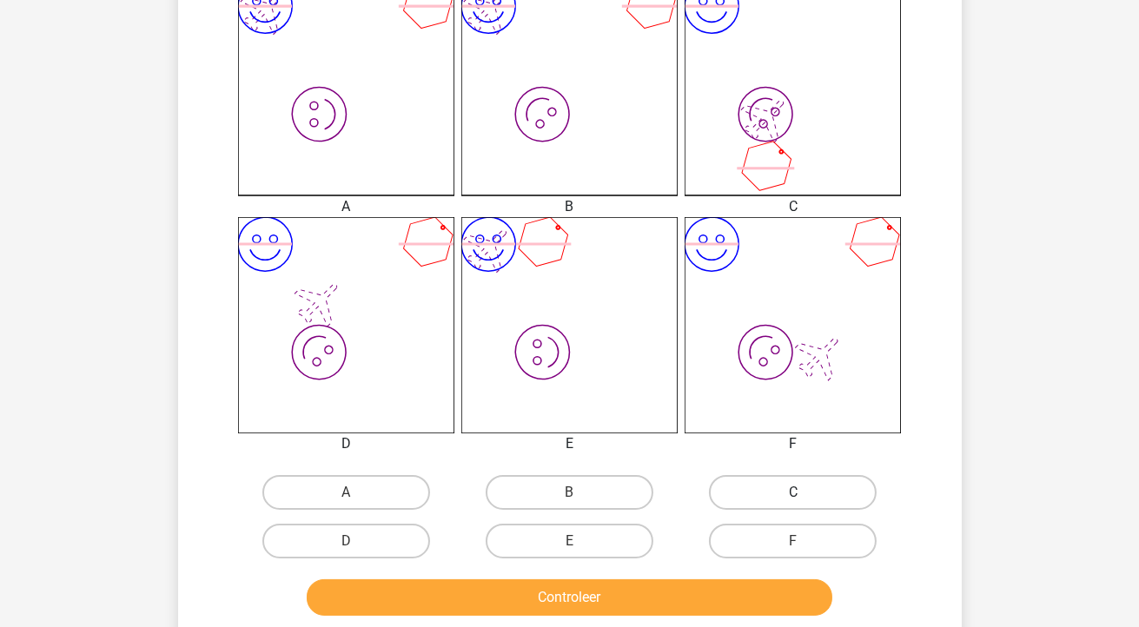
click at [766, 484] on label "C" at bounding box center [793, 492] width 168 height 35
click at [793, 492] on input "C" at bounding box center [798, 497] width 11 height 11
radio input "true"
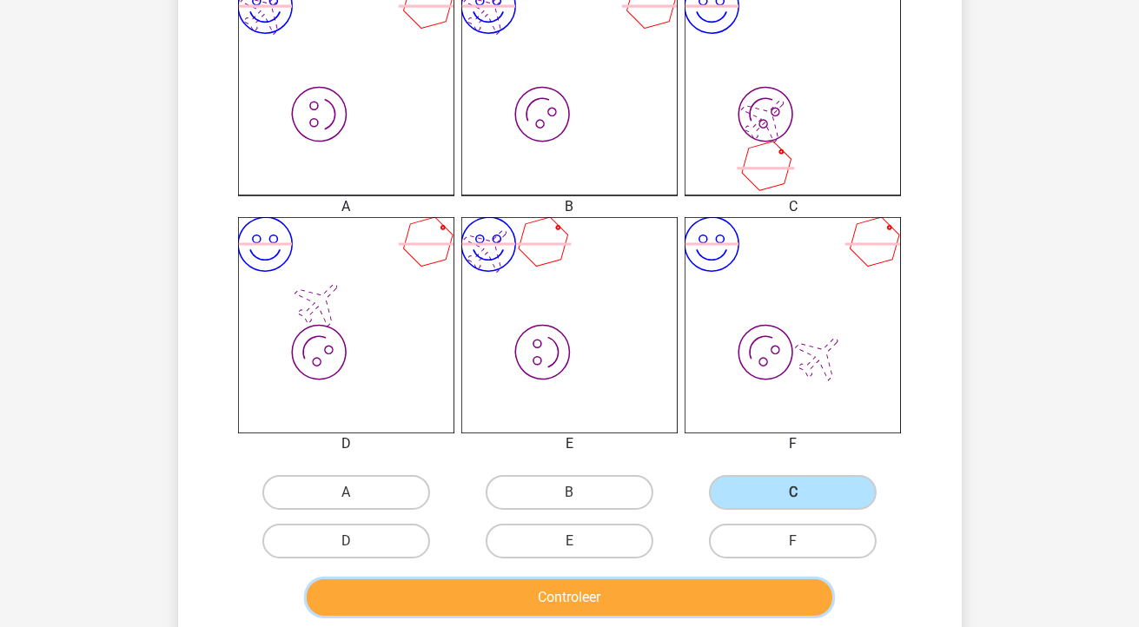
click at [681, 603] on button "Controleer" at bounding box center [569, 597] width 525 height 36
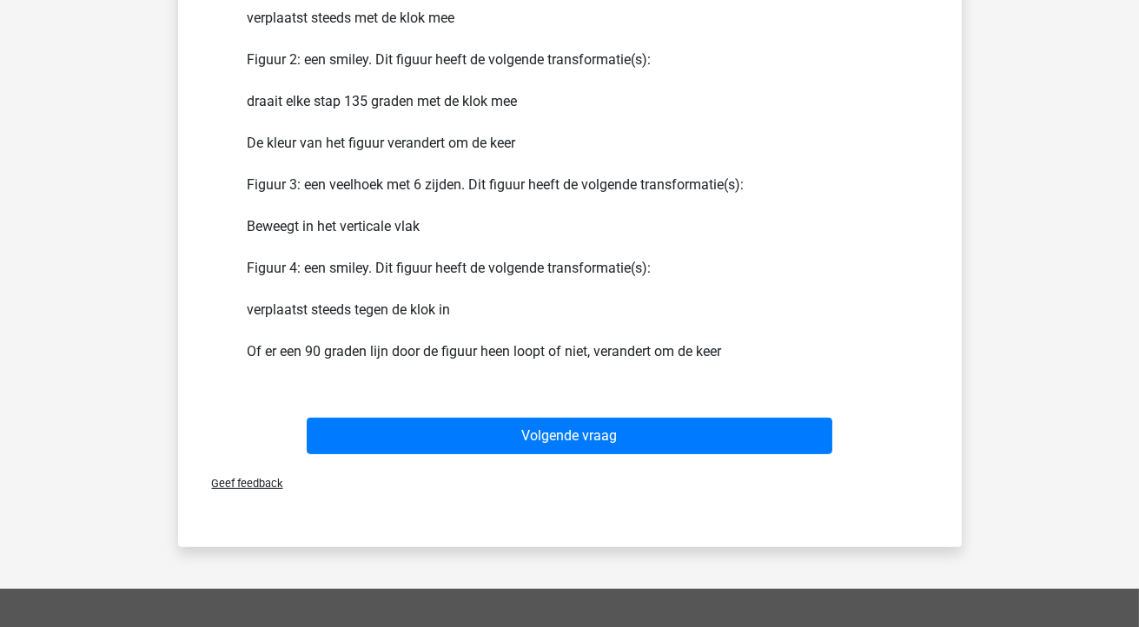
scroll to position [1194, 0]
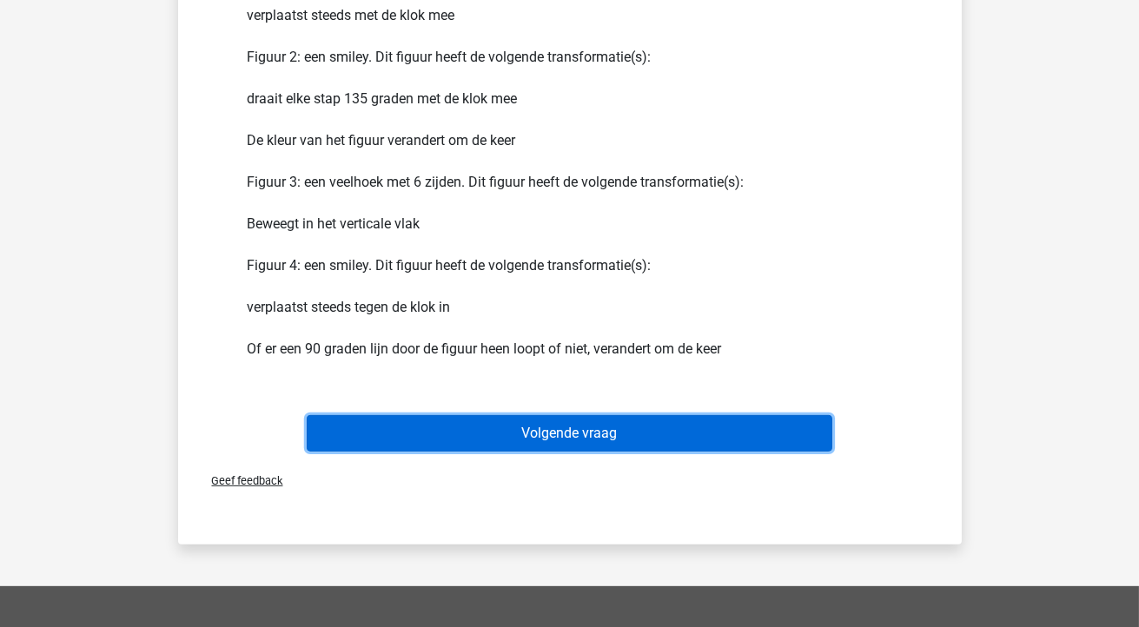
click at [709, 440] on button "Volgende vraag" at bounding box center [569, 433] width 525 height 36
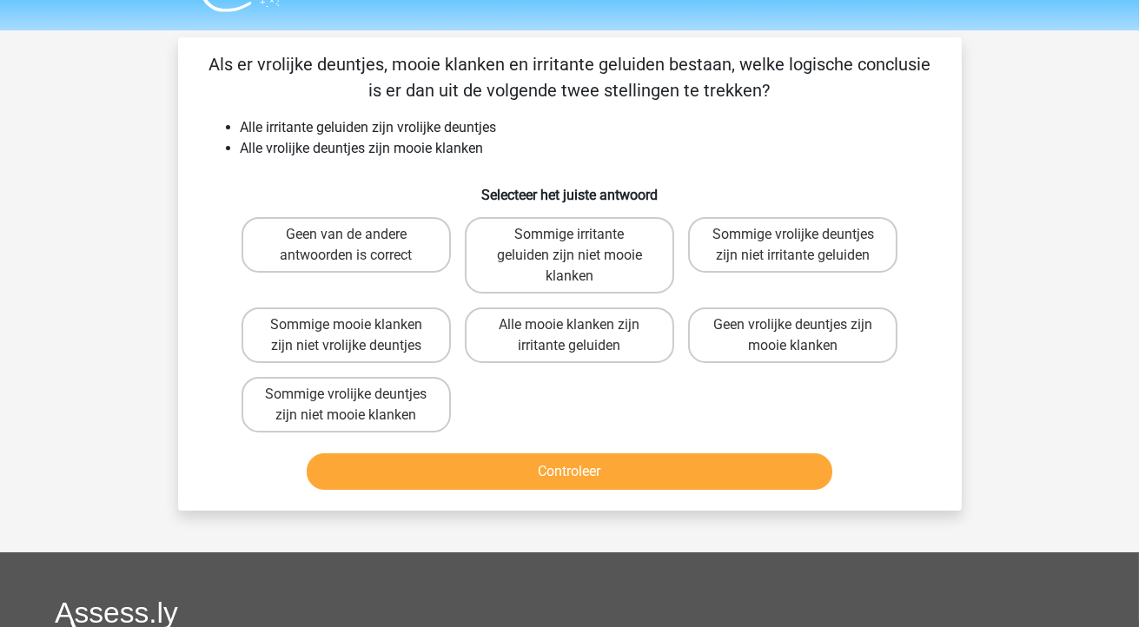
scroll to position [37, 0]
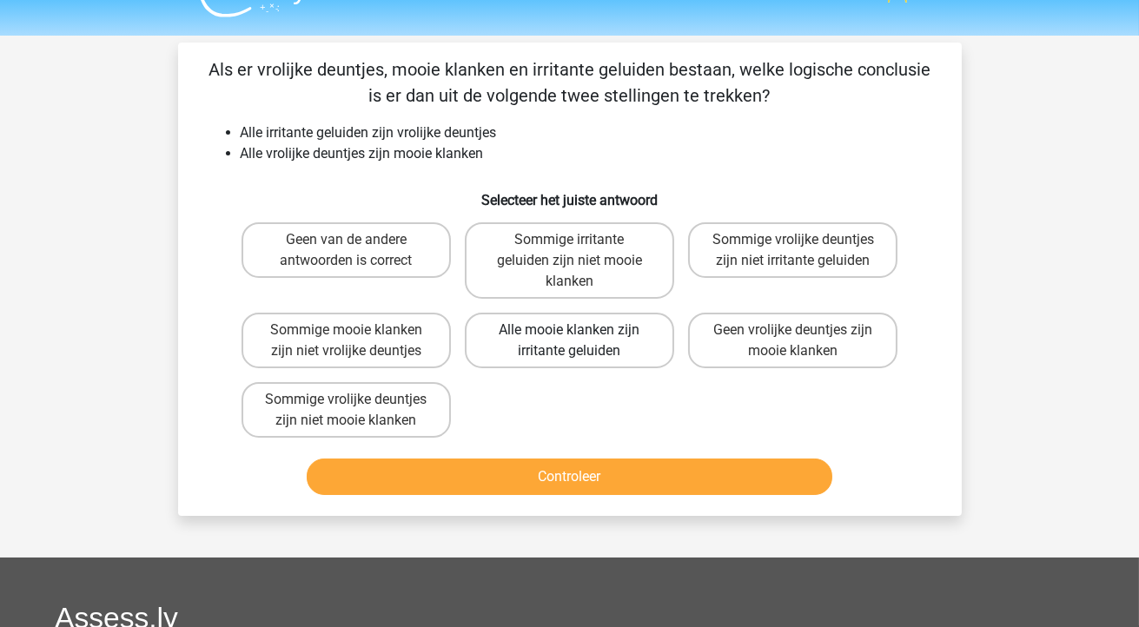
click at [612, 353] on label "Alle mooie klanken zijn irritante geluiden" at bounding box center [569, 341] width 209 height 56
click at [580, 341] on input "Alle mooie klanken zijn irritante geluiden" at bounding box center [574, 335] width 11 height 11
radio input "true"
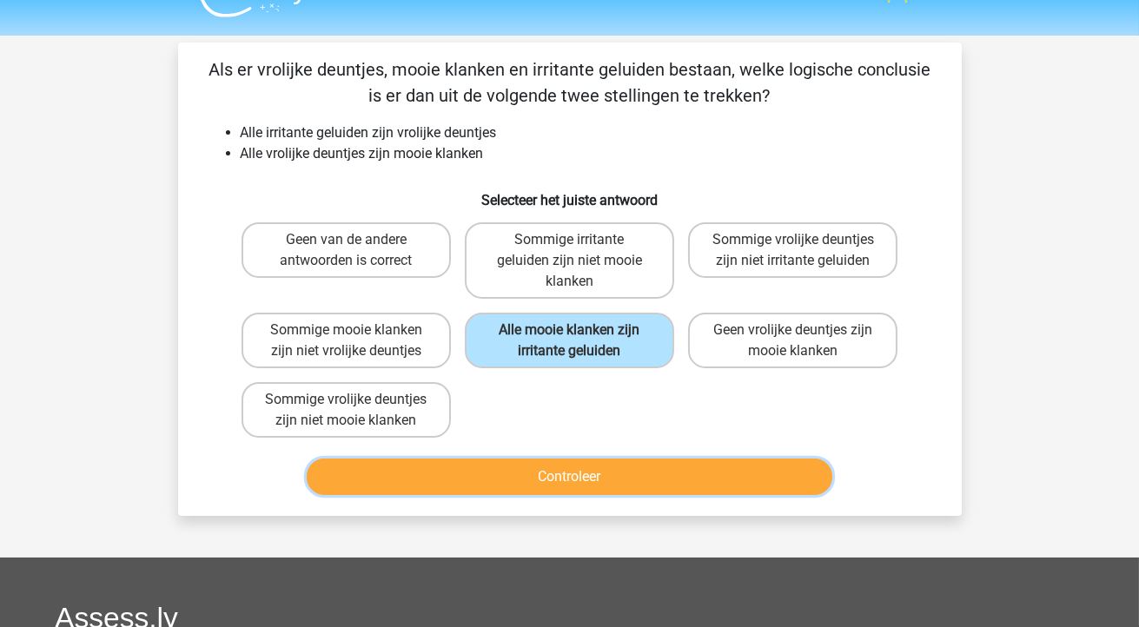
click at [642, 482] on button "Controleer" at bounding box center [569, 477] width 525 height 36
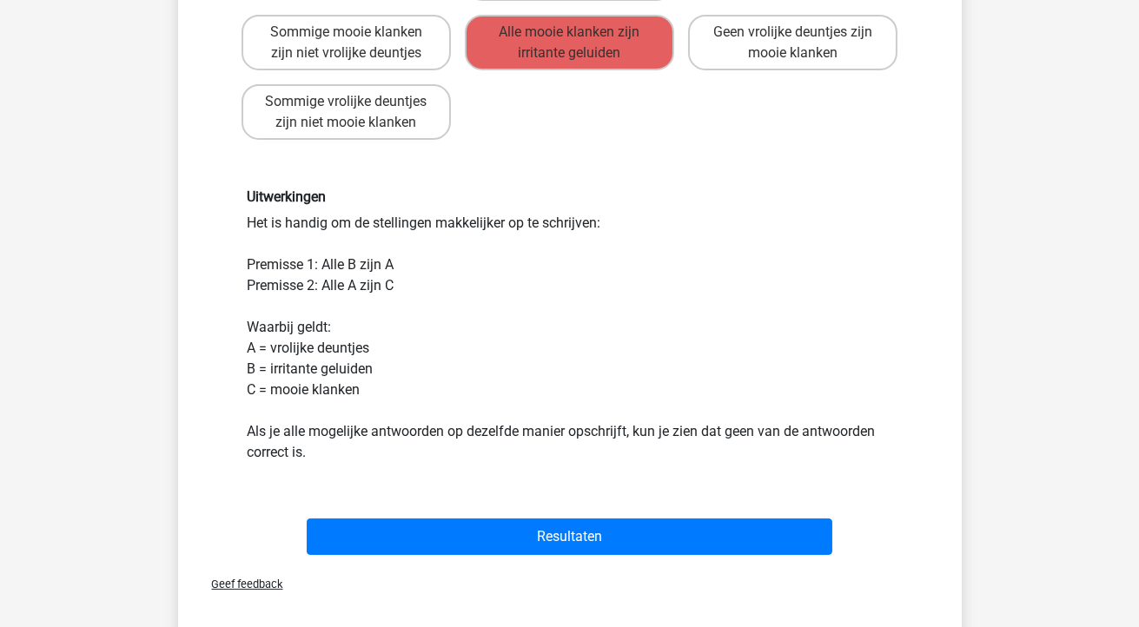
scroll to position [336, 0]
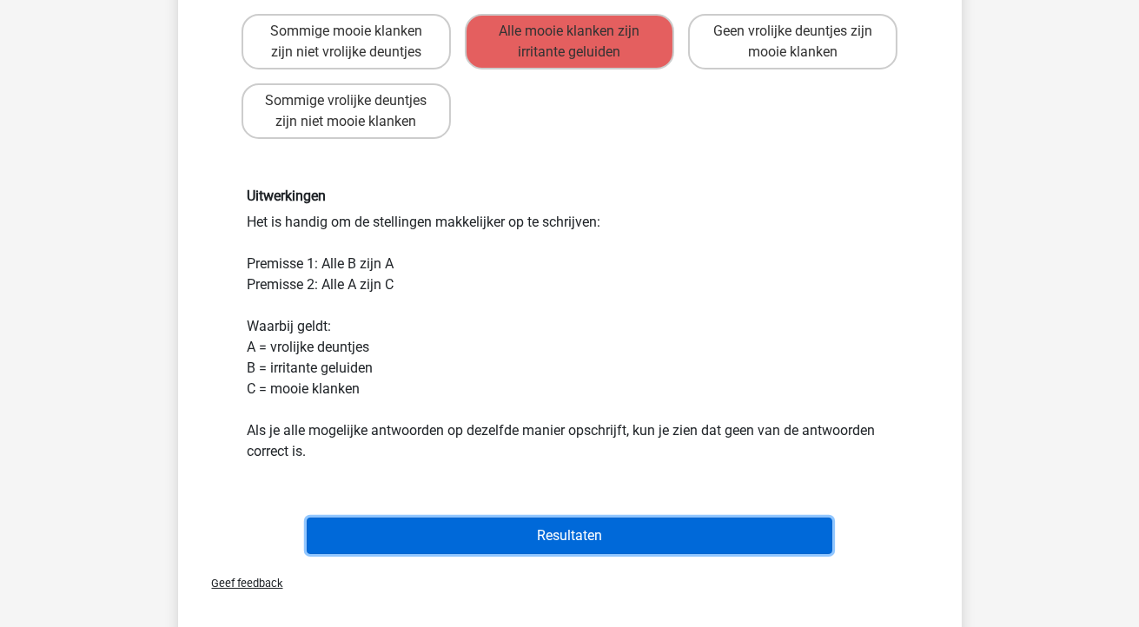
click at [635, 525] on button "Resultaten" at bounding box center [569, 536] width 525 height 36
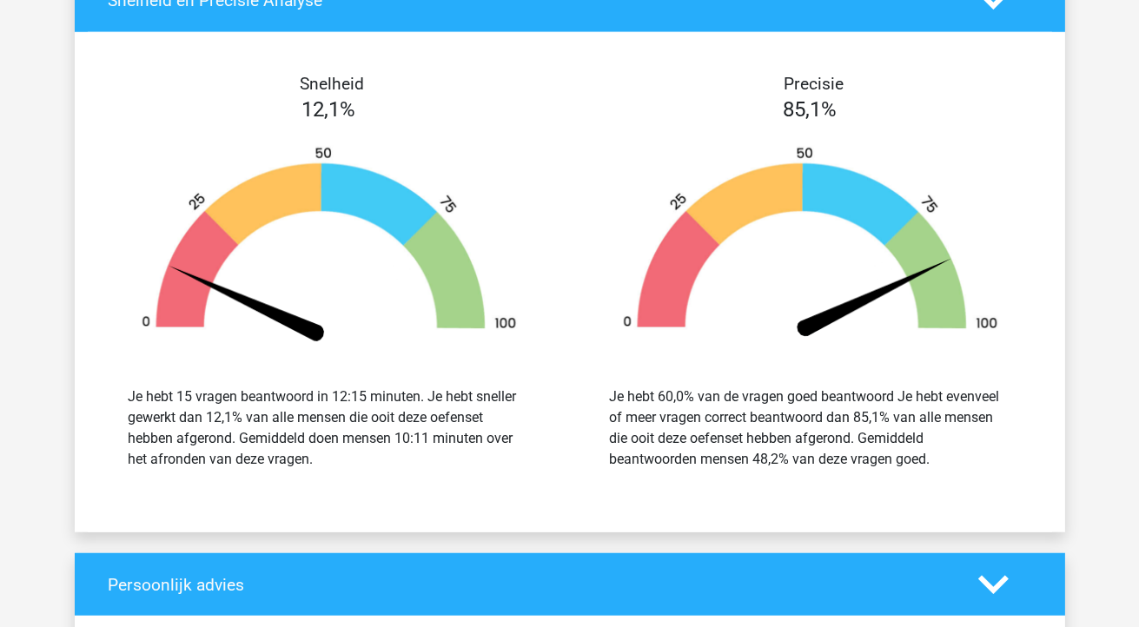
scroll to position [2440, 0]
